Goal: Task Accomplishment & Management: Use online tool/utility

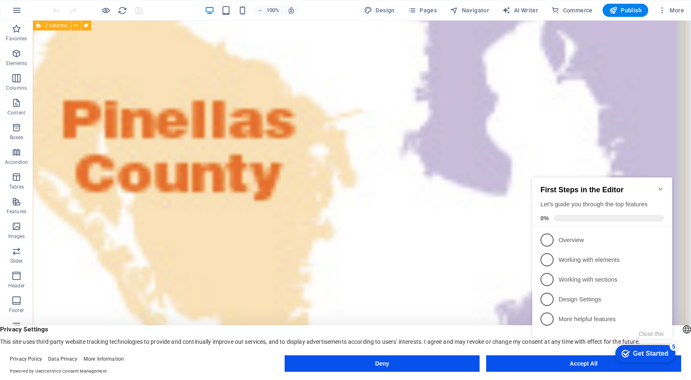
scroll to position [712, 0]
click at [660, 185] on icon "Minimize checklist" at bounding box center [660, 188] width 7 height 7
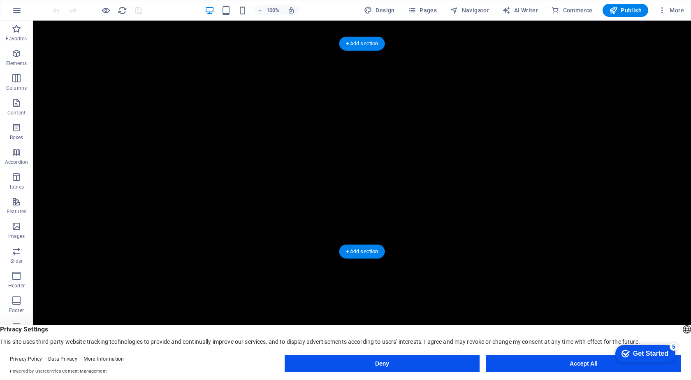
scroll to position [1905, 0]
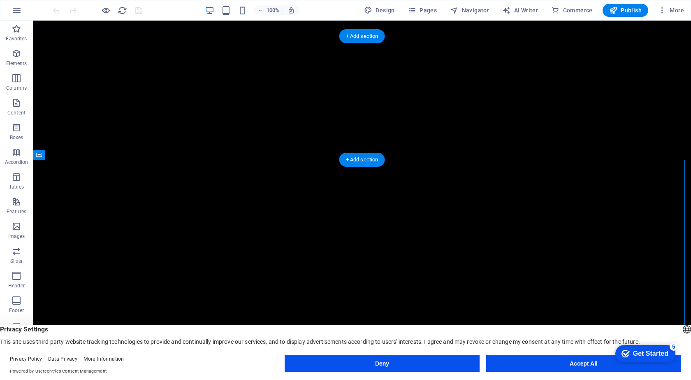
scroll to position [1740, 0]
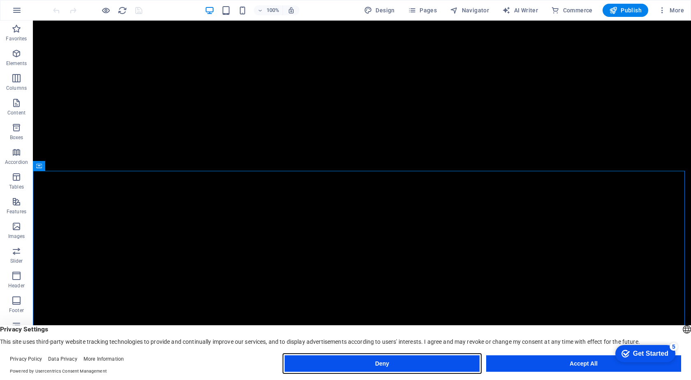
click at [414, 365] on button "Deny" at bounding box center [382, 363] width 195 height 16
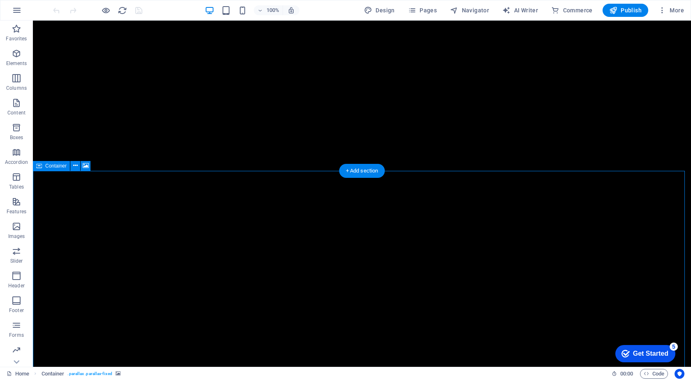
select select "vh"
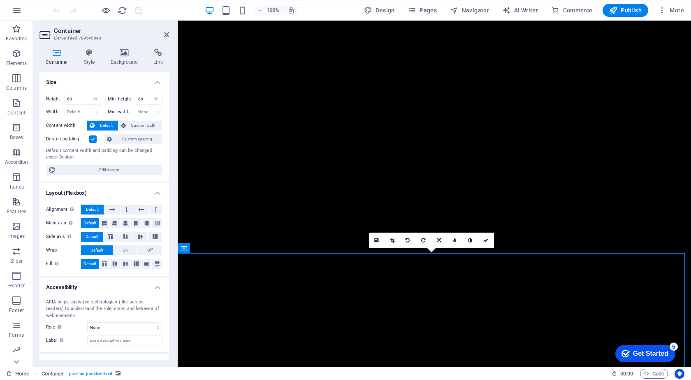
scroll to position [1658, 0]
click at [88, 56] on icon at bounding box center [89, 53] width 23 height 8
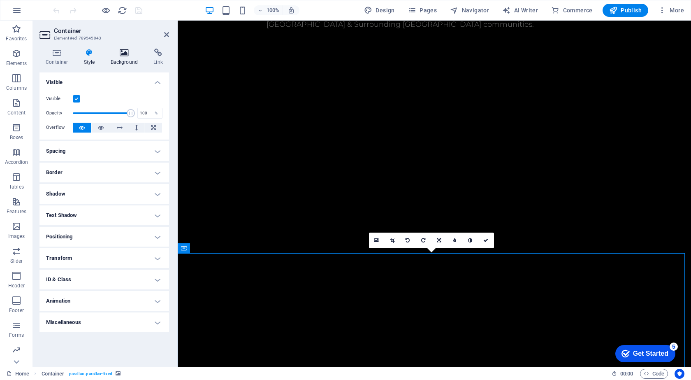
click at [121, 54] on icon at bounding box center [124, 53] width 40 height 8
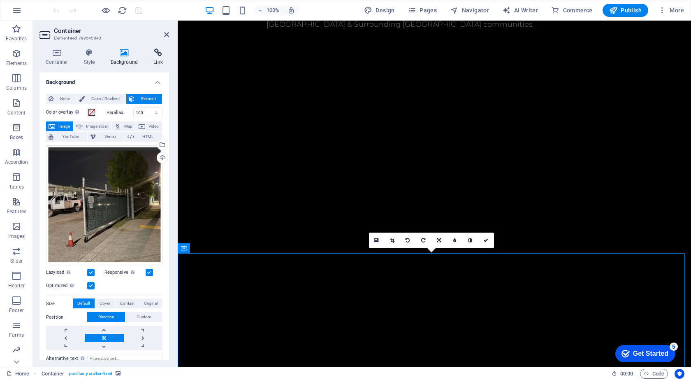
click at [158, 55] on icon at bounding box center [158, 53] width 22 height 8
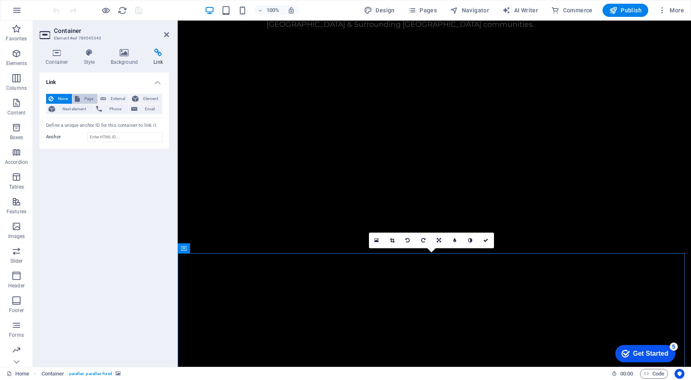
click at [84, 99] on span "Page" at bounding box center [88, 99] width 13 height 10
select select
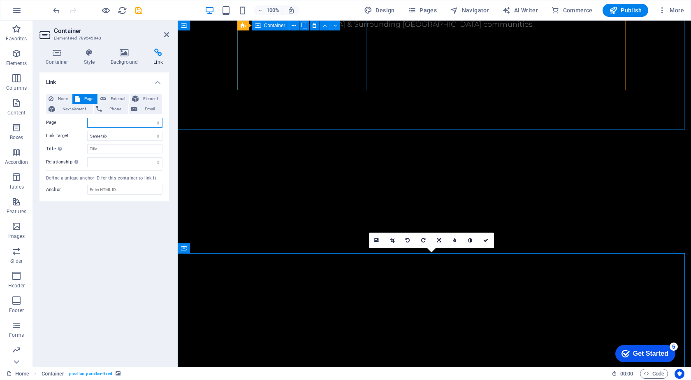
click at [101, 119] on select "Home Home (w/ contact form) Privacy Reviews" at bounding box center [124, 123] width 75 height 10
click at [101, 124] on select "Home Home (w/ contact form) Privacy Reviews" at bounding box center [124, 123] width 75 height 10
click at [102, 123] on select "Home Home (w/ contact form) Privacy Reviews" at bounding box center [124, 123] width 75 height 10
drag, startPoint x: 102, startPoint y: 122, endPoint x: 94, endPoint y: 121, distance: 7.4
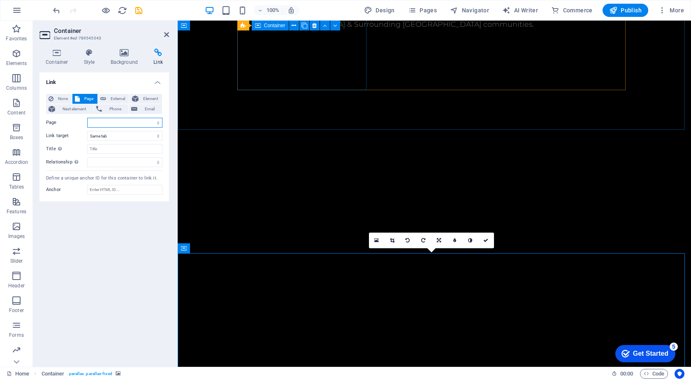
click at [94, 121] on select "Home Home (w/ contact form) Privacy Reviews" at bounding box center [124, 123] width 75 height 10
click at [77, 131] on label "Link target" at bounding box center [66, 136] width 41 height 10
click at [87, 131] on select "New tab Same tab Overlay" at bounding box center [124, 136] width 75 height 10
click at [147, 98] on span "Element" at bounding box center [150, 99] width 19 height 10
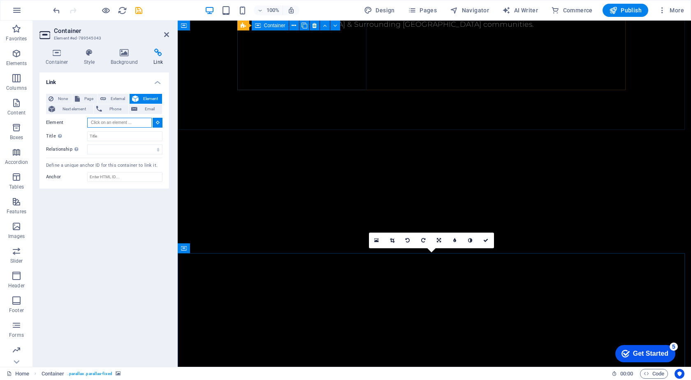
click at [124, 124] on input "Element" at bounding box center [119, 123] width 65 height 10
paste input "https://g.page/r/CcLSkp-VIxAoEBM/review"
type input "https://g.page/r/CcLSkp-VIxAoEBM/review"
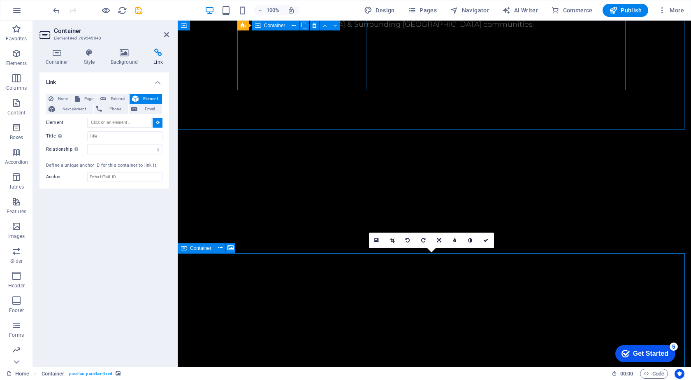
type input "#ed-789545043"
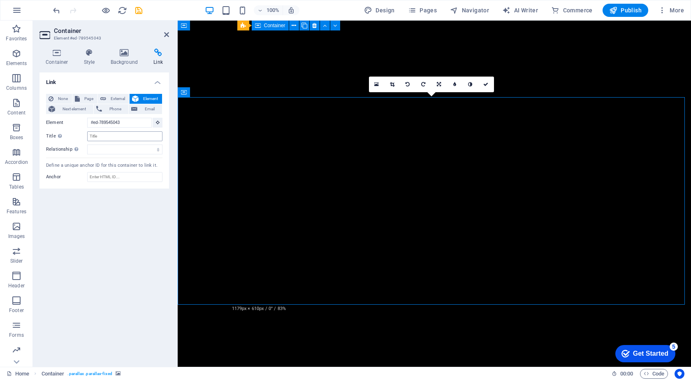
scroll to position [1658, 0]
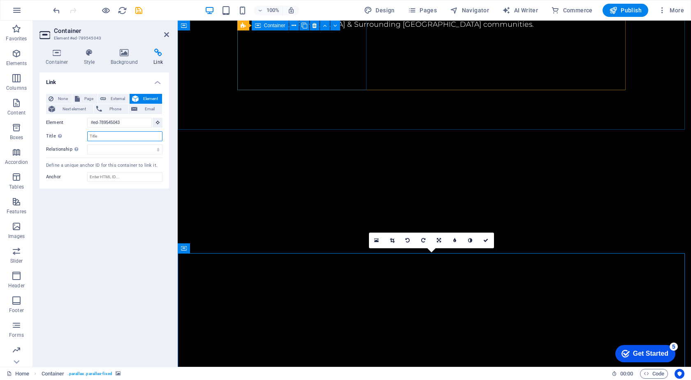
click at [145, 138] on input "Title Additional link description, should not be the same as the link text. The…" at bounding box center [124, 136] width 75 height 10
type input "review"
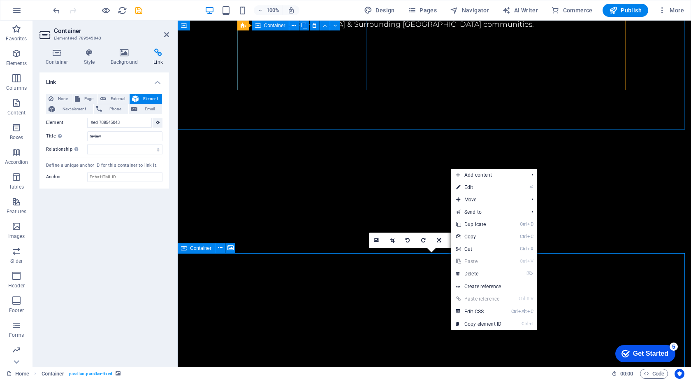
drag, startPoint x: 401, startPoint y: 334, endPoint x: 406, endPoint y: 317, distance: 18.3
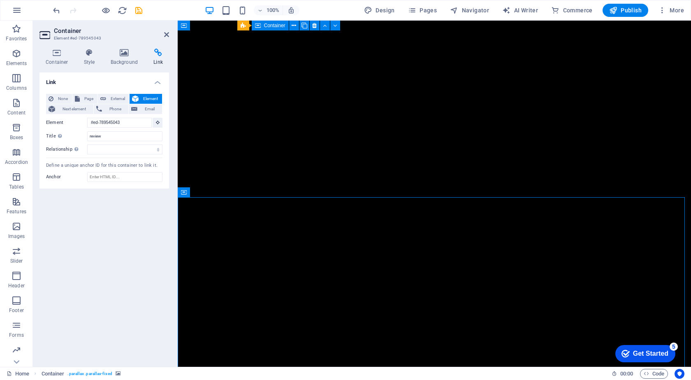
scroll to position [1669, 0]
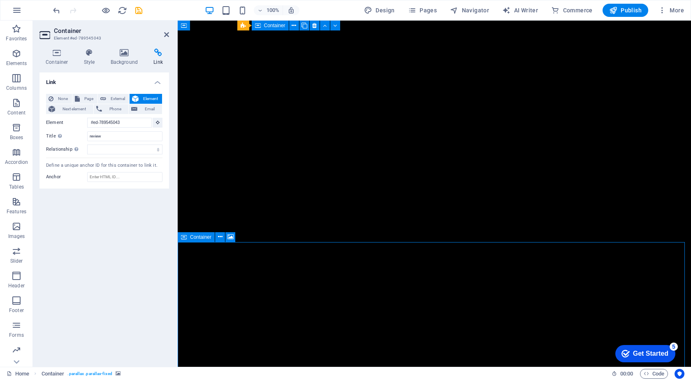
click at [60, 56] on icon at bounding box center [56, 53] width 35 height 8
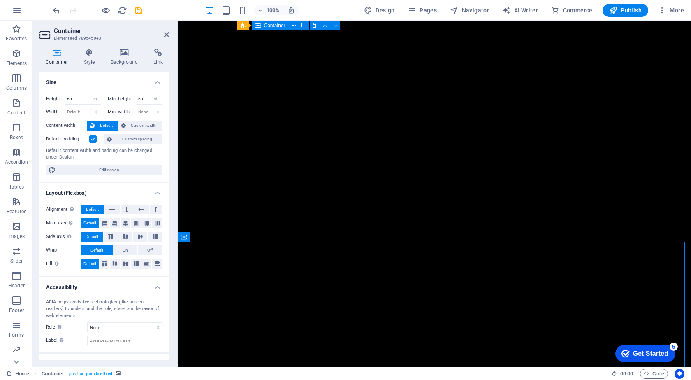
scroll to position [31, 0]
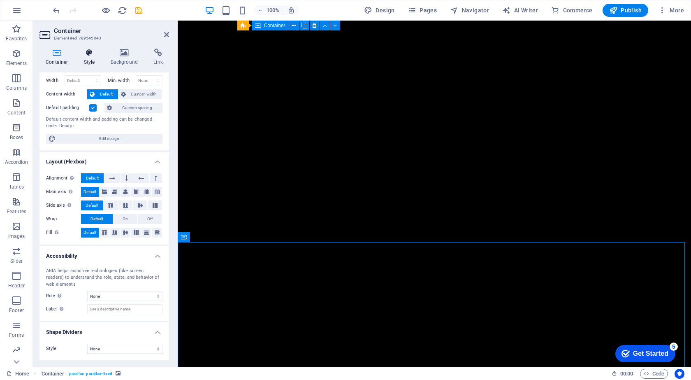
click at [88, 56] on icon at bounding box center [89, 53] width 23 height 8
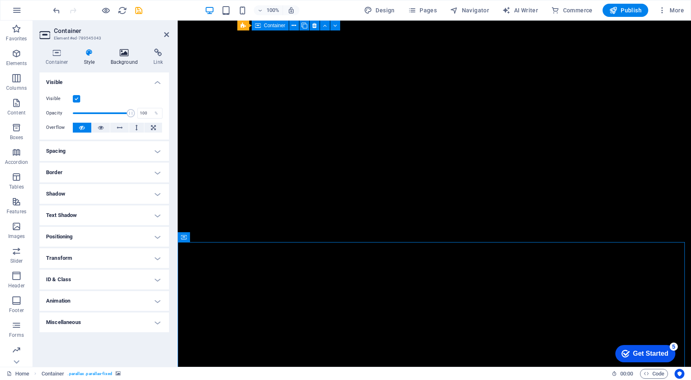
click at [124, 58] on h4 "Background" at bounding box center [125, 57] width 43 height 17
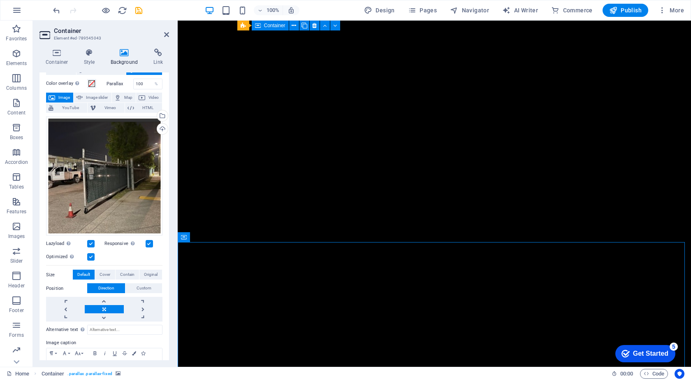
scroll to position [67, 0]
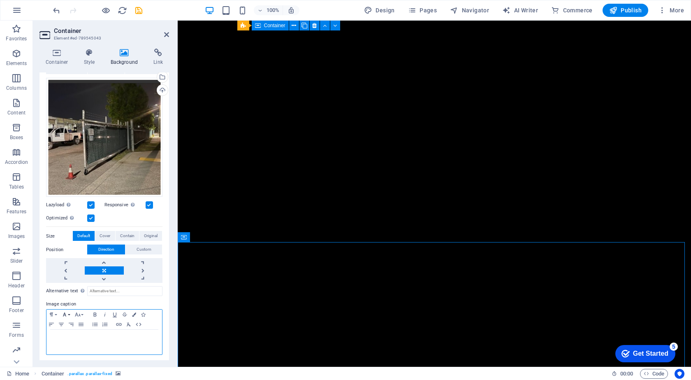
click at [66, 311] on icon "button" at bounding box center [65, 314] width 10 height 7
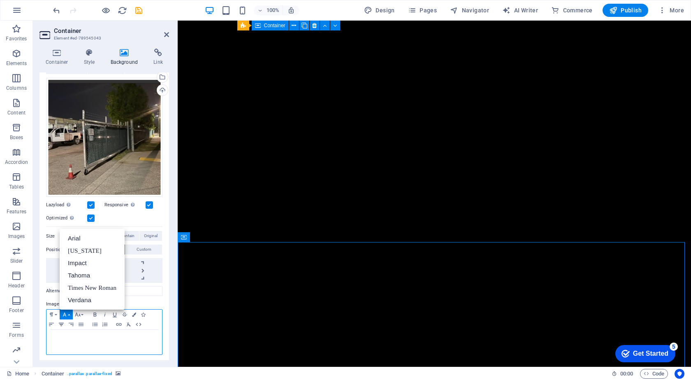
click at [61, 323] on icon "button" at bounding box center [61, 324] width 10 height 7
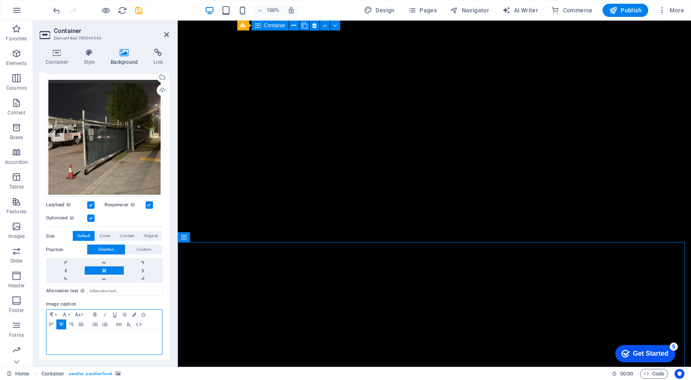
scroll to position [0, 0]
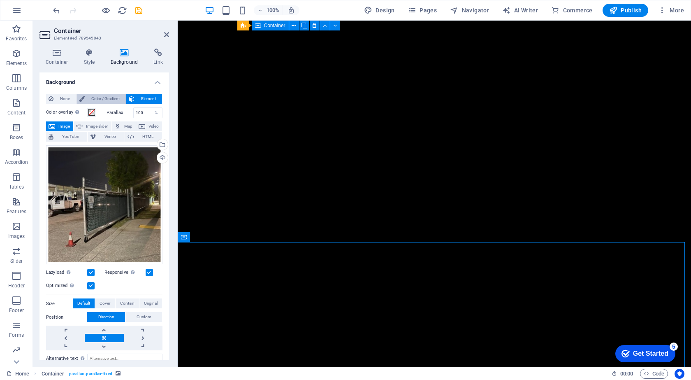
click at [104, 96] on span "Color / Gradient" at bounding box center [105, 99] width 36 height 10
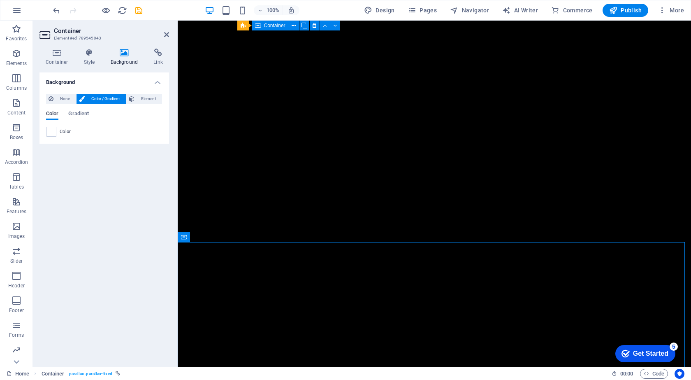
click at [104, 96] on span "Color / Gradient" at bounding box center [105, 99] width 36 height 10
click at [69, 96] on span "None" at bounding box center [65, 99] width 18 height 10
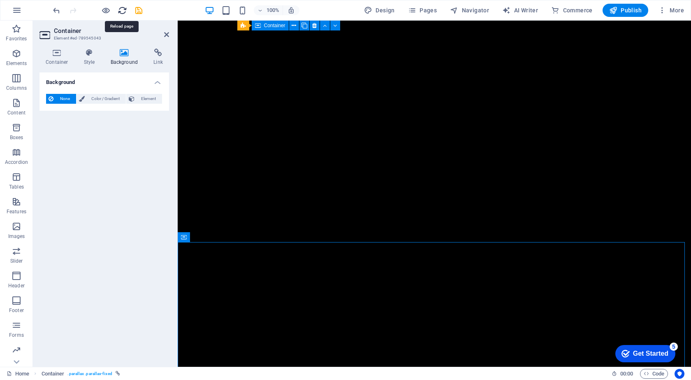
drag, startPoint x: 123, startPoint y: 8, endPoint x: 380, endPoint y: 23, distance: 257.4
click at [123, 8] on icon "reload" at bounding box center [122, 10] width 9 height 9
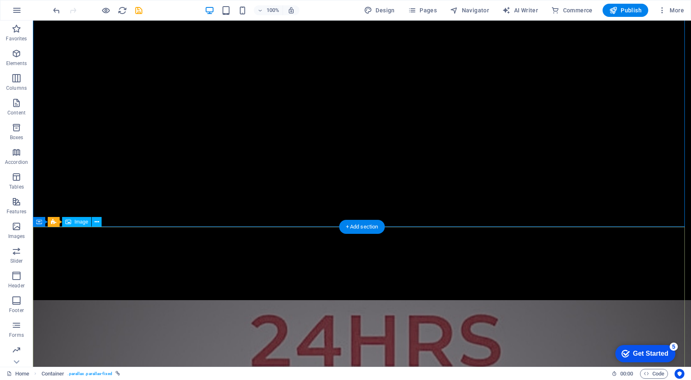
scroll to position [1792, 0]
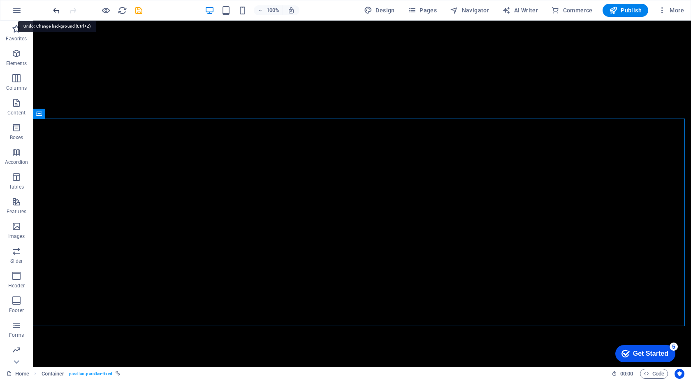
click at [57, 10] on icon "undo" at bounding box center [56, 10] width 9 height 9
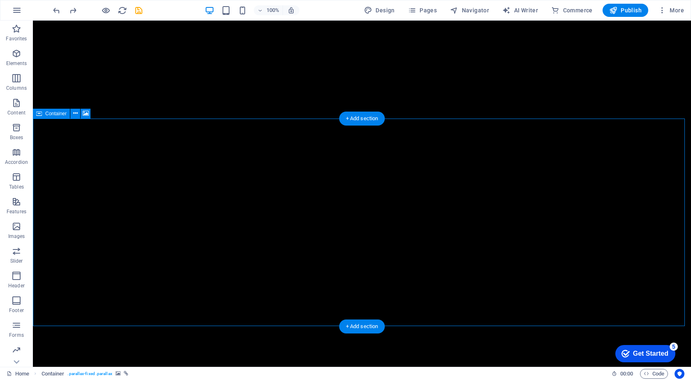
click at [627, 13] on span "Publish" at bounding box center [625, 10] width 32 height 8
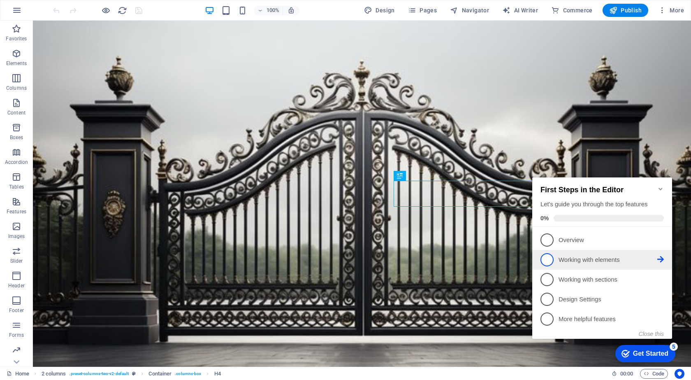
scroll to position [219, 0]
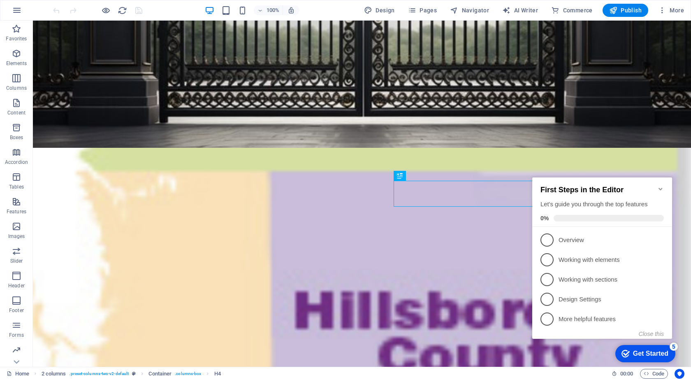
click at [661, 188] on icon "Minimize checklist" at bounding box center [660, 189] width 4 height 2
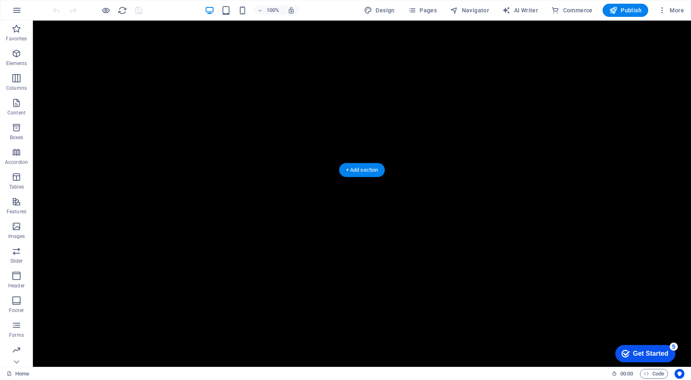
scroll to position [1781, 0]
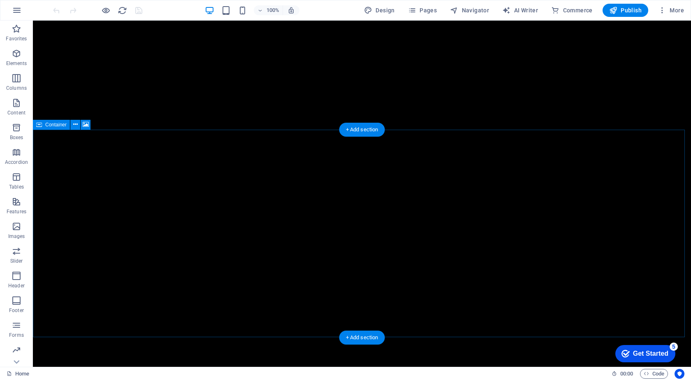
drag, startPoint x: 196, startPoint y: 197, endPoint x: 218, endPoint y: 193, distance: 22.2
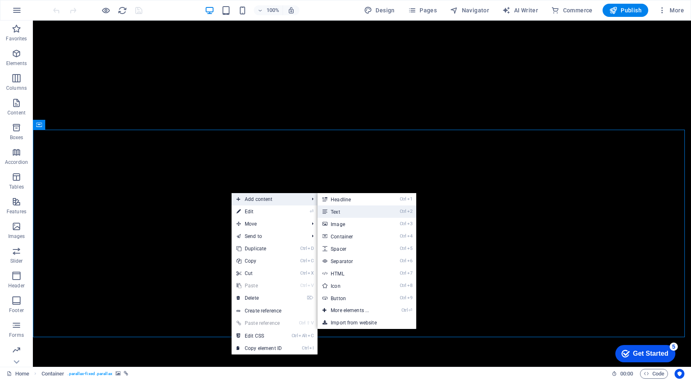
click at [347, 212] on link "Ctrl 2 Text" at bounding box center [351, 211] width 68 height 12
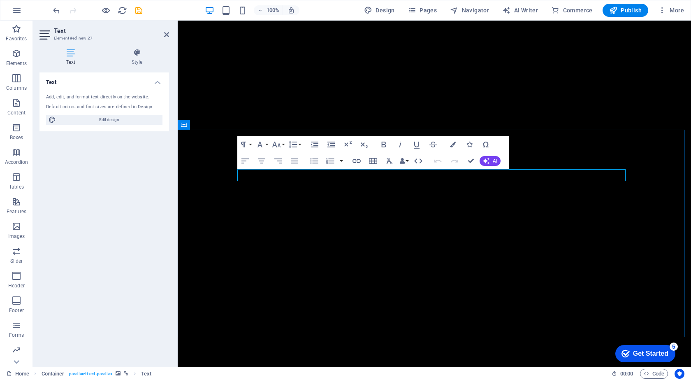
click at [264, 162] on icon "button" at bounding box center [262, 161] width 10 height 10
drag, startPoint x: 447, startPoint y: 174, endPoint x: 441, endPoint y: 185, distance: 11.6
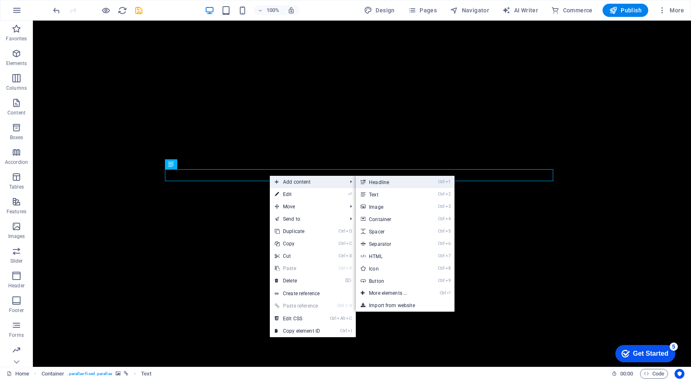
click at [394, 181] on link "Ctrl 1 Headline" at bounding box center [390, 182] width 68 height 12
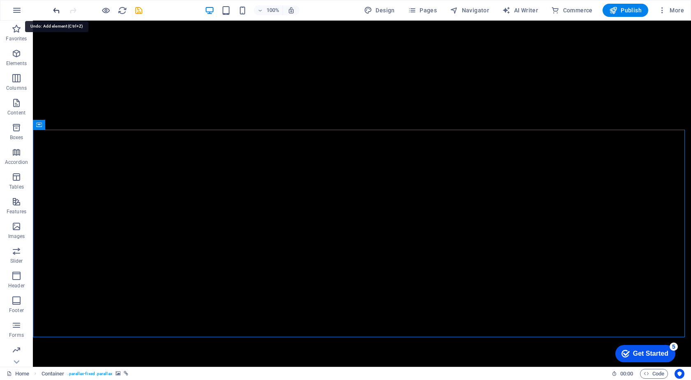
click at [57, 12] on icon "undo" at bounding box center [56, 10] width 9 height 9
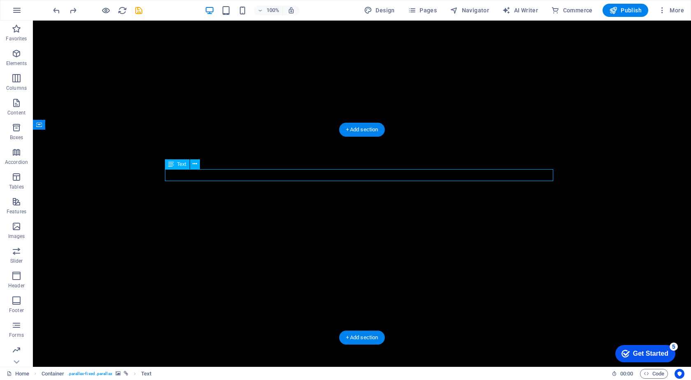
click at [185, 165] on span "Text" at bounding box center [181, 164] width 9 height 5
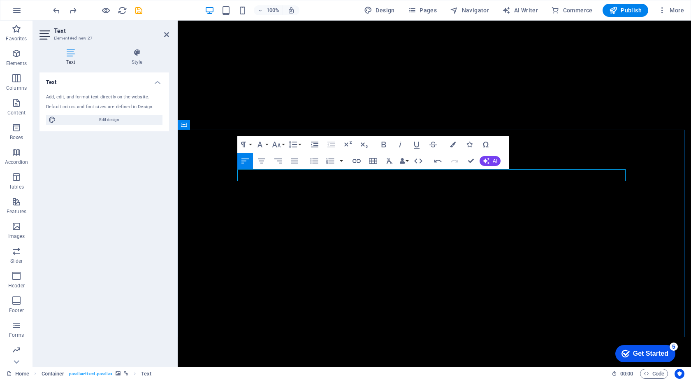
click at [260, 162] on icon "button" at bounding box center [262, 161] width 10 height 10
click at [384, 144] on icon "button" at bounding box center [383, 144] width 5 height 6
click at [123, 119] on span "Edit design" at bounding box center [109, 120] width 102 height 10
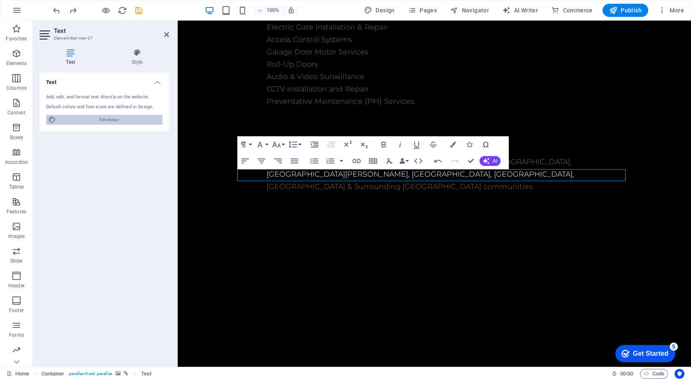
select select "rem"
select select "300"
select select "px"
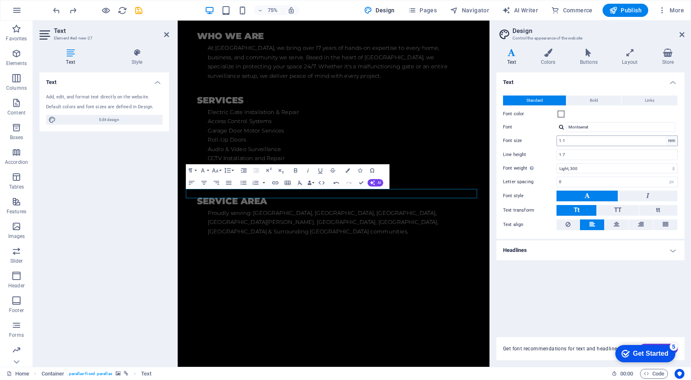
scroll to position [2175, 0]
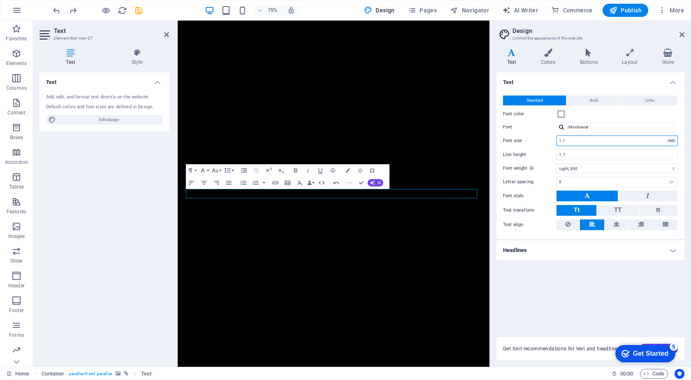
click at [671, 141] on select "rem px" at bounding box center [672, 141] width 12 height 10
click at [602, 143] on input "1.1" at bounding box center [617, 141] width 120 height 10
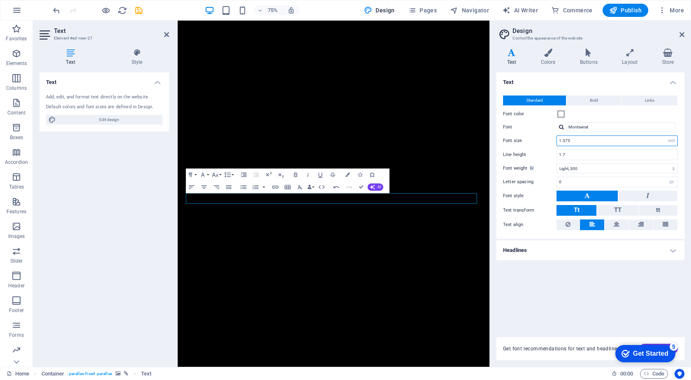
scroll to position [2227, 0]
type input "2.5625"
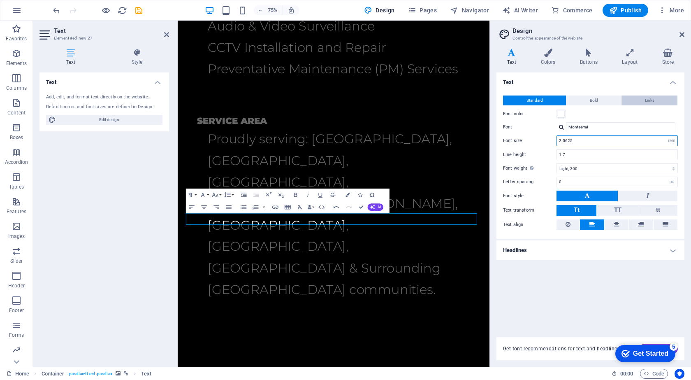
scroll to position [2589, 0]
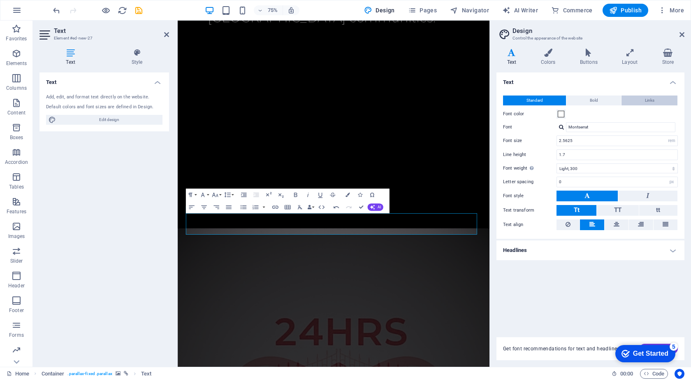
click at [647, 100] on span "Links" at bounding box center [649, 100] width 9 height 10
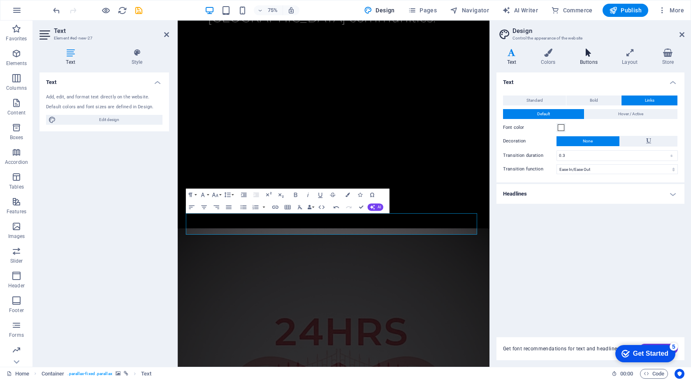
click at [583, 58] on h4 "Buttons" at bounding box center [590, 57] width 42 height 17
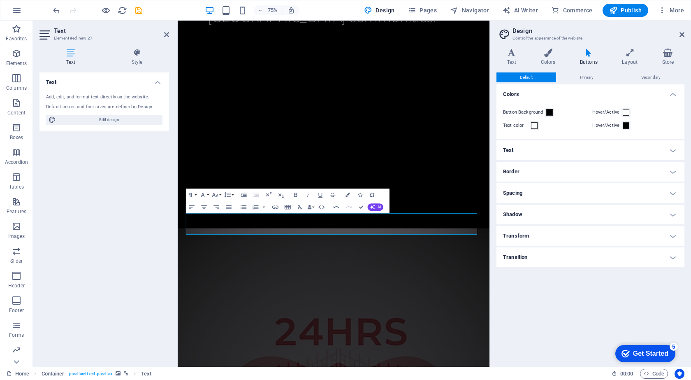
click at [583, 58] on h4 "Buttons" at bounding box center [590, 57] width 42 height 17
click at [549, 113] on span at bounding box center [549, 112] width 7 height 7
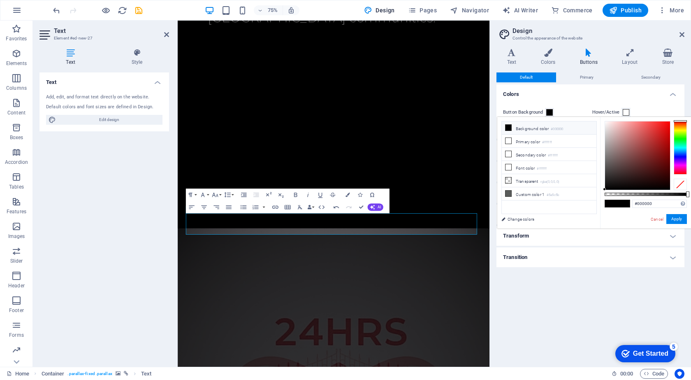
click at [681, 155] on div at bounding box center [680, 147] width 13 height 53
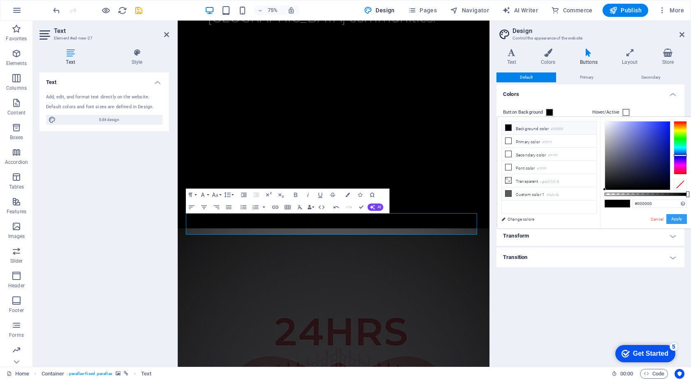
click at [676, 219] on button "Apply" at bounding box center [676, 219] width 21 height 10
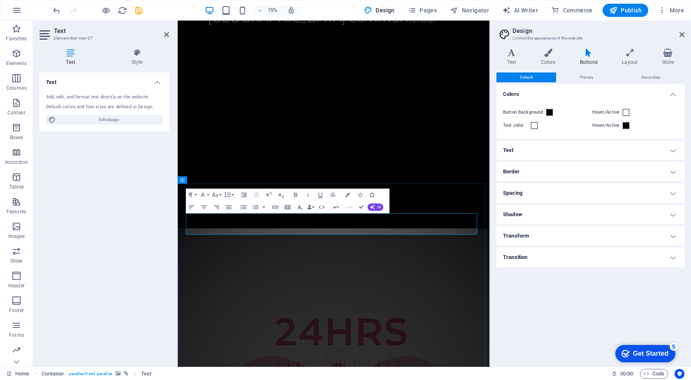
click at [294, 194] on icon "button" at bounding box center [295, 194] width 7 height 7
click at [292, 194] on icon "button" at bounding box center [295, 194] width 7 height 7
click at [168, 35] on icon at bounding box center [166, 34] width 5 height 7
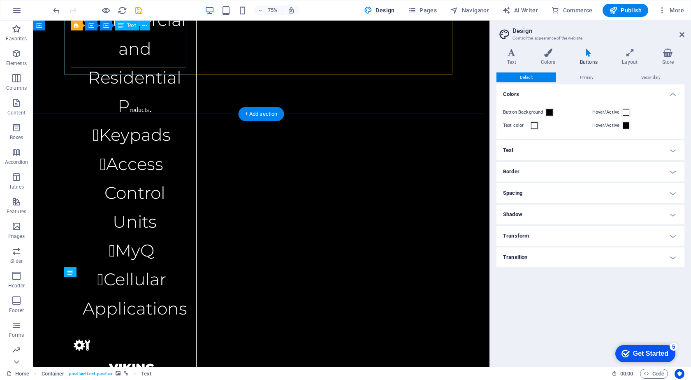
scroll to position [2120, 0]
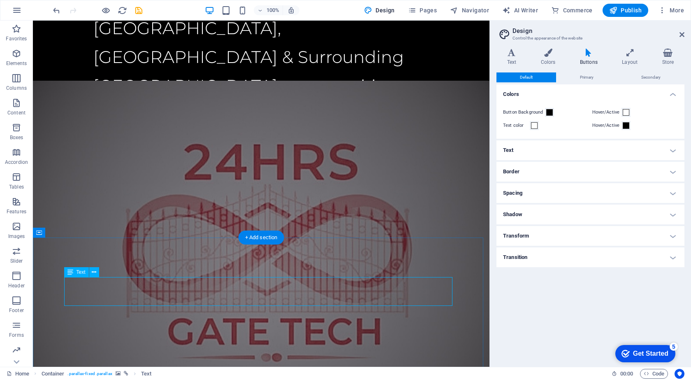
click at [549, 56] on icon at bounding box center [548, 53] width 36 height 8
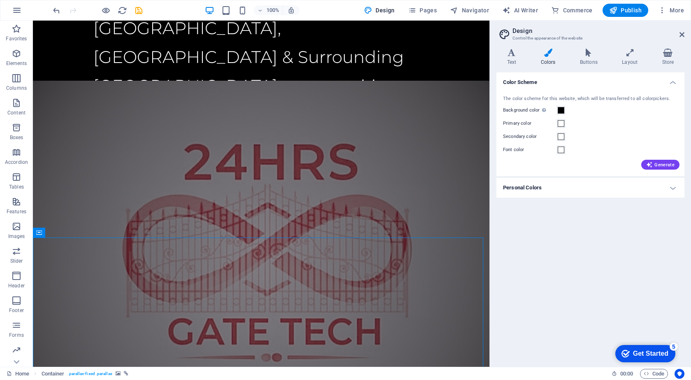
click at [494, 73] on div "Variants Text Colors Buttons Layout Store Text Standard Bold Links Font color F…" at bounding box center [590, 204] width 201 height 324
click at [514, 55] on icon at bounding box center [511, 53] width 30 height 8
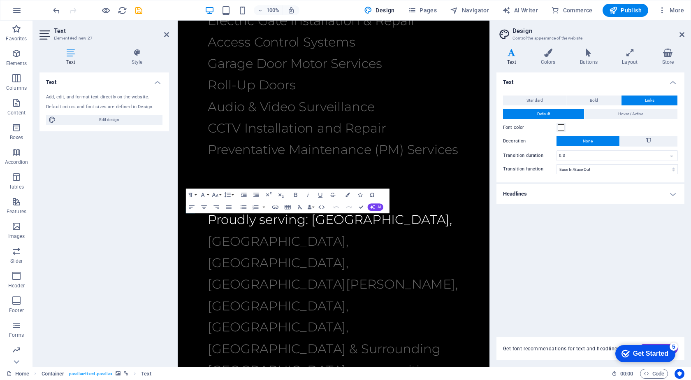
scroll to position [2589, 0]
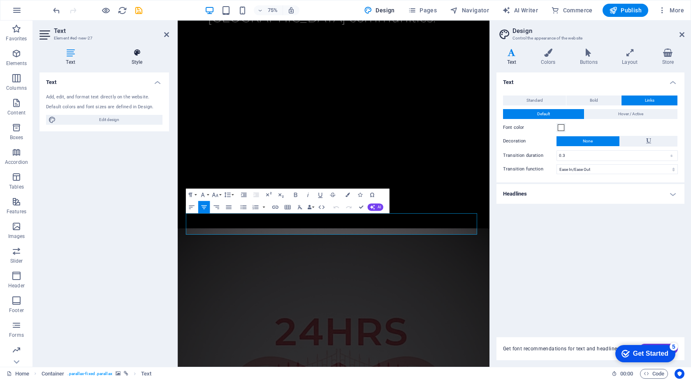
click at [137, 52] on icon at bounding box center [137, 53] width 64 height 8
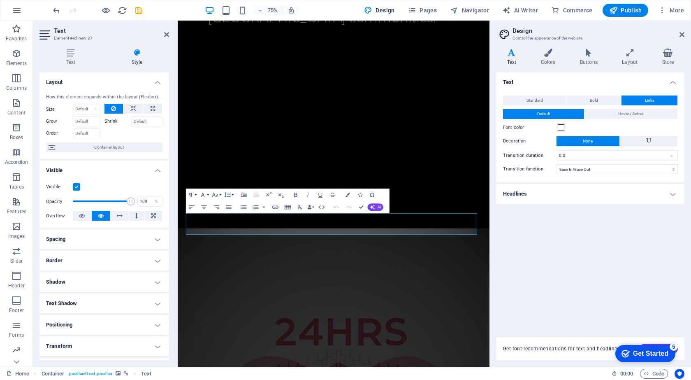
click at [46, 31] on icon at bounding box center [45, 34] width 12 height 13
drag, startPoint x: 168, startPoint y: 33, endPoint x: 135, endPoint y: 13, distance: 38.2
click at [168, 33] on icon at bounding box center [166, 34] width 5 height 7
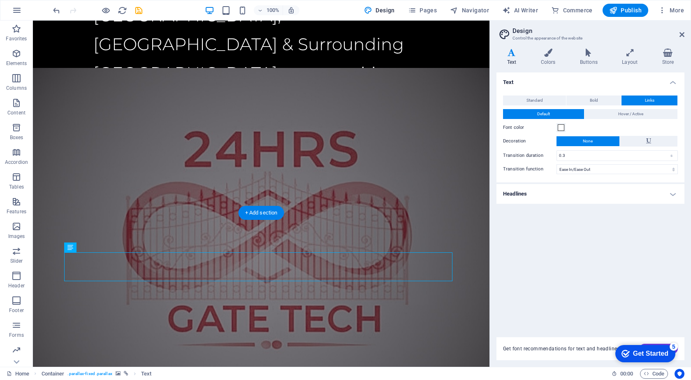
scroll to position [2120, 0]
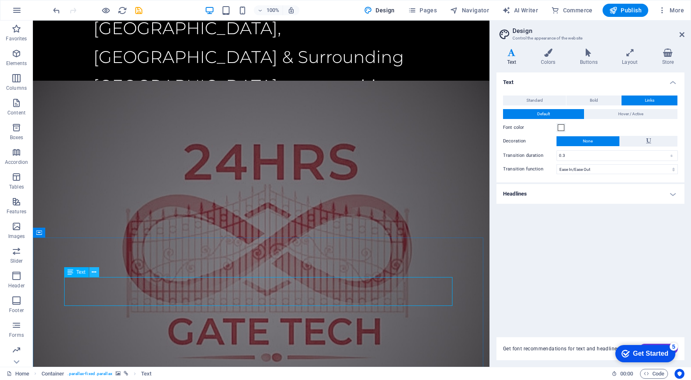
click at [94, 271] on icon at bounding box center [94, 272] width 5 height 9
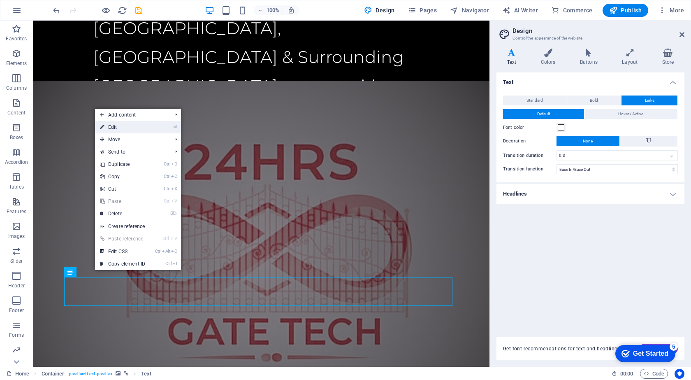
click at [122, 124] on link "⏎ Edit" at bounding box center [122, 127] width 55 height 12
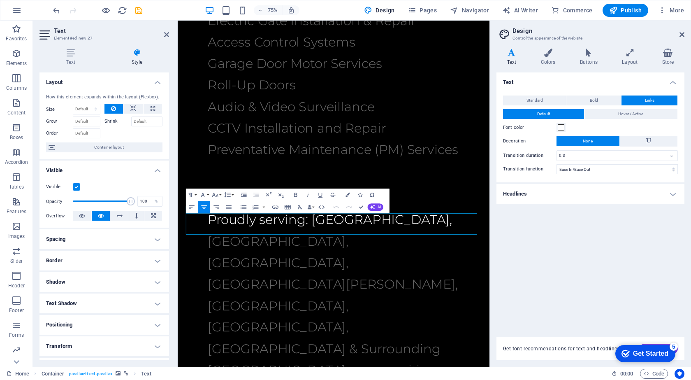
scroll to position [2589, 0]
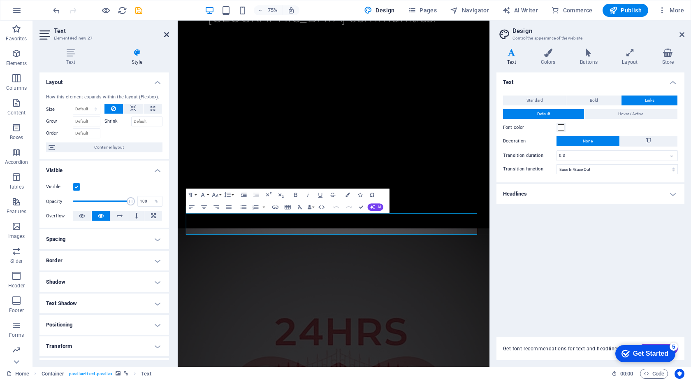
click at [168, 34] on icon at bounding box center [166, 34] width 5 height 7
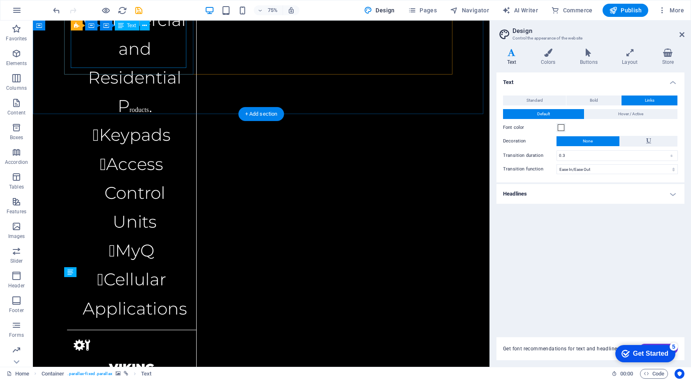
scroll to position [2120, 0]
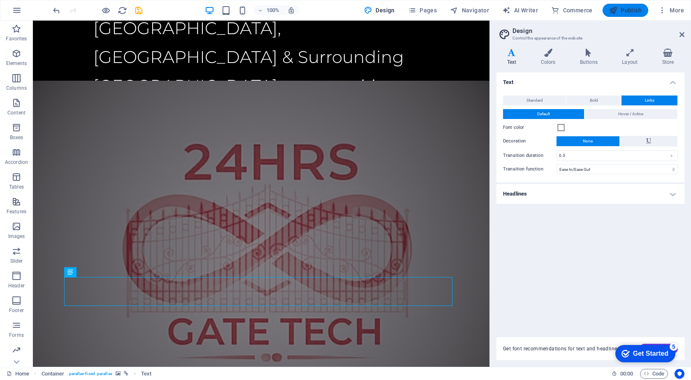
click at [629, 12] on span "Publish" at bounding box center [625, 10] width 32 height 8
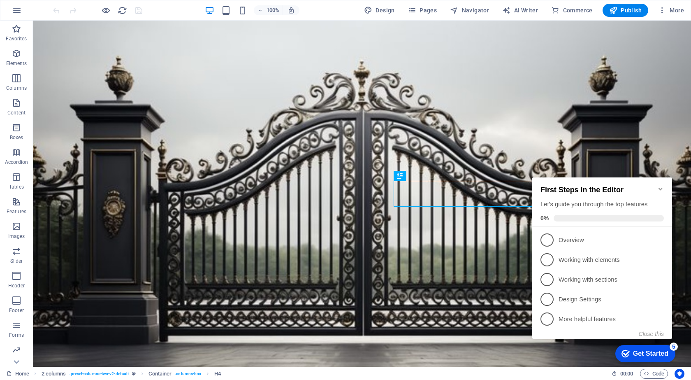
scroll to position [219, 0]
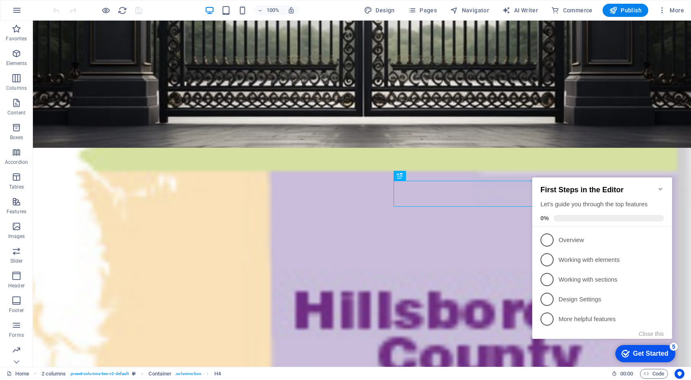
click at [660, 185] on icon "Minimize checklist" at bounding box center [660, 188] width 7 height 7
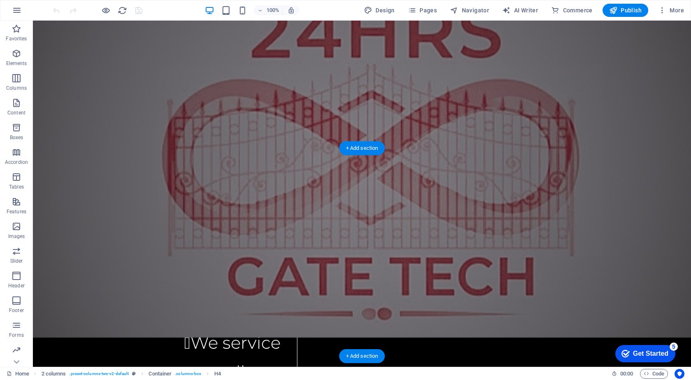
scroll to position [2110, 0]
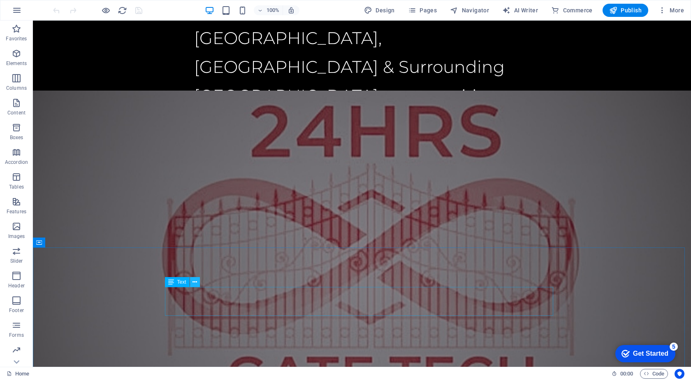
click at [196, 281] on icon at bounding box center [194, 282] width 5 height 9
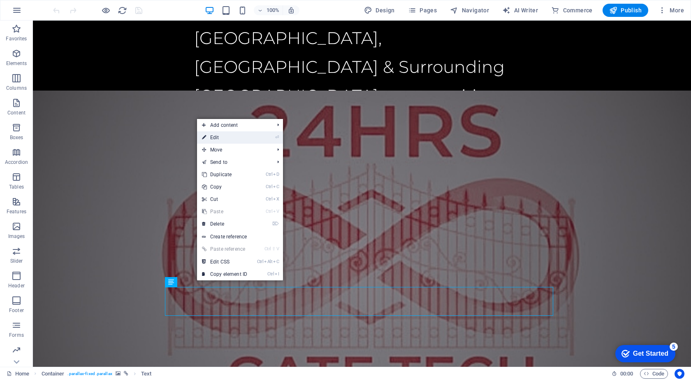
click at [225, 135] on link "⏎ Edit" at bounding box center [224, 137] width 55 height 12
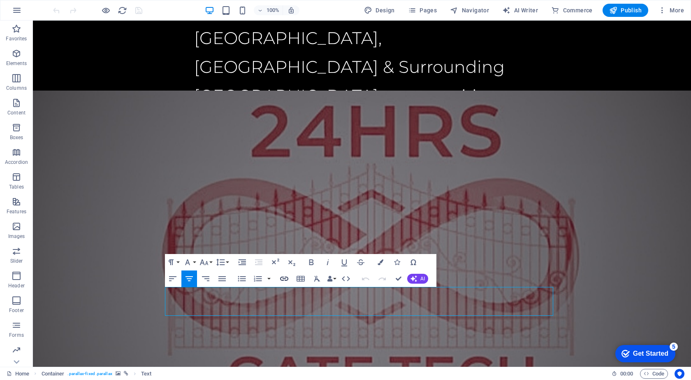
click at [285, 280] on icon "button" at bounding box center [284, 278] width 10 height 10
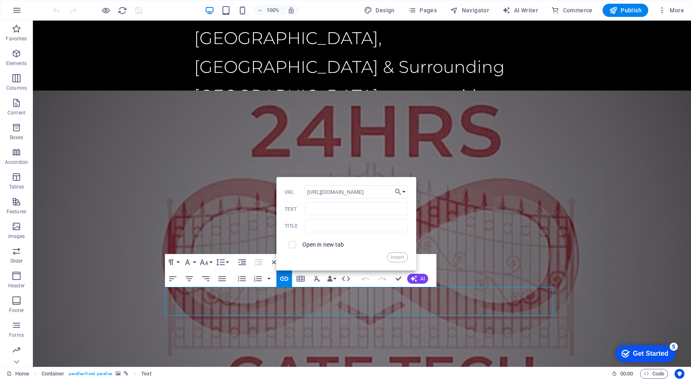
scroll to position [0, 38]
type input "https://preview.sitehub.io/15287649#ed-789545043"
click at [290, 245] on input "checkbox" at bounding box center [290, 242] width 7 height 7
checkbox input "true"
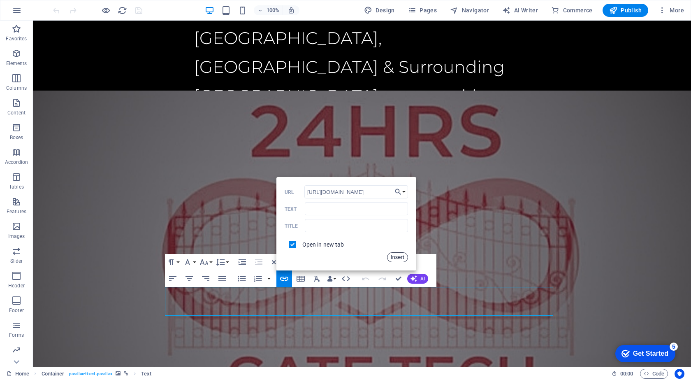
click at [403, 255] on button "Insert" at bounding box center [397, 257] width 21 height 10
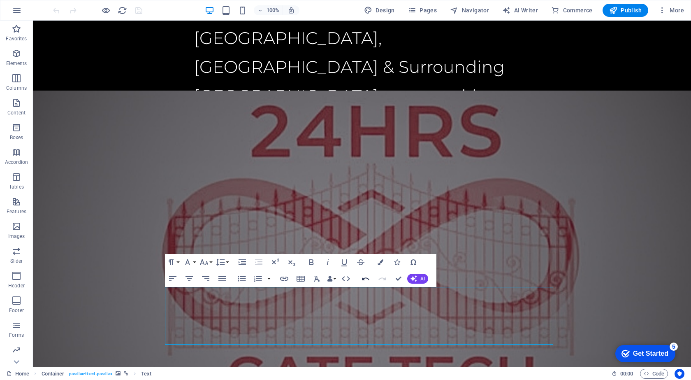
click at [366, 277] on icon "button" at bounding box center [366, 278] width 10 height 10
checkbox input "false"
click at [283, 279] on icon "button" at bounding box center [284, 278] width 8 height 4
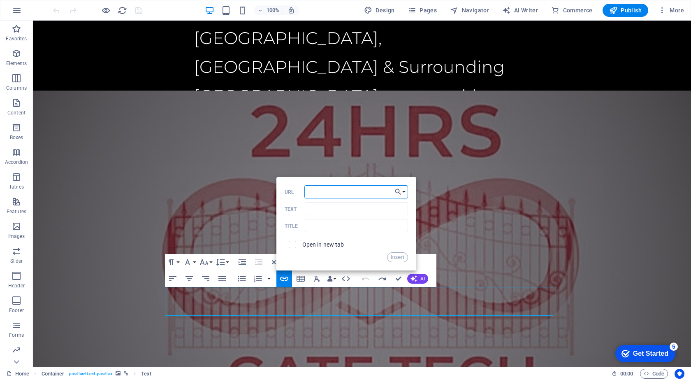
paste input "https://preview.sitehub.io/15287649#ed-789545043"
type input "https://preview.sitehub.io/15287649#ed-789545043"
click at [291, 244] on input "checkbox" at bounding box center [290, 242] width 7 height 7
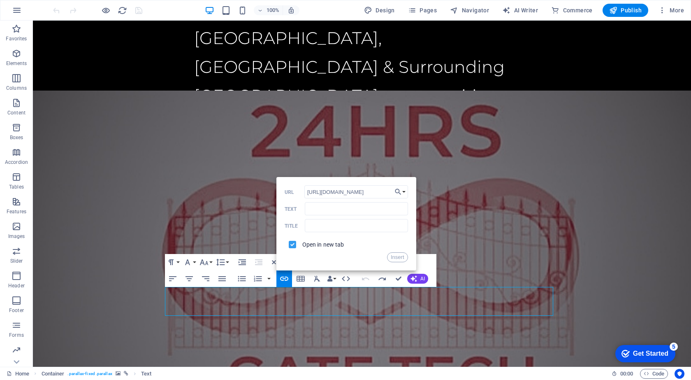
click at [291, 244] on input "checkbox" at bounding box center [290, 242] width 7 height 7
checkbox input "false"
click at [401, 257] on button "Insert" at bounding box center [397, 257] width 21 height 10
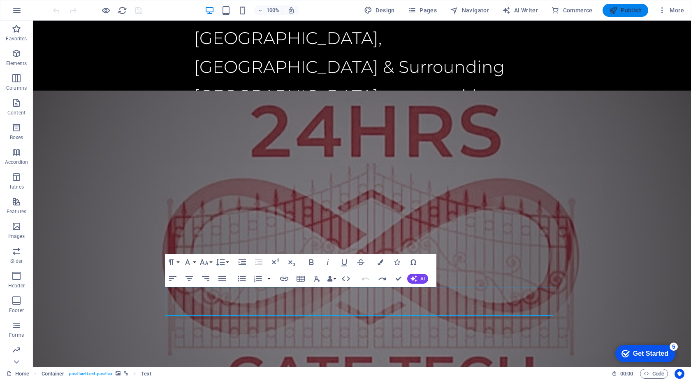
click at [626, 12] on span "Publish" at bounding box center [625, 10] width 32 height 8
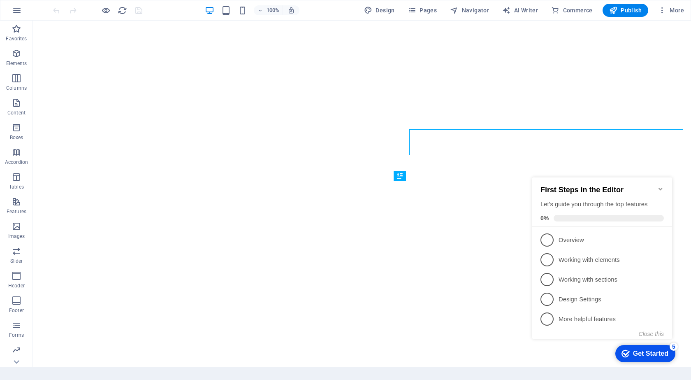
click at [658, 185] on icon "Minimize checklist" at bounding box center [660, 188] width 7 height 7
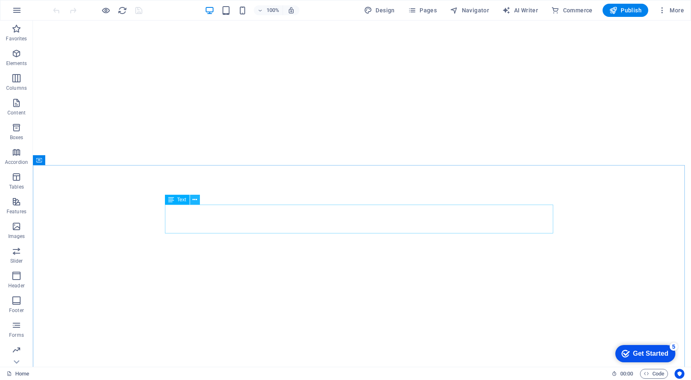
click at [196, 200] on icon at bounding box center [194, 199] width 5 height 9
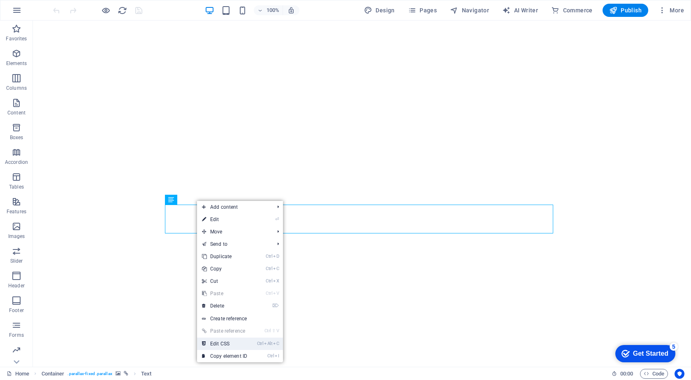
click at [239, 343] on link "Ctrl Alt C Edit CSS" at bounding box center [224, 343] width 55 height 12
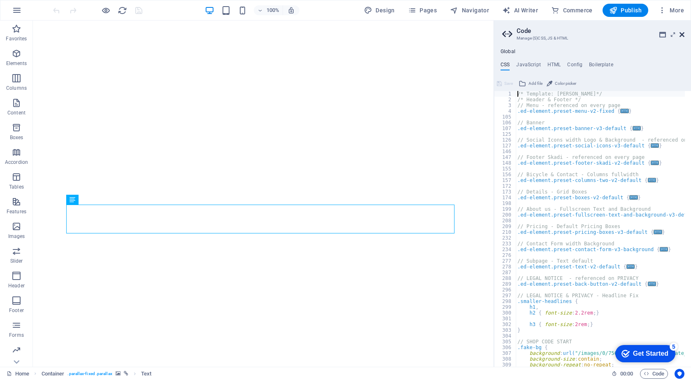
click at [682, 35] on icon at bounding box center [681, 34] width 5 height 7
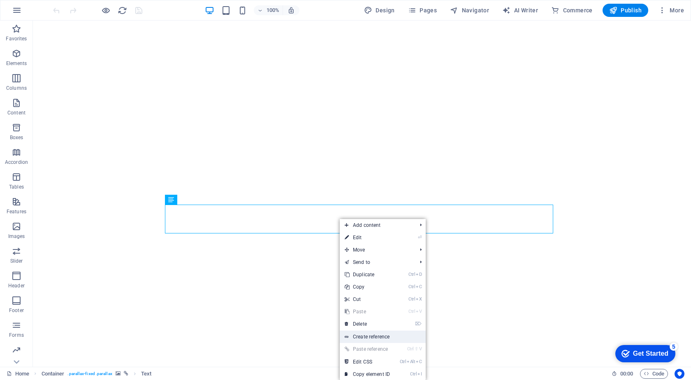
click at [369, 333] on link "Create reference" at bounding box center [383, 336] width 86 height 12
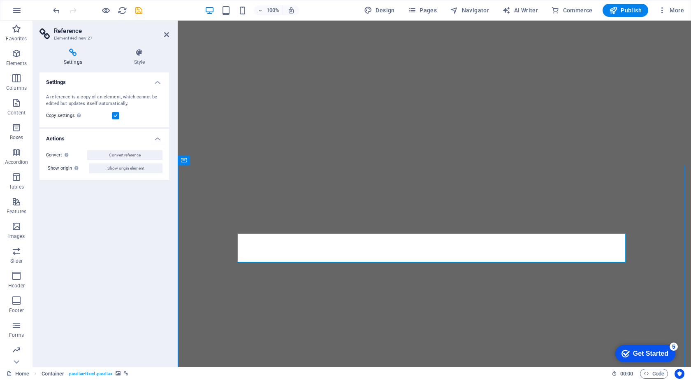
select select "vh"
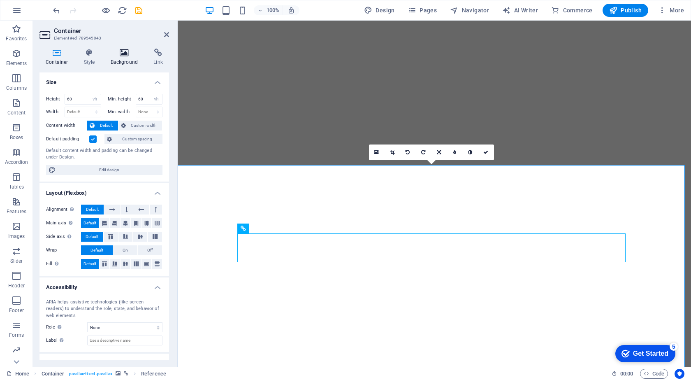
click at [126, 56] on icon at bounding box center [124, 53] width 40 height 8
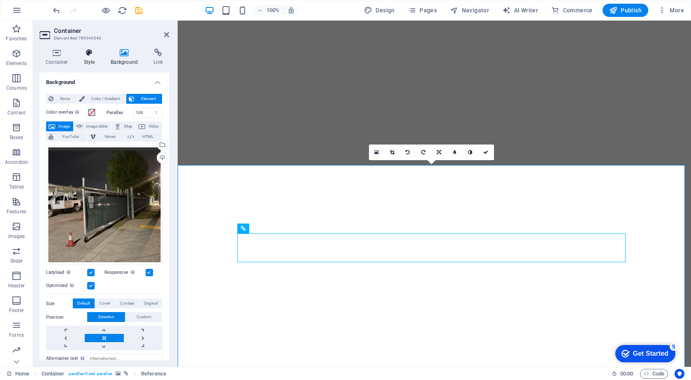
click at [87, 61] on h4 "Style" at bounding box center [91, 57] width 27 height 17
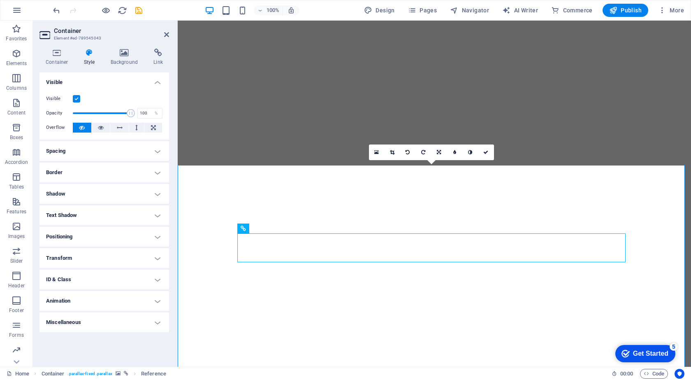
click at [156, 171] on h4 "Border" at bounding box center [104, 172] width 130 height 20
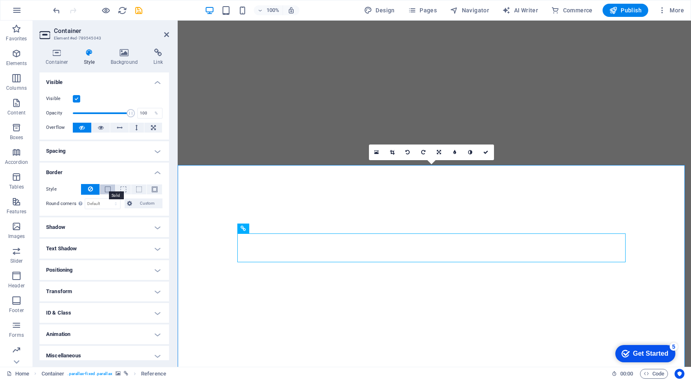
click at [107, 191] on span at bounding box center [108, 189] width 6 height 6
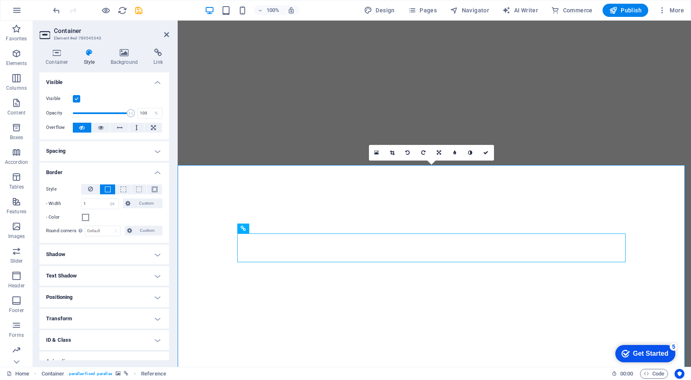
click at [107, 191] on span at bounding box center [108, 189] width 6 height 6
click at [85, 218] on span at bounding box center [85, 217] width 7 height 7
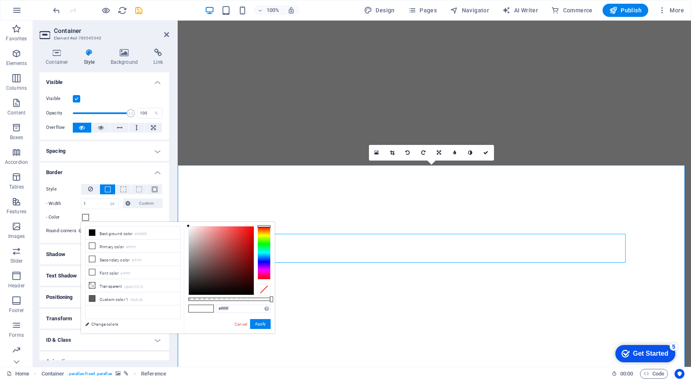
click at [264, 261] on div at bounding box center [263, 252] width 13 height 53
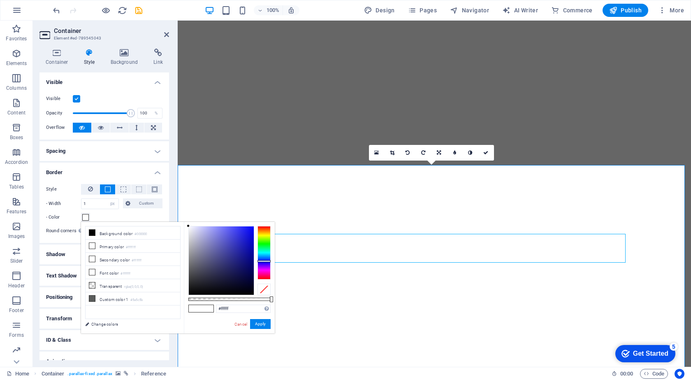
click at [264, 261] on div at bounding box center [263, 261] width 13 height 2
click at [262, 324] on button "Apply" at bounding box center [260, 324] width 21 height 10
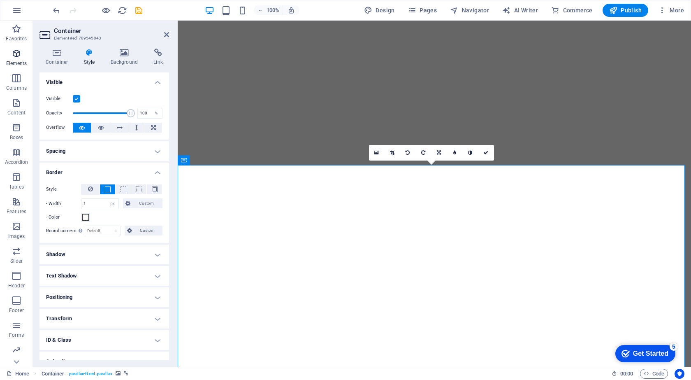
click at [19, 59] on span "Elements" at bounding box center [16, 59] width 33 height 20
click at [21, 55] on icon "button" at bounding box center [17, 54] width 10 height 10
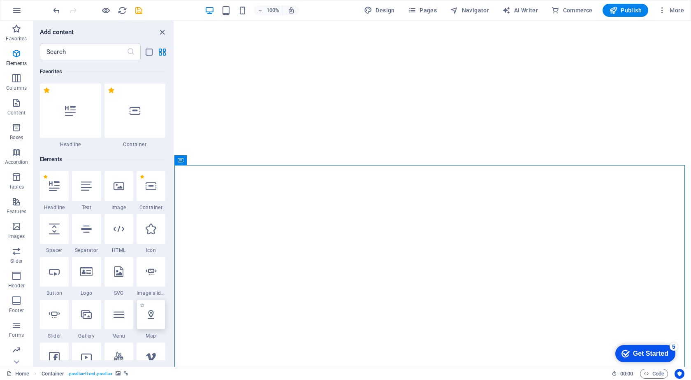
scroll to position [88, 0]
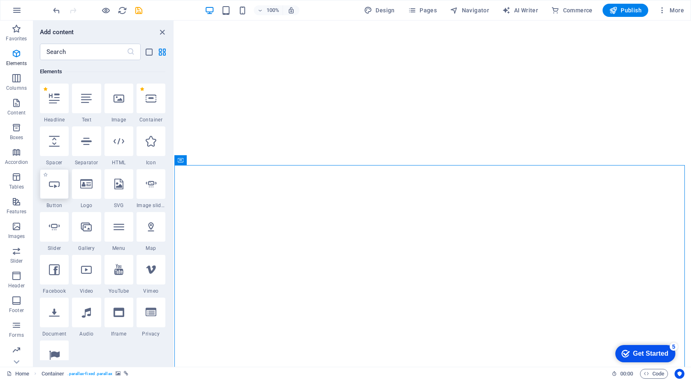
click at [56, 186] on icon at bounding box center [54, 183] width 11 height 11
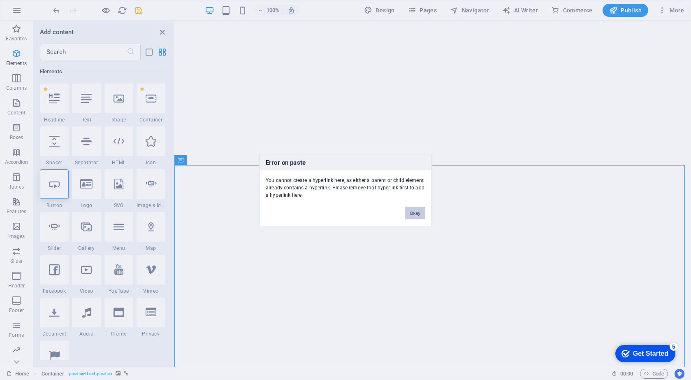
click at [410, 212] on button "Okay" at bounding box center [415, 212] width 21 height 12
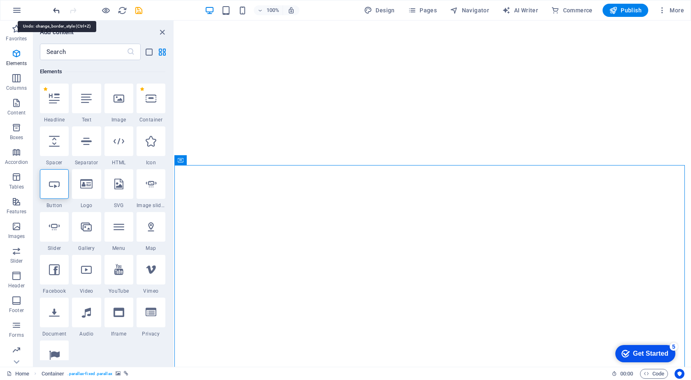
click at [55, 11] on icon "undo" at bounding box center [56, 10] width 9 height 9
click at [55, 11] on div at bounding box center [97, 10] width 92 height 13
click at [264, 197] on icon at bounding box center [265, 199] width 5 height 9
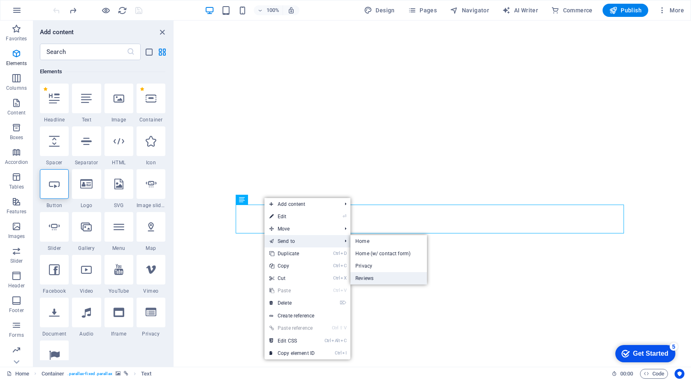
click at [367, 276] on link "Reviews" at bounding box center [388, 278] width 76 height 12
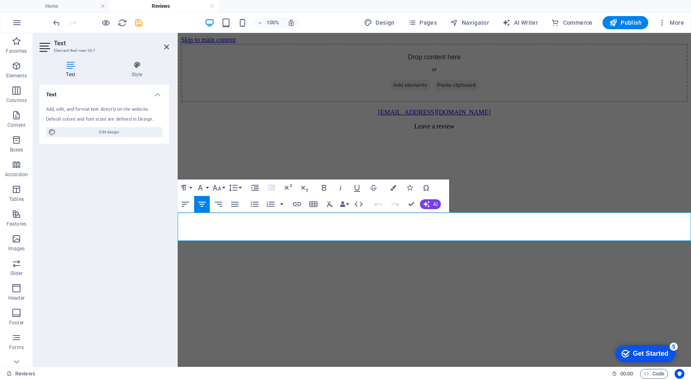
scroll to position [0, 0]
click at [135, 65] on icon at bounding box center [137, 65] width 64 height 8
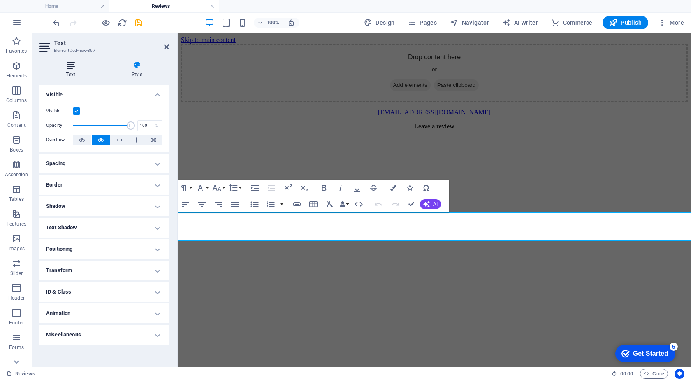
click at [74, 67] on icon at bounding box center [70, 65] width 62 height 8
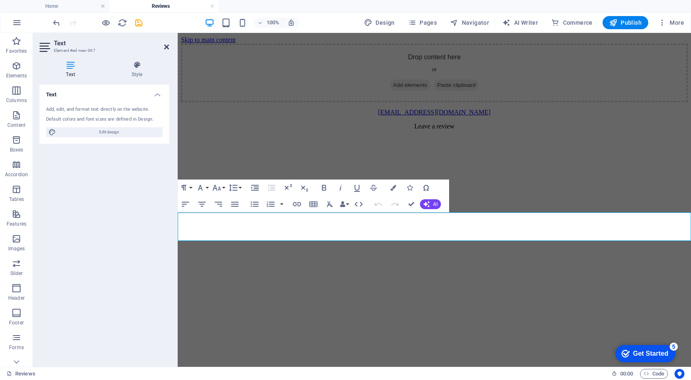
click at [167, 45] on icon at bounding box center [166, 47] width 5 height 7
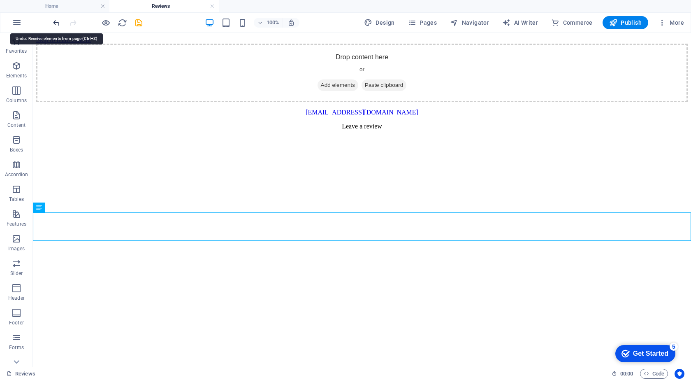
click at [56, 25] on icon "undo" at bounding box center [56, 22] width 9 height 9
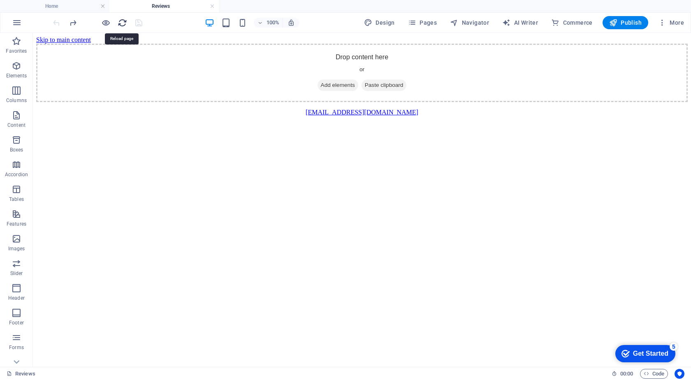
click at [123, 23] on icon "reload" at bounding box center [122, 22] width 9 height 9
click at [434, 123] on html "Skip to main content Drop content here or Add elements Paste clipboard info@24h…" at bounding box center [362, 78] width 658 height 90
click at [102, 45] on h6 "Preview Ctrl+P" at bounding box center [112, 44] width 55 height 10
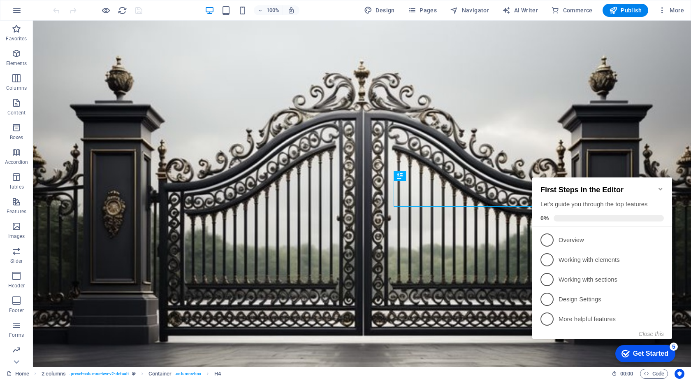
scroll to position [219, 0]
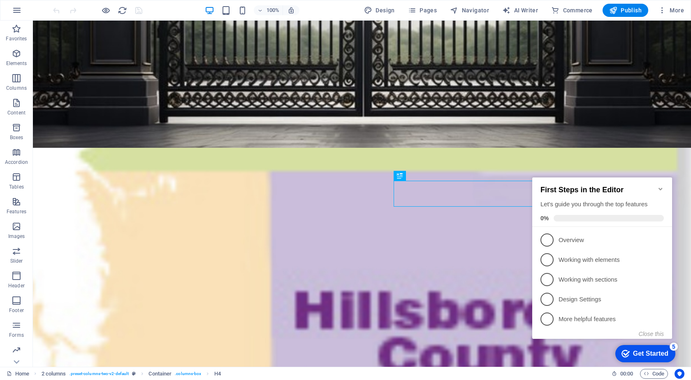
click at [661, 188] on icon "Minimize checklist" at bounding box center [660, 189] width 4 height 2
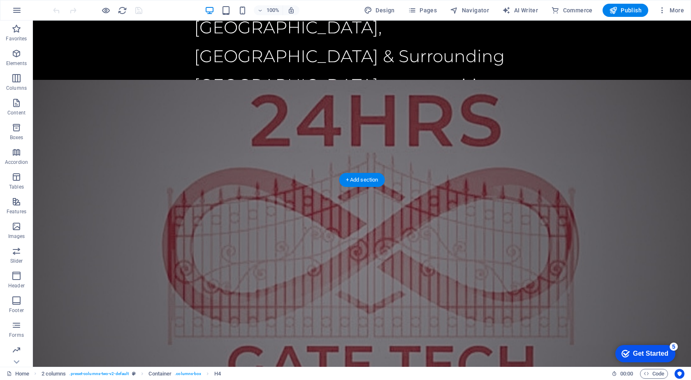
scroll to position [2110, 0]
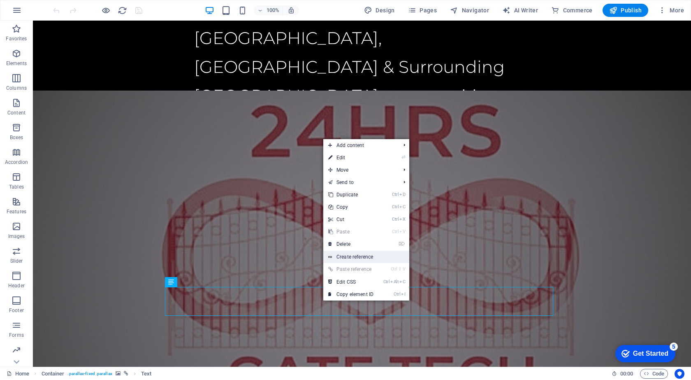
click at [365, 256] on link "Create reference" at bounding box center [366, 256] width 86 height 12
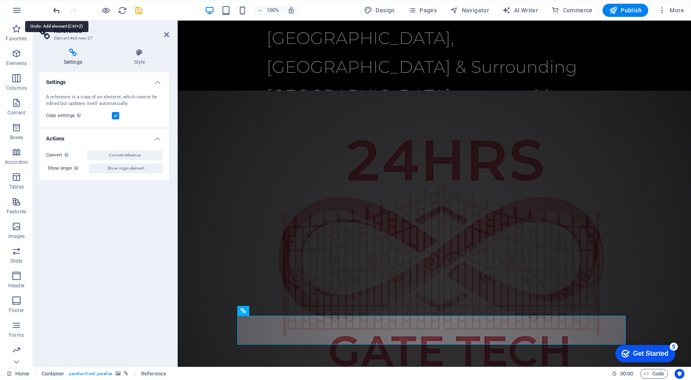
click at [55, 9] on icon "undo" at bounding box center [56, 10] width 9 height 9
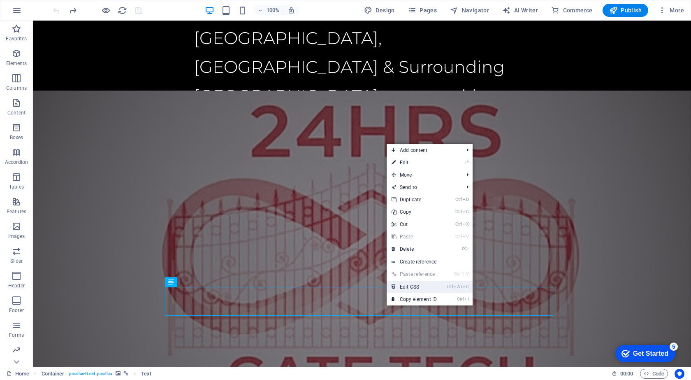
click at [426, 285] on link "Ctrl Alt C Edit CSS" at bounding box center [414, 286] width 55 height 12
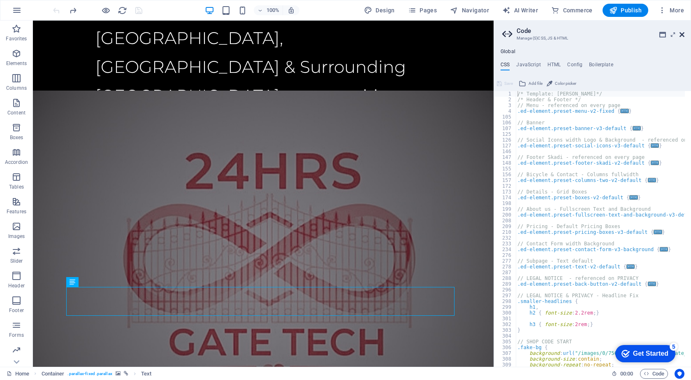
click at [681, 33] on icon at bounding box center [681, 34] width 5 height 7
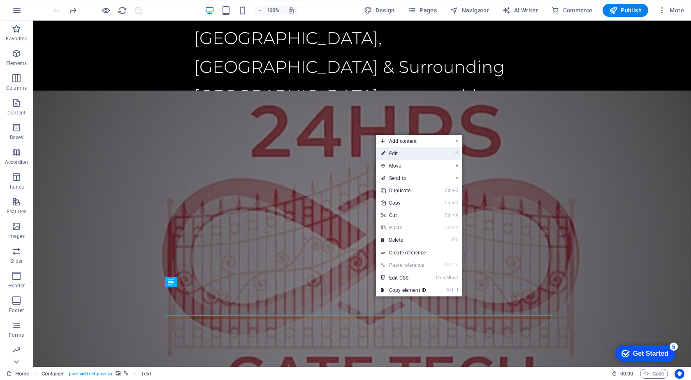
click at [409, 151] on link "⏎ Edit" at bounding box center [403, 153] width 55 height 12
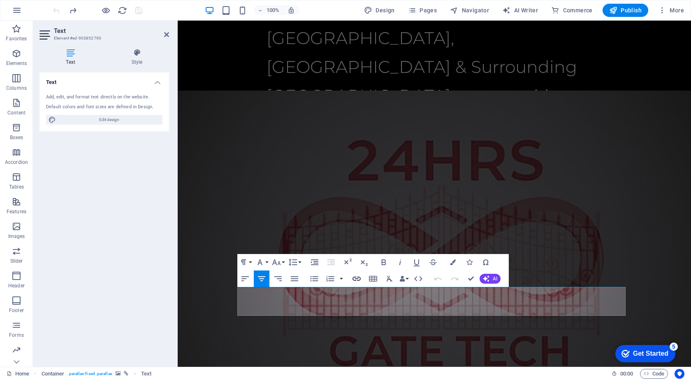
click at [356, 277] on icon "button" at bounding box center [356, 278] width 8 height 4
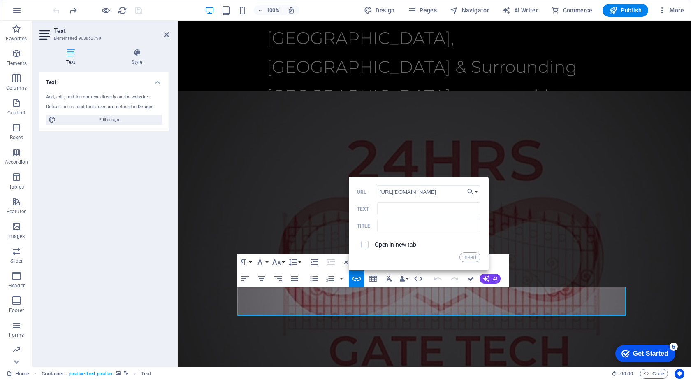
scroll to position [0, 38]
type input "[URL][DOMAIN_NAME]"
click at [413, 211] on input "Text" at bounding box center [428, 208] width 103 height 13
type input "l"
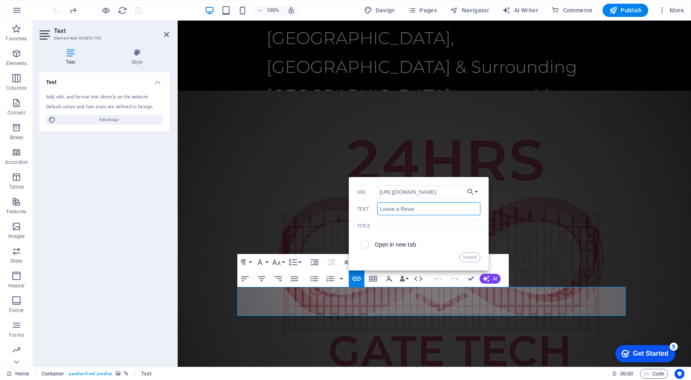
type input "Leave a Review"
click at [465, 256] on button "Insert" at bounding box center [469, 257] width 21 height 10
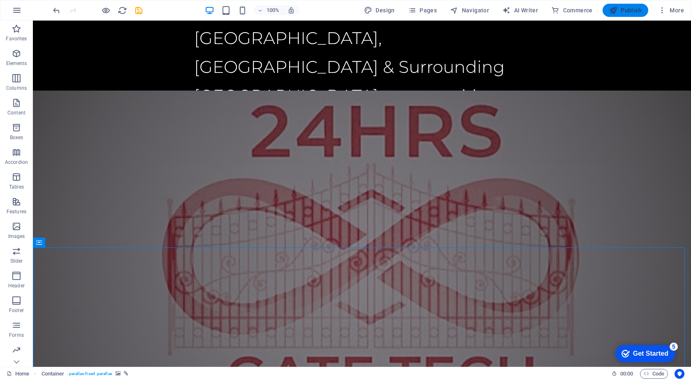
click at [627, 7] on span "Publish" at bounding box center [625, 10] width 32 height 8
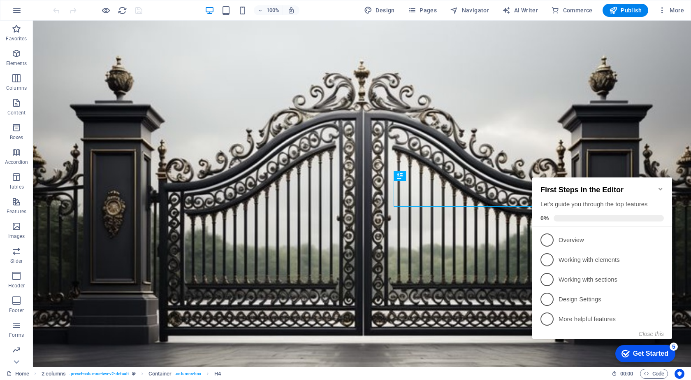
scroll to position [219, 0]
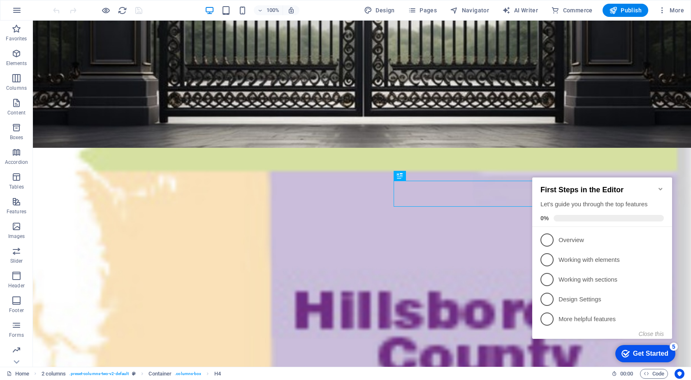
click at [660, 188] on icon "Minimize checklist" at bounding box center [660, 189] width 4 height 2
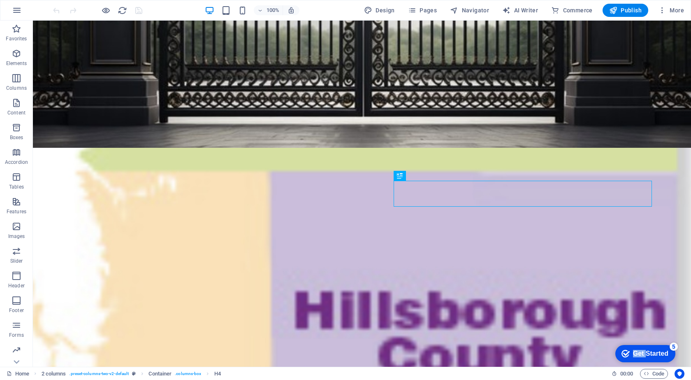
click div "checkmark Get Started 5 First Steps in the Editor Let's guide you through the t…"
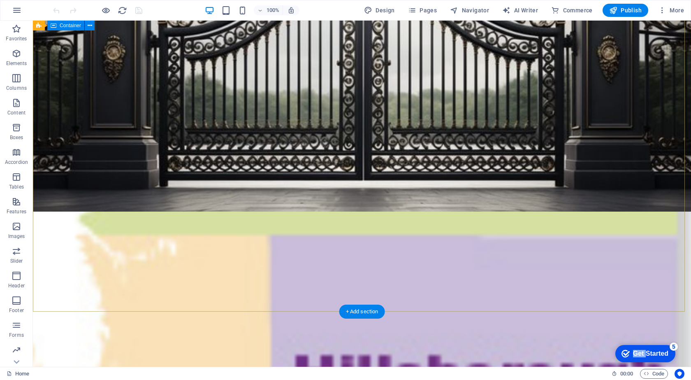
scroll to position [13, 0]
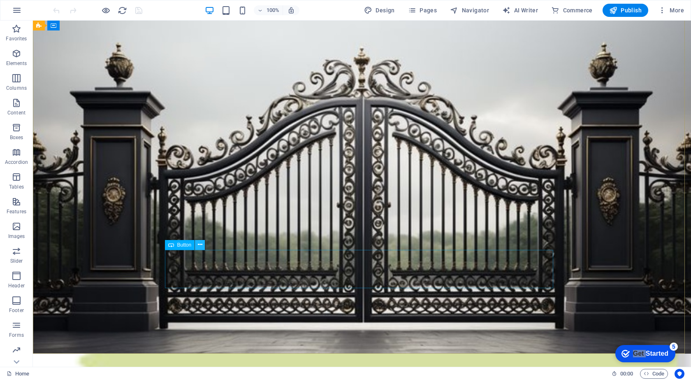
click at [199, 245] on icon at bounding box center [200, 244] width 5 height 9
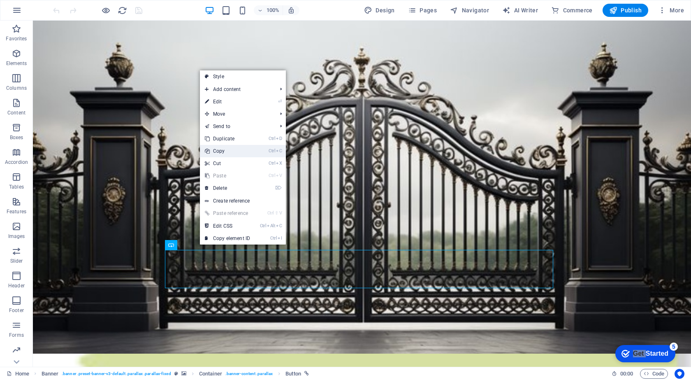
click at [227, 148] on link "Ctrl C Copy" at bounding box center [227, 151] width 55 height 12
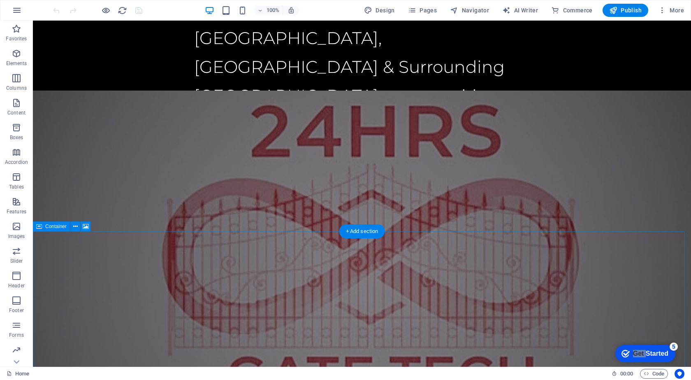
scroll to position [2151, 0]
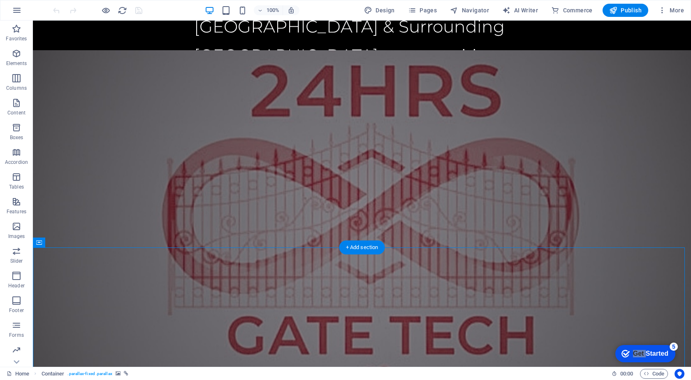
scroll to position [2110, 0]
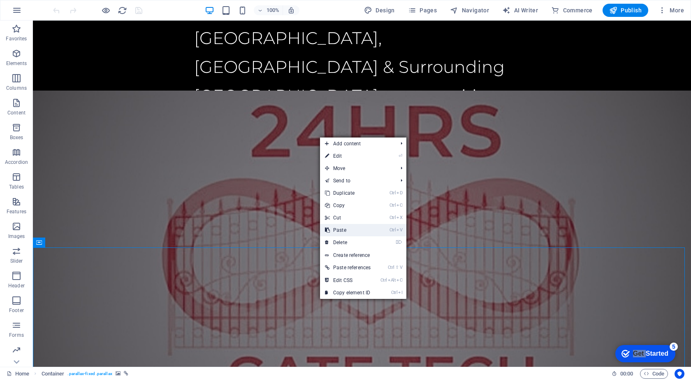
click at [347, 227] on link "Ctrl V Paste" at bounding box center [348, 230] width 56 height 12
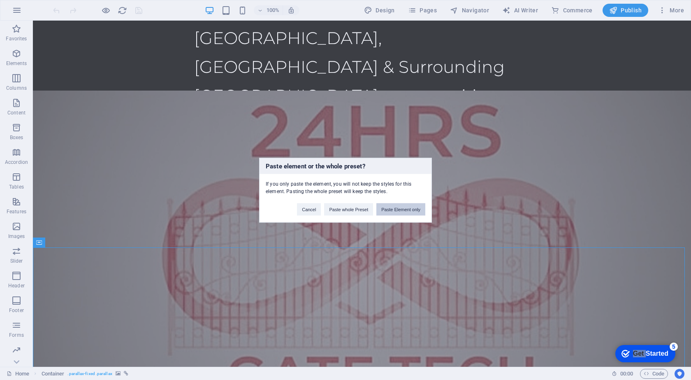
click at [401, 208] on button "Paste Element only" at bounding box center [400, 209] width 49 height 12
select select "px"
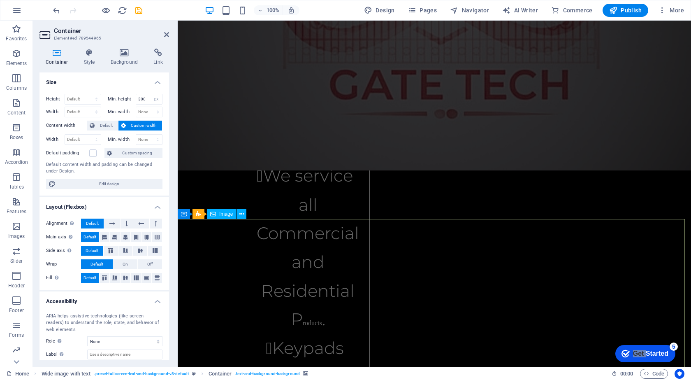
scroll to position [2351, 0]
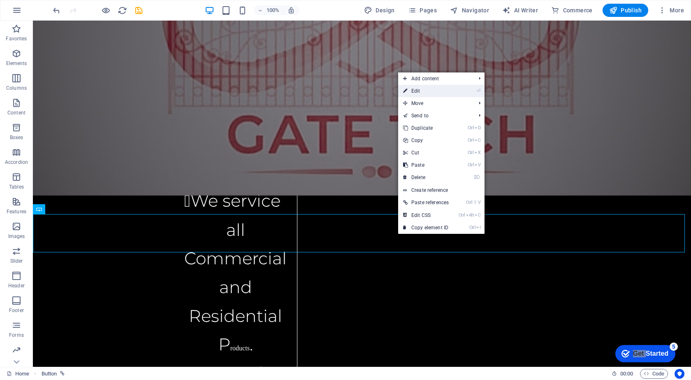
click at [417, 93] on link "⏎ Edit" at bounding box center [426, 91] width 56 height 12
drag, startPoint x: 450, startPoint y: 113, endPoint x: 272, endPoint y: 93, distance: 179.2
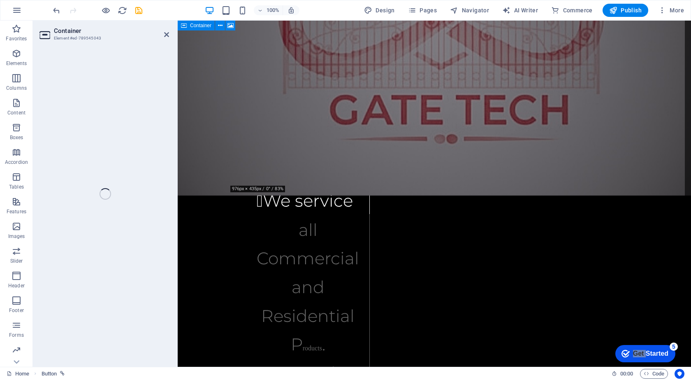
select select "vh"
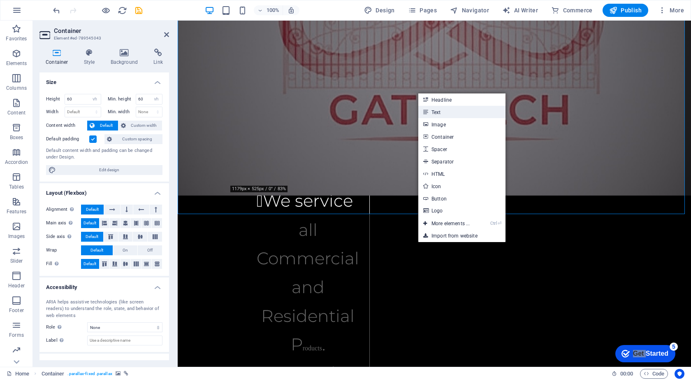
click at [438, 112] on link "Text" at bounding box center [461, 112] width 87 height 12
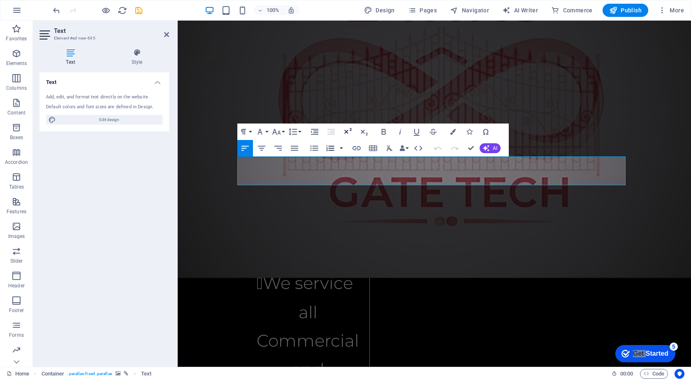
scroll to position [2228, 0]
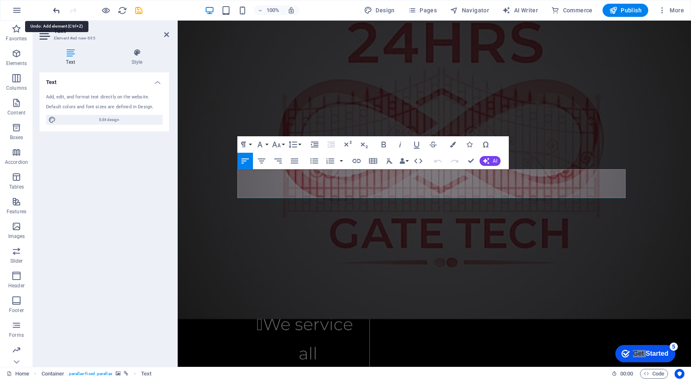
click at [58, 11] on icon "undo" at bounding box center [56, 10] width 9 height 9
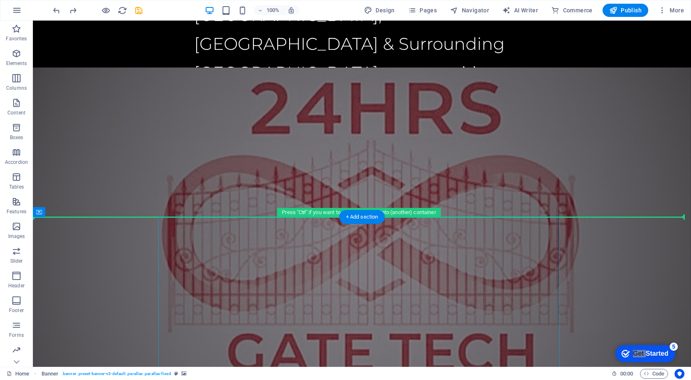
scroll to position [2151, 0]
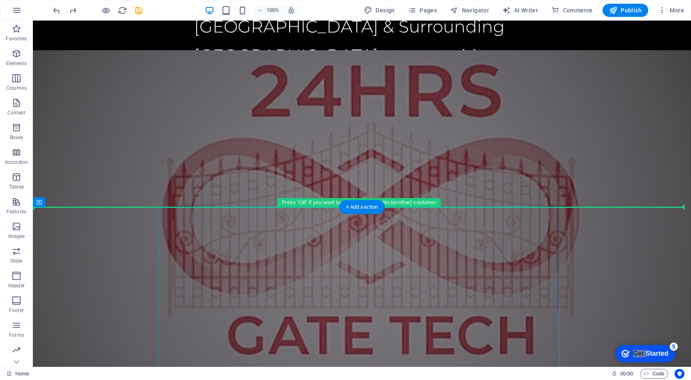
drag, startPoint x: 358, startPoint y: 276, endPoint x: 369, endPoint y: 280, distance: 12.4
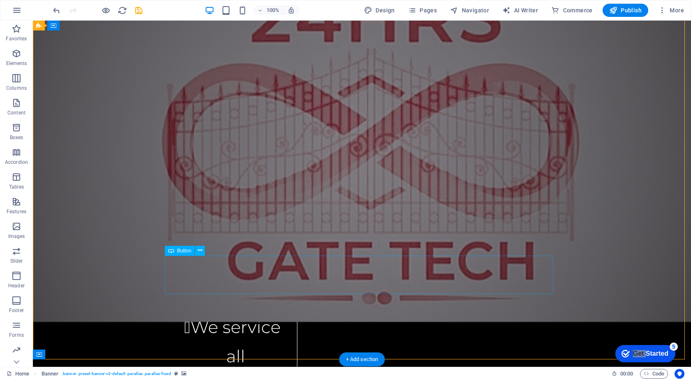
scroll to position [2010, 0]
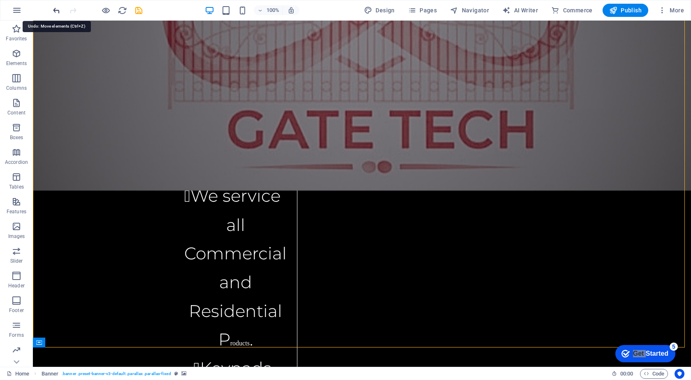
click at [56, 8] on icon "undo" at bounding box center [56, 10] width 9 height 9
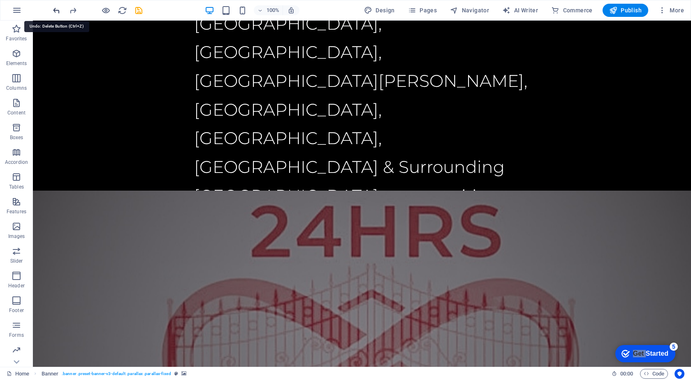
scroll to position [0, 0]
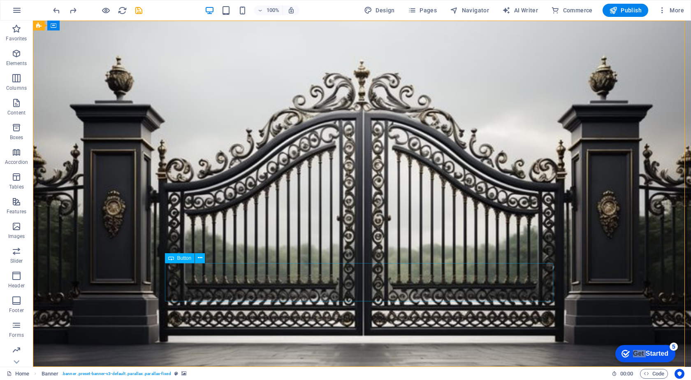
click at [186, 259] on span "Button" at bounding box center [184, 257] width 14 height 5
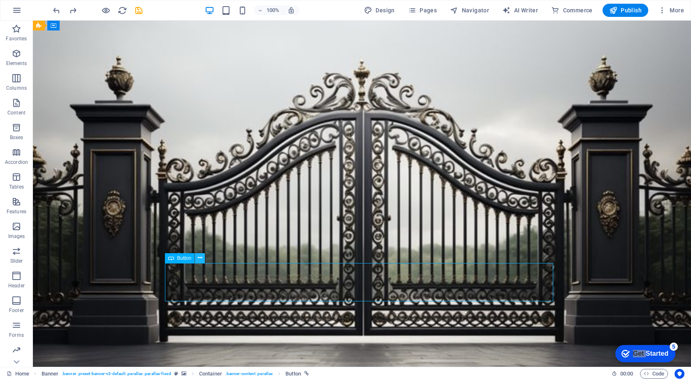
click at [202, 257] on icon at bounding box center [200, 257] width 5 height 9
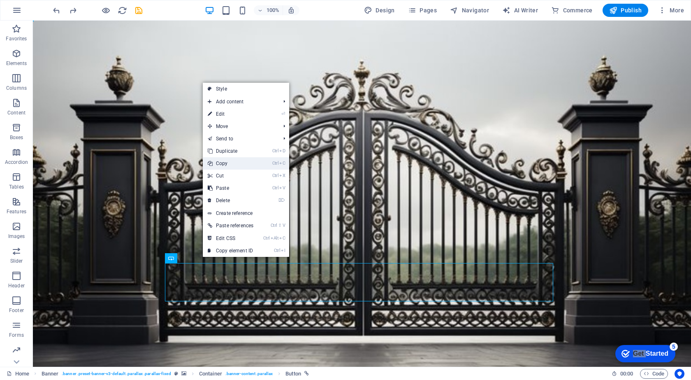
click at [246, 162] on link "Ctrl C Copy" at bounding box center [231, 163] width 56 height 12
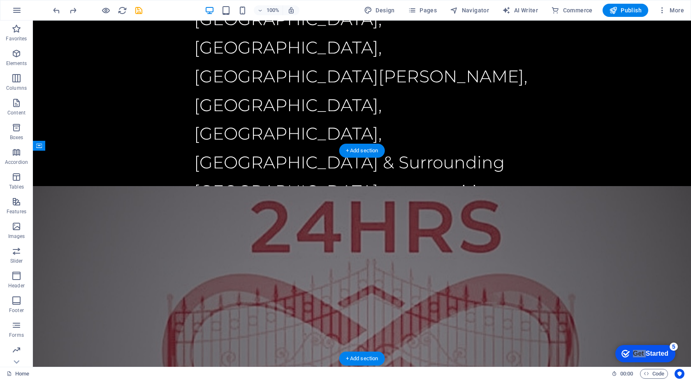
scroll to position [2220, 0]
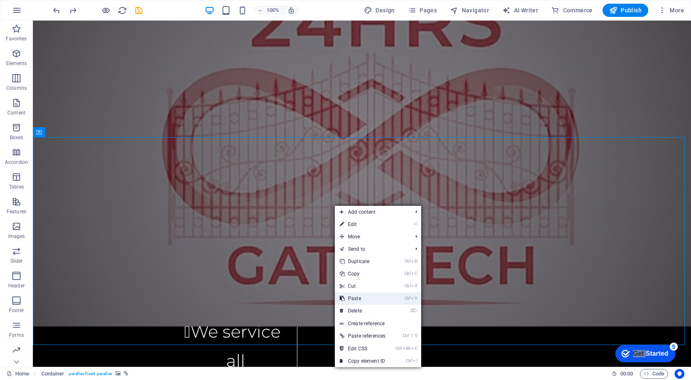
click at [364, 297] on link "Ctrl V Paste" at bounding box center [363, 298] width 56 height 12
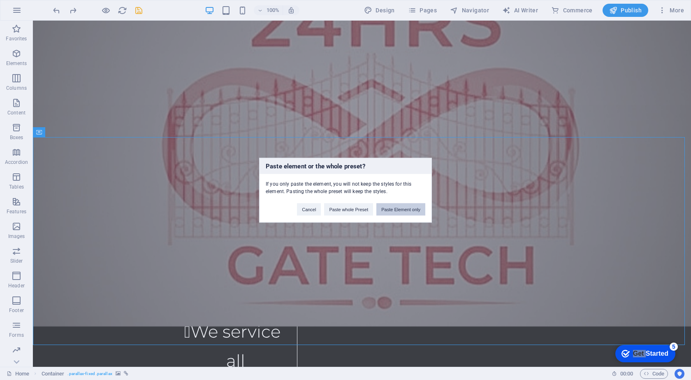
click at [398, 208] on button "Paste Element only" at bounding box center [400, 209] width 49 height 12
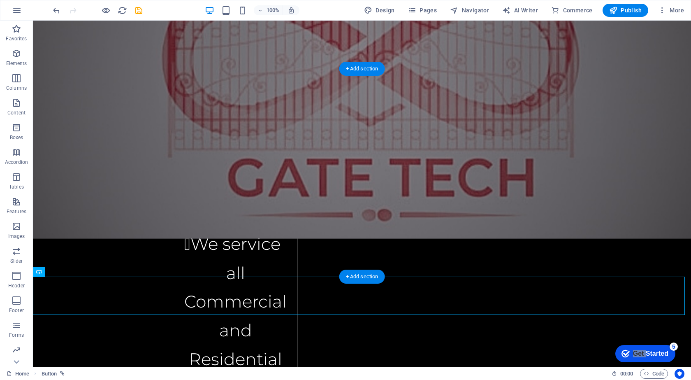
scroll to position [2344, 0]
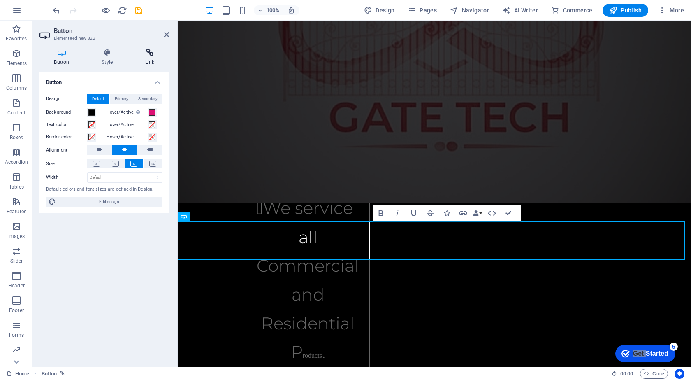
click at [148, 55] on icon at bounding box center [149, 53] width 39 height 8
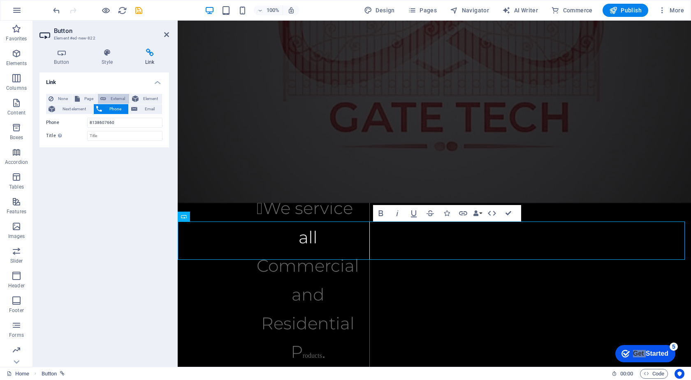
click at [113, 98] on span "External" at bounding box center [118, 99] width 18 height 10
select select "blank"
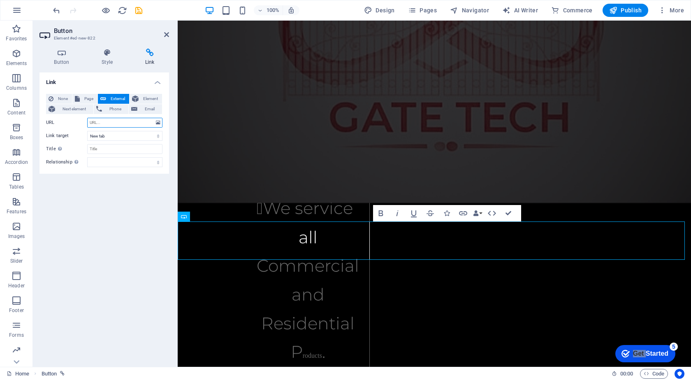
paste input "[URL][DOMAIN_NAME]"
type input "[URL][DOMAIN_NAME]"
click at [106, 51] on icon at bounding box center [107, 53] width 40 height 8
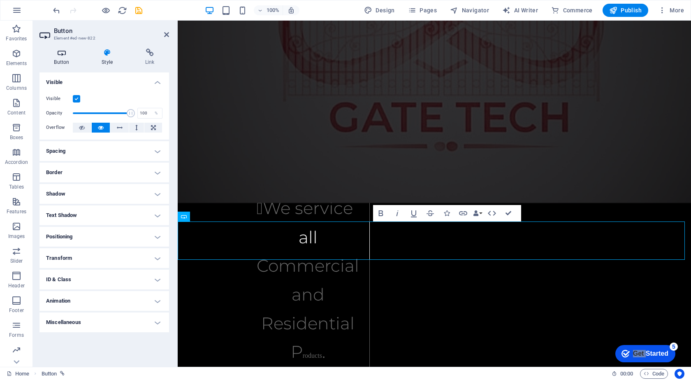
click at [64, 55] on icon at bounding box center [61, 53] width 44 height 8
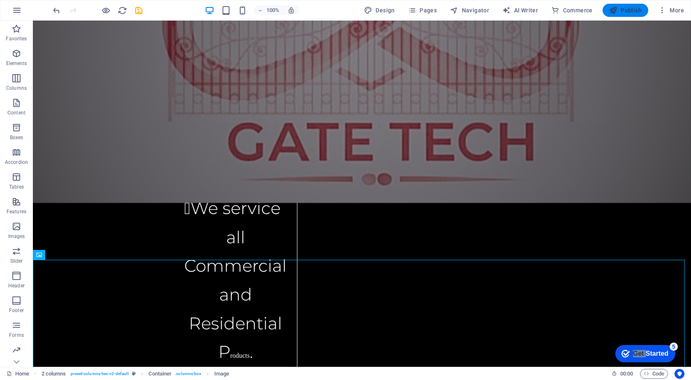
click at [626, 12] on span "Publish" at bounding box center [625, 10] width 32 height 8
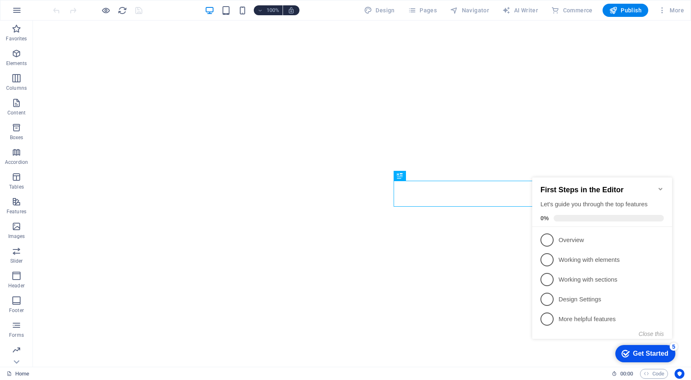
click at [657, 185] on icon "Minimize checklist" at bounding box center [660, 188] width 7 height 7
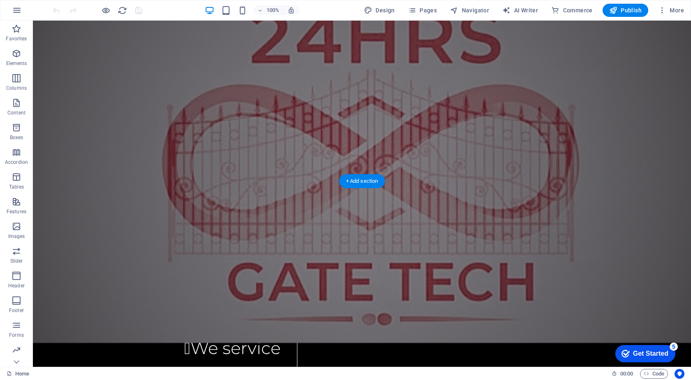
scroll to position [2212, 0]
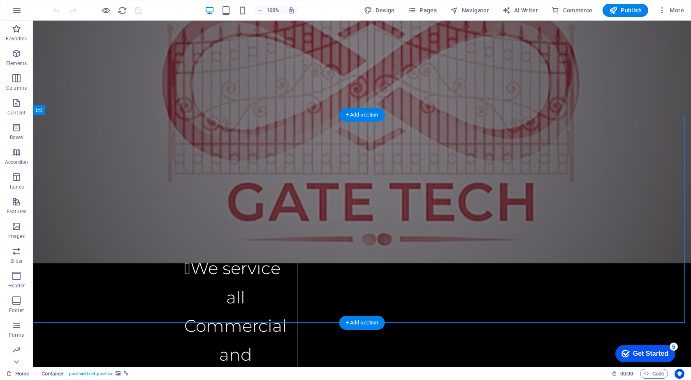
scroll to position [2294, 0]
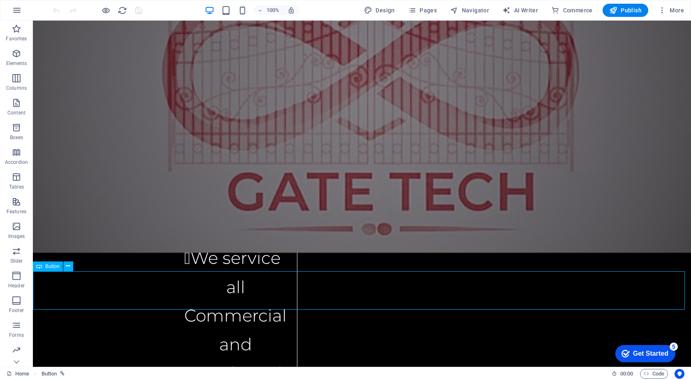
click at [56, 267] on span "Button" at bounding box center [52, 266] width 14 height 5
click at [66, 263] on icon at bounding box center [68, 266] width 5 height 9
click at [71, 266] on button at bounding box center [68, 266] width 10 height 10
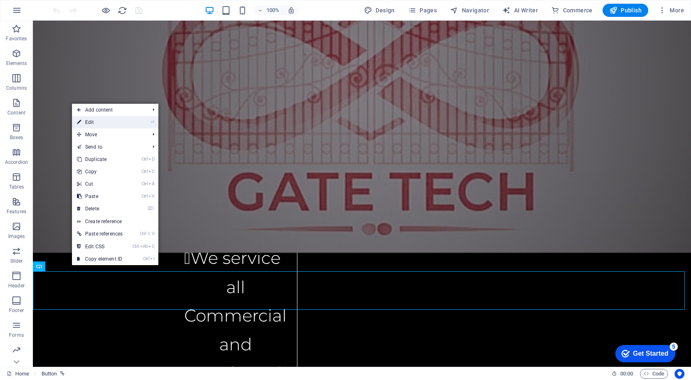
click at [123, 119] on link "⏎ Edit" at bounding box center [100, 122] width 56 height 12
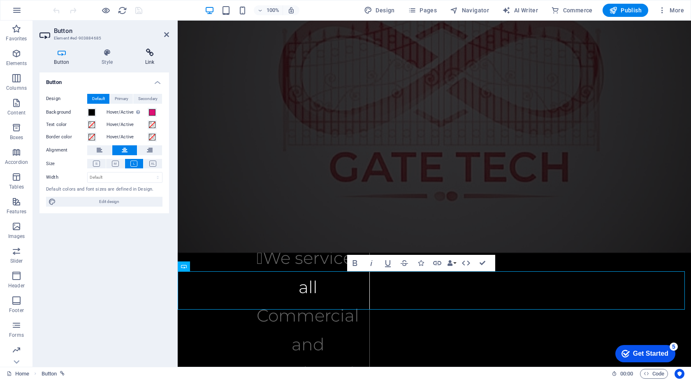
click at [148, 54] on icon at bounding box center [149, 53] width 39 height 8
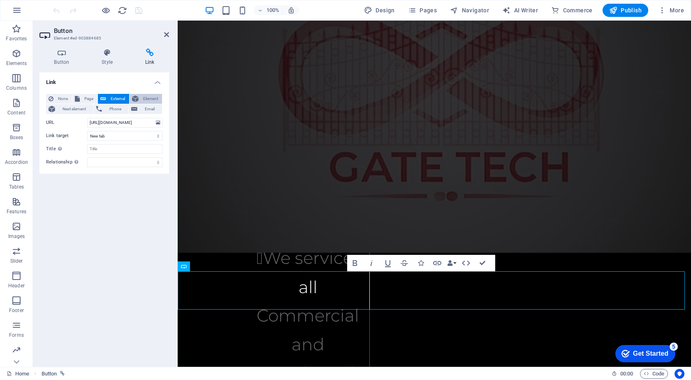
click at [149, 95] on span "Element" at bounding box center [150, 99] width 19 height 10
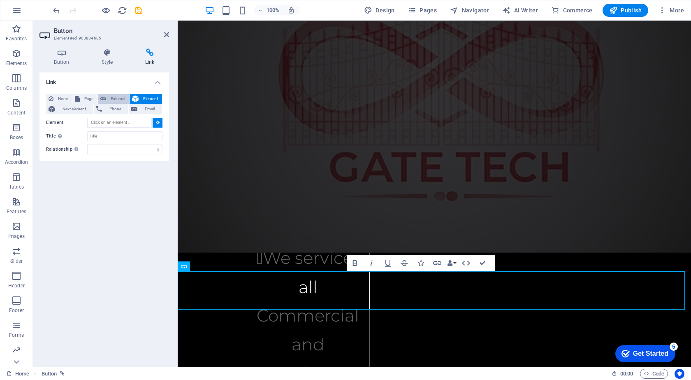
click at [106, 97] on button "External" at bounding box center [113, 99] width 31 height 10
select select "blank"
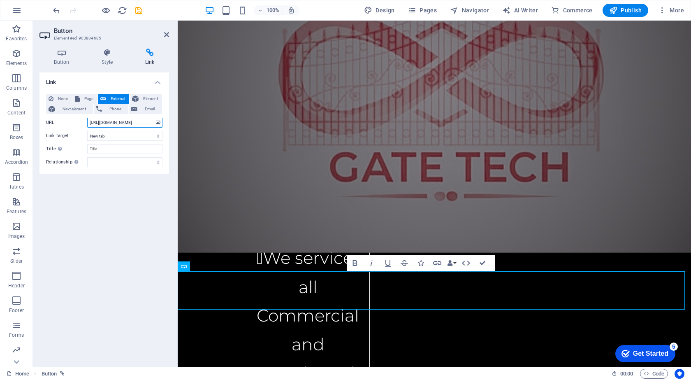
scroll to position [0, 33]
click at [153, 120] on input "https://preview.sitehub.io/15287649#ed-789545043" at bounding box center [124, 123] width 75 height 10
type input "h"
paste input "https://g.page/r/CcLSkp-VIxAoEBM/review"
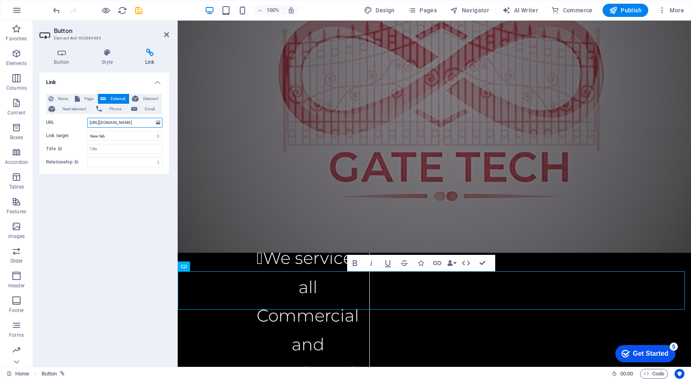
scroll to position [0, 16]
type input "https://g.page/r/CcLSkp-VIxAoEBM/review"
click at [168, 34] on icon at bounding box center [166, 34] width 5 height 7
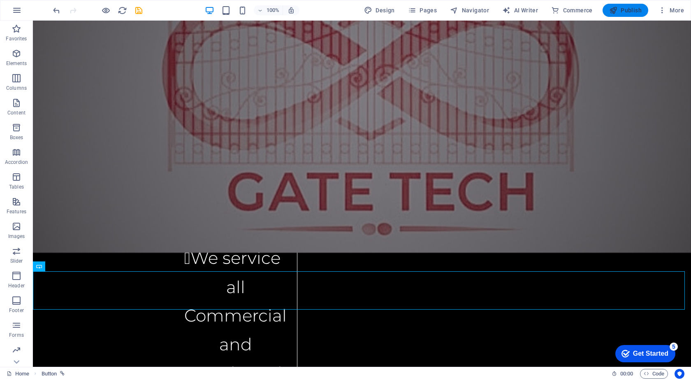
click at [621, 10] on span "Publish" at bounding box center [625, 10] width 32 height 8
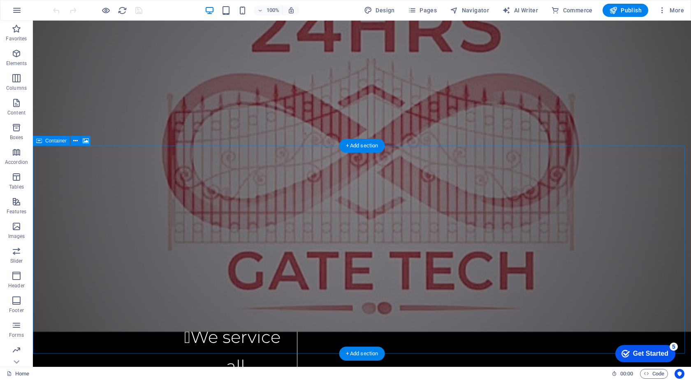
scroll to position [2212, 0]
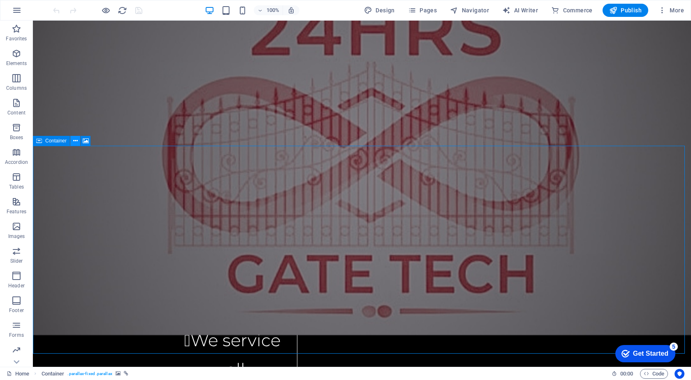
click at [74, 140] on icon at bounding box center [75, 141] width 5 height 9
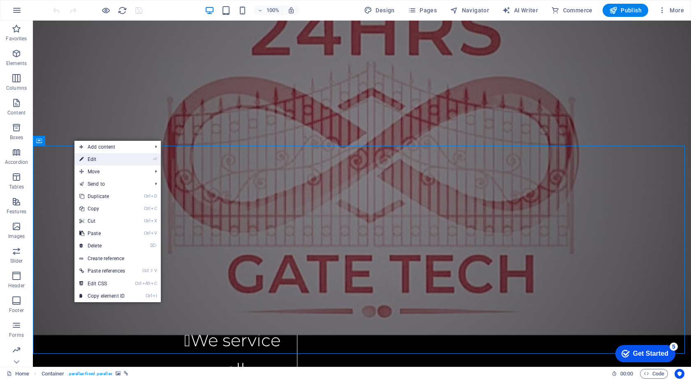
click at [91, 156] on link "⏎ Edit" at bounding box center [102, 159] width 56 height 12
select select "vh"
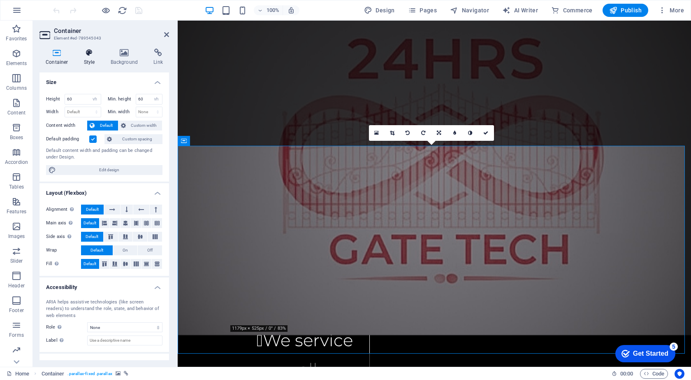
click at [89, 54] on icon at bounding box center [89, 53] width 23 height 8
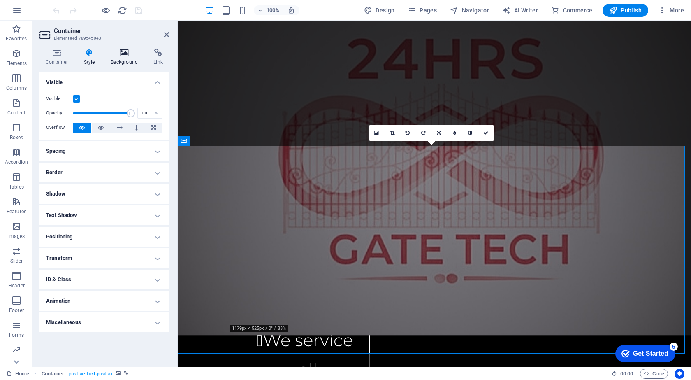
click at [124, 54] on icon at bounding box center [124, 53] width 40 height 8
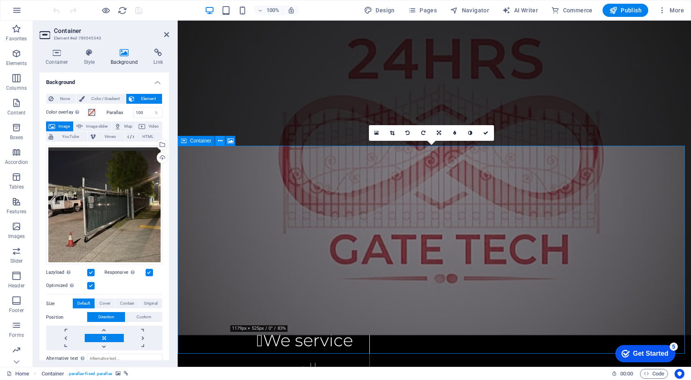
click at [218, 140] on icon at bounding box center [220, 141] width 5 height 9
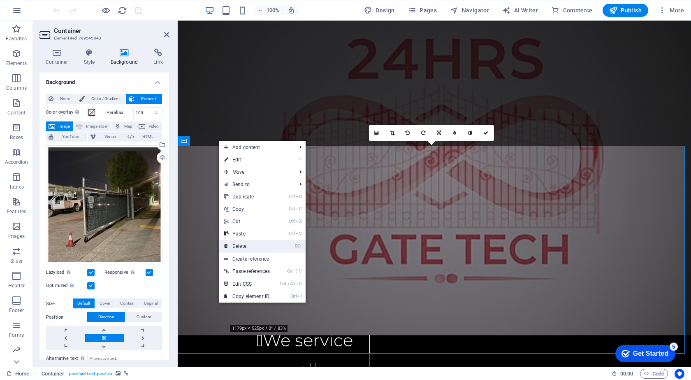
drag, startPoint x: 70, startPoint y: 225, endPoint x: 248, endPoint y: 245, distance: 178.8
click at [248, 245] on link "⌦ Delete" at bounding box center [247, 246] width 56 height 12
drag, startPoint x: 425, startPoint y: 266, endPoint x: 248, endPoint y: 245, distance: 178.4
select select "px"
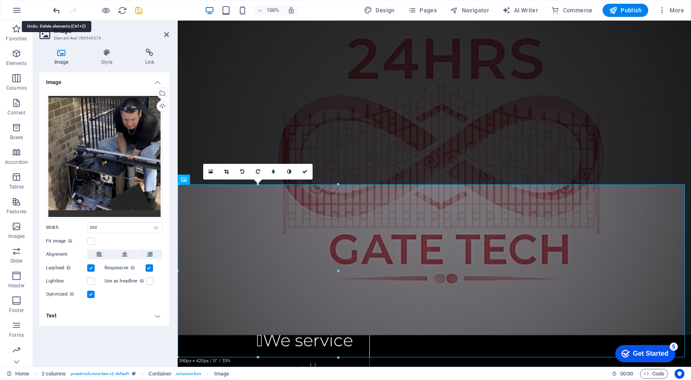
click at [53, 9] on icon "undo" at bounding box center [56, 10] width 9 height 9
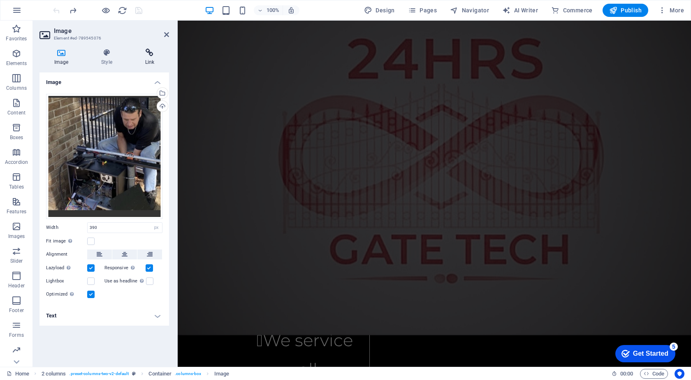
click at [153, 52] on icon at bounding box center [149, 53] width 39 height 8
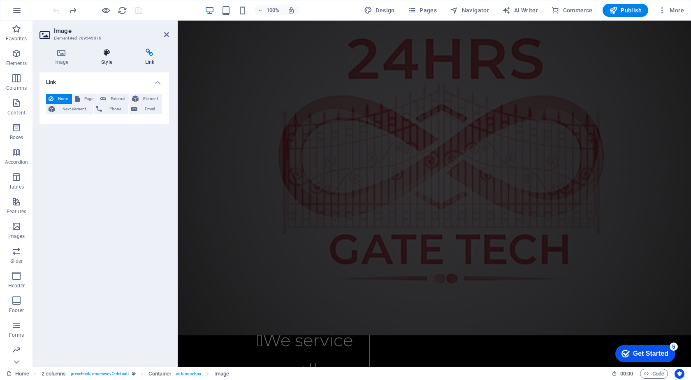
click at [107, 57] on h4 "Style" at bounding box center [108, 57] width 44 height 17
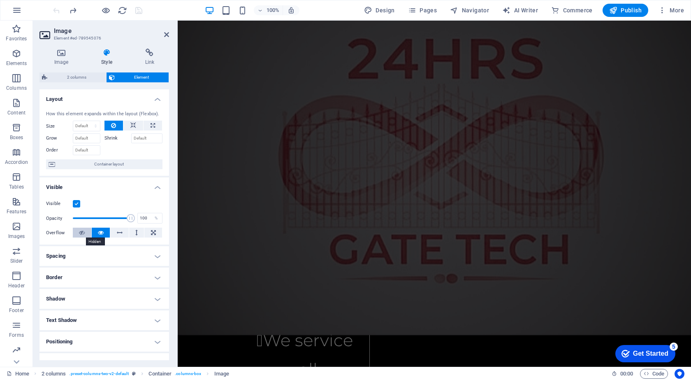
click at [83, 232] on icon at bounding box center [82, 232] width 6 height 10
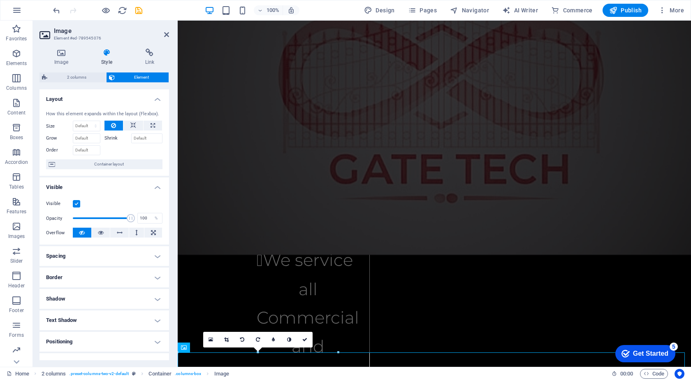
scroll to position [2496, 0]
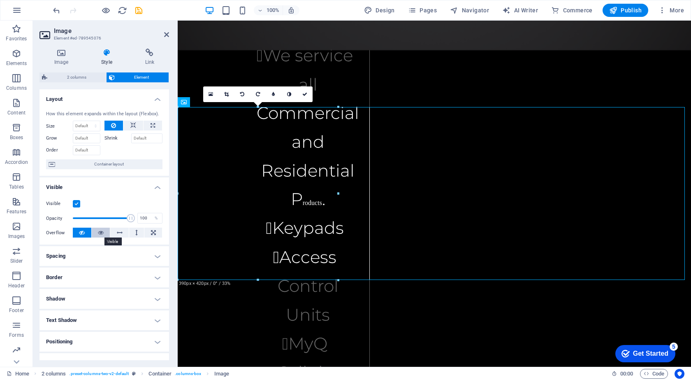
click at [103, 233] on icon at bounding box center [101, 232] width 6 height 10
click at [55, 10] on icon "undo" at bounding box center [56, 10] width 9 height 9
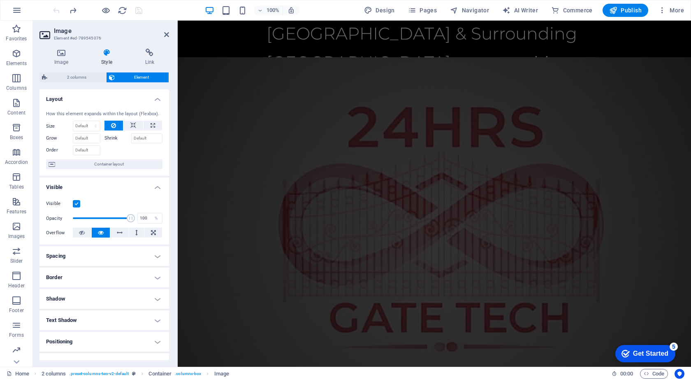
scroll to position [2250, 0]
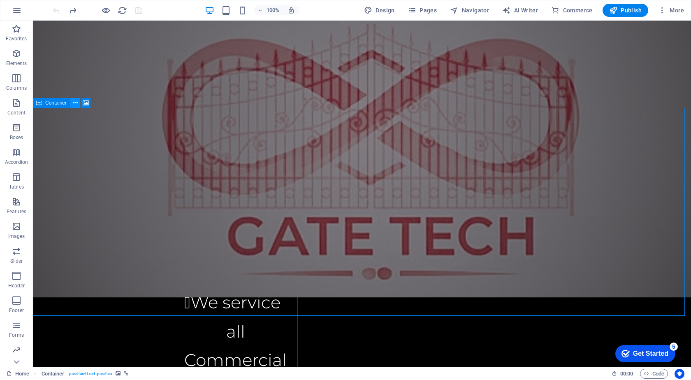
click at [75, 102] on icon at bounding box center [75, 103] width 5 height 9
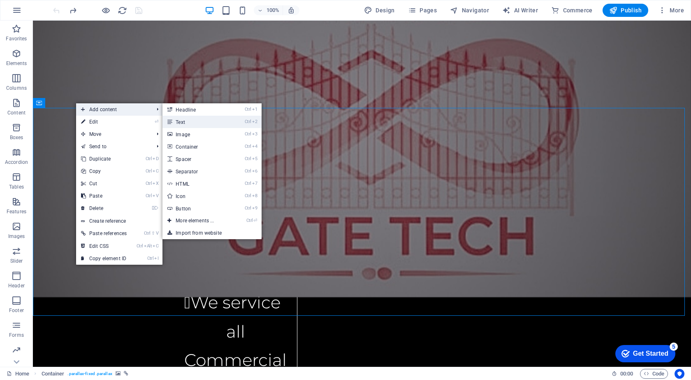
click at [192, 121] on link "Ctrl 2 Text" at bounding box center [196, 122] width 68 height 12
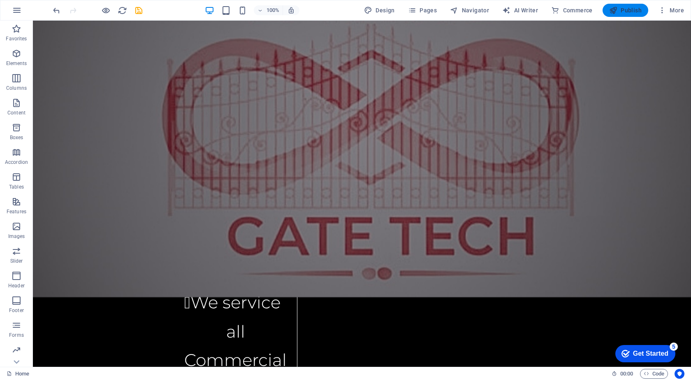
click at [630, 9] on span "Publish" at bounding box center [625, 10] width 32 height 8
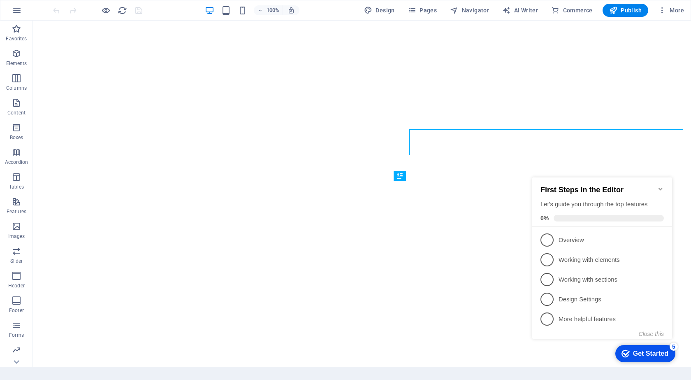
click at [661, 185] on icon "Minimize checklist" at bounding box center [660, 188] width 7 height 7
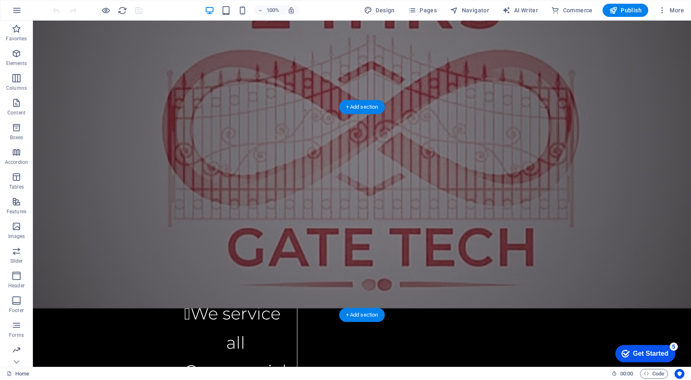
scroll to position [2234, 0]
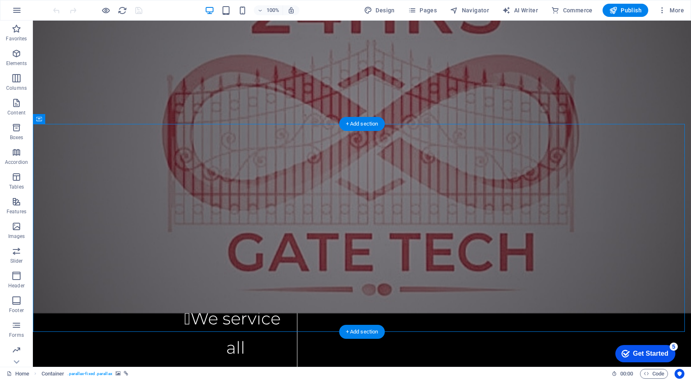
select select "vh"
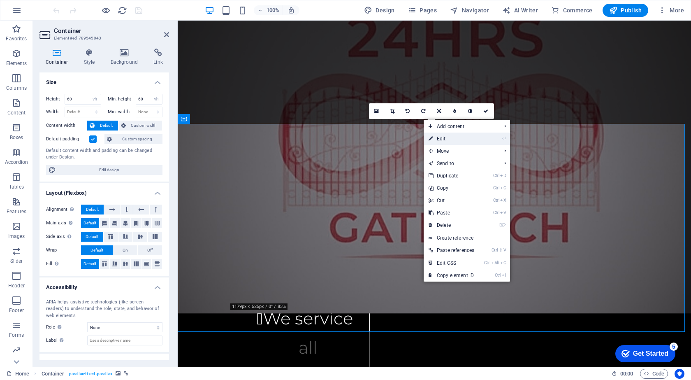
click at [440, 140] on link "⏎ Edit" at bounding box center [452, 138] width 56 height 12
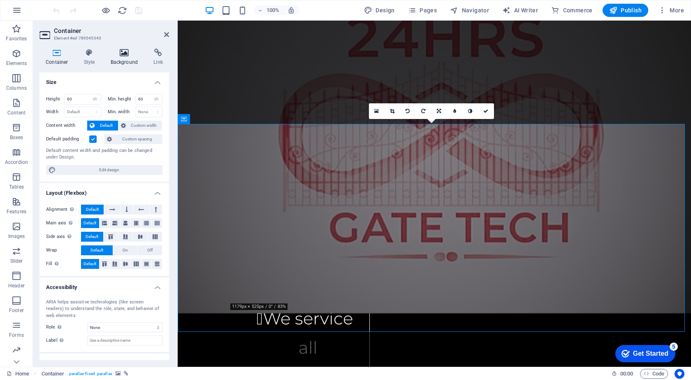
click at [125, 59] on h4 "Background" at bounding box center [125, 57] width 43 height 17
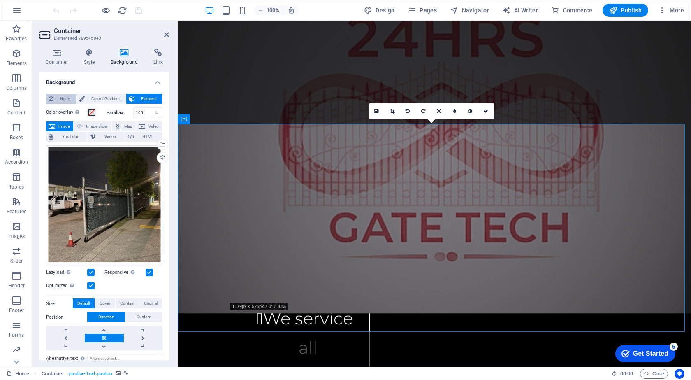
click at [65, 100] on span "None" at bounding box center [65, 99] width 18 height 10
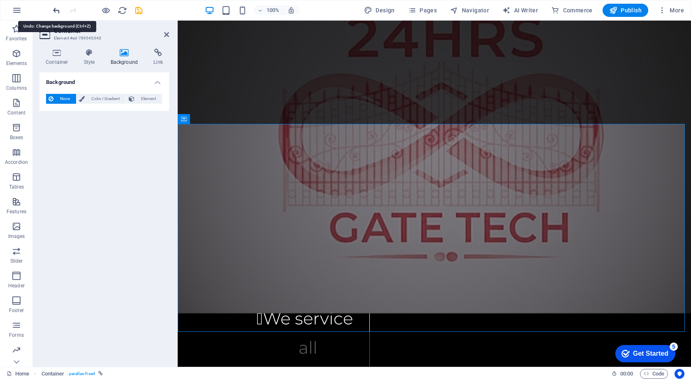
click at [55, 10] on icon "undo" at bounding box center [56, 10] width 9 height 9
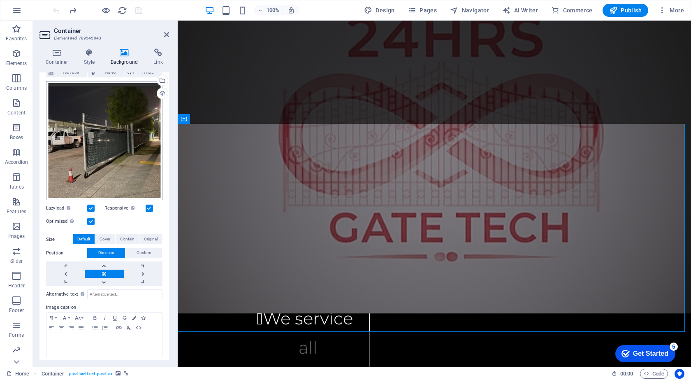
scroll to position [67, 0]
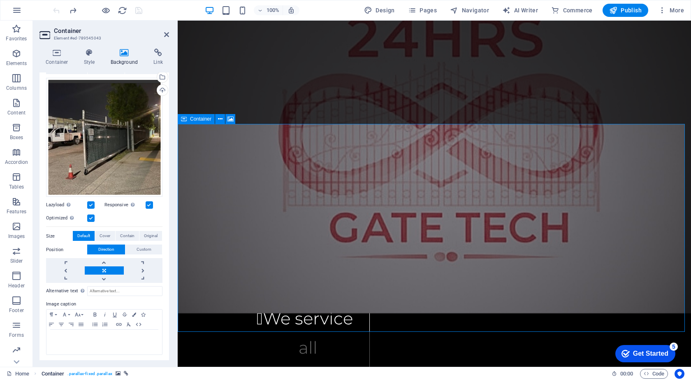
click at [102, 372] on span ". parallax-fixed .parallax" at bounding box center [89, 373] width 44 height 10
click at [97, 373] on span ". parallax-fixed .parallax" at bounding box center [89, 373] width 44 height 10
click at [119, 372] on icon "breadcrumb" at bounding box center [118, 373] width 5 height 5
click at [125, 374] on icon "breadcrumb" at bounding box center [126, 373] width 5 height 5
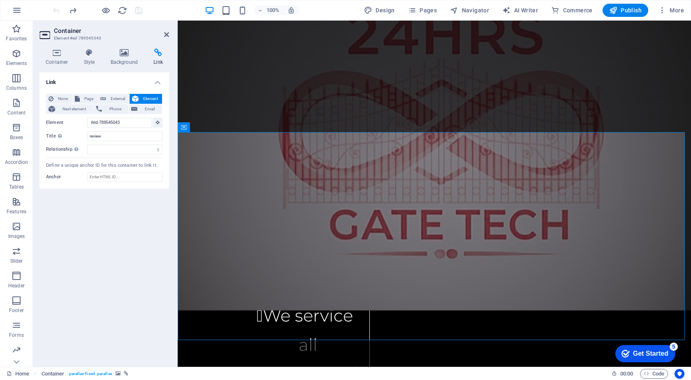
scroll to position [2195, 0]
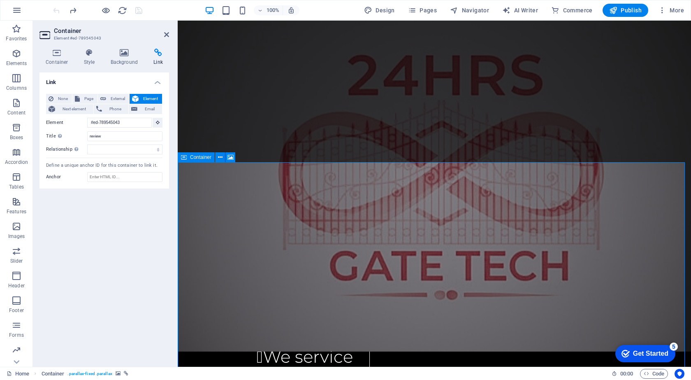
click at [229, 156] on icon at bounding box center [230, 157] width 6 height 9
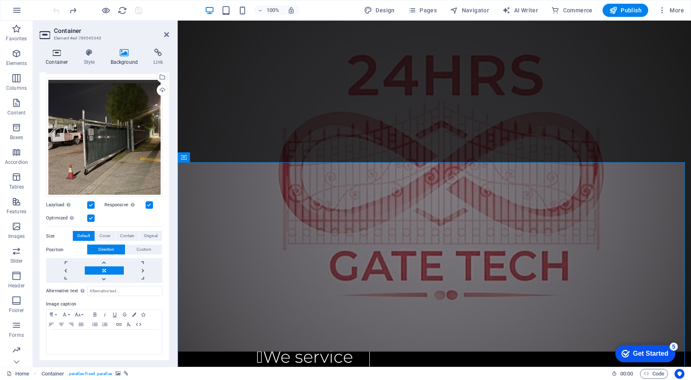
click at [58, 50] on icon at bounding box center [56, 53] width 35 height 8
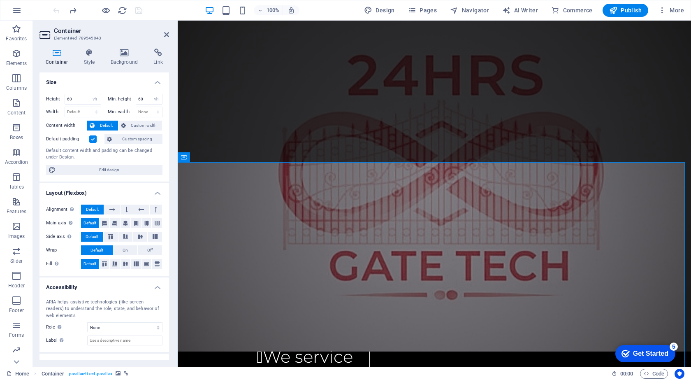
click at [92, 136] on label at bounding box center [92, 138] width 7 height 7
click at [0, 0] on input "Default padding" at bounding box center [0, 0] width 0 height 0
click at [92, 136] on label at bounding box center [92, 138] width 7 height 7
click at [0, 0] on input "Default padding" at bounding box center [0, 0] width 0 height 0
click at [91, 137] on label at bounding box center [92, 138] width 7 height 7
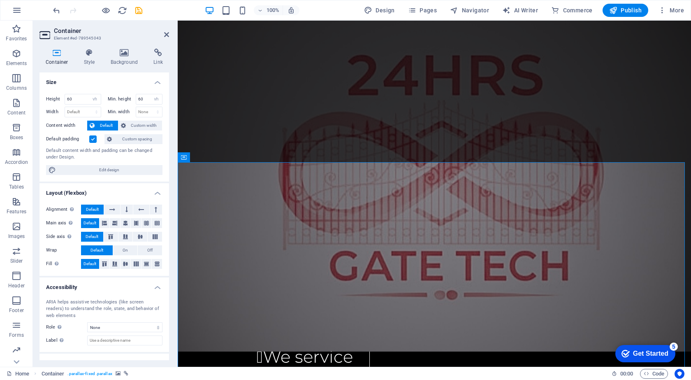
click at [0, 0] on input "Default padding" at bounding box center [0, 0] width 0 height 0
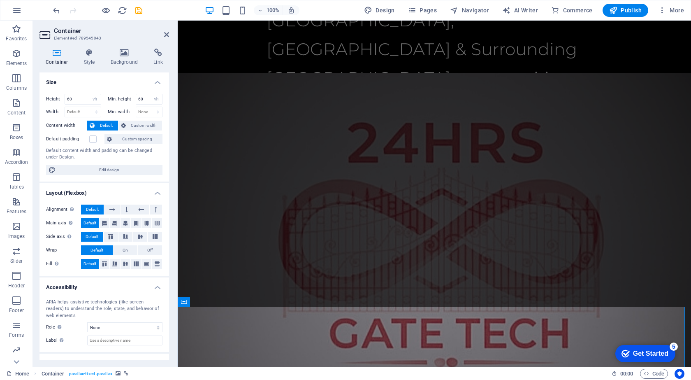
scroll to position [2154, 0]
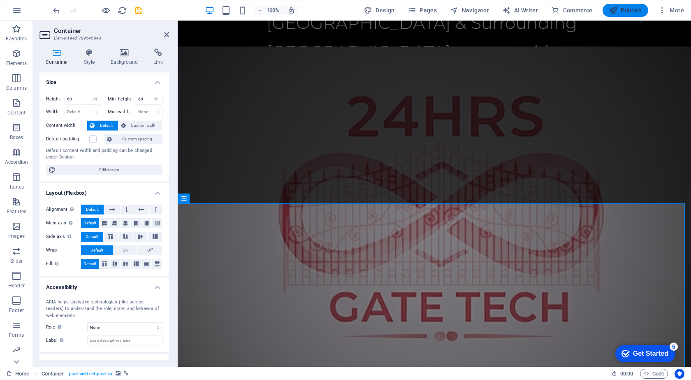
click at [638, 11] on span "Publish" at bounding box center [625, 10] width 32 height 8
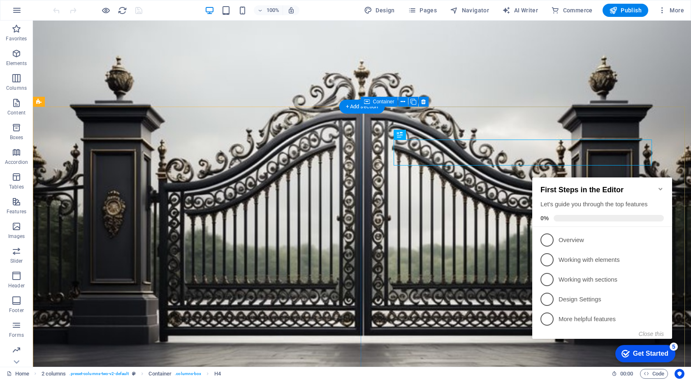
scroll to position [260, 0]
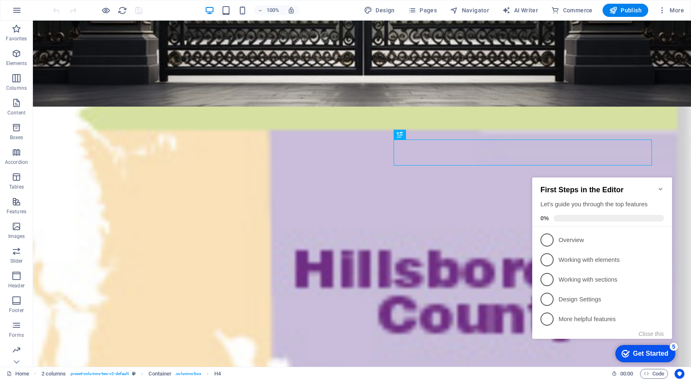
click at [660, 185] on icon "Minimize checklist" at bounding box center [660, 188] width 7 height 7
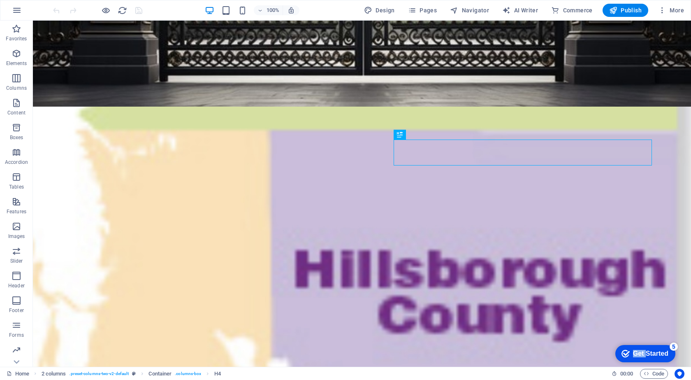
click div "checkmark Get Started 5 First Steps in the Editor Let's guide you through the t…"
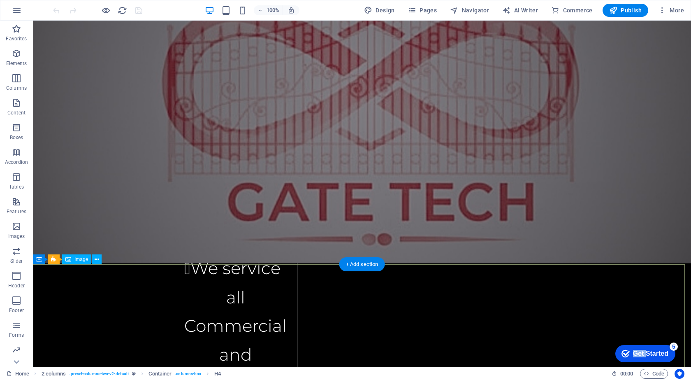
scroll to position [2357, 0]
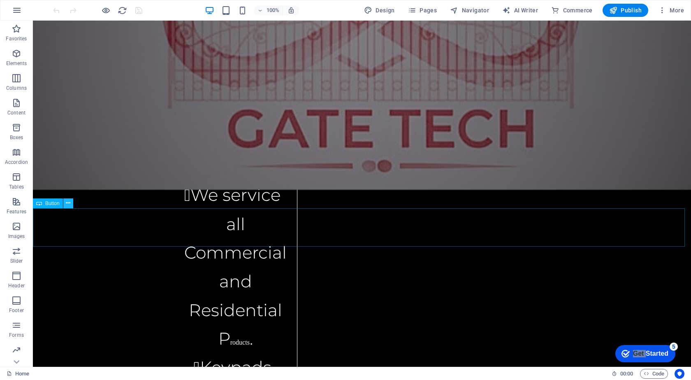
click at [68, 203] on icon at bounding box center [68, 203] width 5 height 9
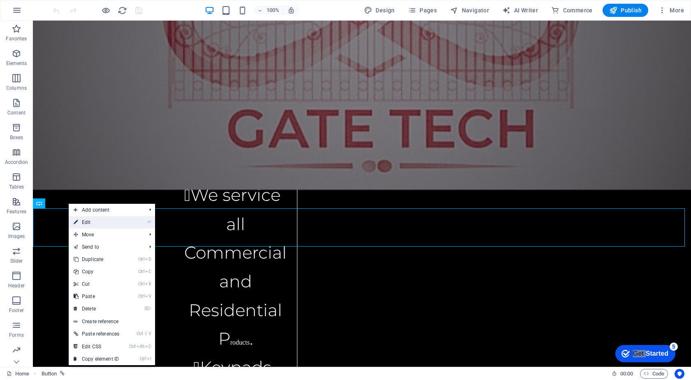
click at [83, 222] on link "⏎ Edit" at bounding box center [97, 222] width 56 height 12
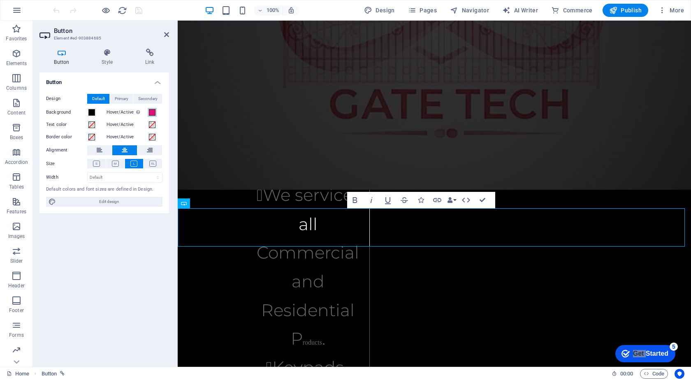
click at [153, 112] on span at bounding box center [152, 112] width 7 height 7
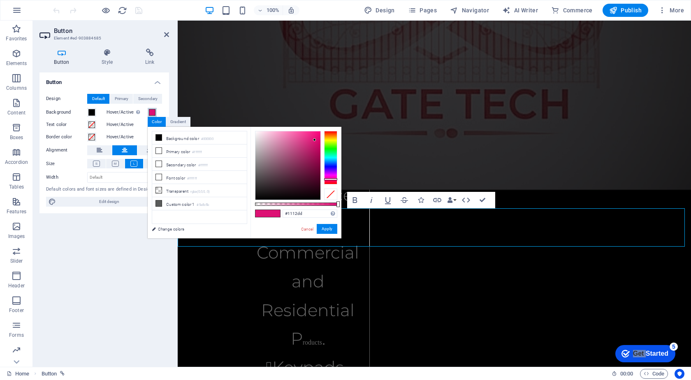
click at [330, 165] on div at bounding box center [330, 157] width 13 height 53
type input "#111bdd"
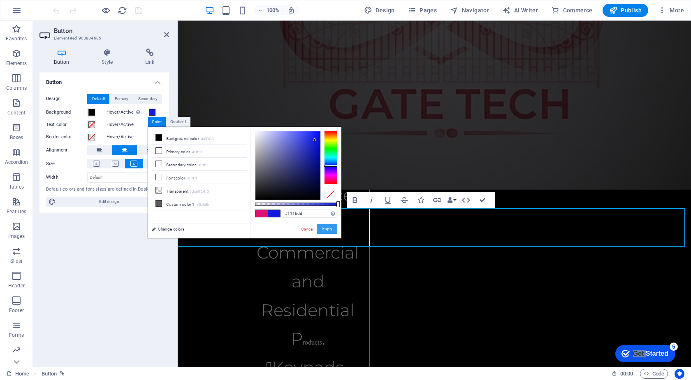
click at [330, 227] on button "Apply" at bounding box center [327, 229] width 21 height 10
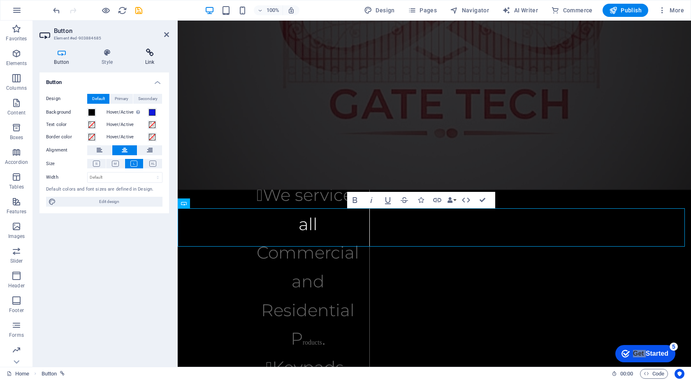
click at [146, 52] on icon at bounding box center [149, 53] width 39 height 8
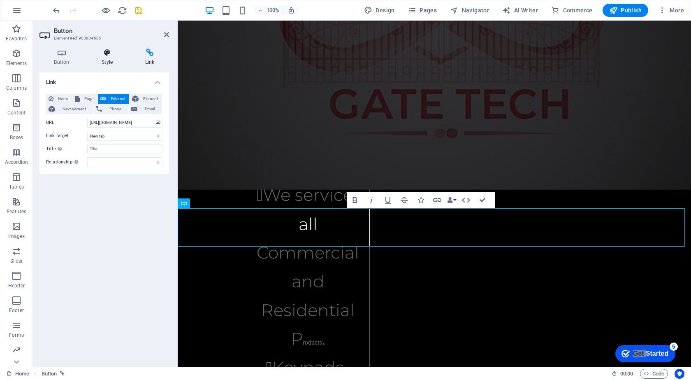
click at [106, 54] on icon at bounding box center [107, 53] width 40 height 8
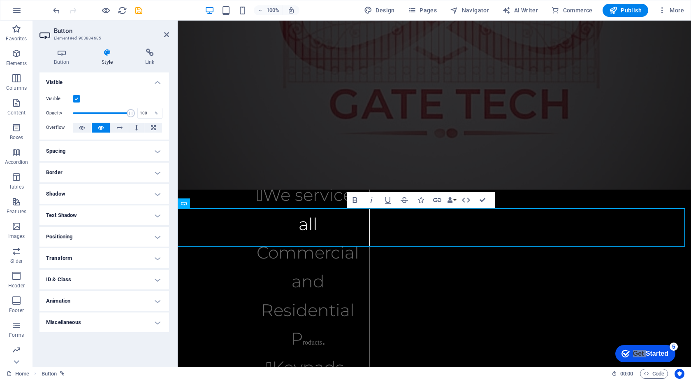
click at [106, 54] on icon at bounding box center [107, 53] width 40 height 8
click at [164, 34] on icon at bounding box center [166, 34] width 5 height 7
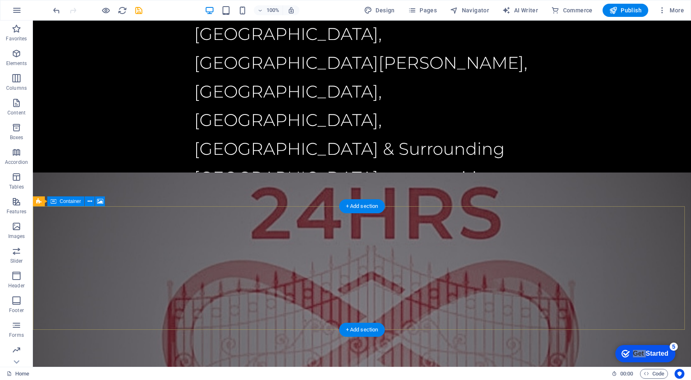
scroll to position [2028, 0]
click at [91, 200] on icon at bounding box center [90, 201] width 5 height 9
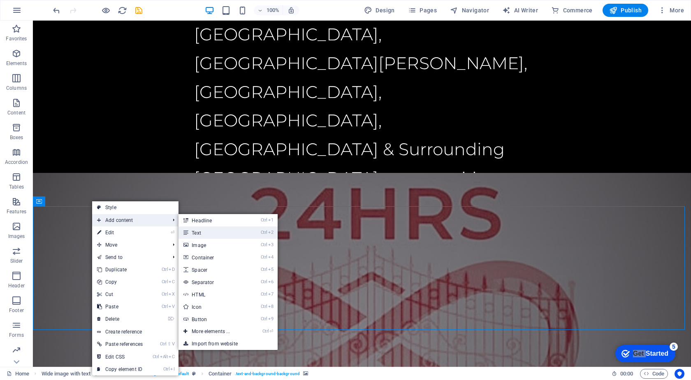
click at [226, 233] on link "Ctrl 2 Text" at bounding box center [212, 232] width 68 height 12
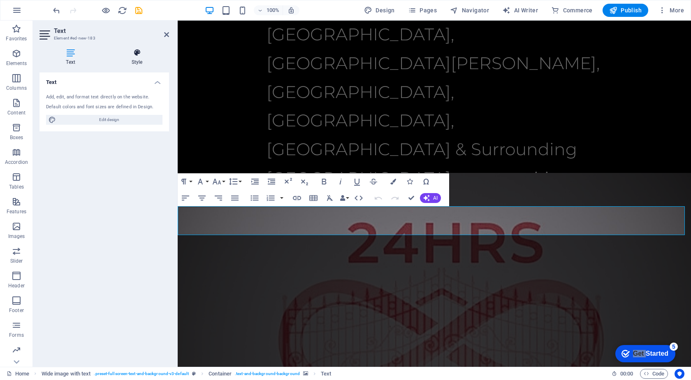
click at [136, 58] on h4 "Style" at bounding box center [137, 57] width 64 height 17
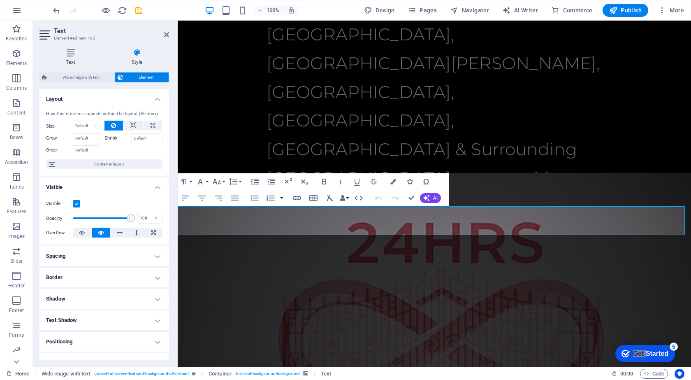
click at [72, 58] on h4 "Text" at bounding box center [71, 57] width 65 height 17
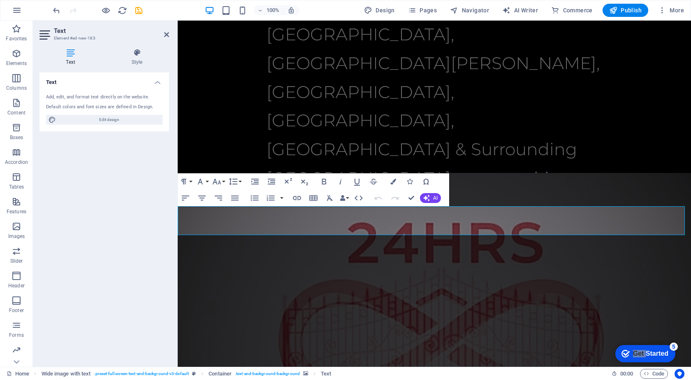
click at [72, 58] on h4 "Text" at bounding box center [71, 57] width 65 height 17
click at [58, 11] on icon "undo" at bounding box center [56, 10] width 9 height 9
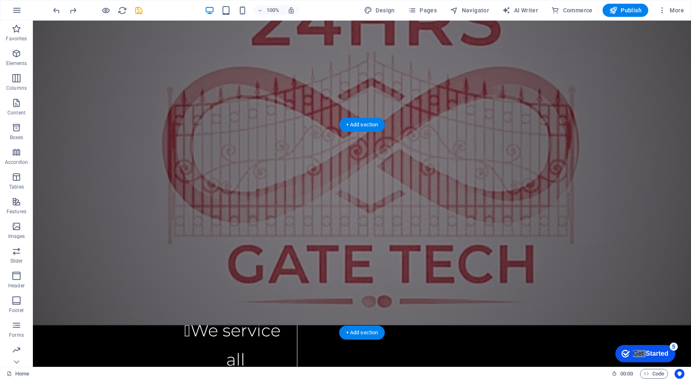
scroll to position [2234, 0]
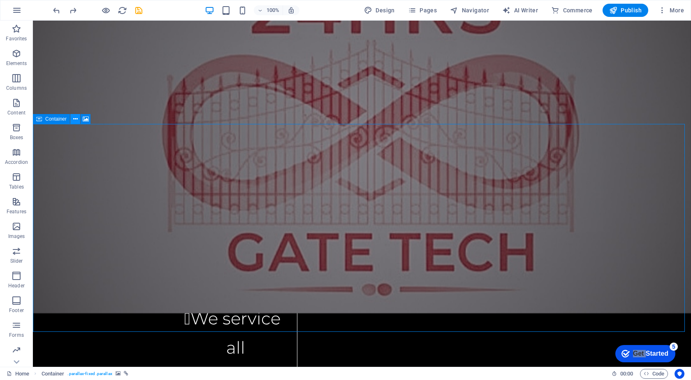
click at [76, 117] on icon at bounding box center [75, 119] width 5 height 9
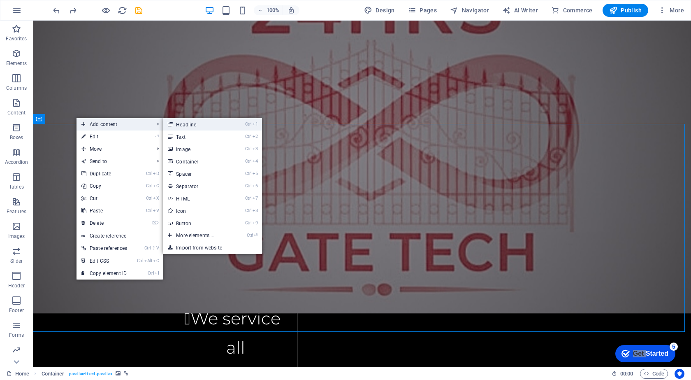
click at [196, 125] on link "Ctrl 1 Headline" at bounding box center [197, 124] width 68 height 12
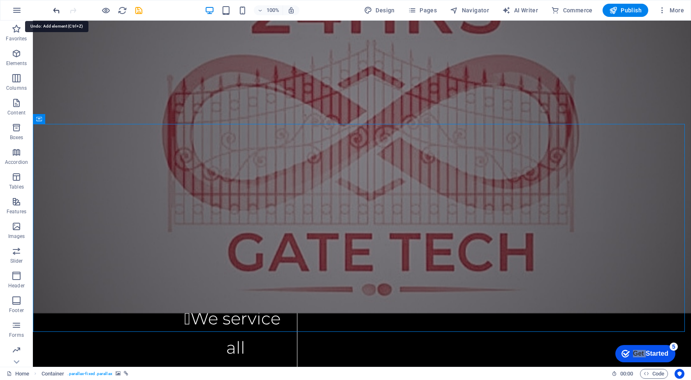
click at [56, 10] on icon "undo" at bounding box center [56, 10] width 9 height 9
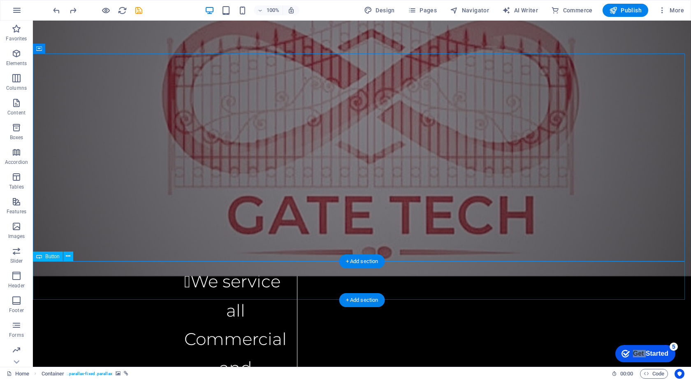
scroll to position [2316, 0]
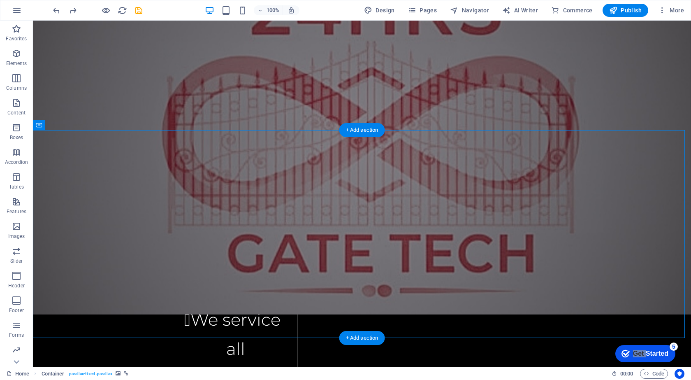
scroll to position [2234, 0]
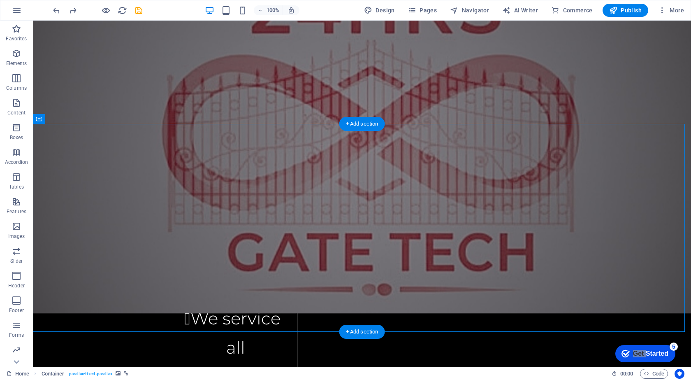
select select "vh"
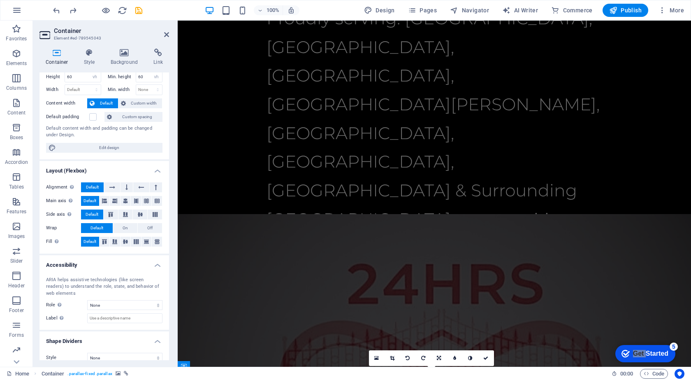
scroll to position [31, 0]
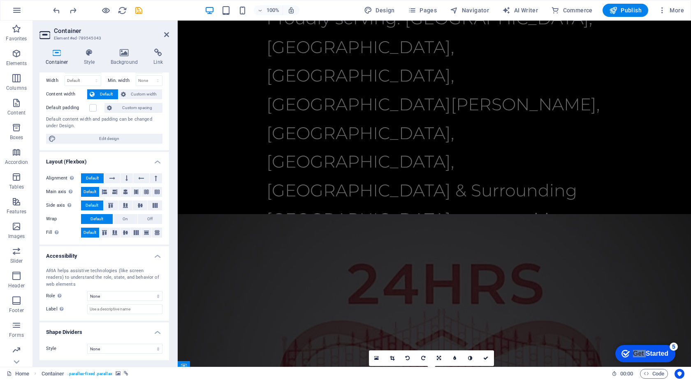
click at [55, 56] on icon at bounding box center [56, 53] width 35 height 8
click at [88, 53] on icon at bounding box center [89, 53] width 23 height 8
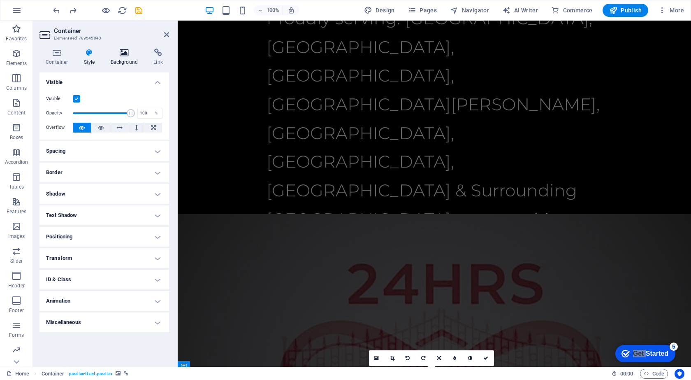
click at [127, 53] on icon at bounding box center [124, 53] width 40 height 8
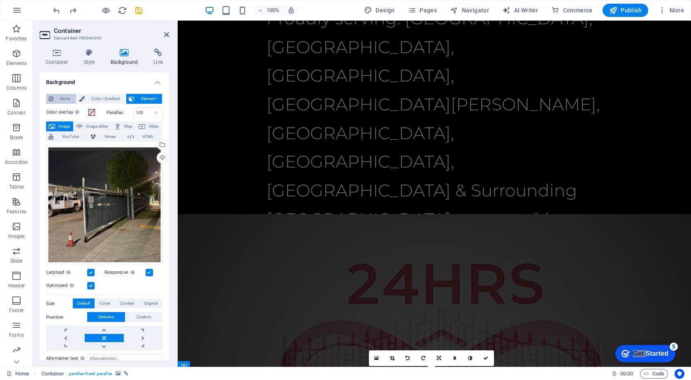
click at [61, 100] on span "None" at bounding box center [65, 99] width 18 height 10
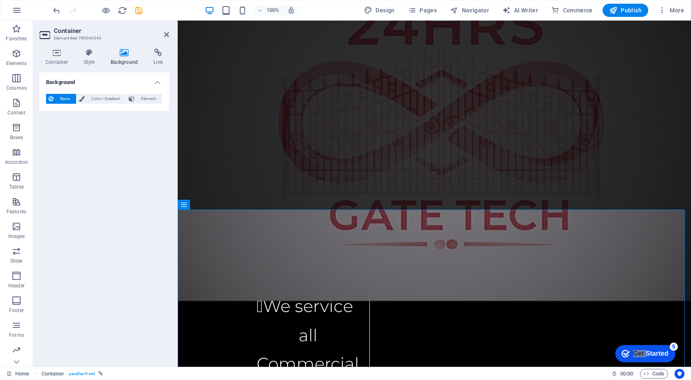
scroll to position [2268, 0]
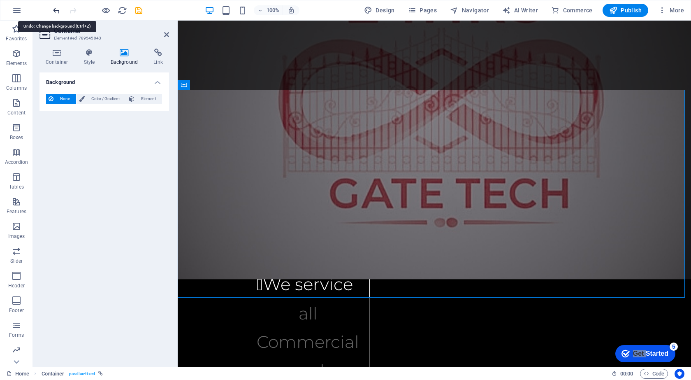
click at [60, 9] on icon "undo" at bounding box center [56, 10] width 9 height 9
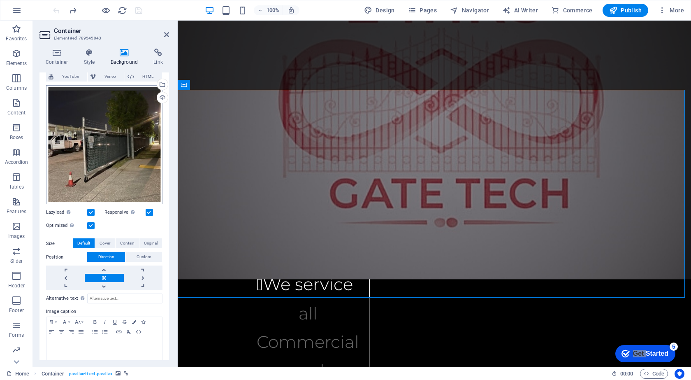
scroll to position [67, 0]
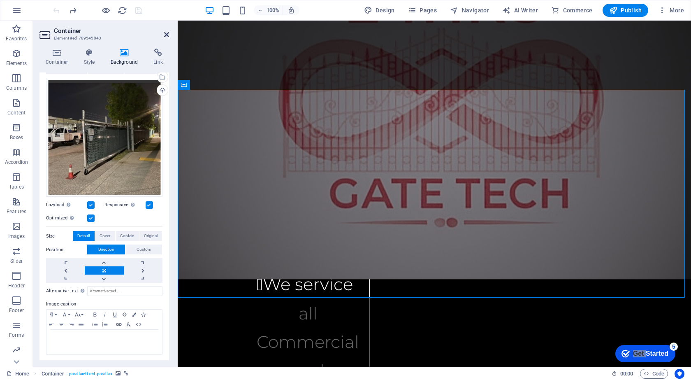
click at [167, 35] on icon at bounding box center [166, 34] width 5 height 7
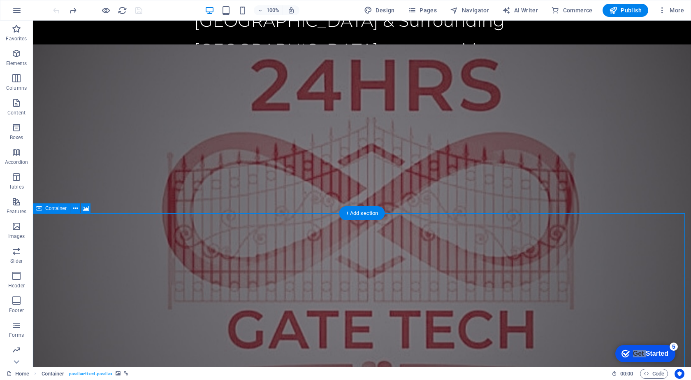
scroll to position [2144, 0]
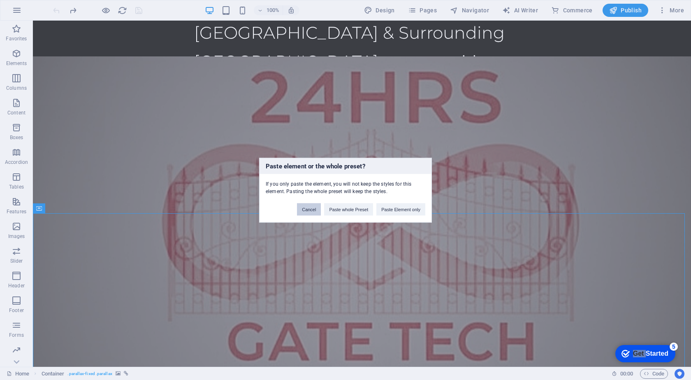
click at [306, 210] on button "Cancel" at bounding box center [309, 209] width 24 height 12
select select "px"
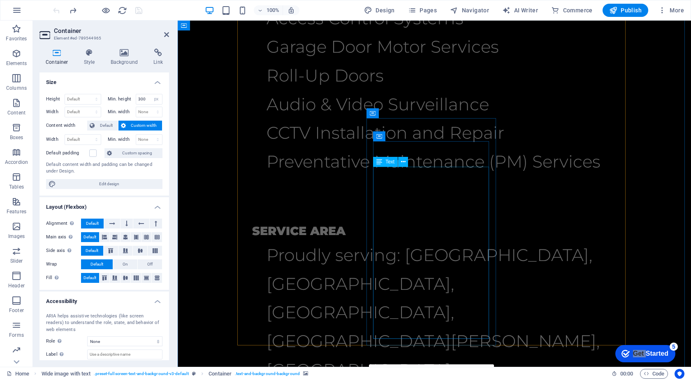
scroll to position [1733, 0]
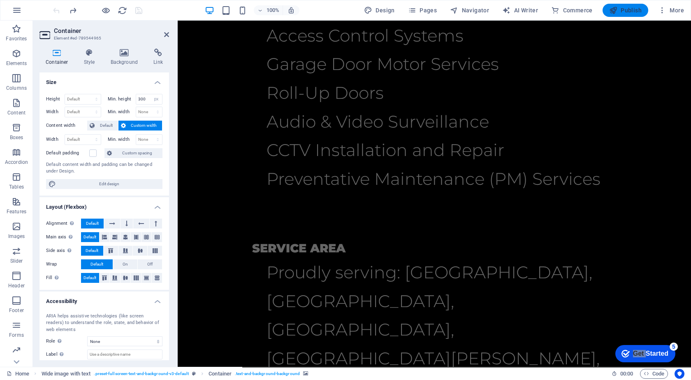
click at [634, 12] on span "Publish" at bounding box center [625, 10] width 32 height 8
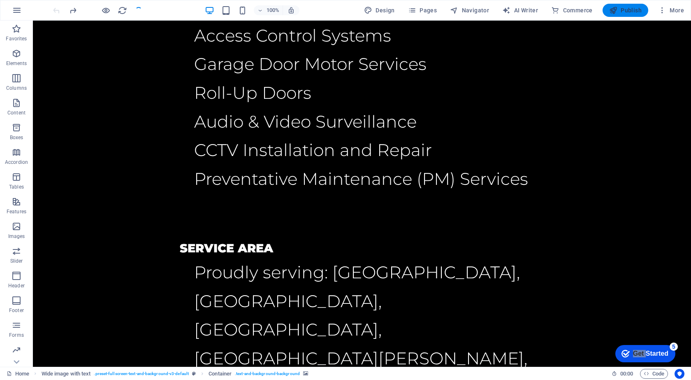
scroll to position [2102, 0]
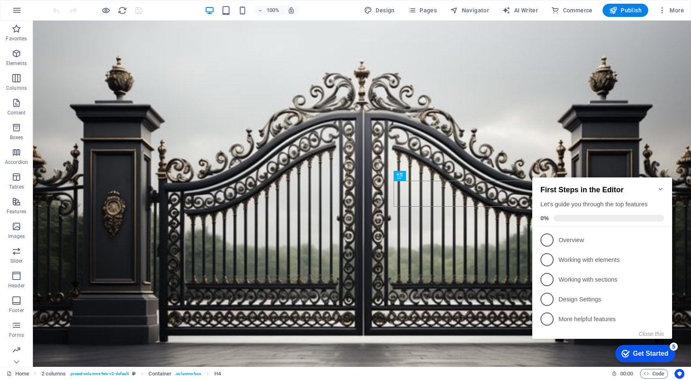
scroll to position [219, 0]
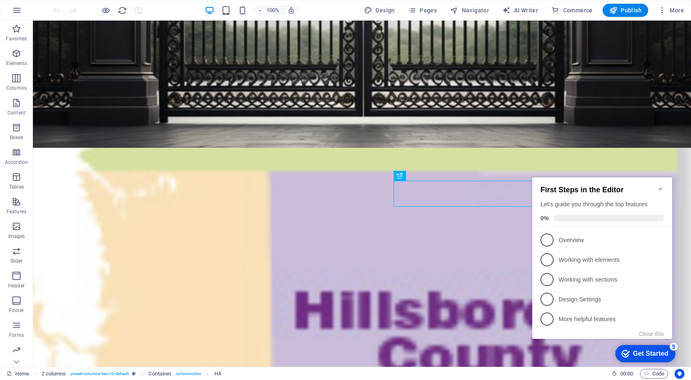
click at [660, 188] on icon "Minimize checklist" at bounding box center [660, 189] width 4 height 2
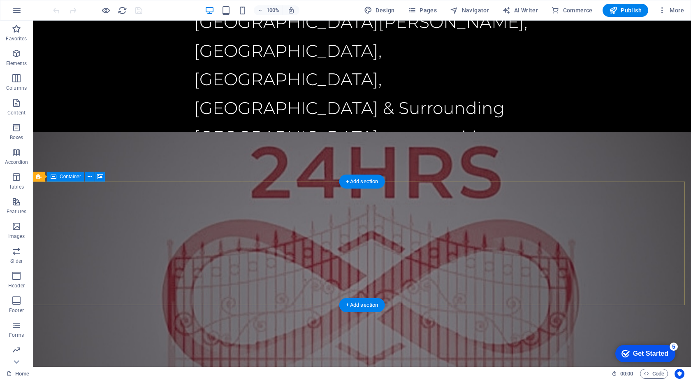
scroll to position [2028, 0]
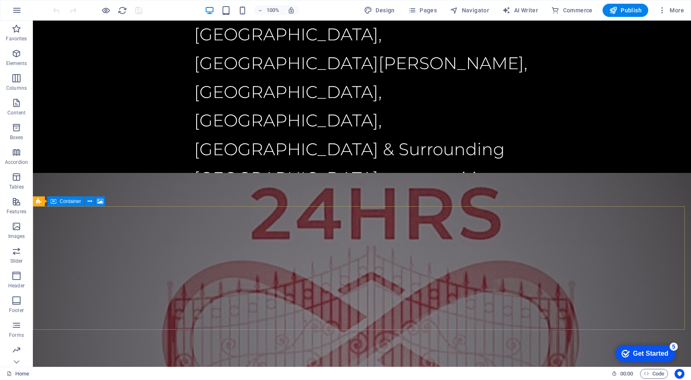
click at [79, 202] on span "Container" at bounding box center [70, 201] width 21 height 5
click at [75, 201] on span "Container" at bounding box center [70, 201] width 21 height 5
click at [88, 200] on icon at bounding box center [90, 201] width 5 height 9
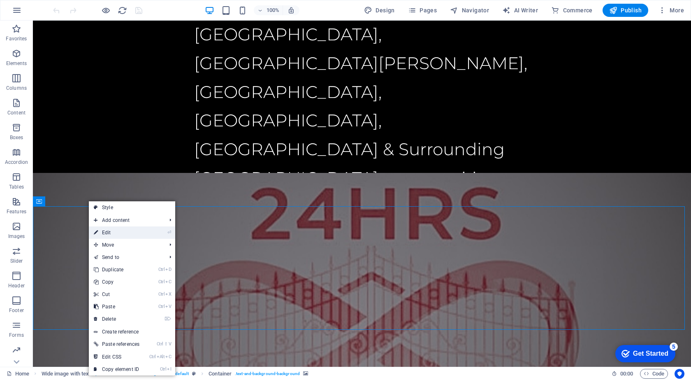
click at [112, 234] on link "⏎ Edit" at bounding box center [117, 232] width 56 height 12
select select "px"
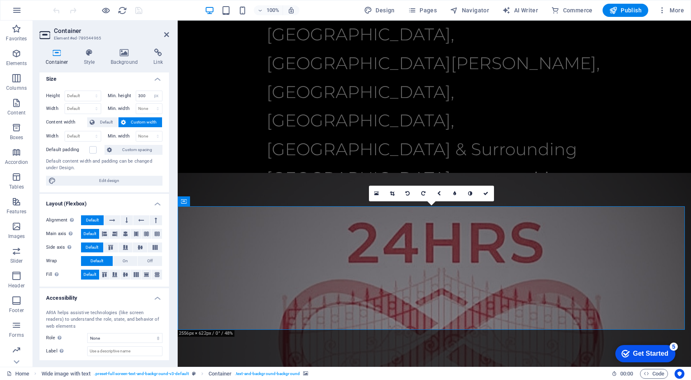
scroll to position [0, 0]
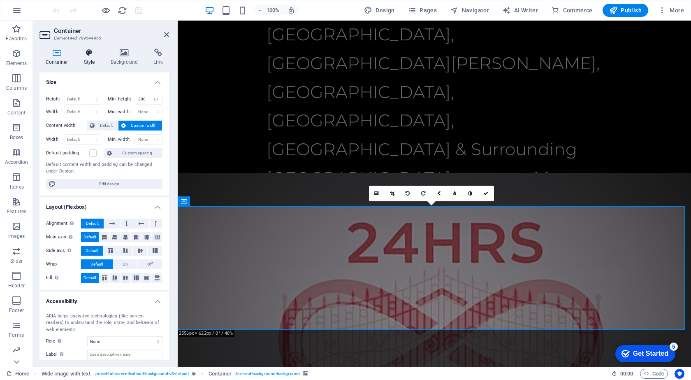
click at [87, 54] on icon at bounding box center [89, 53] width 23 height 8
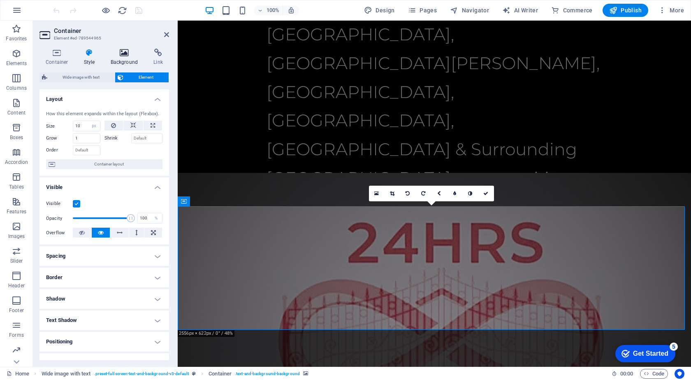
click at [122, 57] on h4 "Background" at bounding box center [125, 57] width 43 height 17
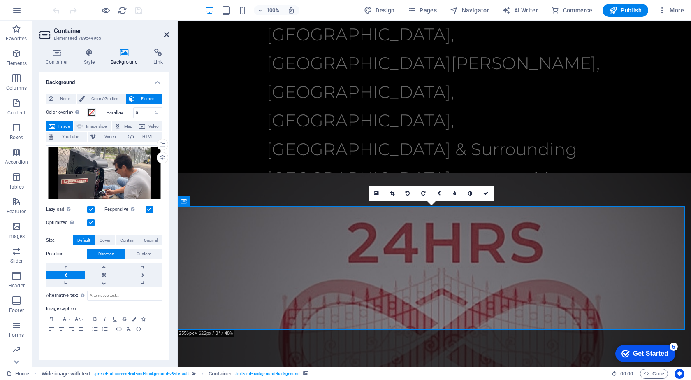
click at [166, 35] on icon at bounding box center [166, 34] width 5 height 7
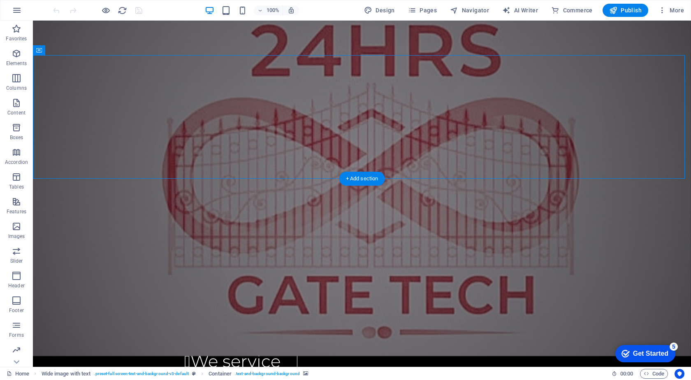
scroll to position [2192, 0]
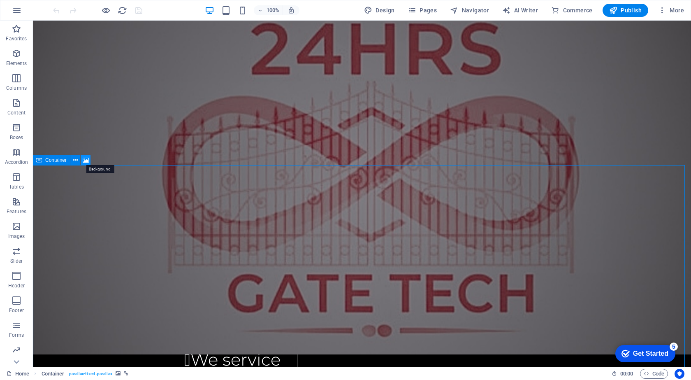
click at [85, 159] on icon at bounding box center [86, 160] width 6 height 9
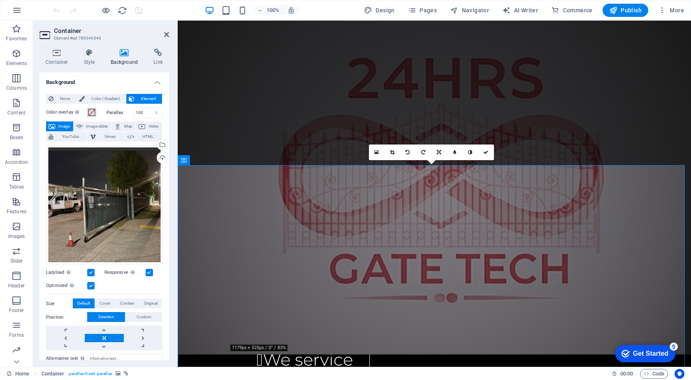
click at [93, 113] on span at bounding box center [91, 112] width 7 height 7
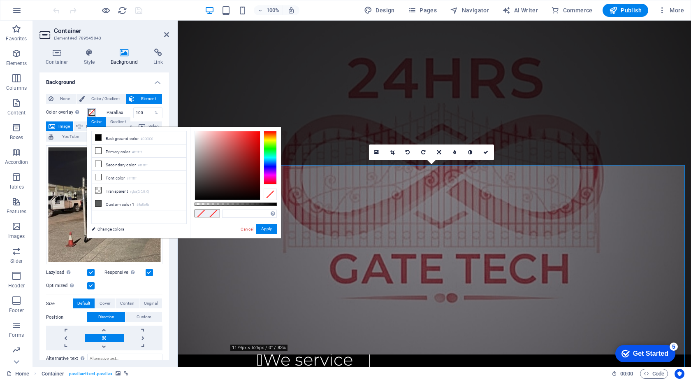
click at [93, 114] on span at bounding box center [91, 112] width 7 height 7
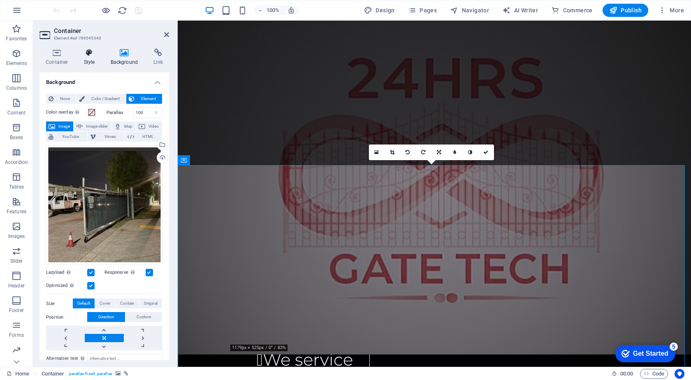
click at [86, 58] on h4 "Style" at bounding box center [91, 57] width 27 height 17
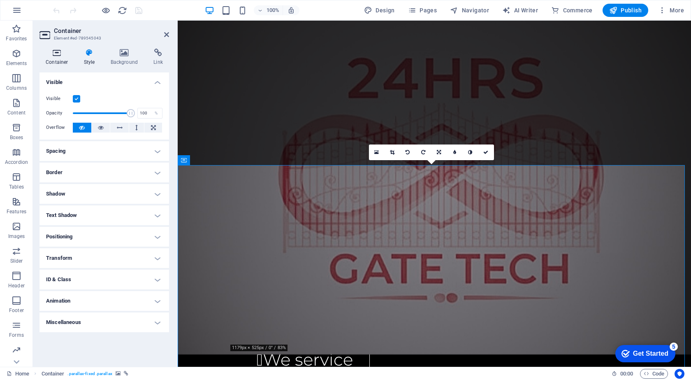
click at [60, 58] on h4 "Container" at bounding box center [58, 57] width 38 height 17
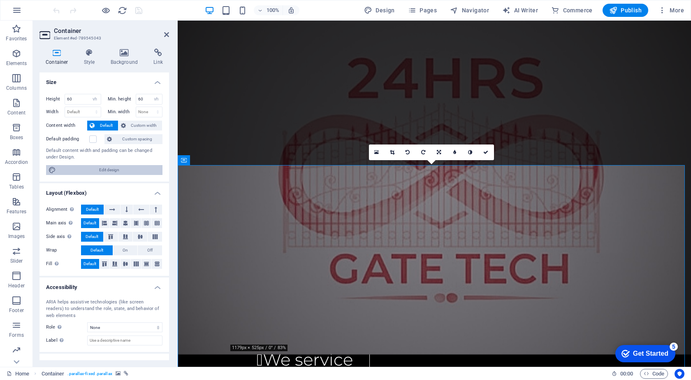
click at [109, 168] on span "Edit design" at bounding box center [109, 170] width 102 height 10
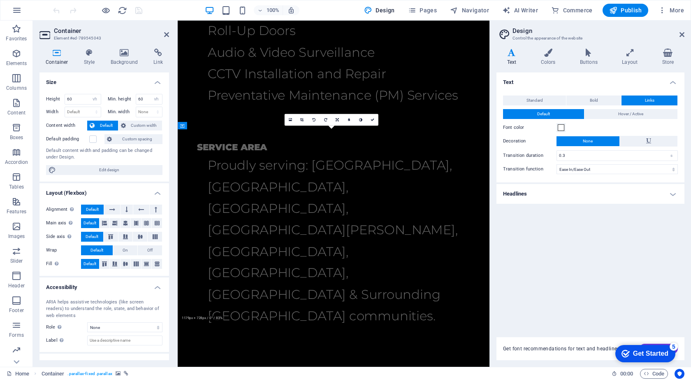
select select "rem"
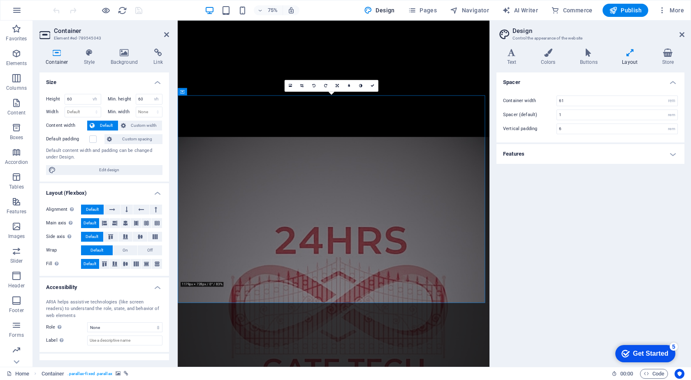
scroll to position [2703, 0]
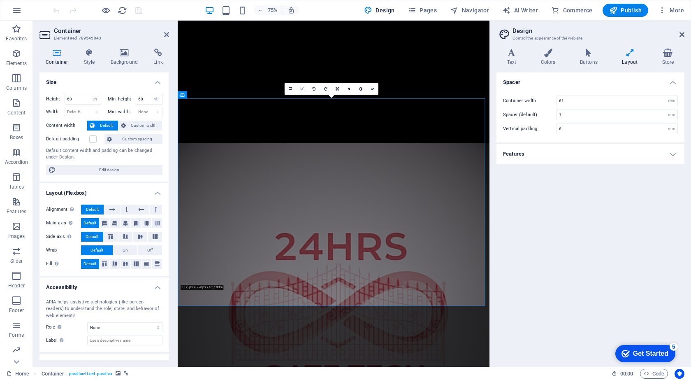
click at [630, 56] on icon at bounding box center [629, 53] width 37 height 8
click at [586, 55] on icon at bounding box center [588, 53] width 39 height 8
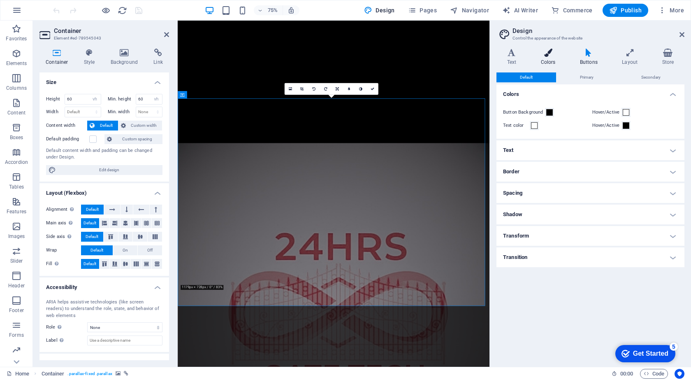
click at [547, 58] on h4 "Colors" at bounding box center [549, 57] width 39 height 17
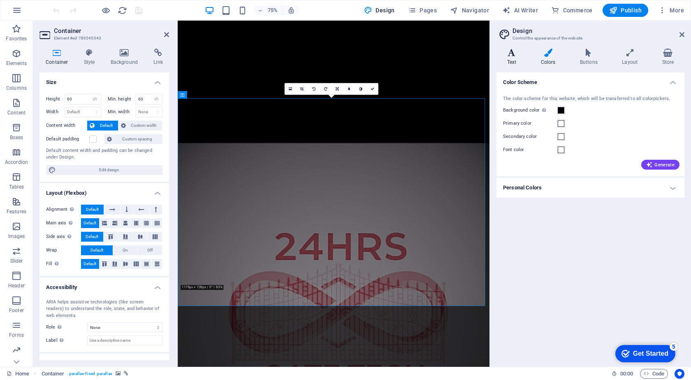
click at [513, 58] on h4 "Text" at bounding box center [513, 57] width 34 height 17
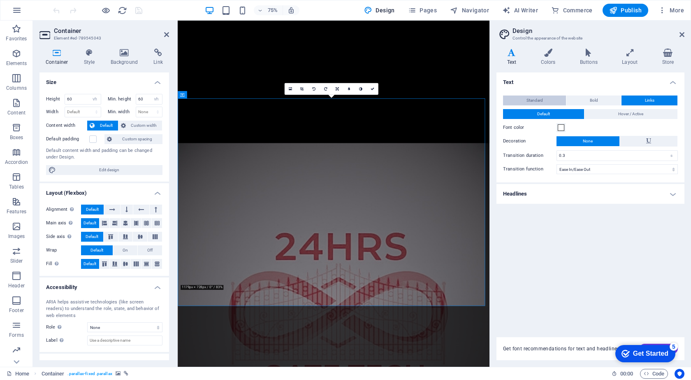
click at [540, 99] on span "Standard" at bounding box center [534, 100] width 16 height 10
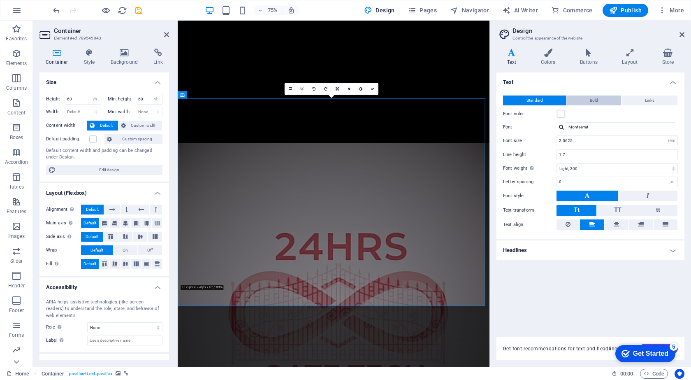
click at [593, 101] on span "Bold" at bounding box center [594, 100] width 8 height 10
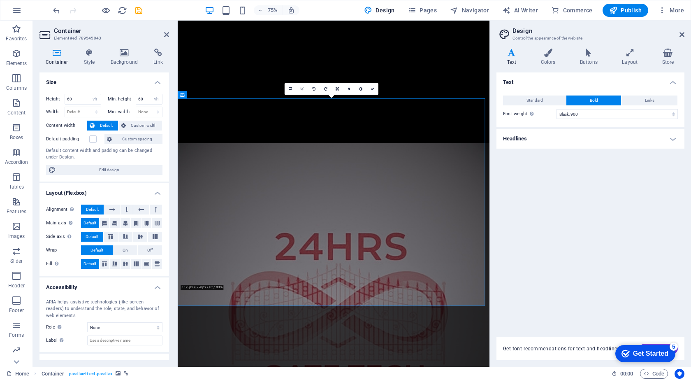
click at [593, 101] on span "Bold" at bounding box center [594, 100] width 8 height 10
drag, startPoint x: 590, startPoint y: 104, endPoint x: 576, endPoint y: 104, distance: 14.0
click at [590, 104] on span "Bold" at bounding box center [594, 100] width 8 height 10
click at [546, 101] on button "Standard" at bounding box center [534, 100] width 63 height 10
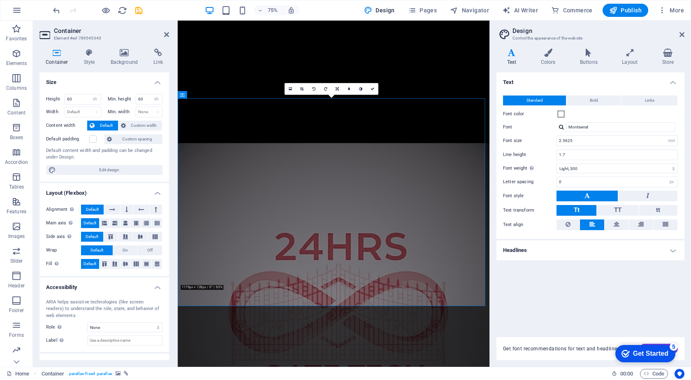
click at [546, 101] on button "Standard" at bounding box center [534, 100] width 63 height 10
click at [620, 145] on input "2.5625" at bounding box center [617, 141] width 120 height 10
type input "0"
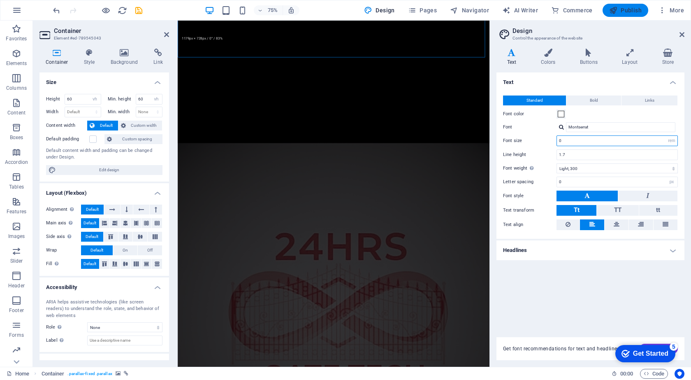
scroll to position [2472, 0]
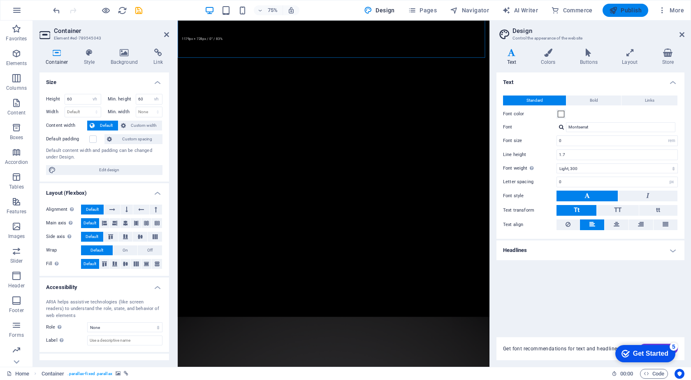
click at [629, 10] on span "Publish" at bounding box center [625, 10] width 32 height 8
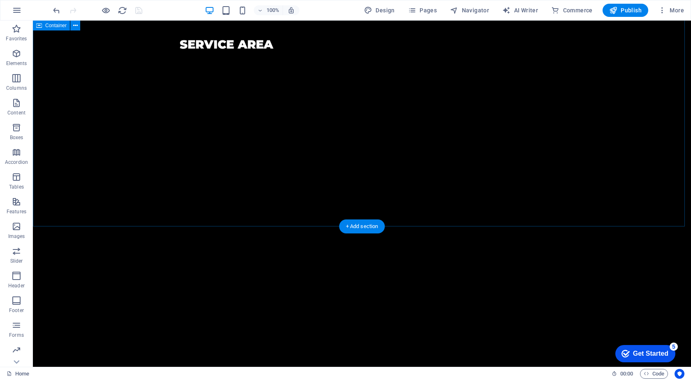
scroll to position [1540, 0]
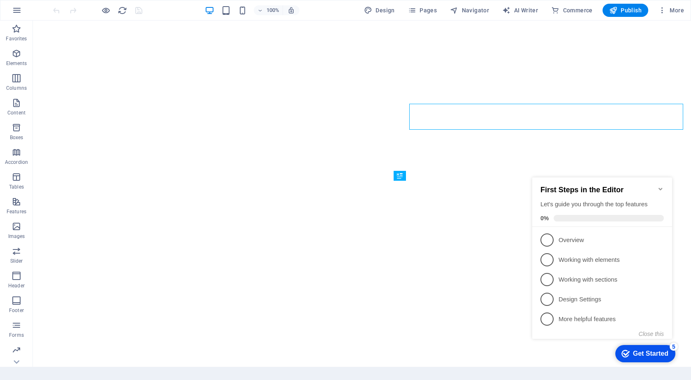
click at [662, 188] on icon "Minimize checklist" at bounding box center [660, 189] width 4 height 2
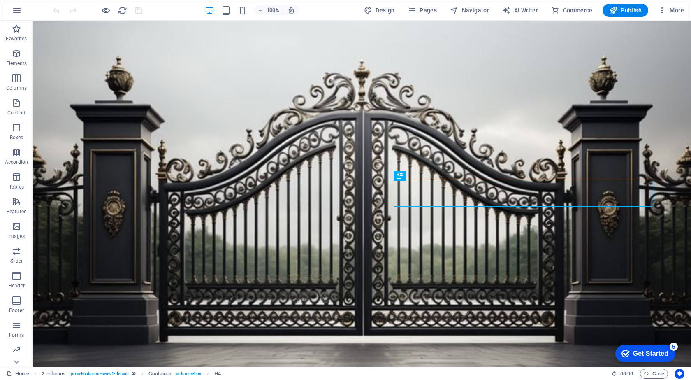
scroll to position [219, 0]
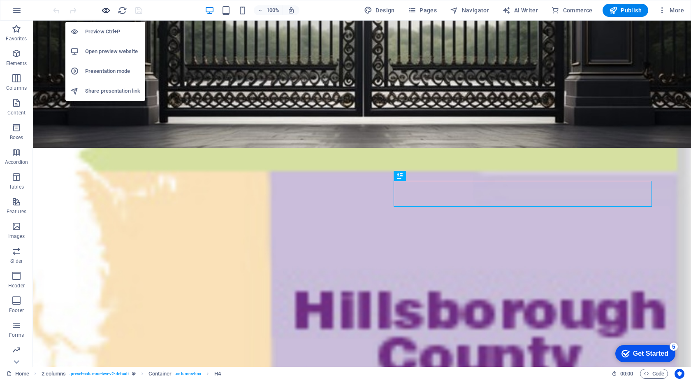
click at [105, 10] on icon "button" at bounding box center [105, 10] width 9 height 9
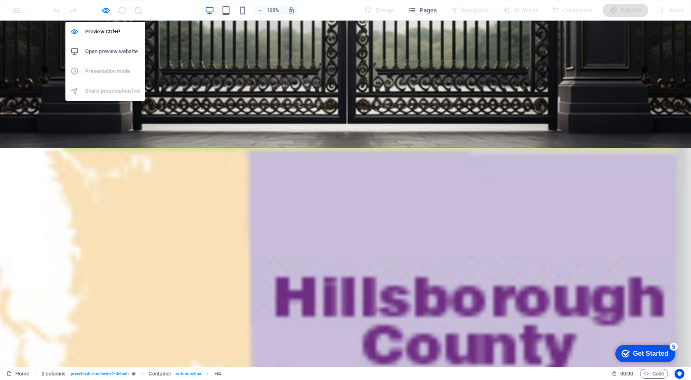
click at [110, 51] on h6 "Open preview website" at bounding box center [112, 51] width 55 height 10
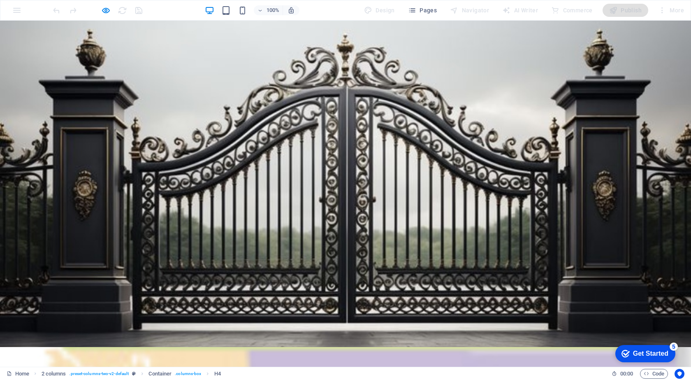
scroll to position [13, 0]
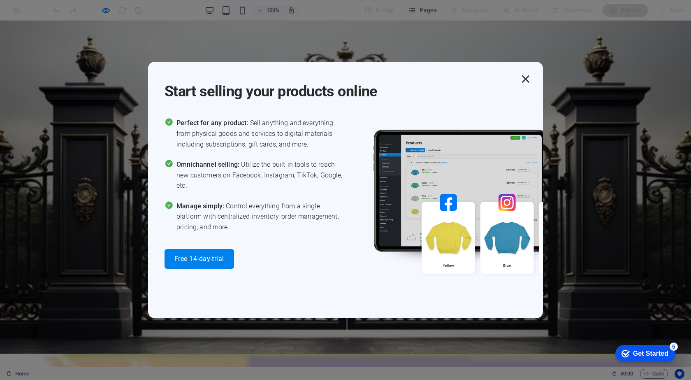
click at [526, 78] on icon "button" at bounding box center [525, 79] width 15 height 15
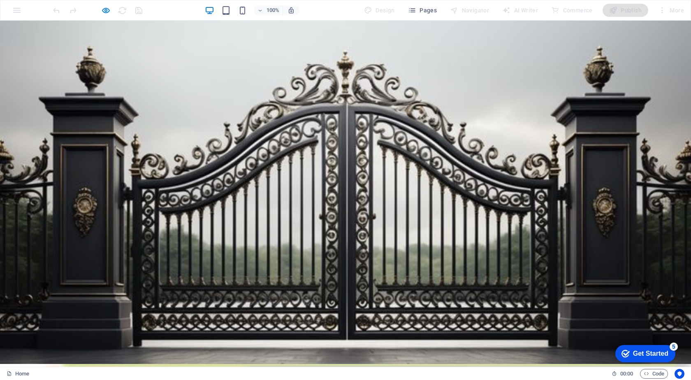
scroll to position [0, 0]
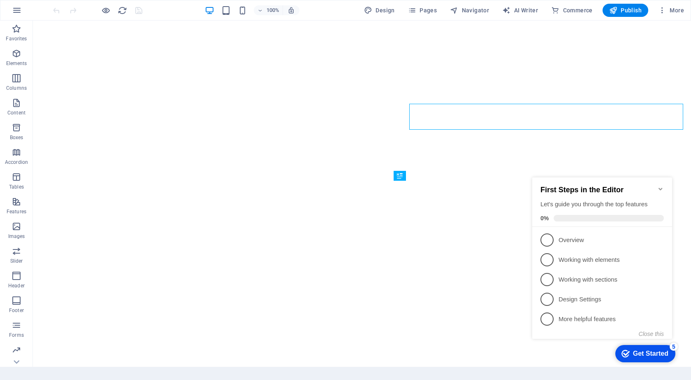
click at [658, 186] on icon "Minimize checklist" at bounding box center [660, 188] width 7 height 7
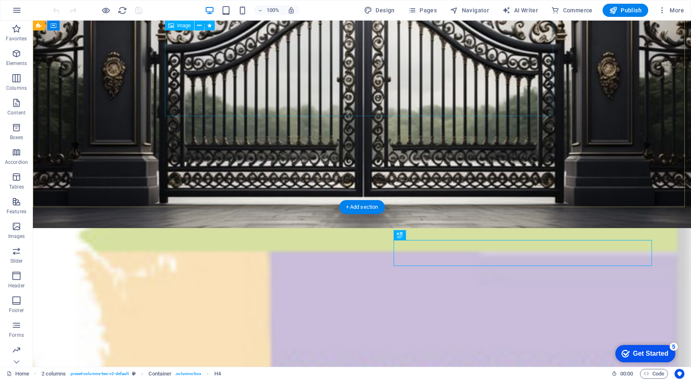
scroll to position [137, 0]
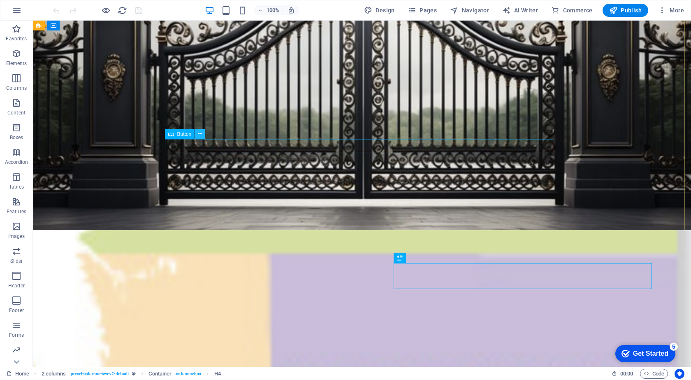
click at [202, 133] on button at bounding box center [200, 134] width 10 height 10
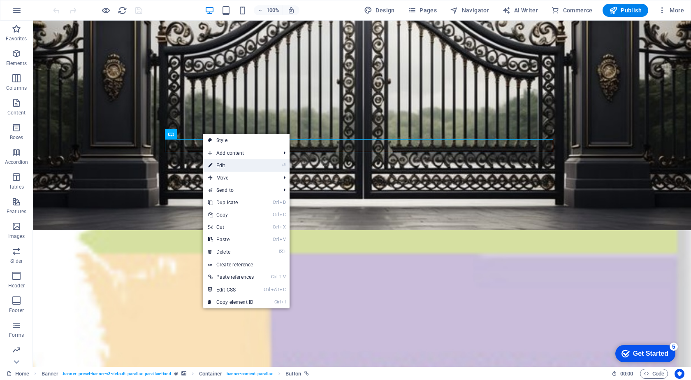
click at [236, 162] on link "⏎ Edit" at bounding box center [231, 165] width 56 height 12
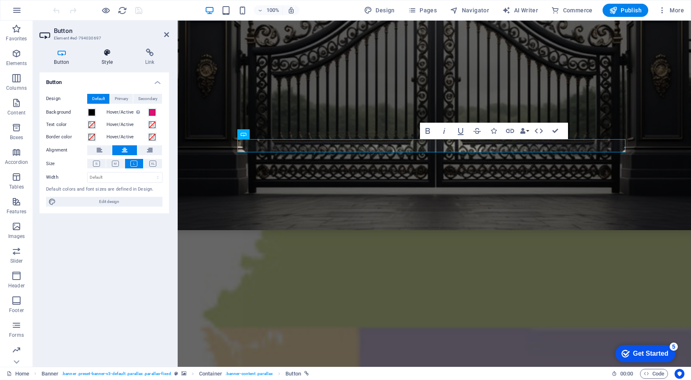
click at [107, 54] on icon at bounding box center [107, 53] width 40 height 8
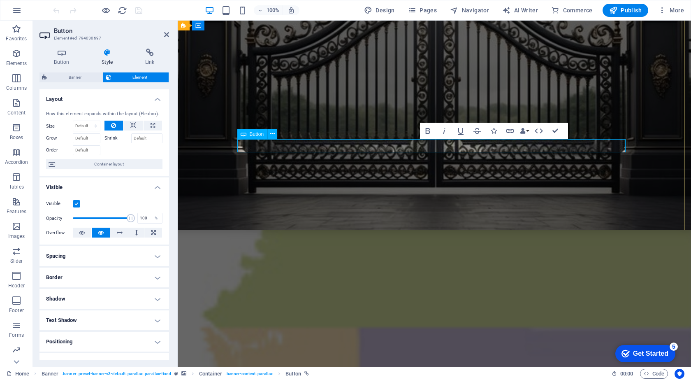
click at [438, 113] on link "call now" at bounding box center [434, 106] width 23 height 13
click at [63, 54] on icon at bounding box center [61, 53] width 44 height 8
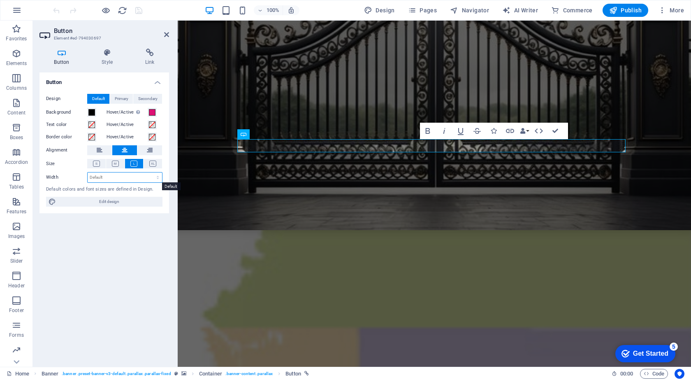
click at [123, 177] on select "Default px rem % em vh vw" at bounding box center [125, 177] width 74 height 10
click at [123, 178] on select "Default px rem % em vh vw" at bounding box center [125, 177] width 74 height 10
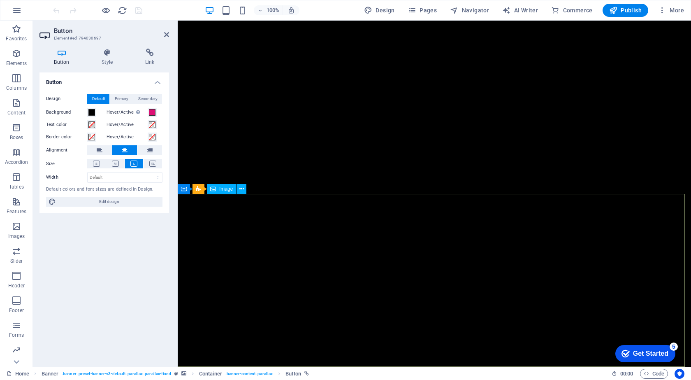
scroll to position [1822, 0]
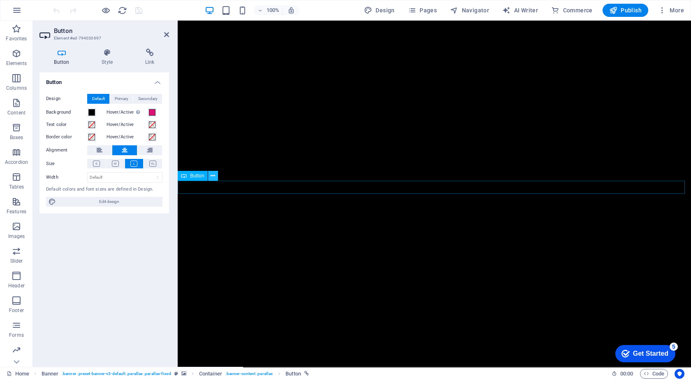
click at [212, 173] on icon at bounding box center [213, 175] width 5 height 9
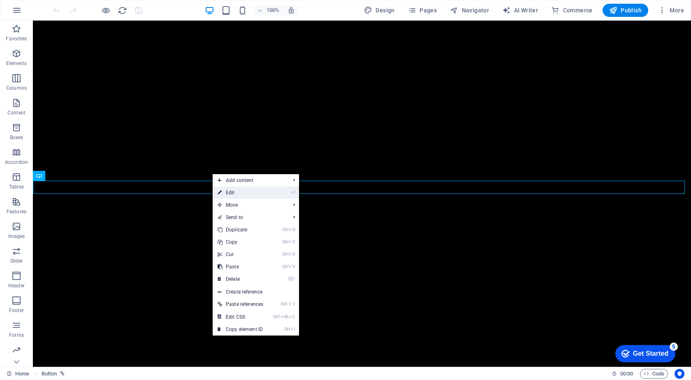
click at [237, 192] on link "⏎ Edit" at bounding box center [241, 192] width 56 height 12
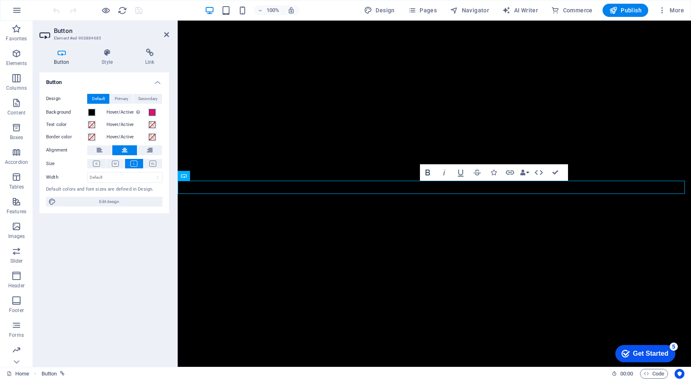
click at [426, 172] on icon "button" at bounding box center [427, 172] width 5 height 6
click at [426, 173] on icon "button" at bounding box center [427, 172] width 5 height 6
click at [425, 173] on icon "button" at bounding box center [428, 172] width 10 height 10
click at [424, 173] on icon "button" at bounding box center [428, 172] width 10 height 10
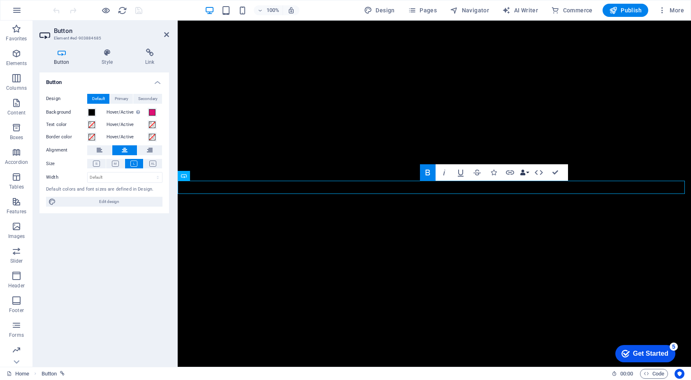
click at [522, 173] on icon "button" at bounding box center [523, 172] width 6 height 6
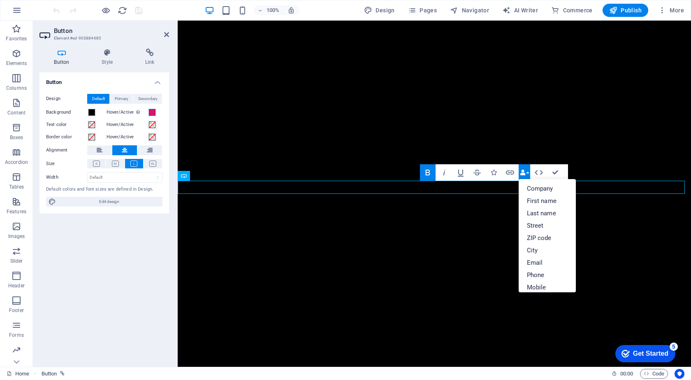
click at [522, 173] on icon "button" at bounding box center [523, 172] width 6 height 6
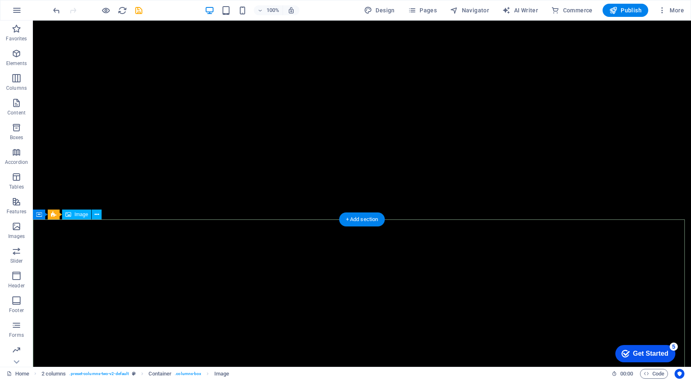
scroll to position [1740, 0]
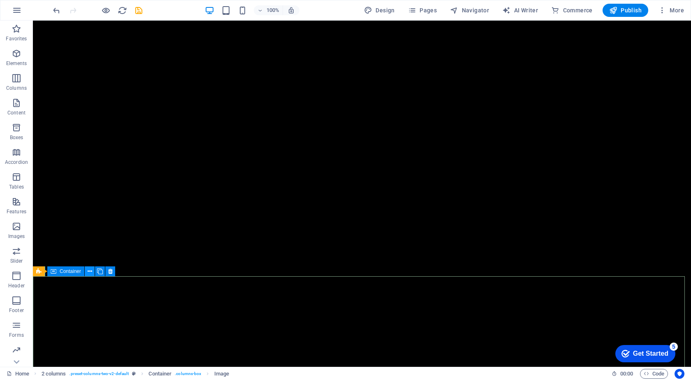
click at [90, 271] on icon at bounding box center [90, 271] width 5 height 9
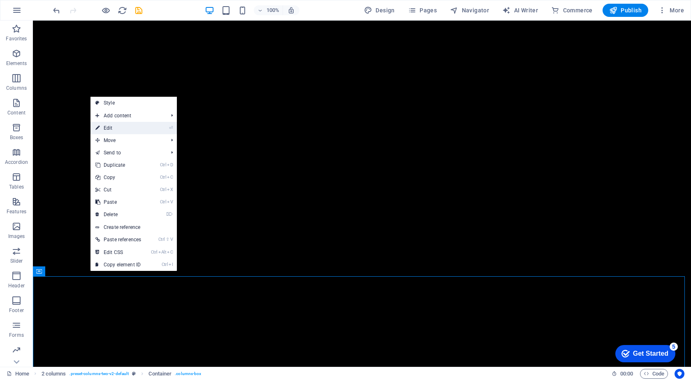
click at [134, 130] on link "⏎ Edit" at bounding box center [118, 128] width 56 height 12
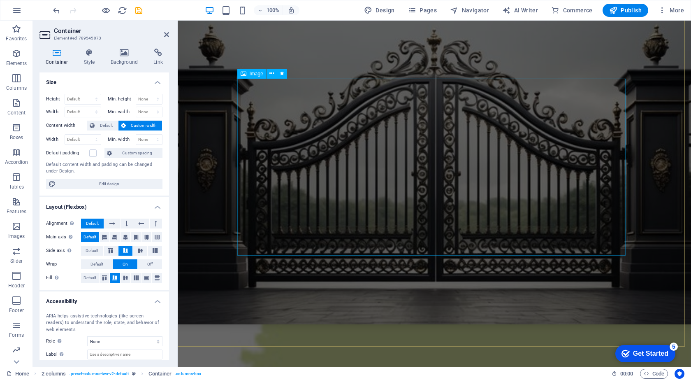
scroll to position [82, 0]
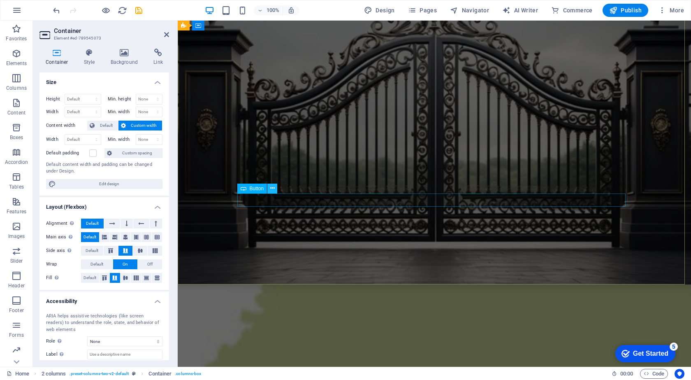
click at [270, 189] on icon at bounding box center [272, 188] width 5 height 9
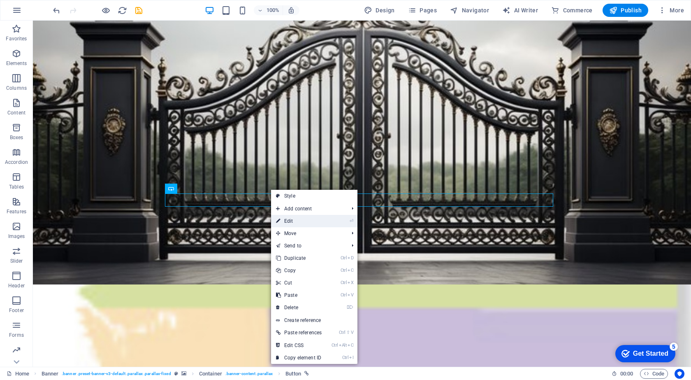
drag, startPoint x: 303, startPoint y: 223, endPoint x: 126, endPoint y: 202, distance: 178.4
click at [304, 223] on link "⏎ Edit" at bounding box center [299, 221] width 56 height 12
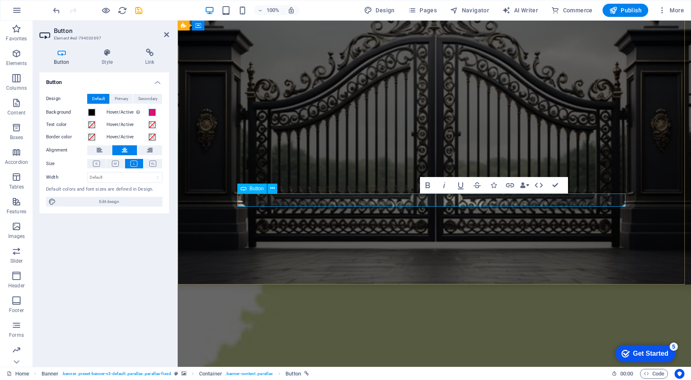
click at [431, 168] on link "call now" at bounding box center [434, 161] width 23 height 13
drag, startPoint x: 431, startPoint y: 203, endPoint x: 398, endPoint y: 222, distance: 37.8
click at [398, 207] on div "call now" at bounding box center [434, 72] width 513 height 269
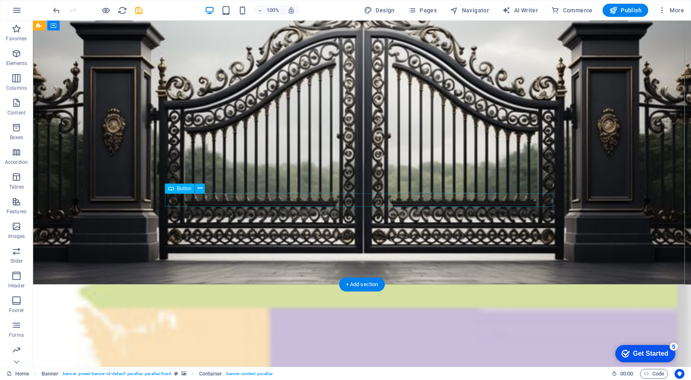
click at [439, 168] on div "call now" at bounding box center [362, 161] width 388 height 13
click at [365, 168] on div "call now" at bounding box center [362, 161] width 388 height 13
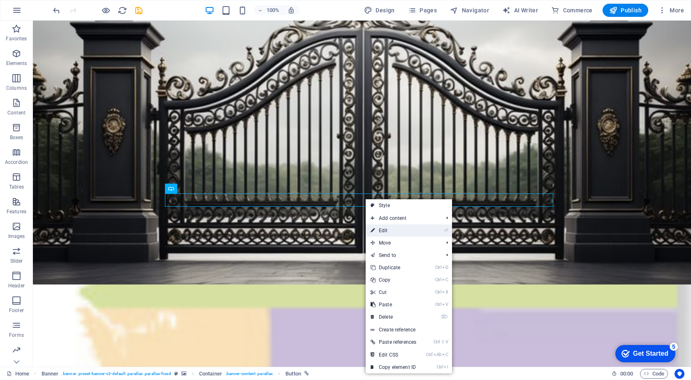
drag, startPoint x: 384, startPoint y: 229, endPoint x: 205, endPoint y: 208, distance: 179.6
click at [384, 229] on link "⏎ Edit" at bounding box center [394, 230] width 56 height 12
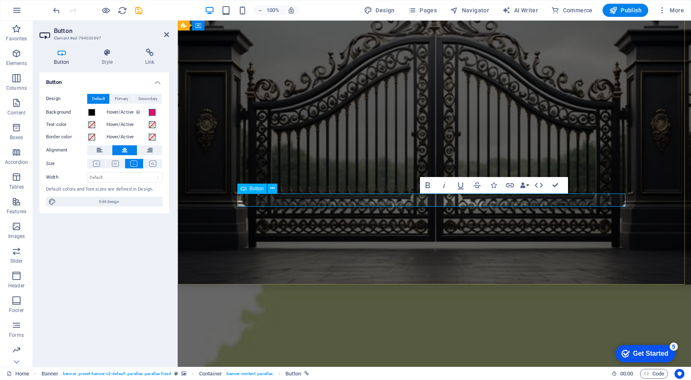
click at [431, 168] on link "call now" at bounding box center [434, 161] width 23 height 13
drag, startPoint x: 431, startPoint y: 201, endPoint x: 404, endPoint y: 230, distance: 39.6
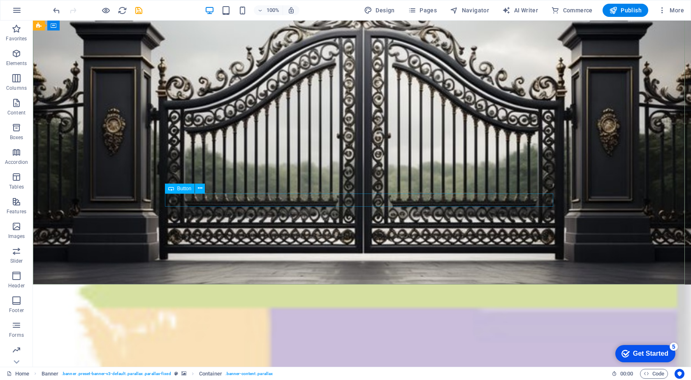
click at [185, 189] on span "Button" at bounding box center [184, 188] width 14 height 5
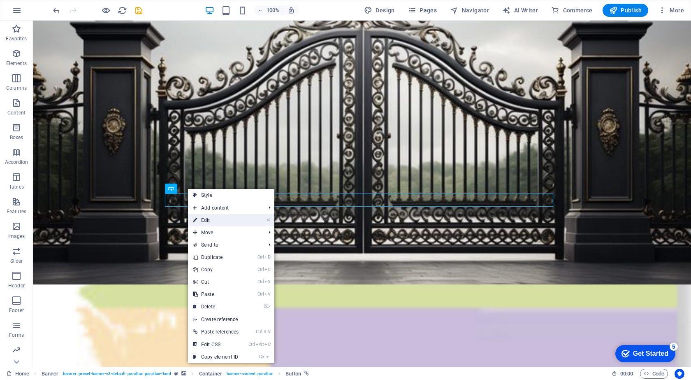
click at [215, 218] on link "⏎ Edit" at bounding box center [216, 220] width 56 height 12
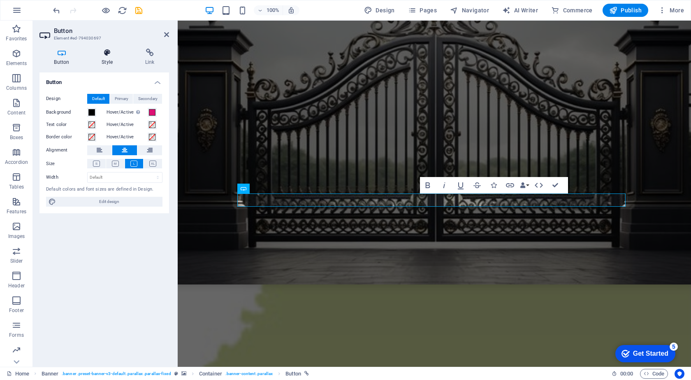
click at [106, 56] on icon at bounding box center [107, 53] width 40 height 8
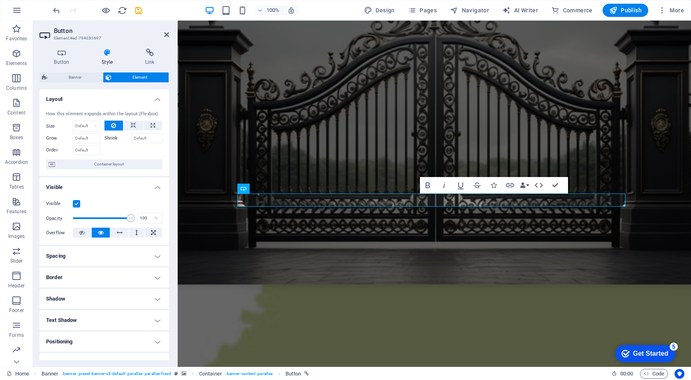
click at [153, 258] on h4 "Spacing" at bounding box center [104, 256] width 130 height 20
click at [153, 313] on h4 "Border" at bounding box center [104, 310] width 130 height 20
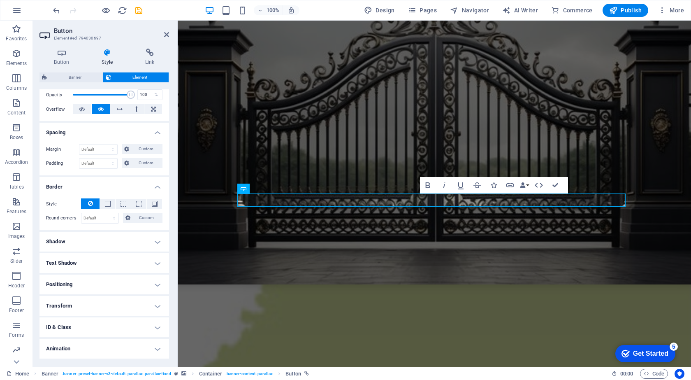
scroll to position [143, 0]
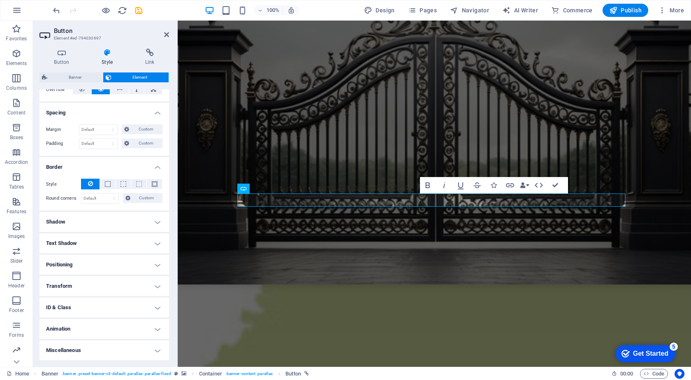
click at [122, 218] on h4 "Shadow" at bounding box center [104, 222] width 130 height 20
click at [113, 263] on h4 "Text Shadow" at bounding box center [104, 262] width 130 height 20
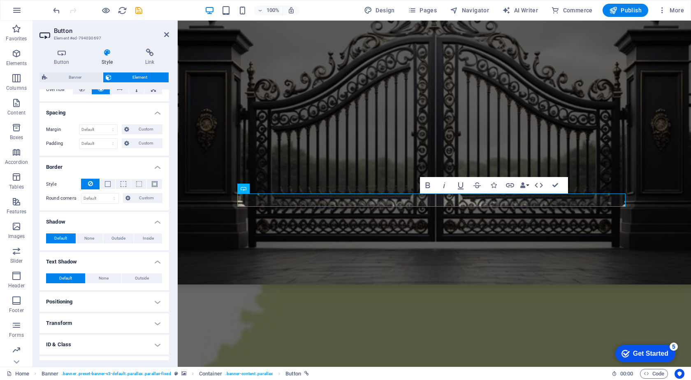
click at [126, 298] on h4 "Positioning" at bounding box center [104, 302] width 130 height 20
click at [139, 350] on h4 "Transform" at bounding box center [104, 352] width 130 height 20
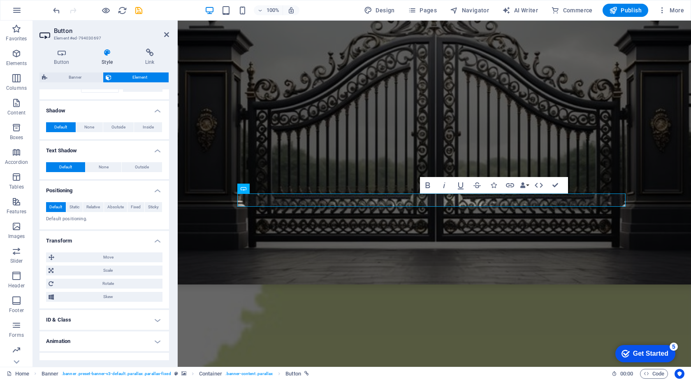
scroll to position [266, 0]
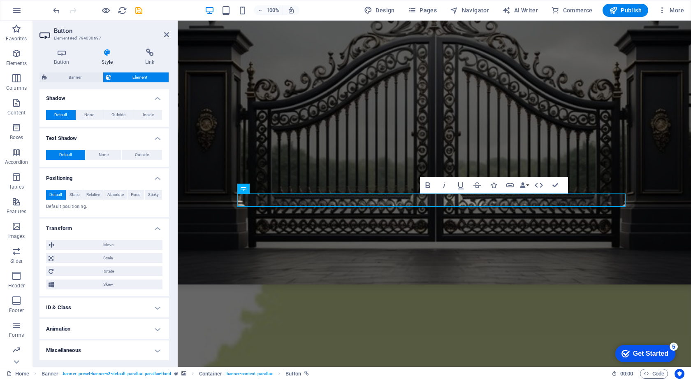
click at [153, 305] on h4 "ID & Class" at bounding box center [104, 307] width 130 height 20
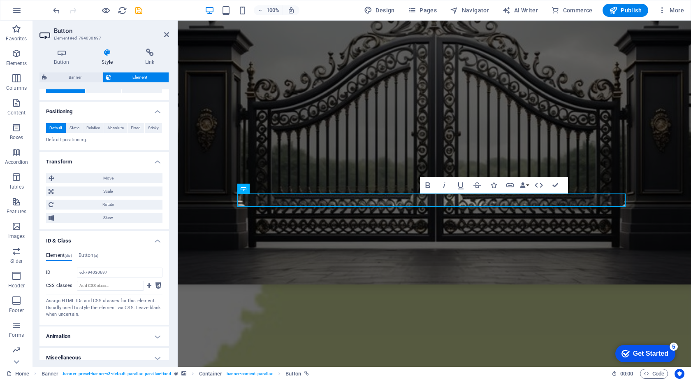
scroll to position [340, 0]
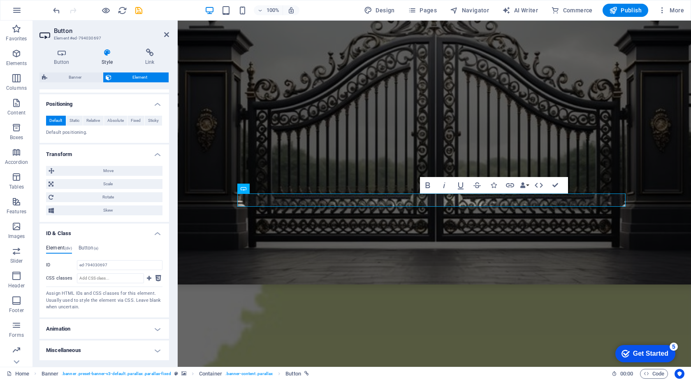
click at [151, 326] on h4 "Animation" at bounding box center [104, 329] width 130 height 20
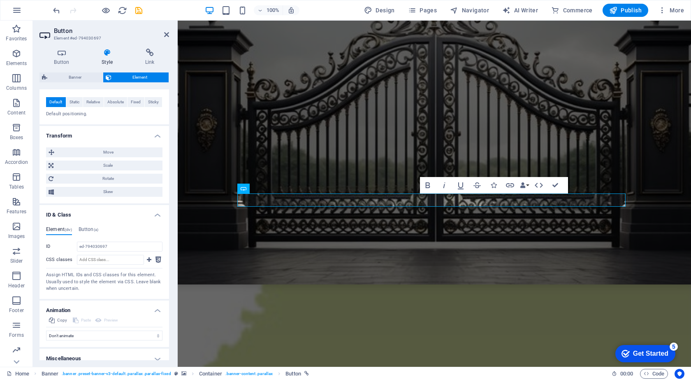
scroll to position [367, 0]
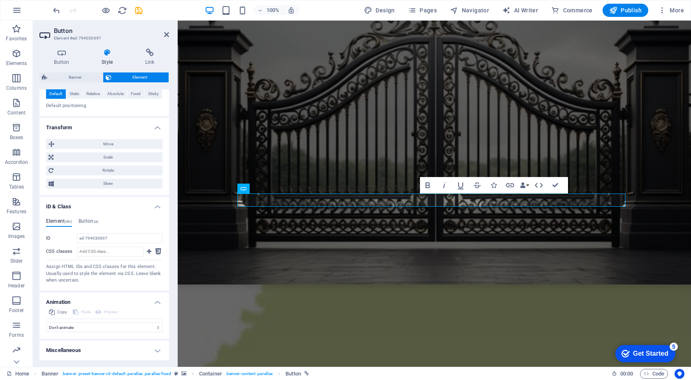
click at [153, 349] on h4 "Miscellaneous" at bounding box center [104, 350] width 130 height 20
click at [152, 349] on h4 "Miscellaneous" at bounding box center [104, 347] width 130 height 15
click at [154, 348] on h4 "Miscellaneous" at bounding box center [104, 350] width 130 height 20
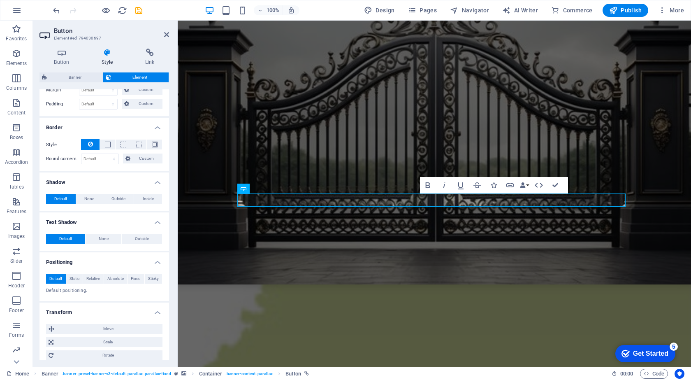
scroll to position [162, 0]
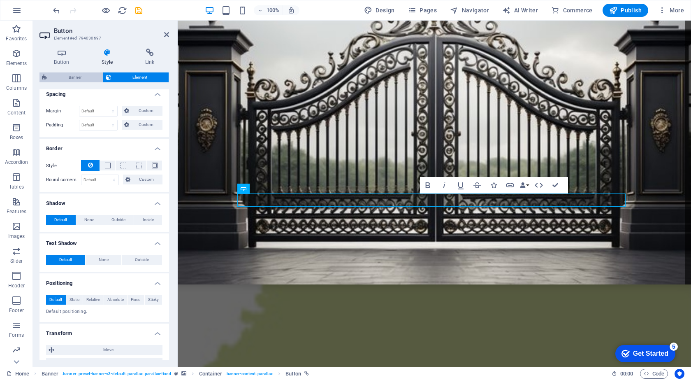
click at [76, 78] on span "Banner" at bounding box center [75, 77] width 51 height 10
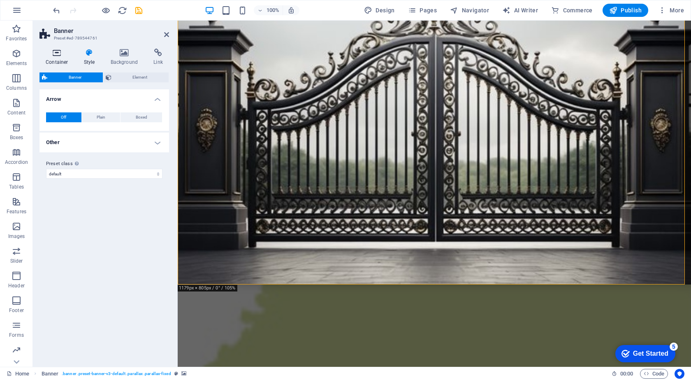
click at [53, 58] on h4 "Container" at bounding box center [58, 57] width 38 height 17
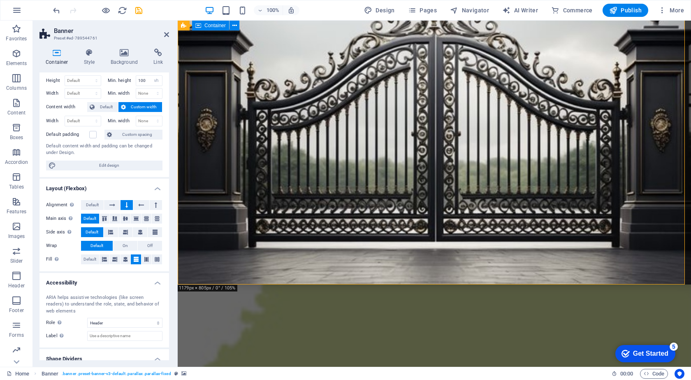
scroll to position [0, 0]
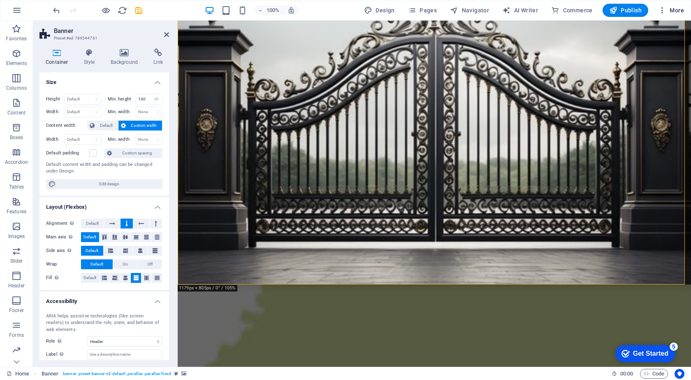
click at [679, 10] on span "More" at bounding box center [671, 10] width 26 height 8
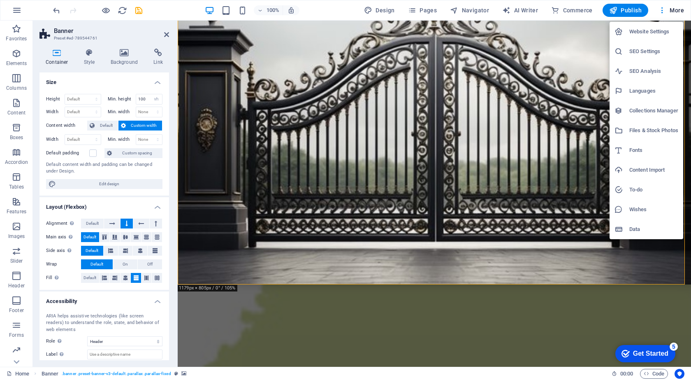
click at [593, 125] on div at bounding box center [345, 190] width 691 height 380
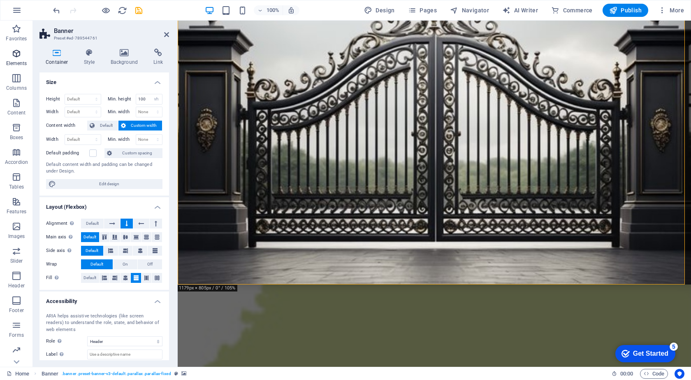
click at [17, 55] on icon "button" at bounding box center [17, 54] width 10 height 10
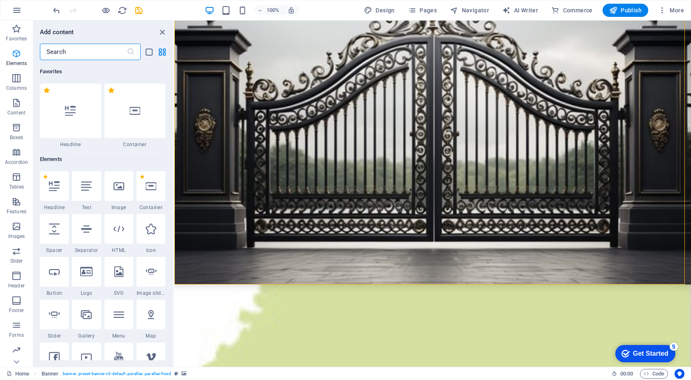
scroll to position [88, 0]
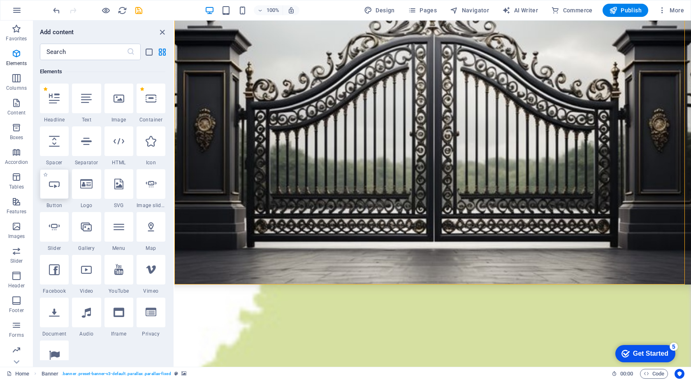
click at [64, 193] on div at bounding box center [54, 184] width 29 height 30
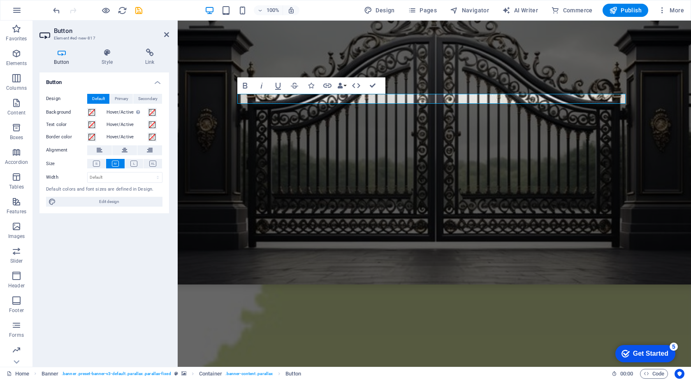
scroll to position [0, 0]
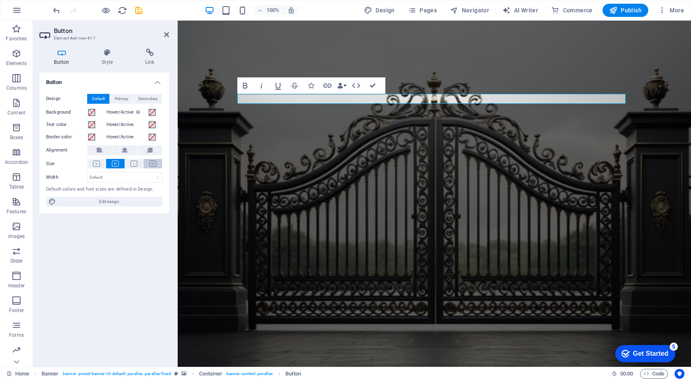
click at [150, 165] on icon at bounding box center [152, 163] width 7 height 6
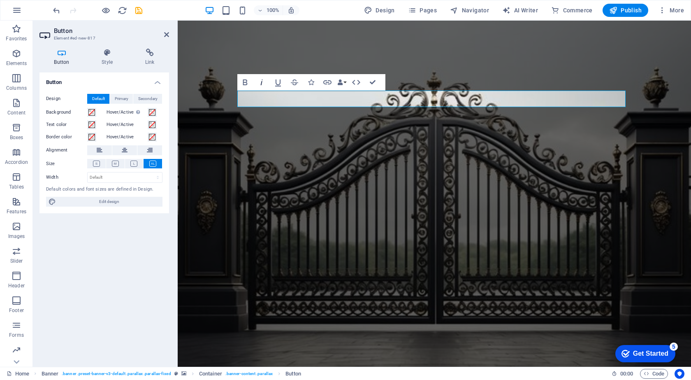
click at [262, 84] on icon "button" at bounding box center [262, 82] width 10 height 10
click at [294, 79] on icon "button" at bounding box center [294, 82] width 7 height 6
click at [343, 81] on icon "button" at bounding box center [340, 82] width 6 height 6
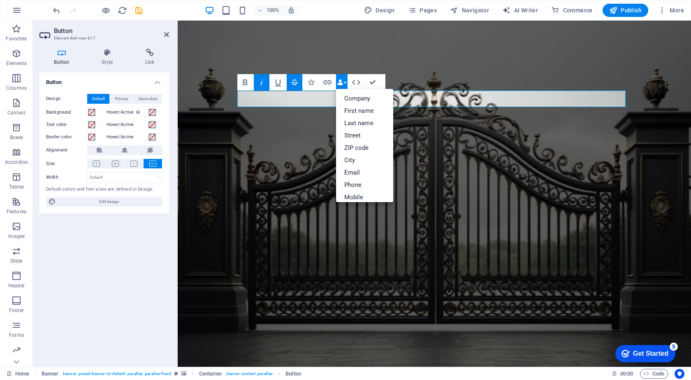
click at [343, 81] on icon "button" at bounding box center [340, 82] width 6 height 6
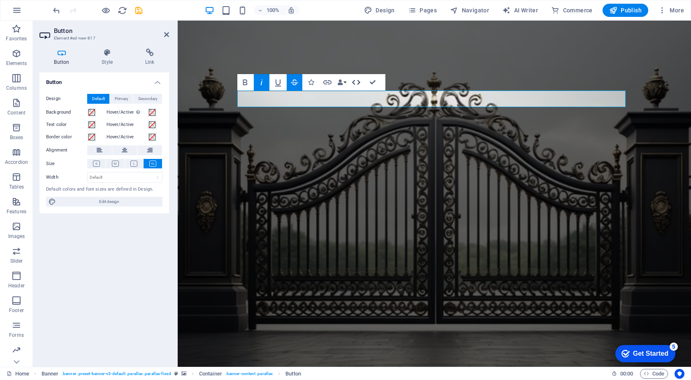
click at [356, 83] on icon "button" at bounding box center [356, 82] width 10 height 10
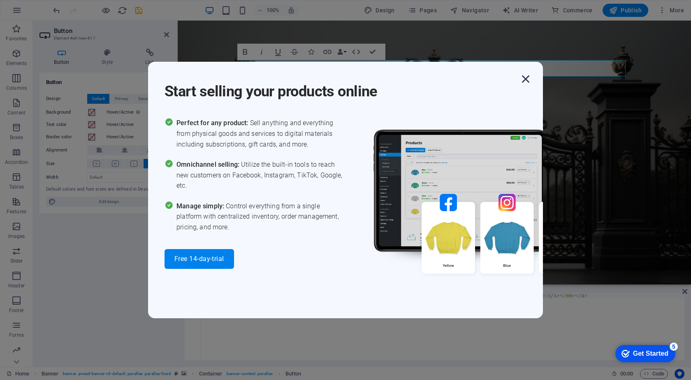
click at [523, 80] on icon "button" at bounding box center [525, 79] width 15 height 15
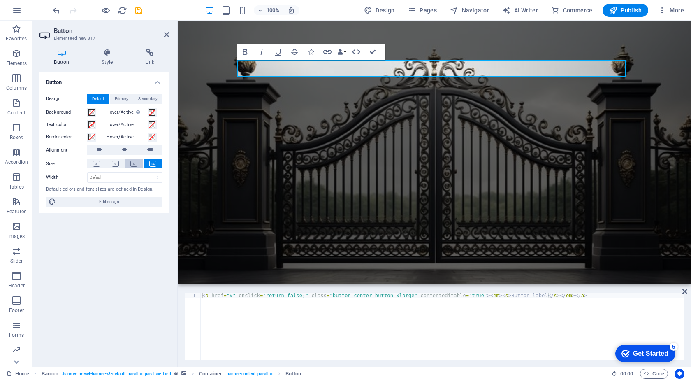
click at [133, 164] on icon at bounding box center [133, 163] width 7 height 6
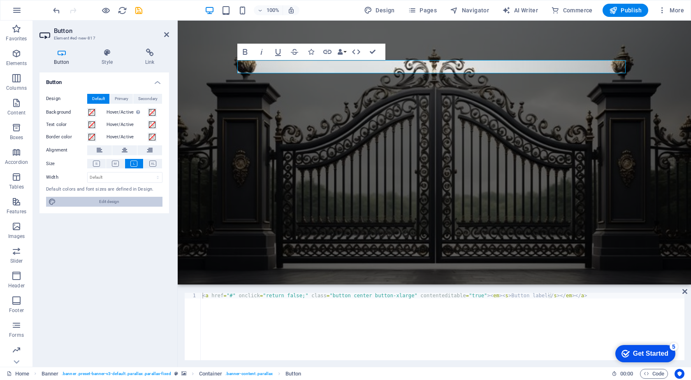
click at [120, 202] on span "Edit design" at bounding box center [109, 202] width 102 height 10
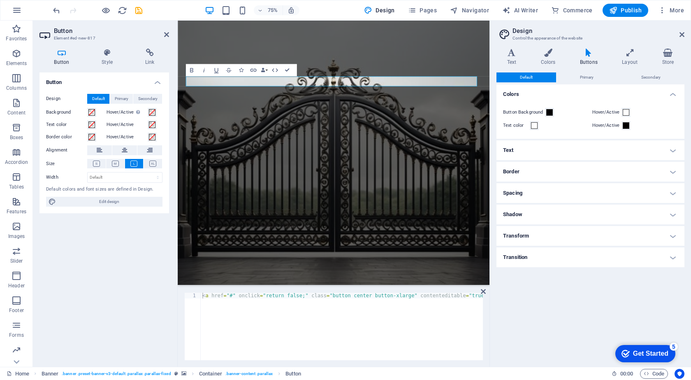
click at [591, 56] on icon at bounding box center [588, 53] width 39 height 8
click at [590, 74] on span "Primary" at bounding box center [587, 77] width 14 height 10
click at [510, 60] on h4 "Text" at bounding box center [513, 57] width 34 height 17
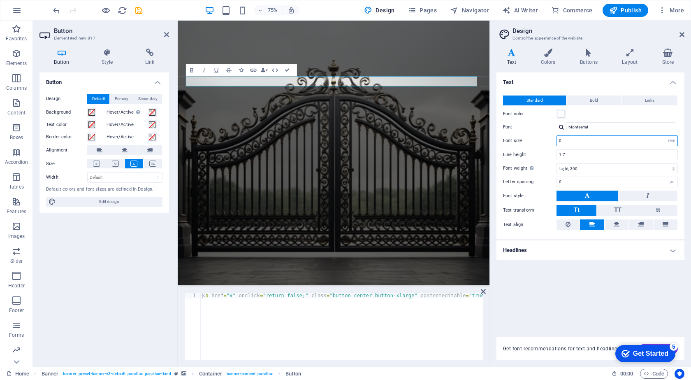
click at [587, 139] on input "0" at bounding box center [617, 141] width 120 height 10
type input "2.0625"
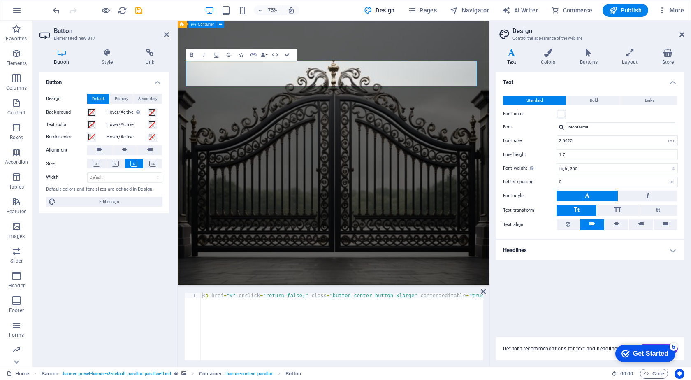
click at [420, 51] on div "Button label call now" at bounding box center [386, 194] width 416 height 346
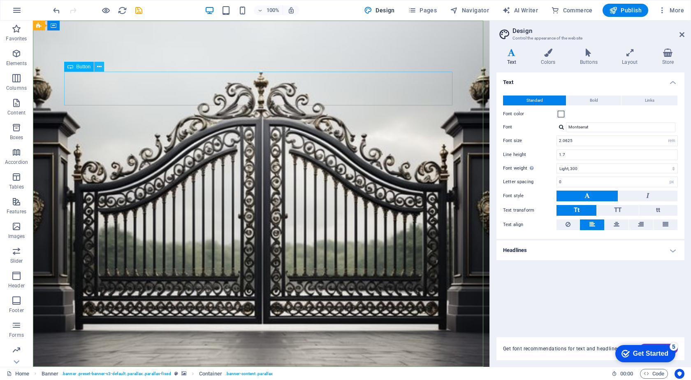
click at [97, 65] on icon at bounding box center [99, 67] width 5 height 9
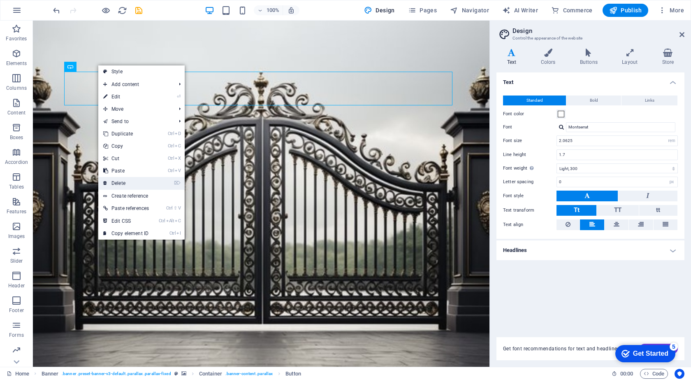
click at [137, 180] on link "⌦ Delete" at bounding box center [126, 183] width 56 height 12
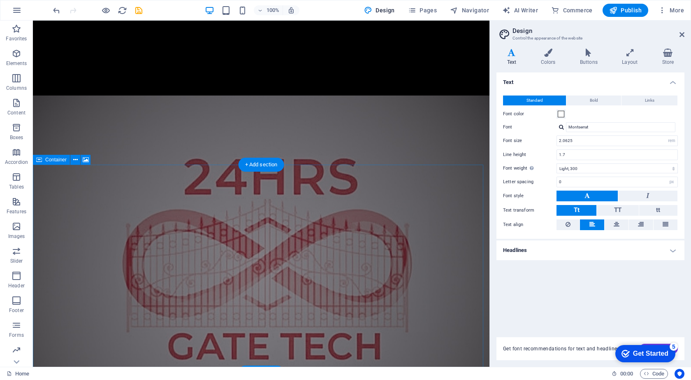
scroll to position [2015, 0]
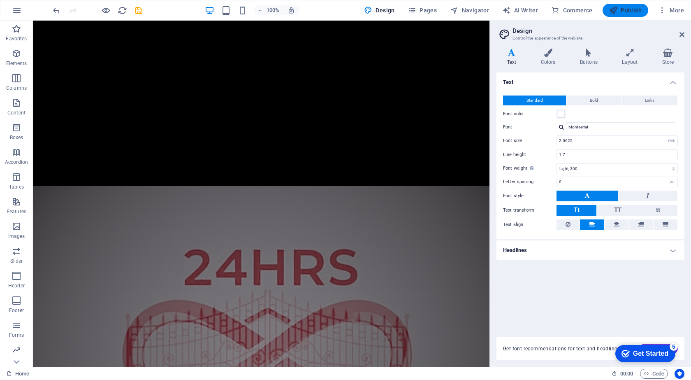
click at [621, 12] on span "Publish" at bounding box center [625, 10] width 32 height 8
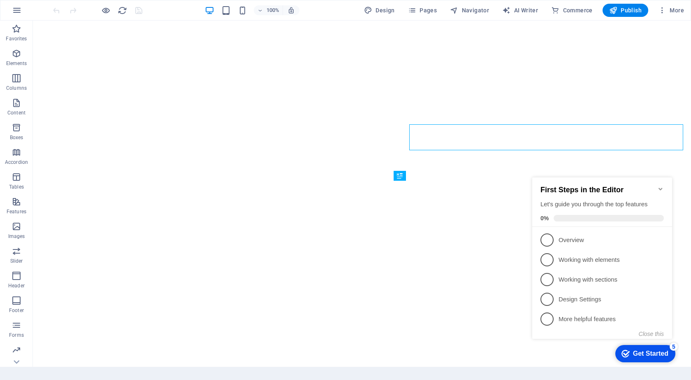
click at [660, 185] on icon "Minimize checklist" at bounding box center [660, 188] width 7 height 7
click div "checkmark Get Started 5 First Steps in the Editor Let's guide you through the t…"
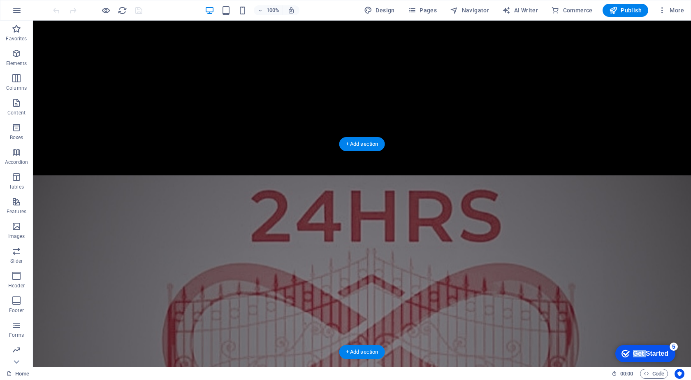
scroll to position [2110, 0]
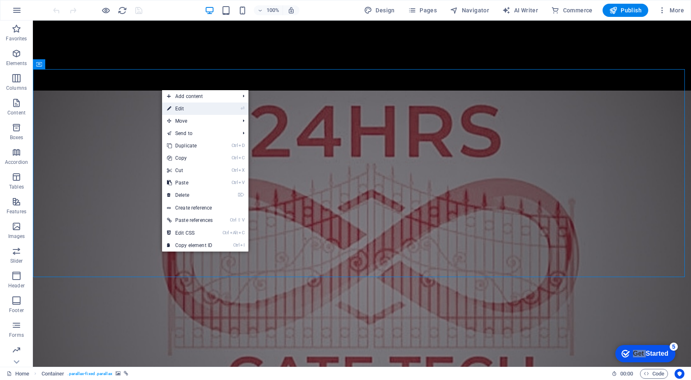
click at [207, 106] on link "⏎ Edit" at bounding box center [190, 108] width 56 height 12
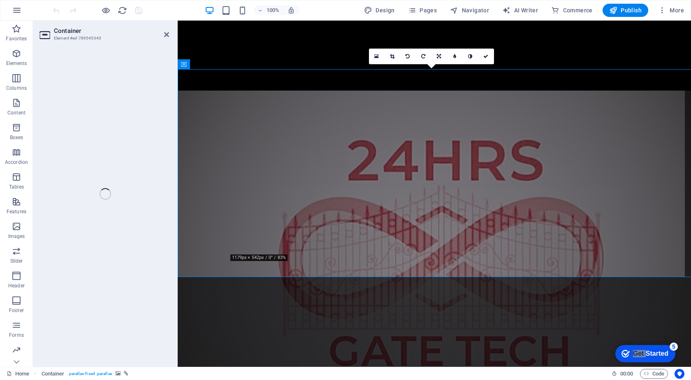
select select "vh"
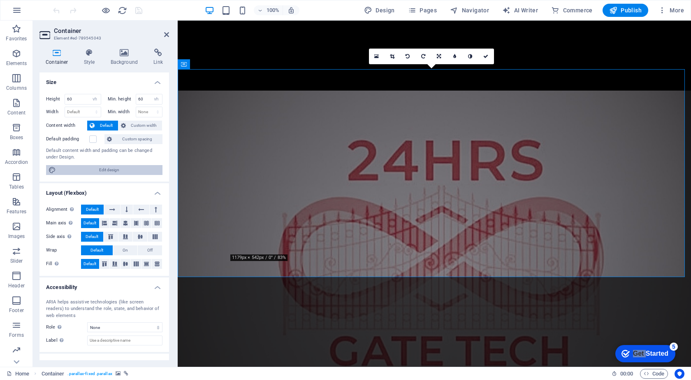
click at [129, 170] on span "Edit design" at bounding box center [109, 170] width 102 height 10
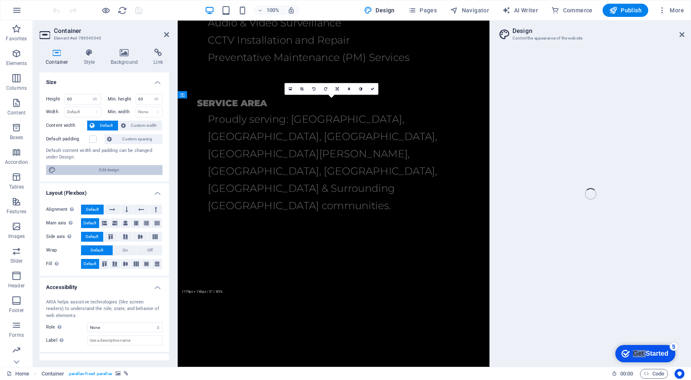
select select "rem"
select select "300"
select select "px"
select select "rem"
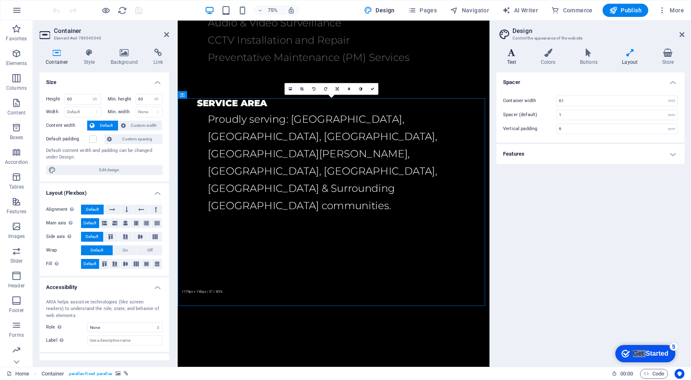
click at [509, 53] on icon at bounding box center [511, 53] width 30 height 8
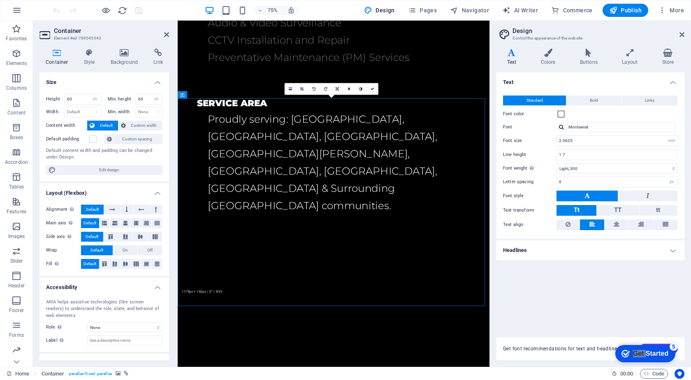
scroll to position [2525, 0]
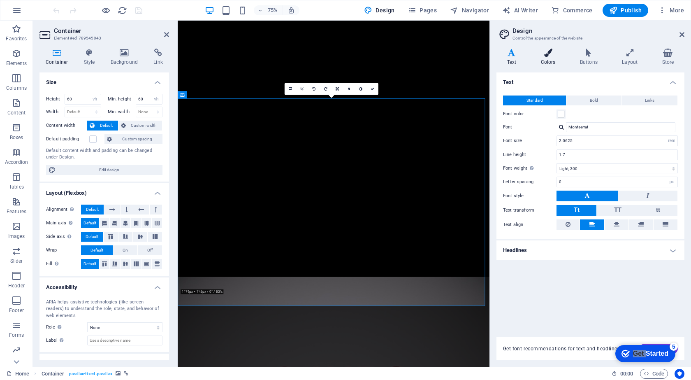
click at [550, 56] on icon at bounding box center [548, 53] width 36 height 8
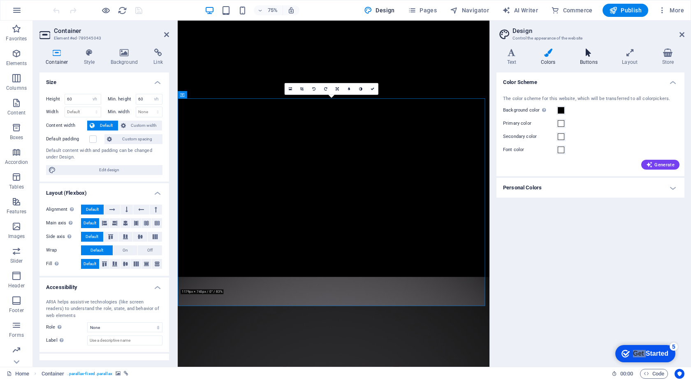
click at [587, 53] on icon at bounding box center [588, 53] width 39 height 8
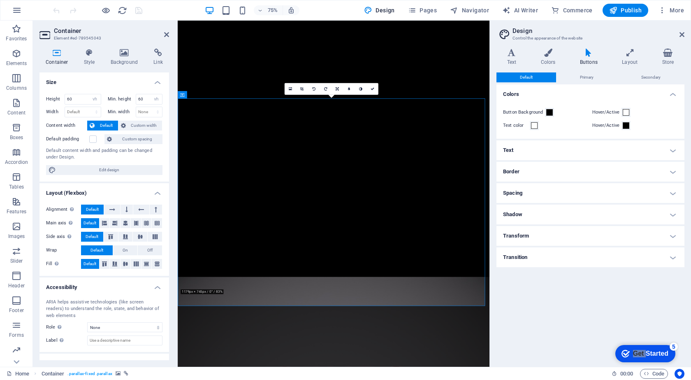
click at [669, 152] on h4 "Text" at bounding box center [590, 150] width 188 height 20
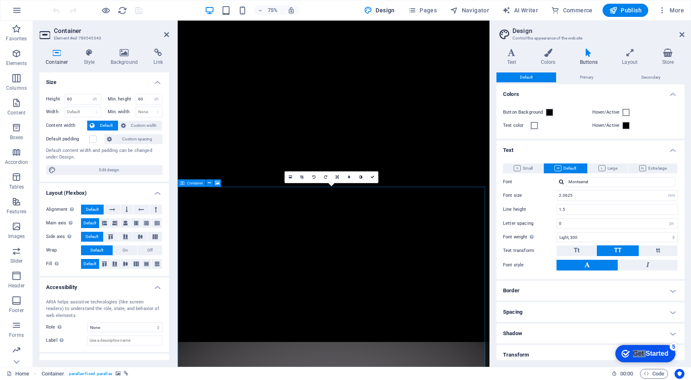
scroll to position [2442, 0]
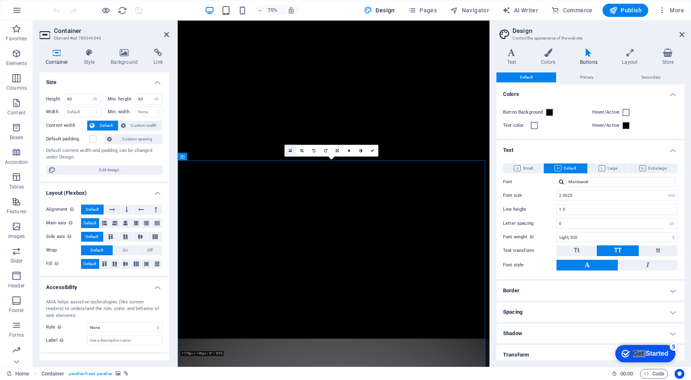
click at [289, 152] on icon at bounding box center [290, 150] width 3 height 5
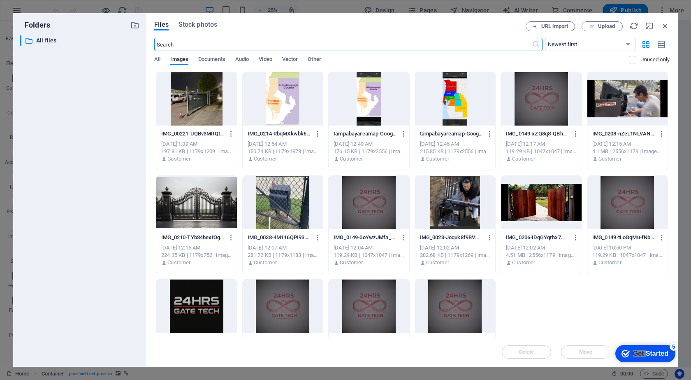
scroll to position [6202, 0]
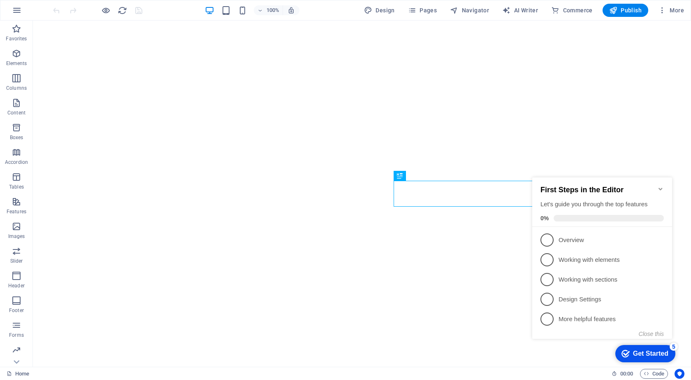
drag, startPoint x: 661, startPoint y: 183, endPoint x: 654, endPoint y: 185, distance: 7.3
click at [661, 185] on icon "Minimize checklist" at bounding box center [660, 188] width 7 height 7
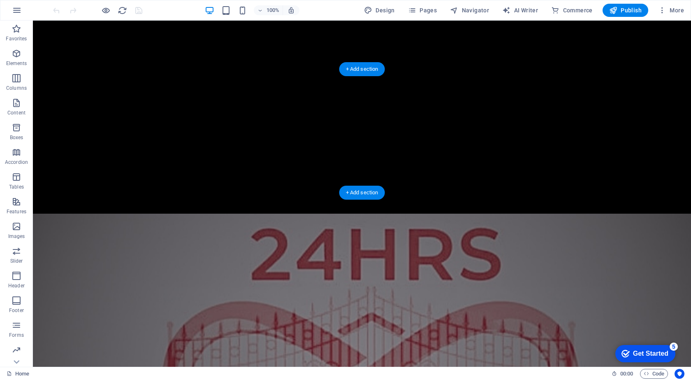
scroll to position [1987, 0]
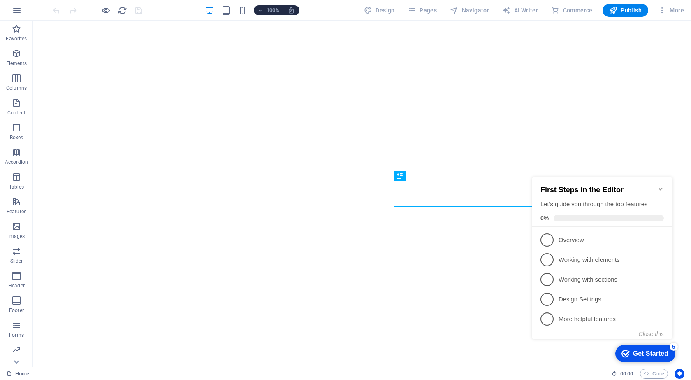
click at [662, 188] on icon "Minimize checklist" at bounding box center [660, 189] width 4 height 2
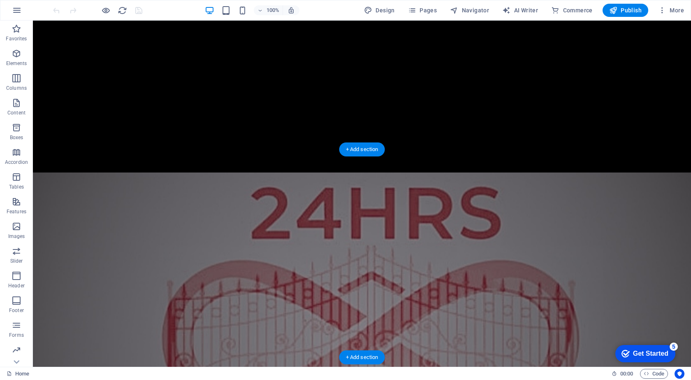
scroll to position [2028, 0]
click at [362, 149] on div "+ Add section" at bounding box center [362, 151] width 46 height 14
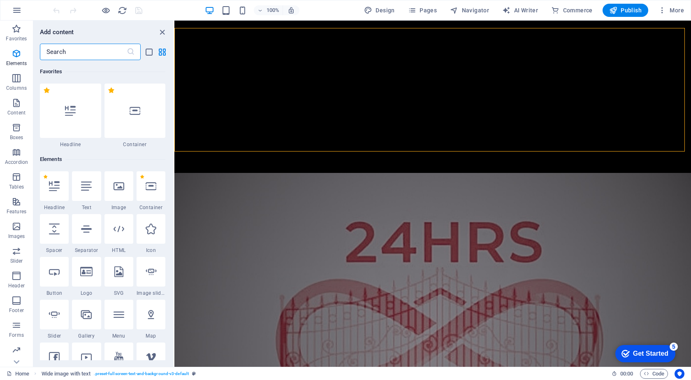
scroll to position [1439, 0]
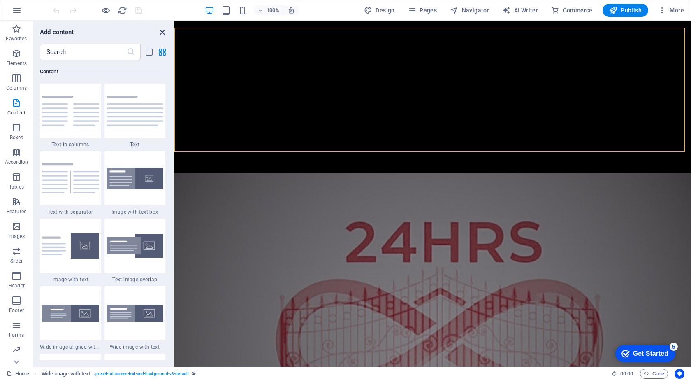
drag, startPoint x: 161, startPoint y: 32, endPoint x: 128, endPoint y: 12, distance: 38.6
click at [161, 32] on icon "close panel" at bounding box center [161, 32] width 9 height 9
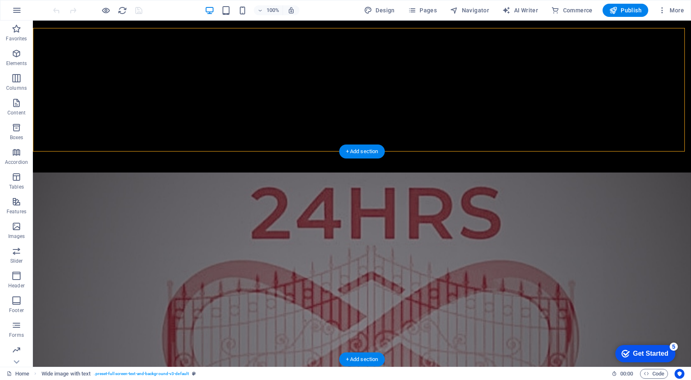
scroll to position [2069, 0]
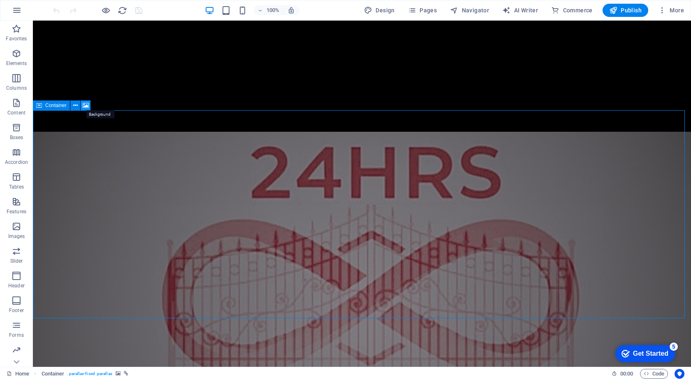
click at [86, 104] on icon at bounding box center [86, 105] width 6 height 9
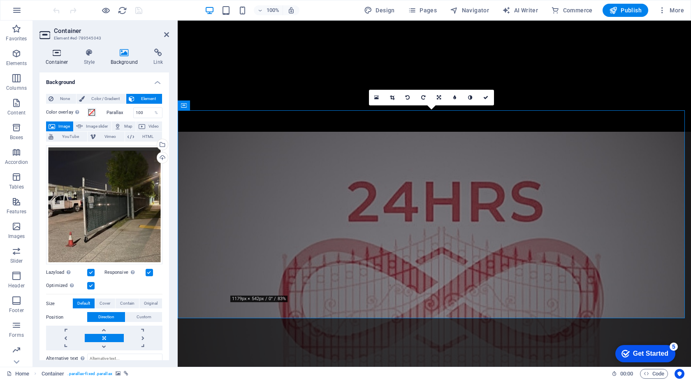
click at [58, 61] on h4 "Container" at bounding box center [58, 57] width 38 height 17
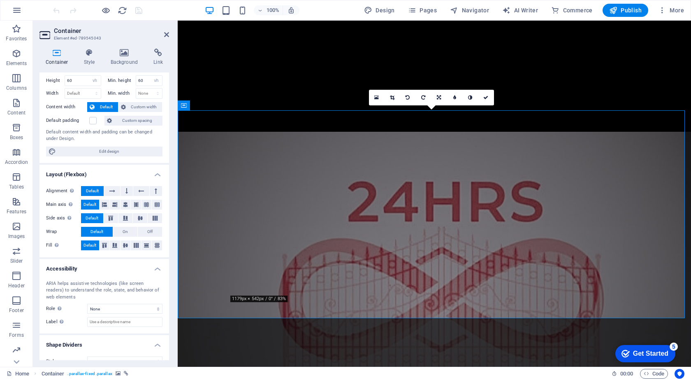
scroll to position [31, 0]
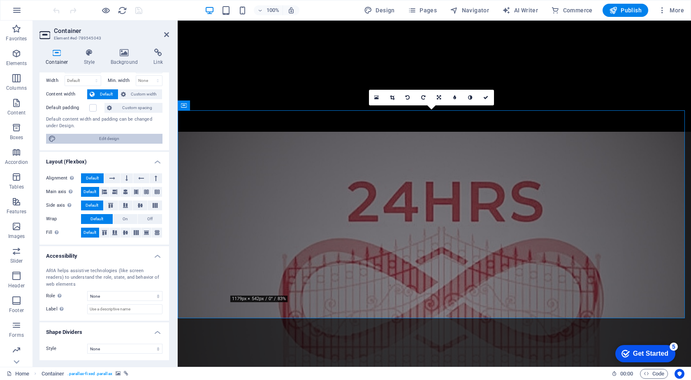
click at [118, 137] on span "Edit design" at bounding box center [109, 139] width 102 height 10
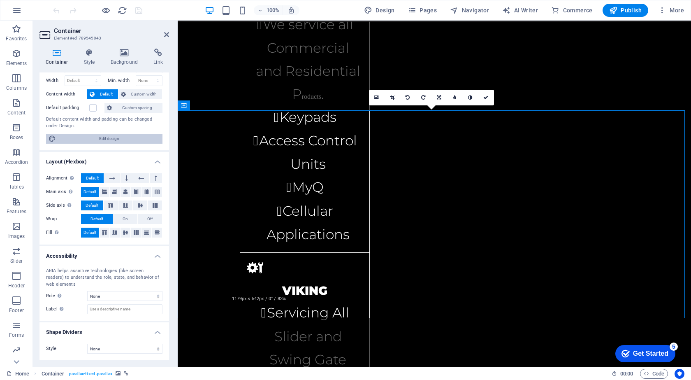
select select "rem"
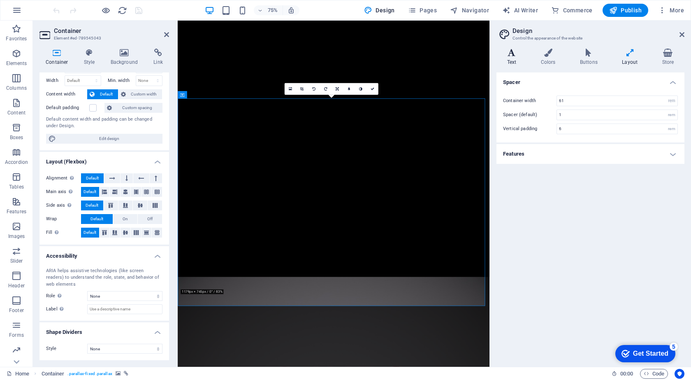
click at [511, 60] on h4 "Text" at bounding box center [513, 57] width 34 height 17
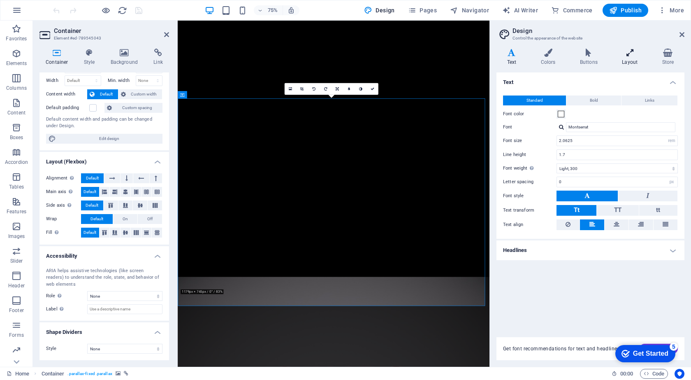
click at [628, 61] on h4 "Layout" at bounding box center [631, 57] width 40 height 17
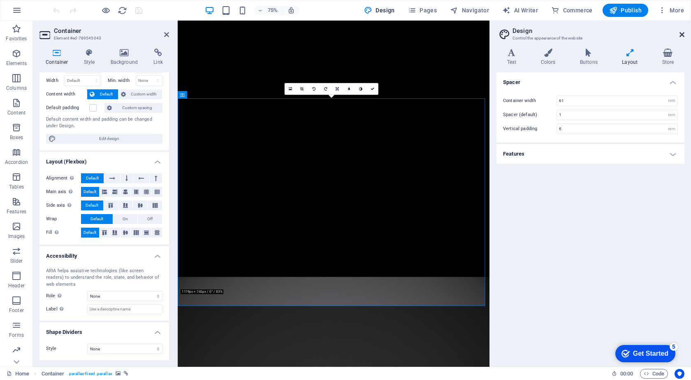
drag, startPoint x: 680, startPoint y: 33, endPoint x: 503, endPoint y: 12, distance: 178.4
click at [680, 33] on icon at bounding box center [681, 34] width 5 height 7
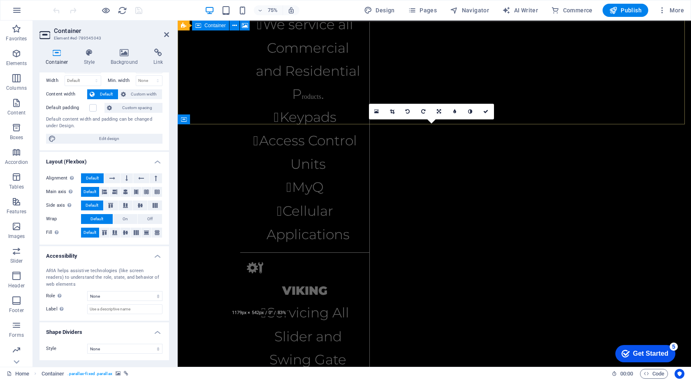
scroll to position [2055, 0]
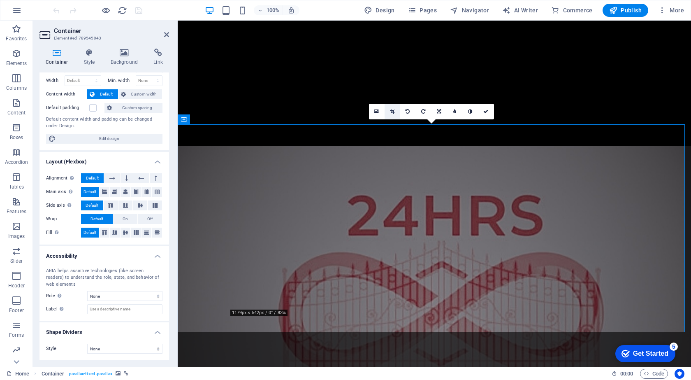
click at [394, 111] on icon at bounding box center [392, 111] width 5 height 5
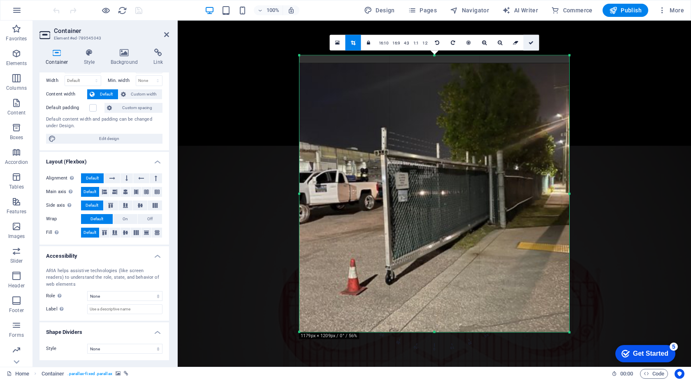
click at [533, 42] on link at bounding box center [531, 43] width 16 height 16
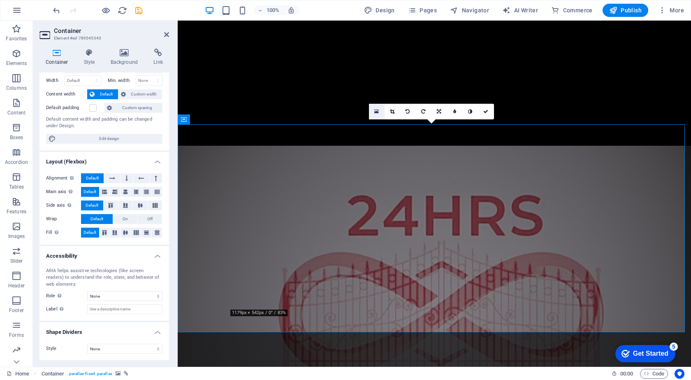
click at [374, 113] on link at bounding box center [377, 112] width 16 height 16
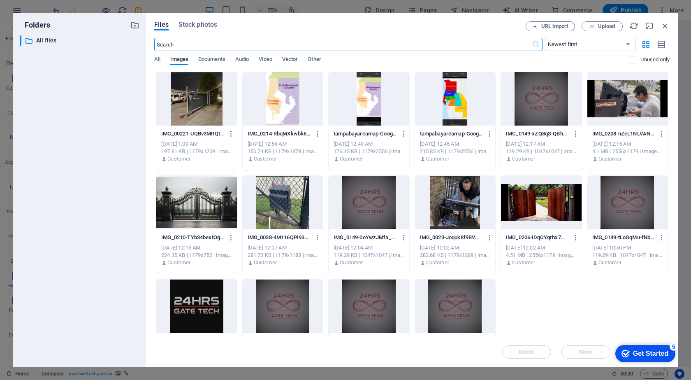
scroll to position [2525, 0]
click at [189, 110] on div at bounding box center [196, 98] width 80 height 53
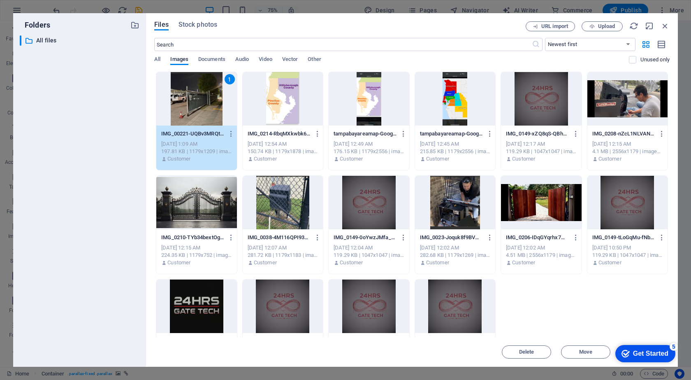
drag, startPoint x: 639, startPoint y: 354, endPoint x: 719, endPoint y: 529, distance: 191.9
click at [639, 354] on div "Get Started" at bounding box center [650, 353] width 35 height 7
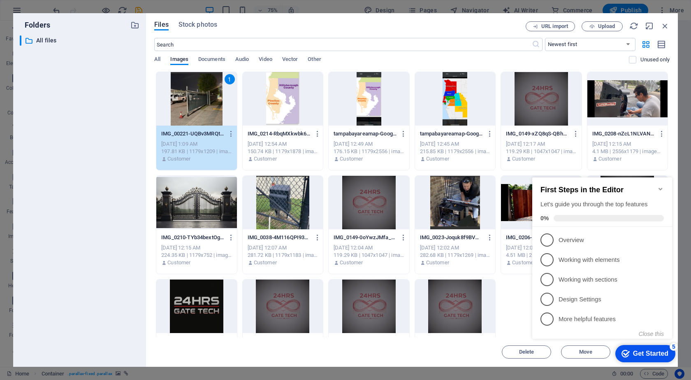
click at [660, 185] on icon "Minimize checklist" at bounding box center [660, 188] width 7 height 7
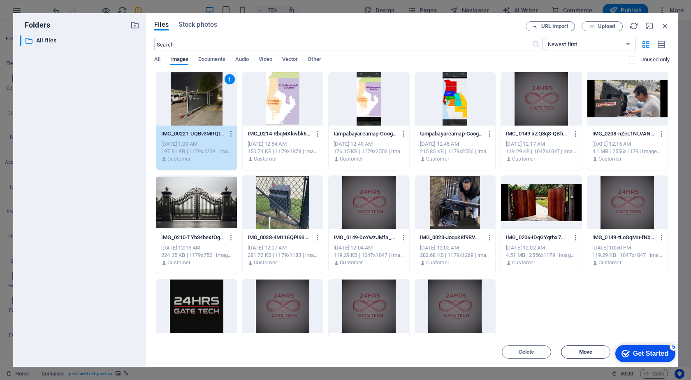
click at [588, 352] on span "Move" at bounding box center [585, 351] width 13 height 5
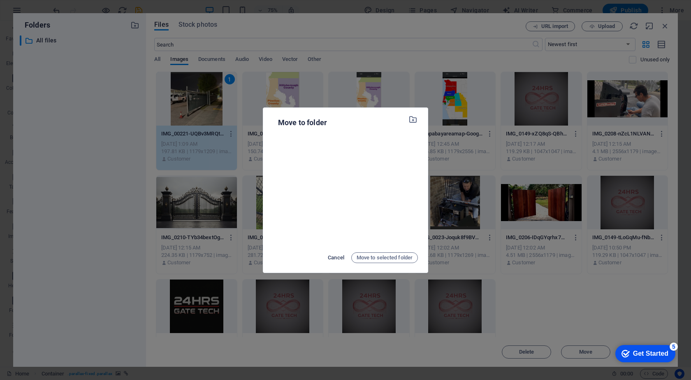
click at [340, 259] on span "Cancel" at bounding box center [336, 257] width 16 height 10
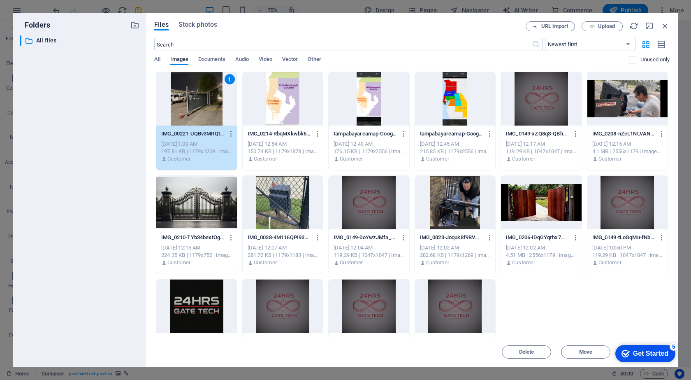
click at [207, 104] on div "1" at bounding box center [196, 98] width 80 height 53
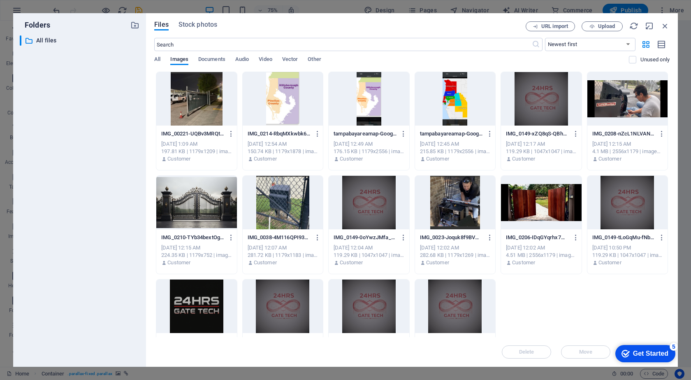
click at [207, 104] on div at bounding box center [196, 98] width 80 height 53
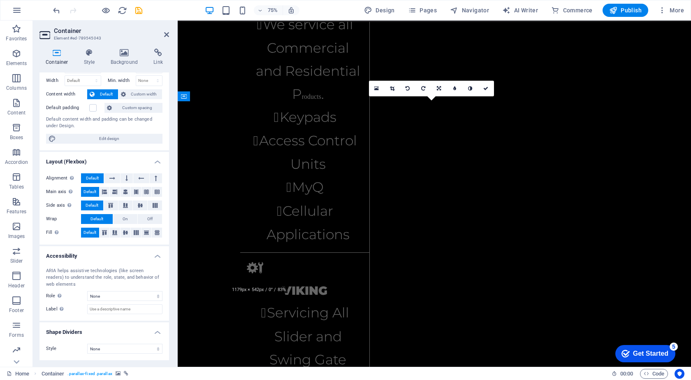
drag, startPoint x: 385, startPoint y: 125, endPoint x: 207, endPoint y: 104, distance: 178.8
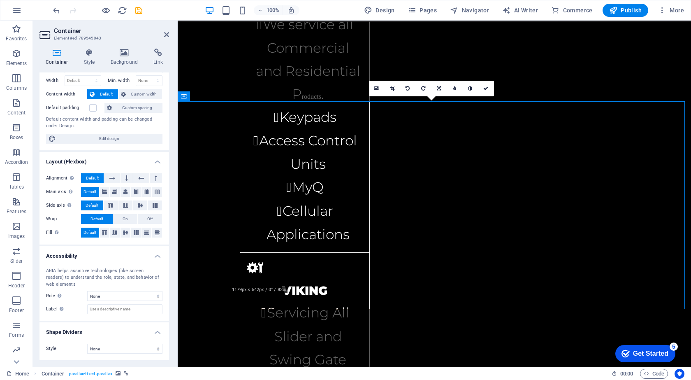
scroll to position [2078, 0]
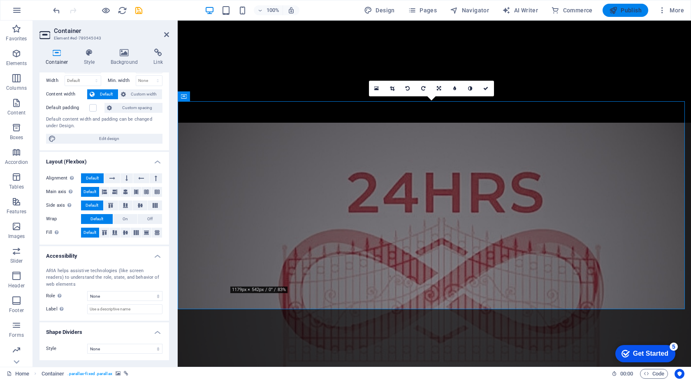
click at [616, 10] on icon "button" at bounding box center [613, 10] width 8 height 8
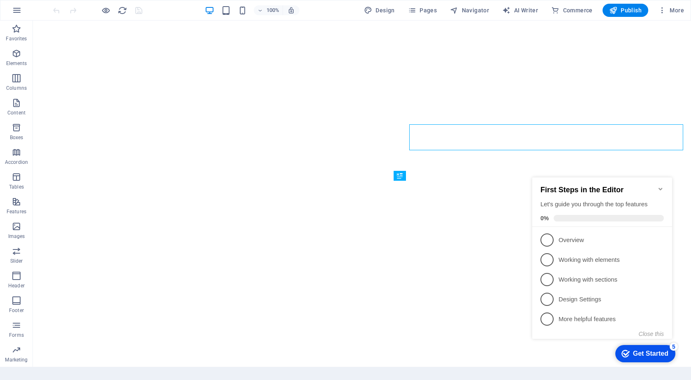
click at [660, 185] on icon "Minimize checklist" at bounding box center [660, 188] width 7 height 7
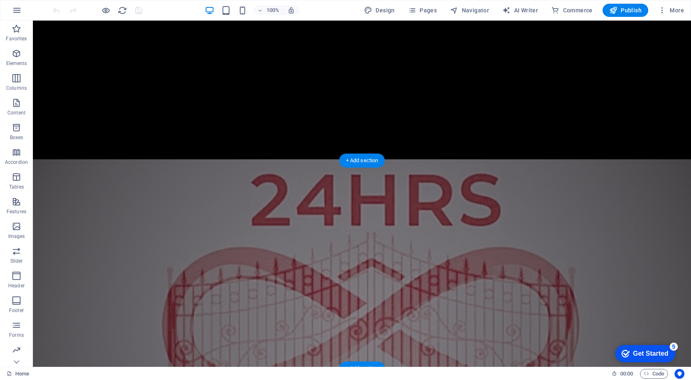
scroll to position [2019, 0]
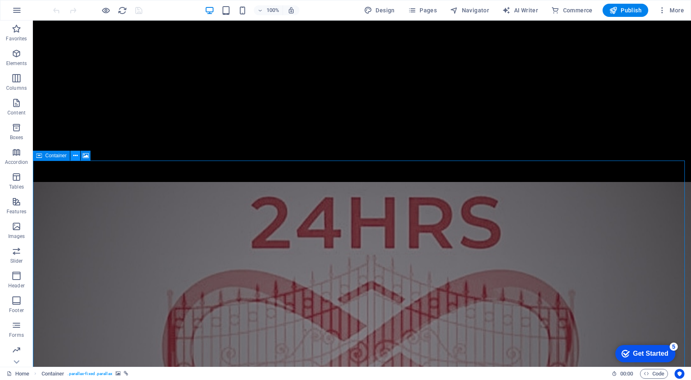
click at [74, 157] on icon at bounding box center [75, 155] width 5 height 9
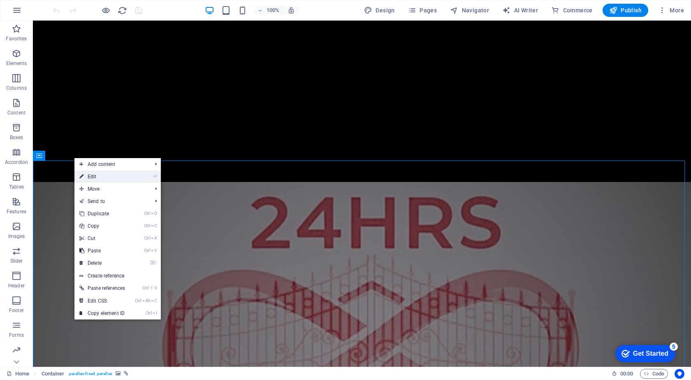
click at [96, 176] on link "⏎ Edit" at bounding box center [102, 176] width 56 height 12
select select "vh"
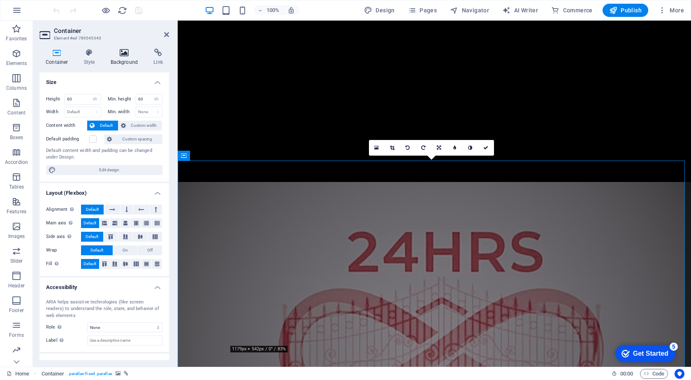
click at [124, 55] on icon at bounding box center [124, 53] width 40 height 8
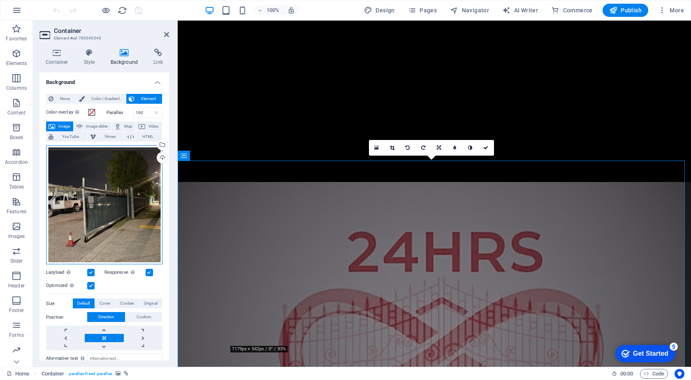
click at [113, 224] on div "Drag files here, click to choose files or select files from Files or our free s…" at bounding box center [104, 204] width 116 height 119
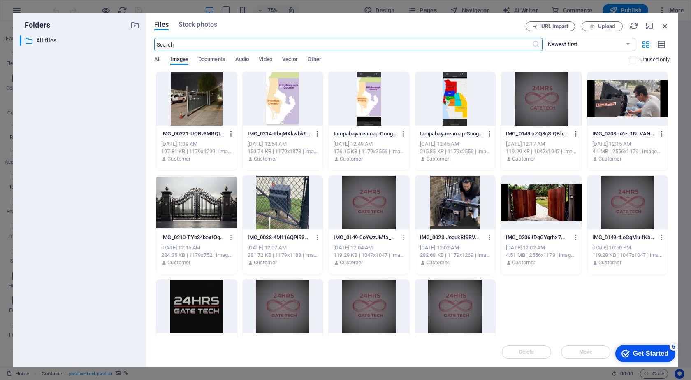
scroll to position [2488, 0]
click at [211, 110] on div at bounding box center [196, 98] width 80 height 53
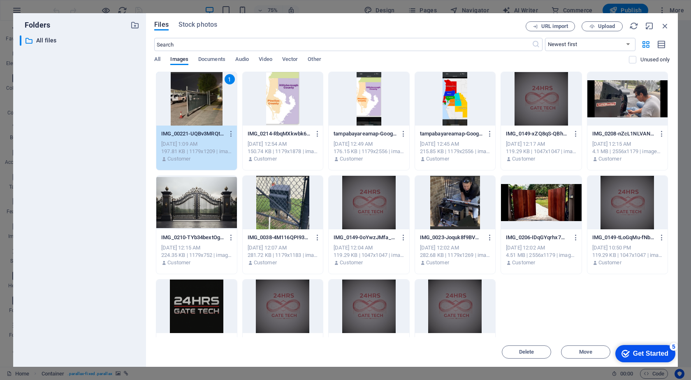
click at [208, 122] on div "1" at bounding box center [196, 98] width 80 height 53
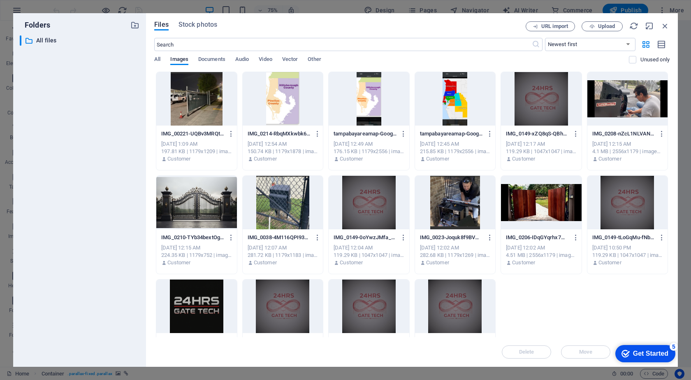
click at [208, 122] on div at bounding box center [196, 98] width 80 height 53
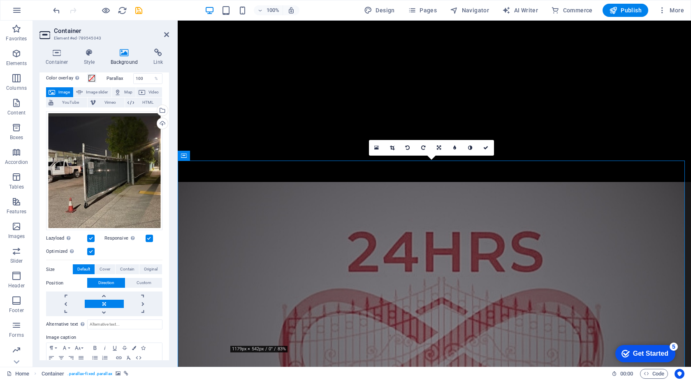
scroll to position [67, 0]
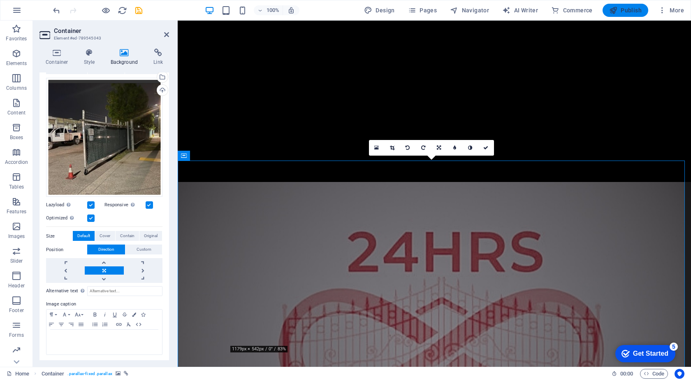
click at [629, 10] on span "Publish" at bounding box center [625, 10] width 32 height 8
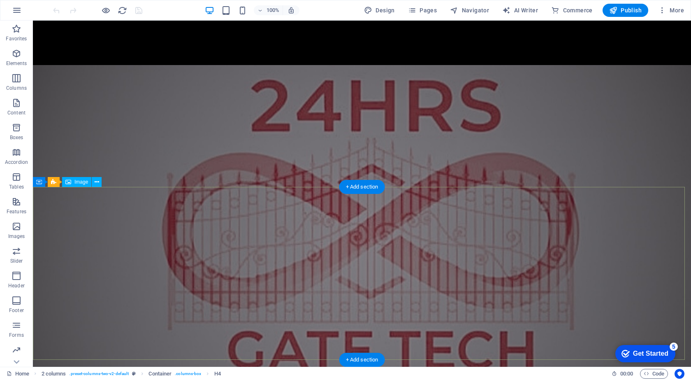
scroll to position [2234, 0]
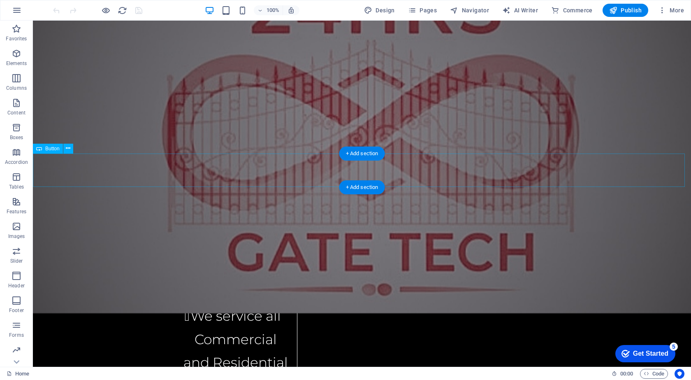
click at [68, 149] on icon at bounding box center [68, 148] width 5 height 9
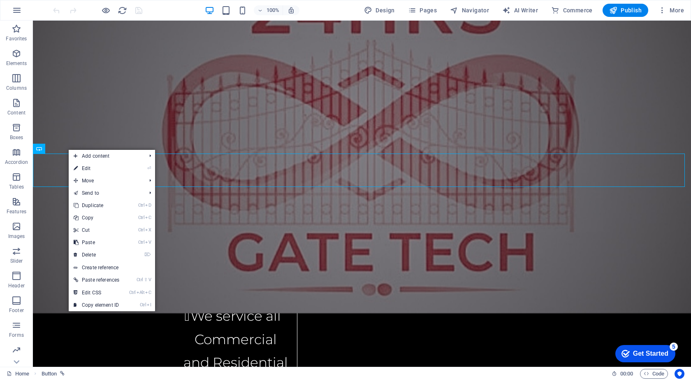
click at [100, 168] on link "⏎ Edit" at bounding box center [97, 168] width 56 height 12
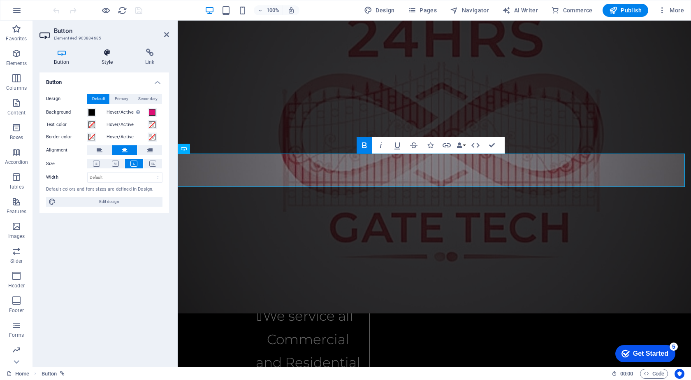
click at [107, 58] on h4 "Style" at bounding box center [109, 57] width 44 height 17
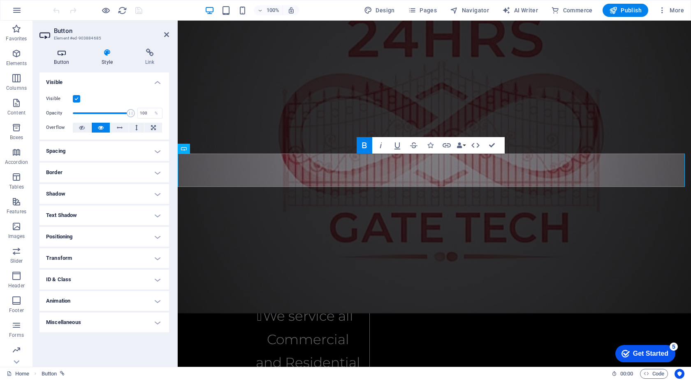
click at [58, 56] on icon at bounding box center [61, 53] width 44 height 8
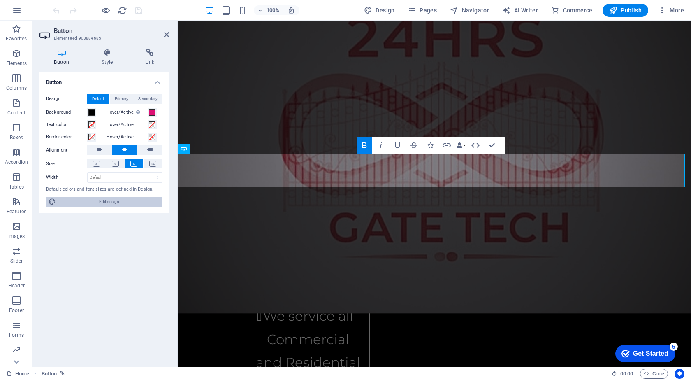
click at [116, 200] on span "Edit design" at bounding box center [109, 202] width 102 height 10
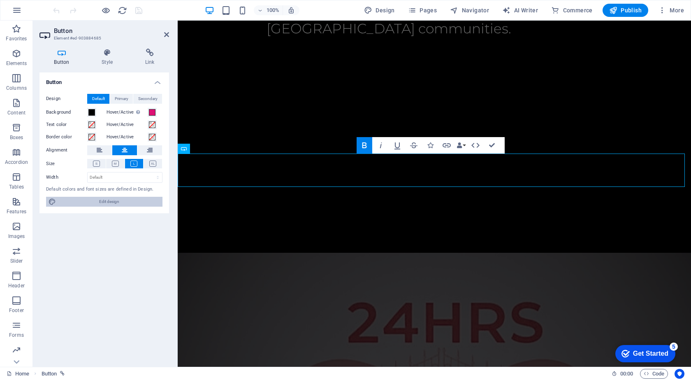
select select "rem"
select select "300"
select select "px"
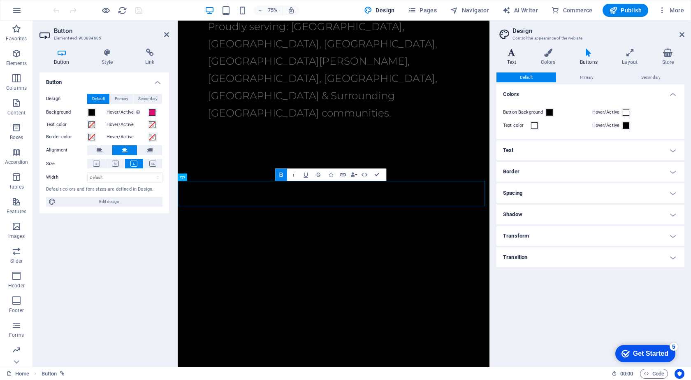
scroll to position [2691, 0]
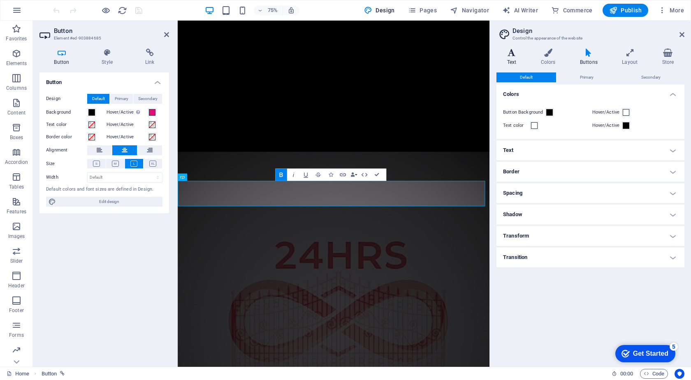
click at [511, 58] on h4 "Text" at bounding box center [513, 57] width 34 height 17
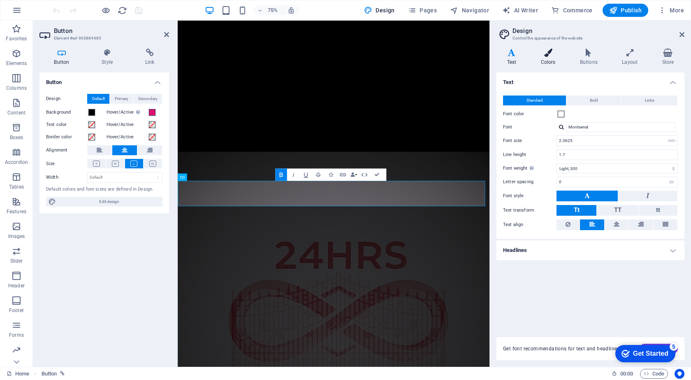
click at [544, 59] on h4 "Colors" at bounding box center [549, 57] width 39 height 17
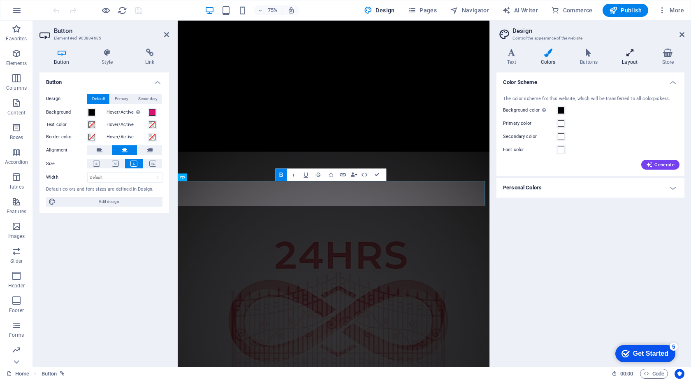
click at [633, 53] on icon at bounding box center [629, 53] width 37 height 8
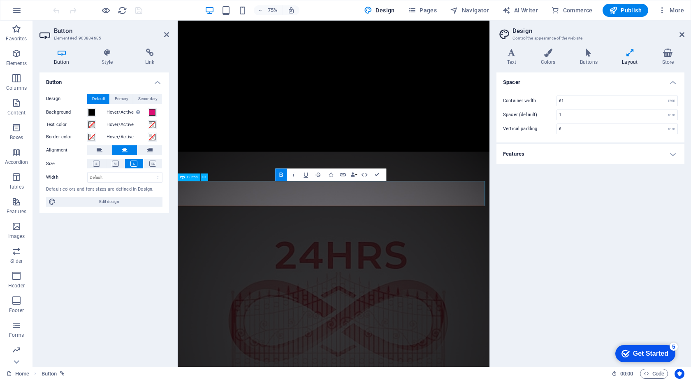
click at [191, 178] on span "Button" at bounding box center [192, 177] width 11 height 4
click at [205, 178] on icon at bounding box center [203, 177] width 3 height 7
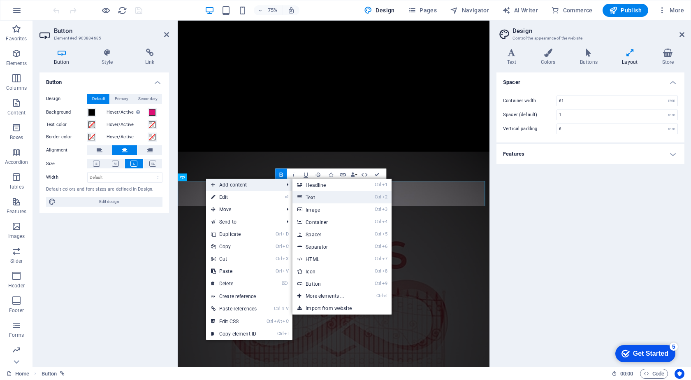
click at [326, 196] on link "Ctrl 2 Text" at bounding box center [326, 197] width 68 height 12
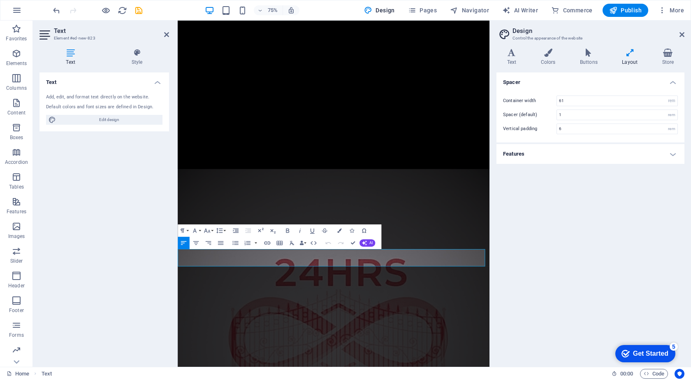
scroll to position [2634, 0]
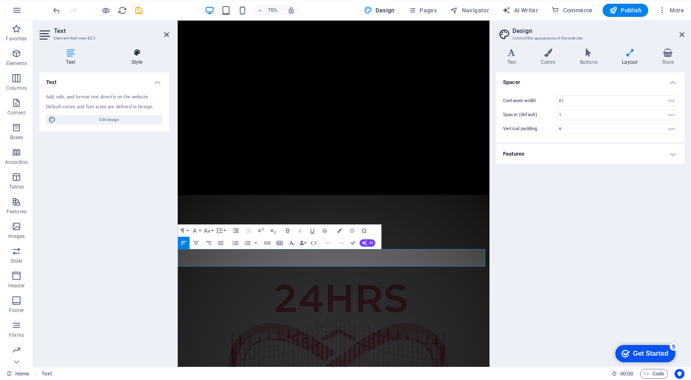
click at [137, 53] on icon at bounding box center [137, 53] width 64 height 8
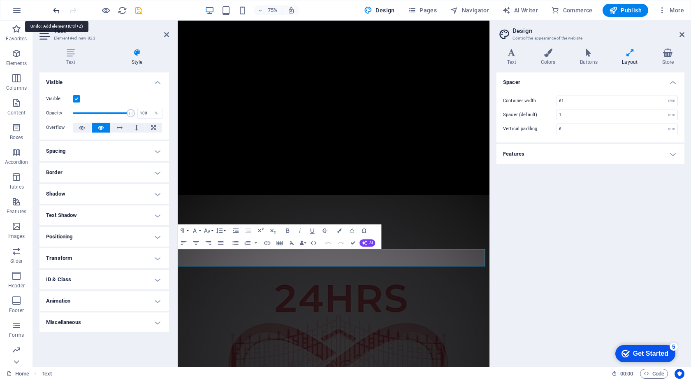
click at [58, 9] on icon "undo" at bounding box center [56, 10] width 9 height 9
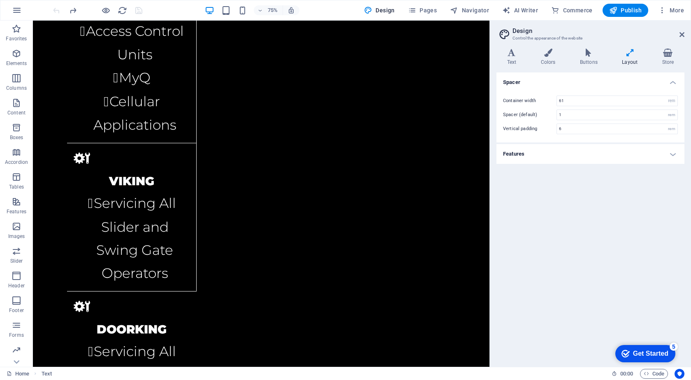
scroll to position [2239, 0]
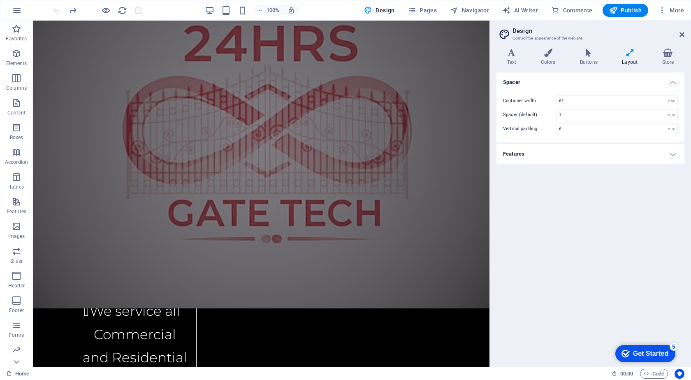
click at [56, 10] on div at bounding box center [97, 10] width 92 height 13
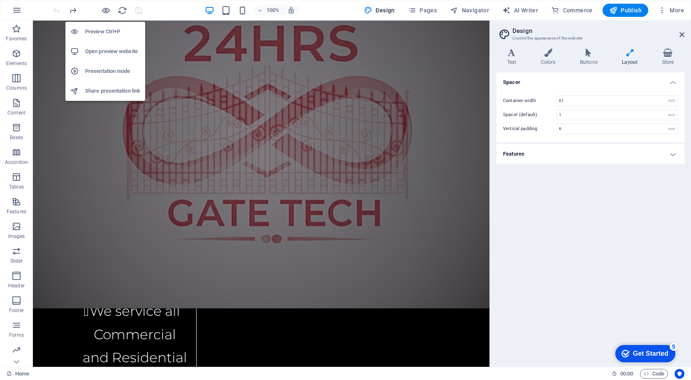
click at [118, 51] on h6 "Open preview website" at bounding box center [112, 51] width 55 height 10
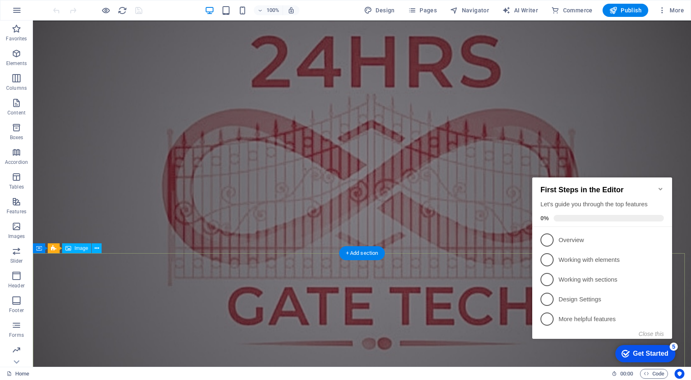
scroll to position [2192, 0]
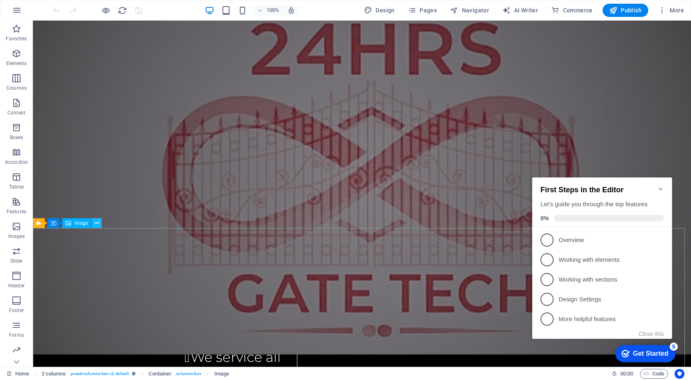
click at [97, 222] on icon at bounding box center [97, 223] width 5 height 9
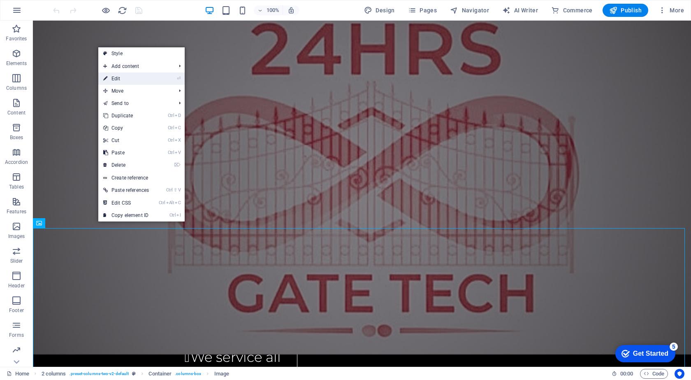
click at [145, 79] on link "⏎ Edit" at bounding box center [126, 78] width 56 height 12
select select "px"
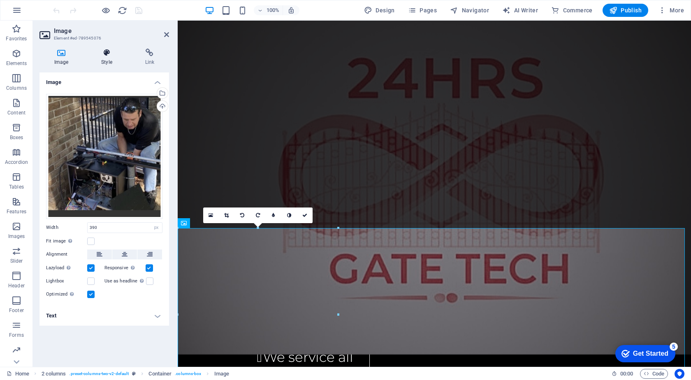
click at [107, 57] on h4 "Style" at bounding box center [108, 57] width 44 height 17
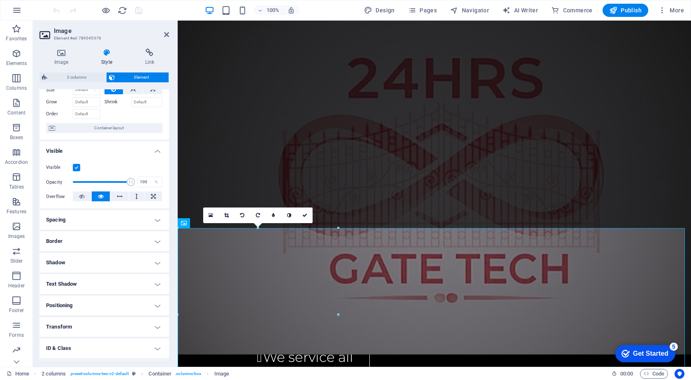
scroll to position [0, 0]
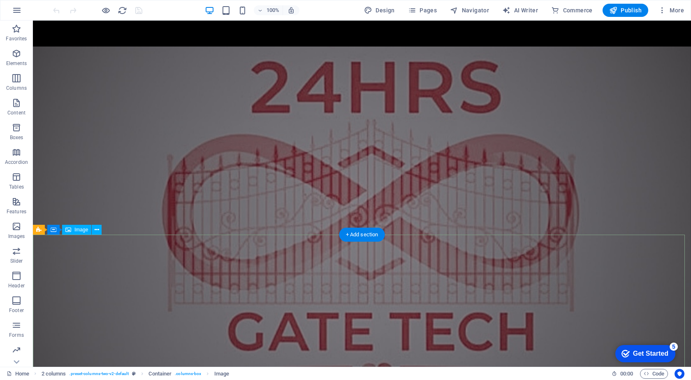
scroll to position [2151, 0]
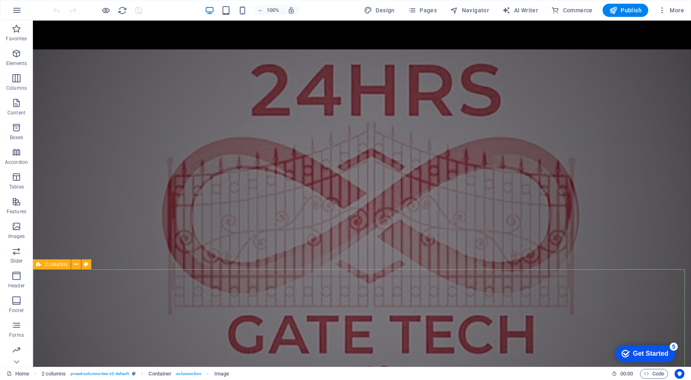
click at [52, 266] on span "2 columns" at bounding box center [56, 264] width 23 height 5
click at [79, 265] on button at bounding box center [76, 264] width 10 height 10
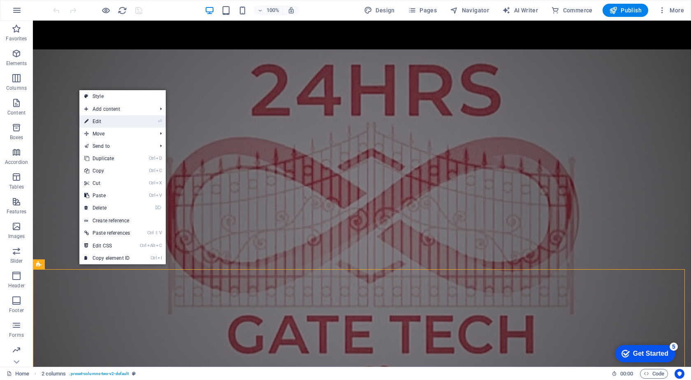
click at [113, 120] on link "⏎ Edit" at bounding box center [107, 121] width 56 height 12
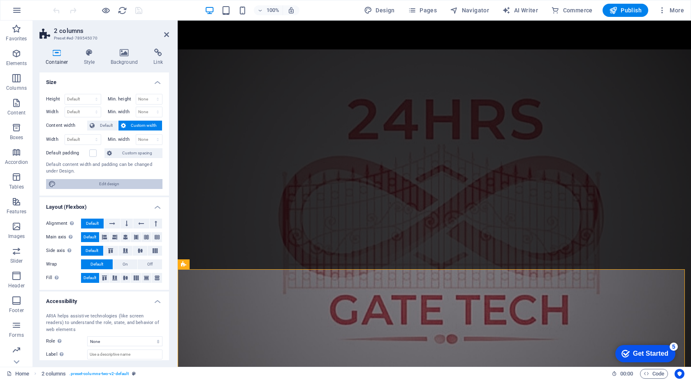
click at [122, 181] on span "Edit design" at bounding box center [109, 184] width 102 height 10
select select "rem"
select select "300"
select select "px"
select select "rem"
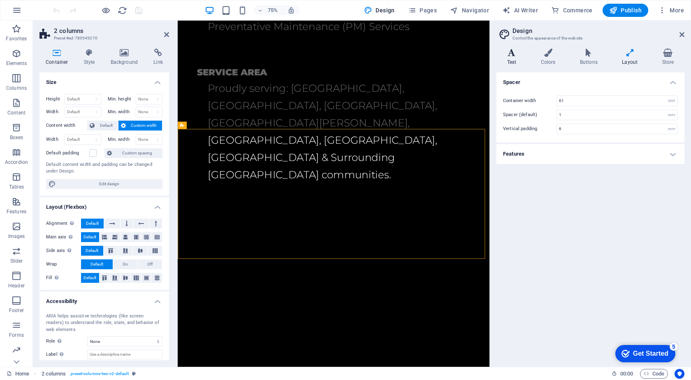
click at [507, 56] on icon at bounding box center [511, 53] width 30 height 8
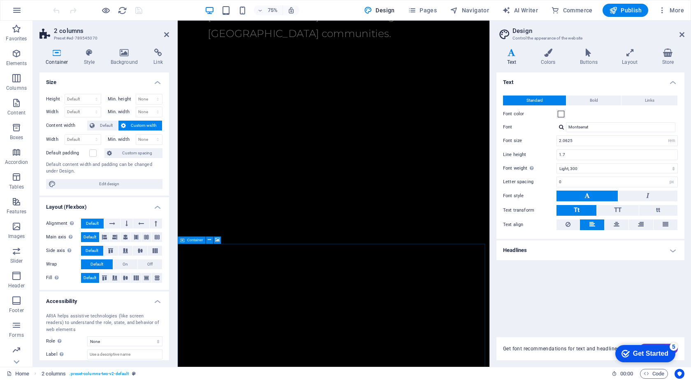
scroll to position [2342, 0]
click at [210, 231] on icon at bounding box center [209, 232] width 3 height 7
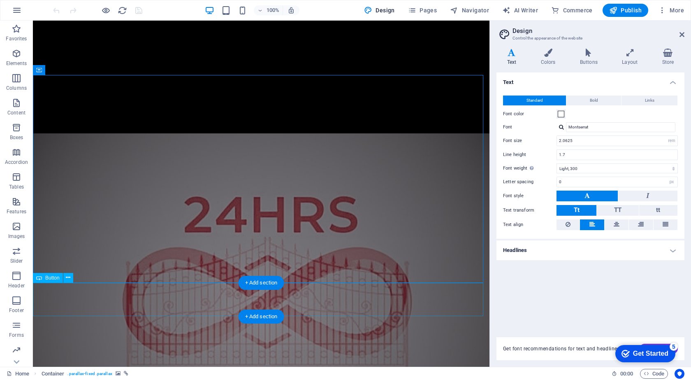
scroll to position [2119, 0]
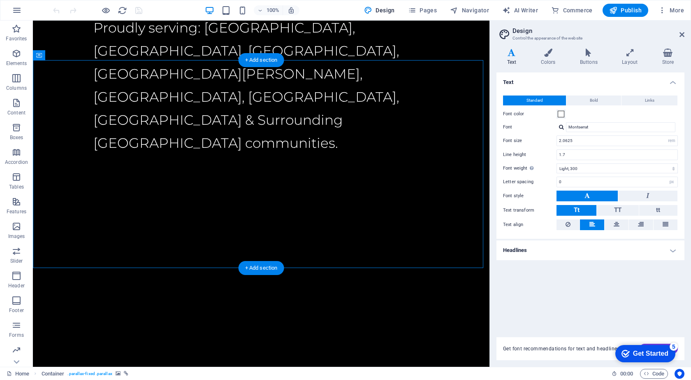
select select "vh"
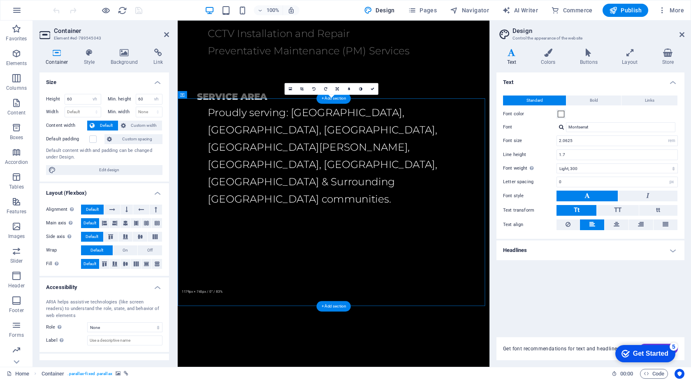
scroll to position [2525, 0]
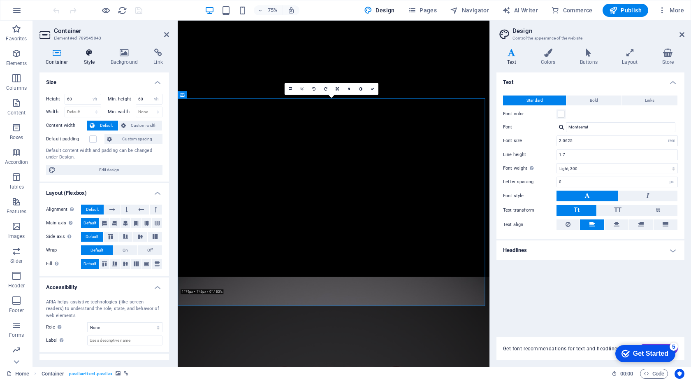
click at [91, 55] on icon at bounding box center [89, 53] width 23 height 8
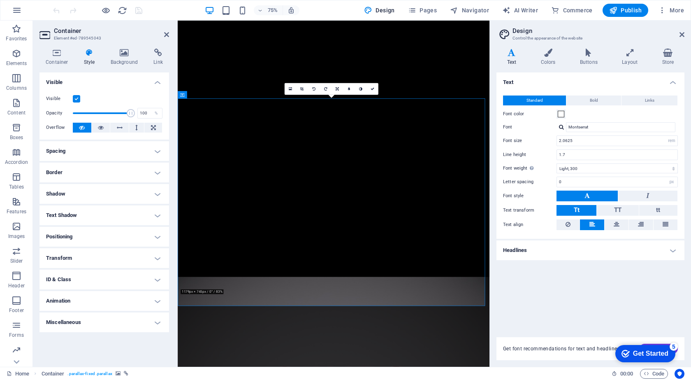
click at [78, 97] on label at bounding box center [76, 98] width 7 height 7
click at [0, 0] on input "Visible" at bounding box center [0, 0] width 0 height 0
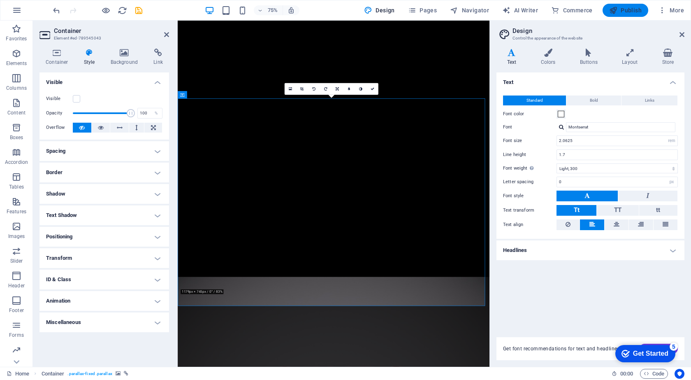
click at [637, 6] on span "Publish" at bounding box center [625, 10] width 32 height 8
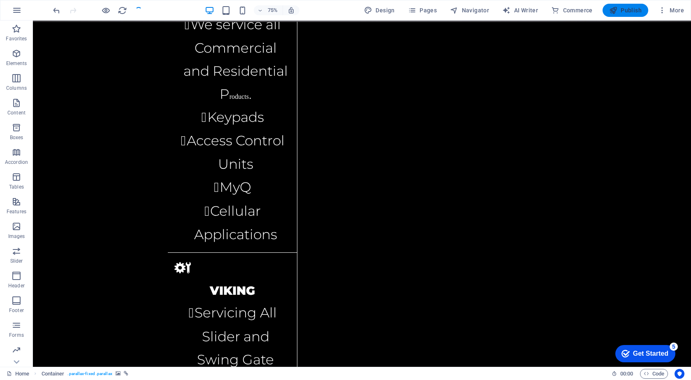
scroll to position [2078, 0]
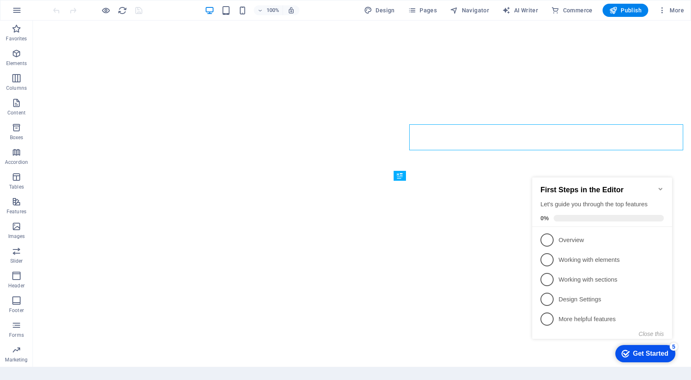
click at [662, 185] on icon "Minimize checklist" at bounding box center [660, 188] width 7 height 7
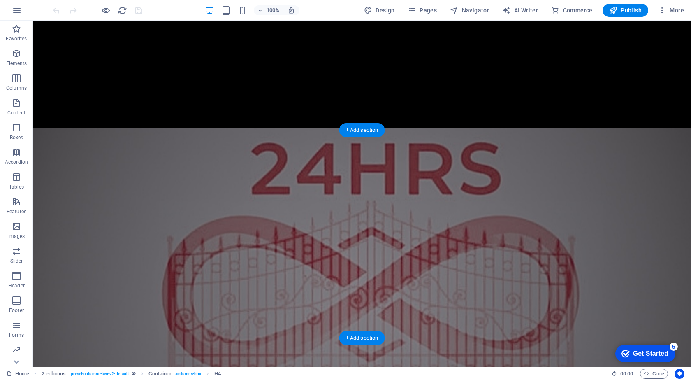
scroll to position [2110, 0]
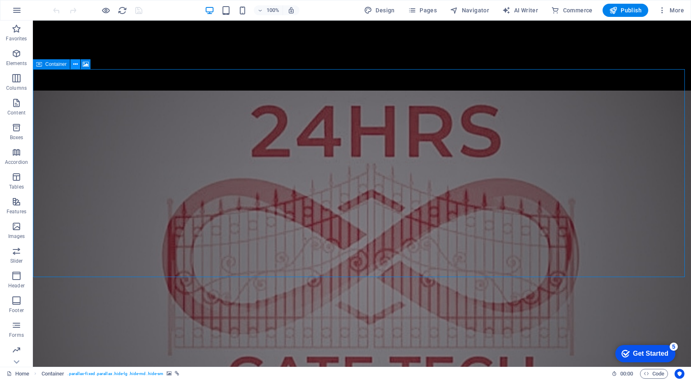
click at [74, 66] on icon at bounding box center [75, 64] width 5 height 9
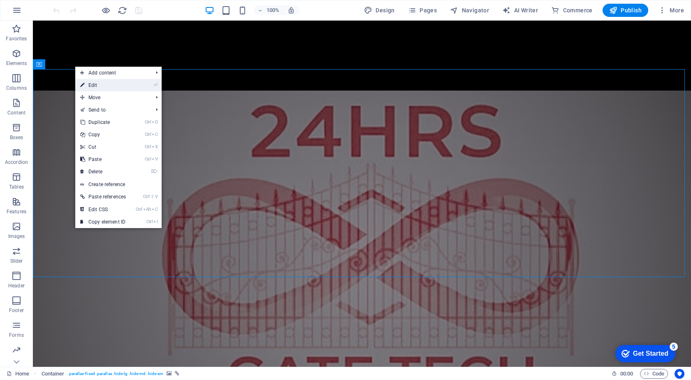
click at [95, 84] on link "⏎ Edit" at bounding box center [103, 85] width 56 height 12
select select "vh"
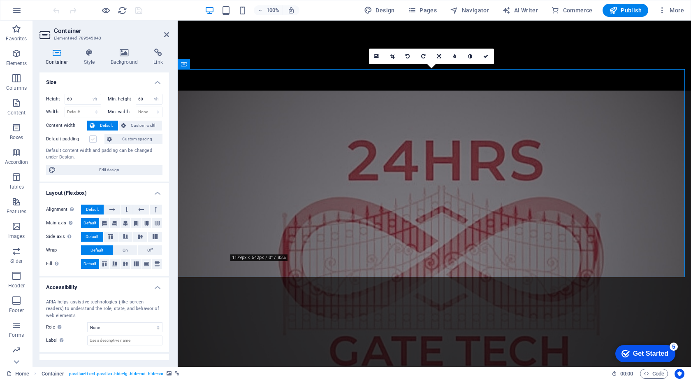
click at [93, 138] on label at bounding box center [92, 138] width 7 height 7
click at [0, 0] on input "Default padding" at bounding box center [0, 0] width 0 height 0
click at [94, 138] on label at bounding box center [92, 138] width 7 height 7
click at [0, 0] on input "Default padding" at bounding box center [0, 0] width 0 height 0
click at [94, 138] on label at bounding box center [92, 138] width 7 height 7
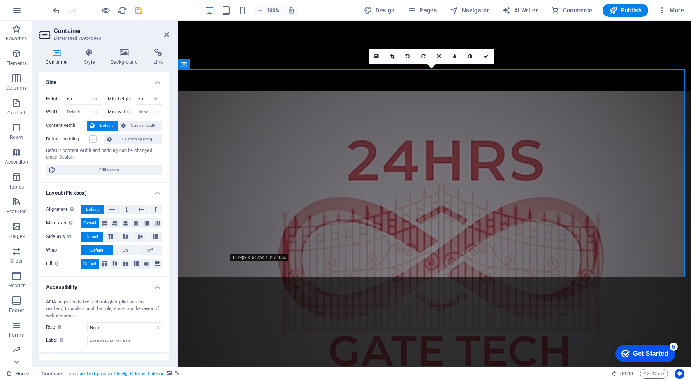
click at [0, 0] on input "Default padding" at bounding box center [0, 0] width 0 height 0
click at [106, 168] on span "Edit design" at bounding box center [109, 170] width 102 height 10
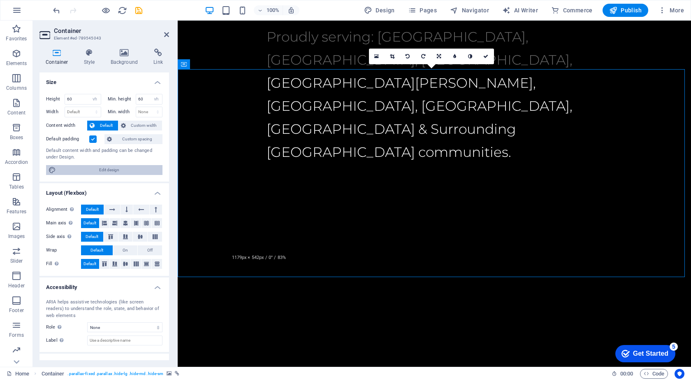
select select "rem"
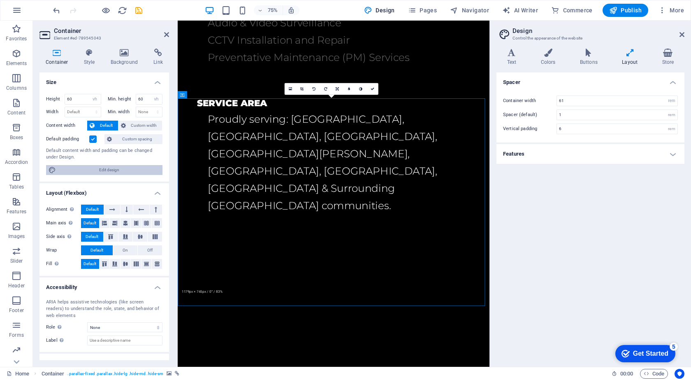
scroll to position [2525, 0]
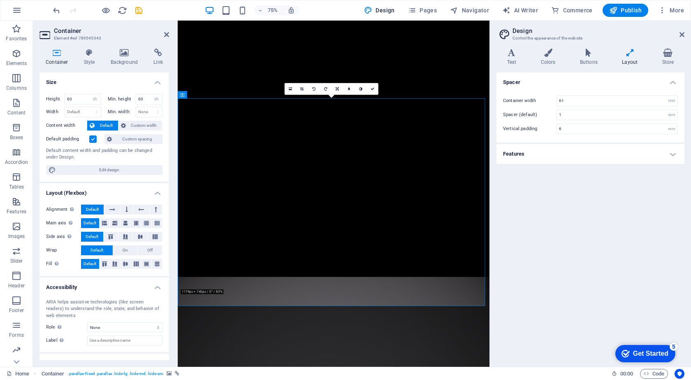
click at [121, 167] on span "Edit design" at bounding box center [109, 170] width 102 height 10
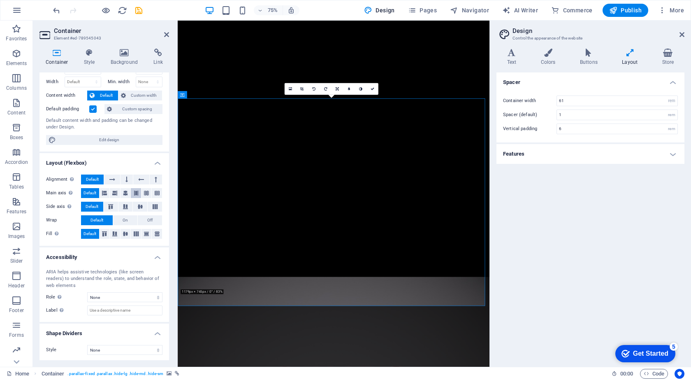
scroll to position [31, 0]
click at [630, 12] on span "Publish" at bounding box center [625, 10] width 32 height 8
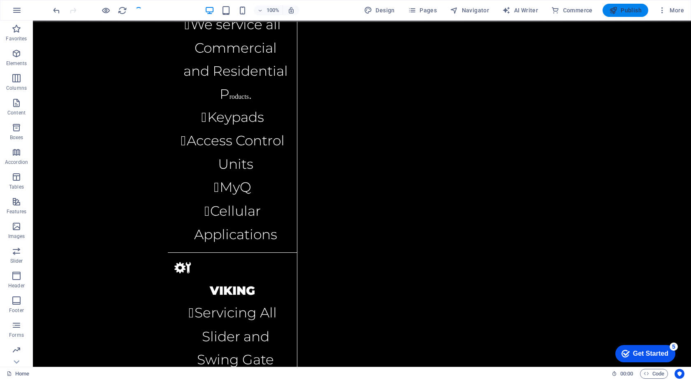
scroll to position [2055, 0]
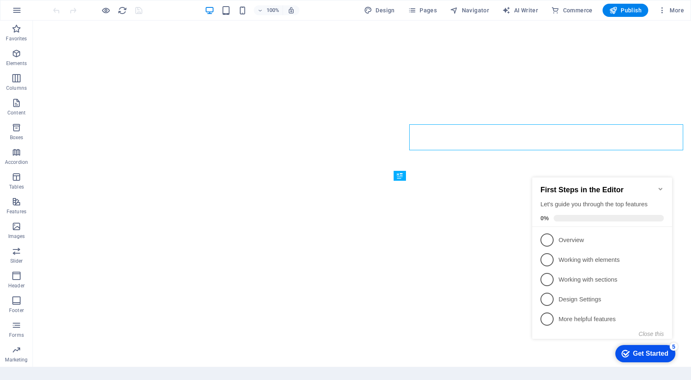
click at [663, 185] on icon "Minimize checklist" at bounding box center [660, 188] width 7 height 7
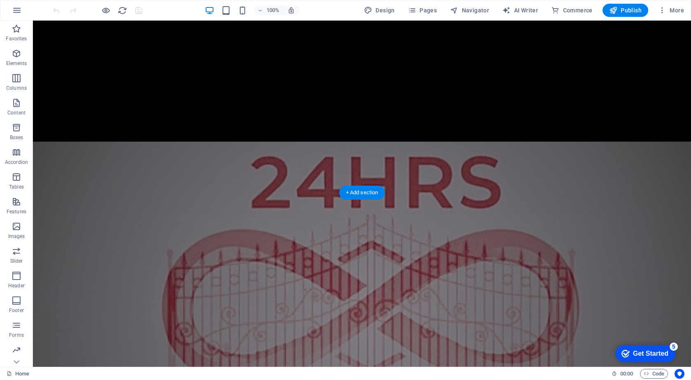
scroll to position [1987, 0]
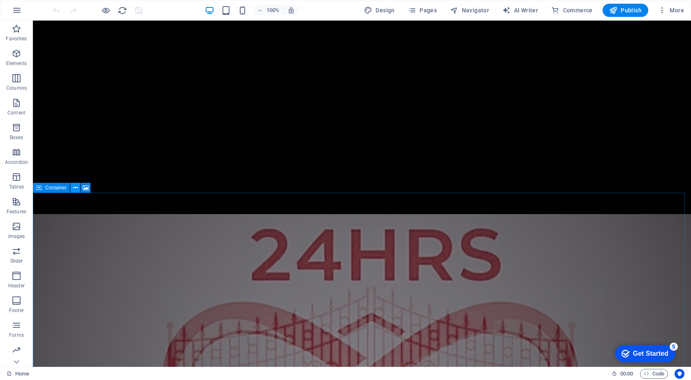
click at [75, 189] on icon at bounding box center [75, 187] width 5 height 9
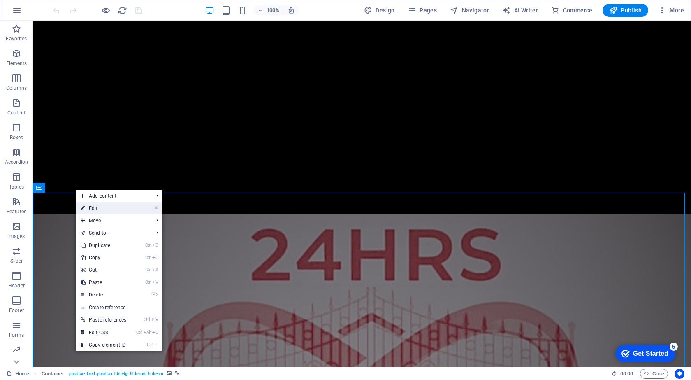
click at [97, 206] on link "⏎ Edit" at bounding box center [104, 208] width 56 height 12
select select "vh"
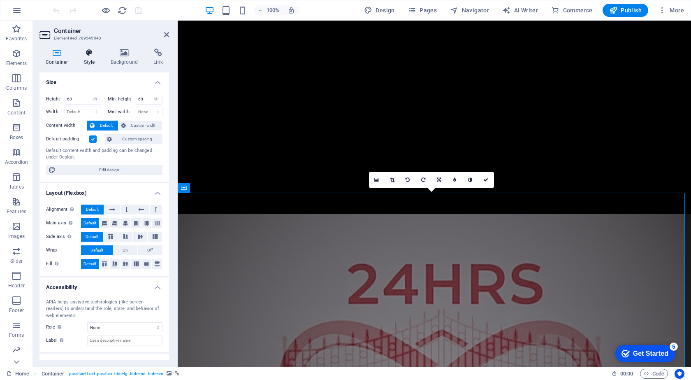
click at [86, 54] on icon at bounding box center [89, 53] width 23 height 8
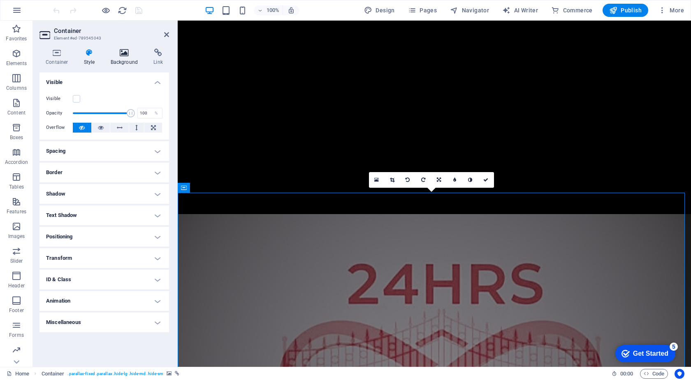
click at [120, 53] on icon at bounding box center [124, 53] width 40 height 8
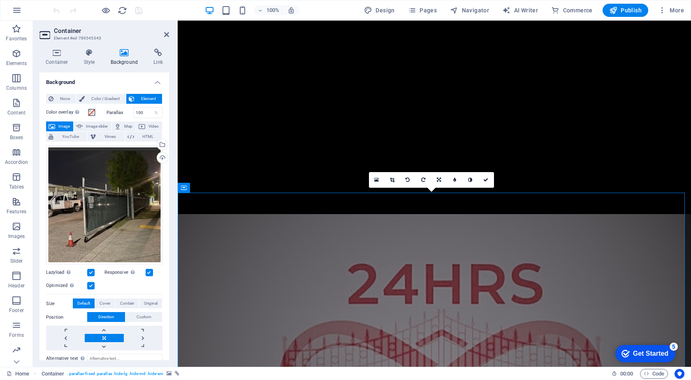
click at [120, 111] on label "Parallax" at bounding box center [119, 112] width 27 height 5
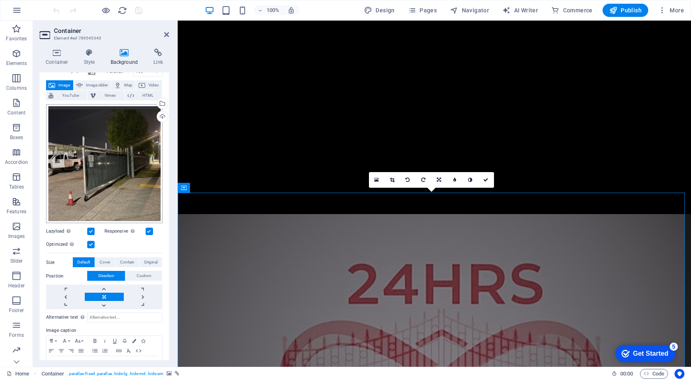
scroll to position [0, 0]
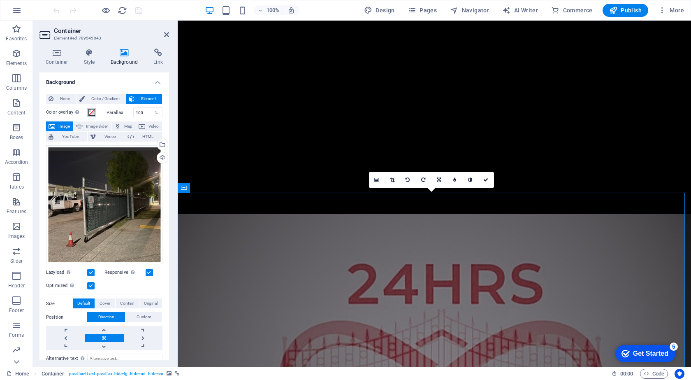
click at [93, 109] on span at bounding box center [91, 112] width 7 height 7
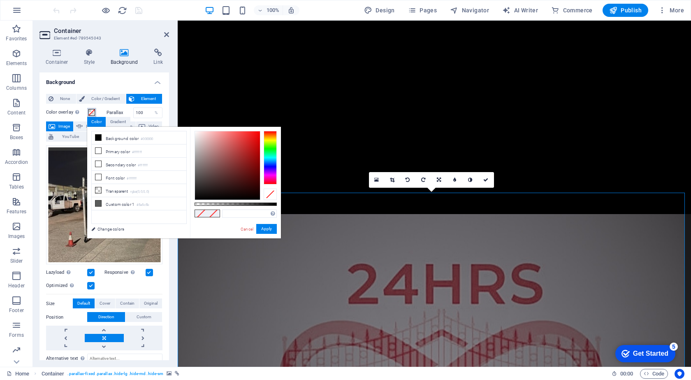
click at [94, 108] on button "Color overlay Places an overlay over the background to colorize it" at bounding box center [91, 112] width 9 height 9
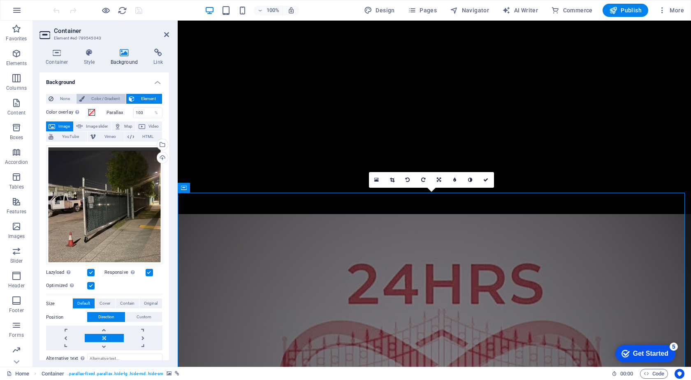
click at [111, 97] on span "Color / Gradient" at bounding box center [105, 99] width 36 height 10
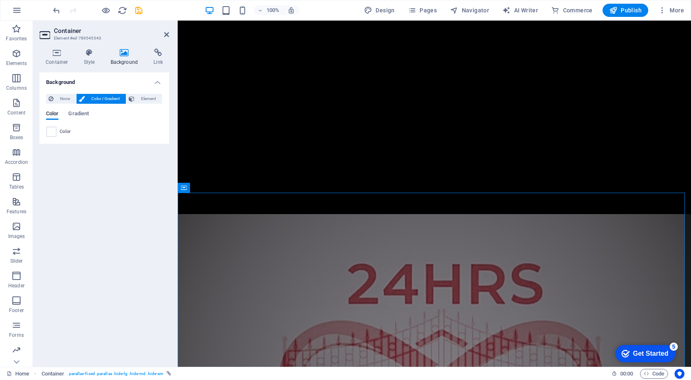
click at [111, 97] on span "Color / Gradient" at bounding box center [105, 99] width 36 height 10
click at [153, 96] on span "Element" at bounding box center [148, 99] width 23 height 10
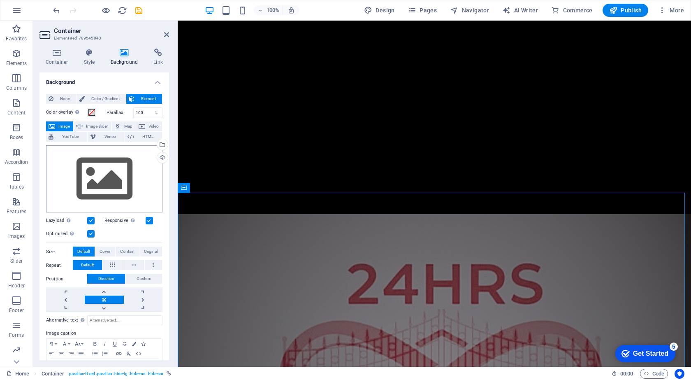
scroll to position [30, 0]
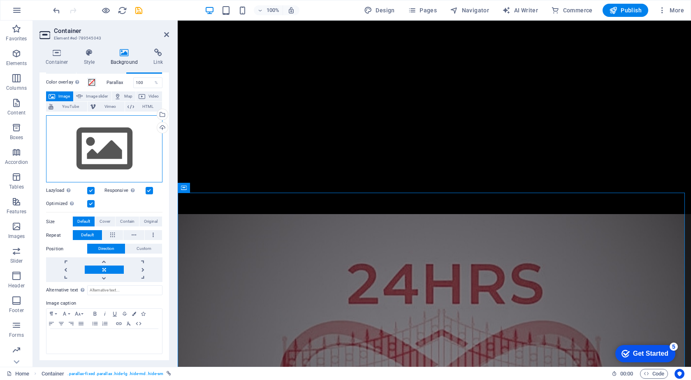
click at [116, 142] on div "Drag files here, click to choose files or select files from Files or our free s…" at bounding box center [104, 148] width 116 height 67
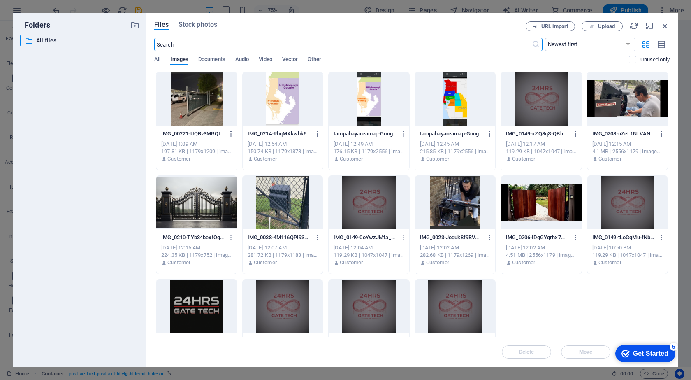
scroll to position [2456, 0]
click at [214, 102] on div at bounding box center [196, 98] width 80 height 53
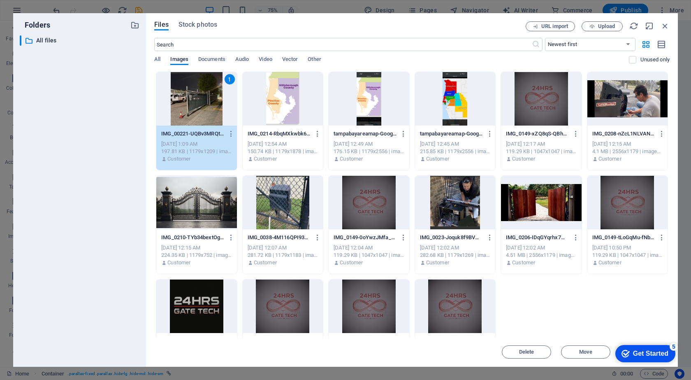
click at [214, 102] on div "1" at bounding box center [196, 98] width 80 height 53
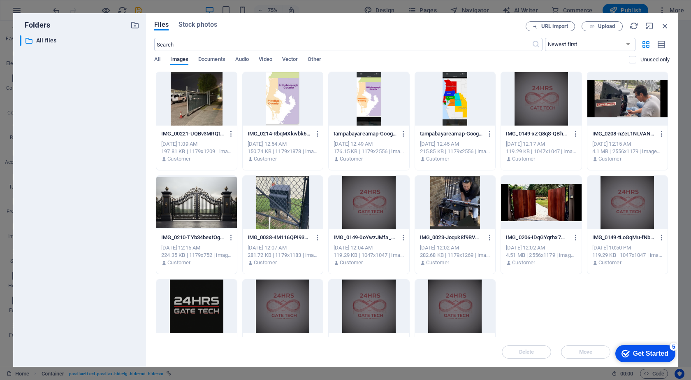
click at [214, 102] on div at bounding box center [196, 98] width 80 height 53
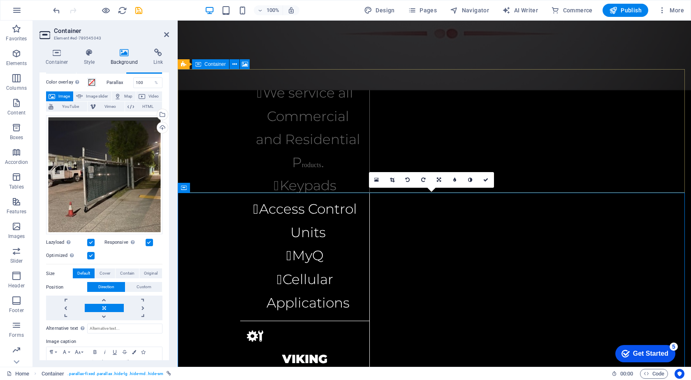
scroll to position [1987, 0]
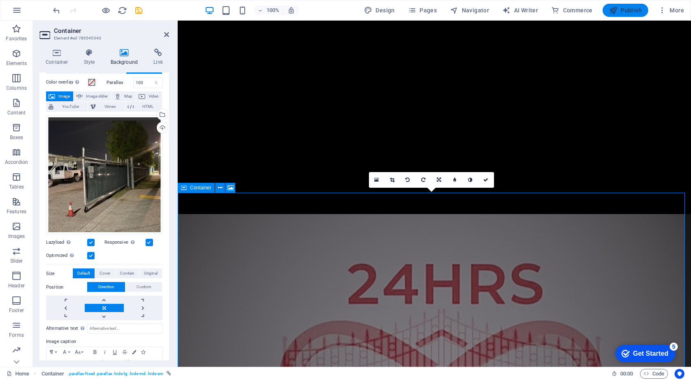
click at [623, 10] on span "Publish" at bounding box center [625, 10] width 32 height 8
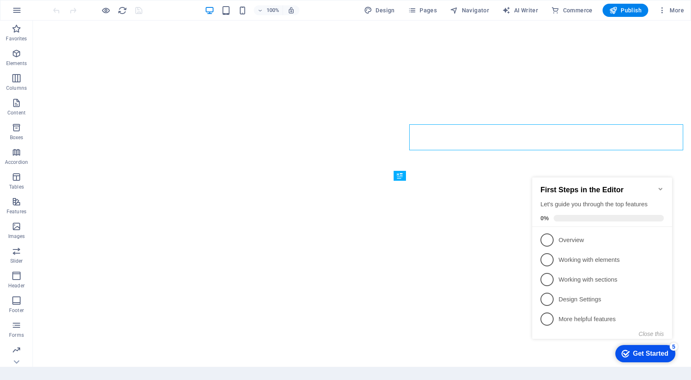
click at [658, 185] on icon "Minimize checklist" at bounding box center [660, 188] width 7 height 7
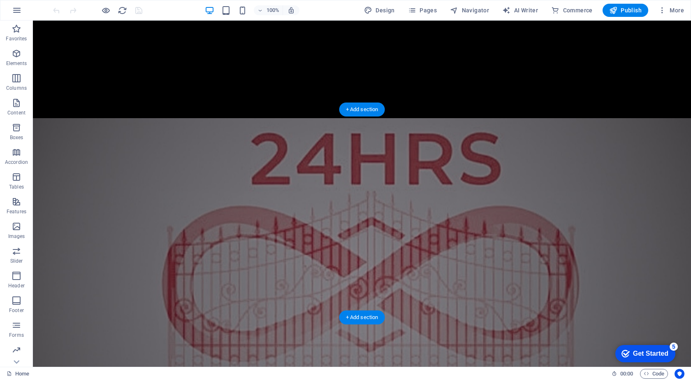
scroll to position [2069, 0]
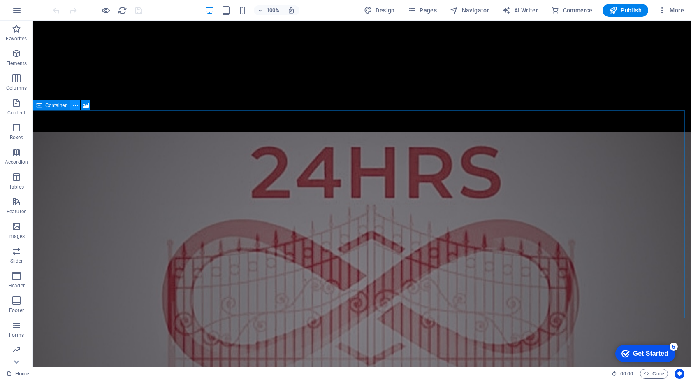
click at [74, 104] on icon at bounding box center [75, 105] width 5 height 9
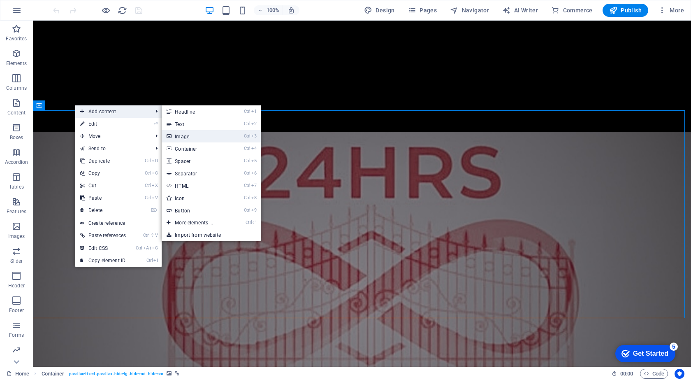
click at [194, 137] on link "Ctrl 3 Image" at bounding box center [196, 136] width 68 height 12
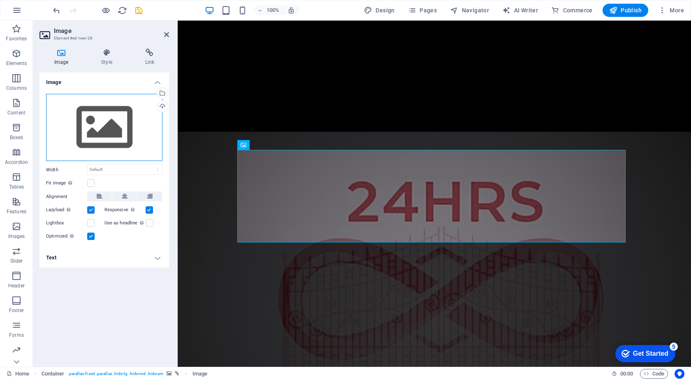
click at [107, 136] on div "Drag files here, click to choose files or select files from Files or our free s…" at bounding box center [104, 127] width 116 height 67
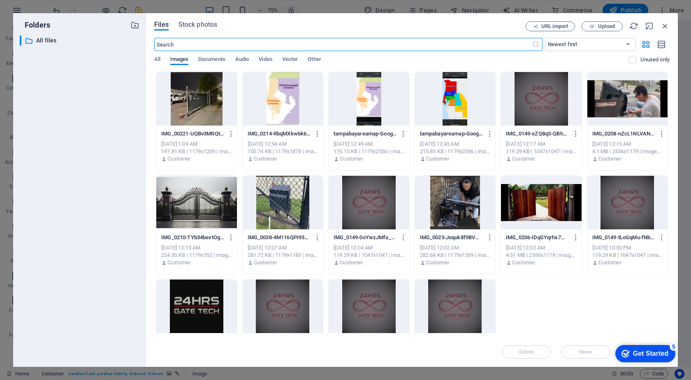
scroll to position [2484, 0]
click at [190, 112] on div at bounding box center [196, 98] width 80 height 53
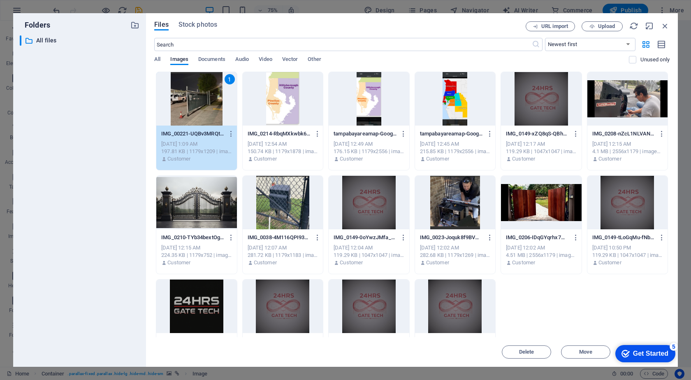
click at [190, 112] on div "1" at bounding box center [196, 98] width 80 height 53
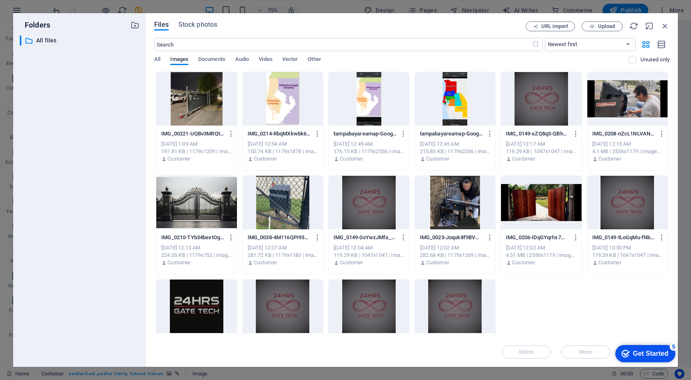
click at [190, 112] on div at bounding box center [196, 98] width 80 height 53
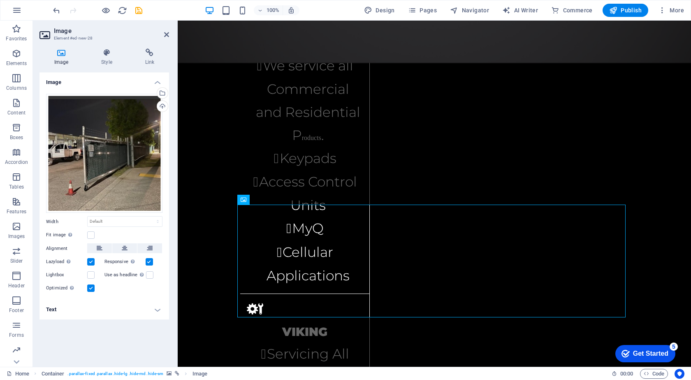
scroll to position [2014, 0]
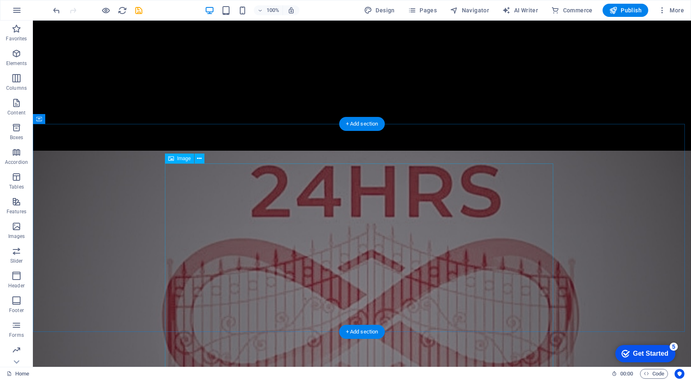
scroll to position [2056, 0]
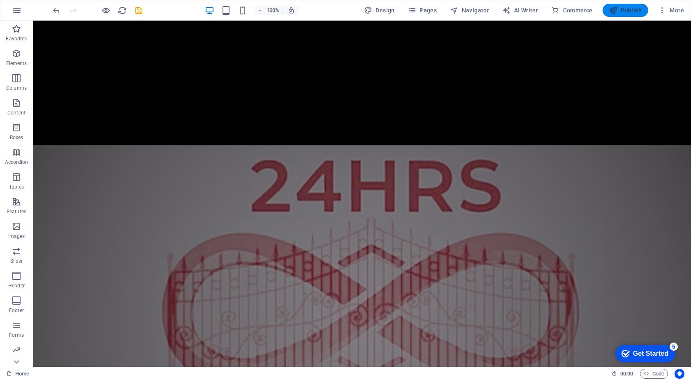
click at [626, 12] on span "Publish" at bounding box center [625, 10] width 32 height 8
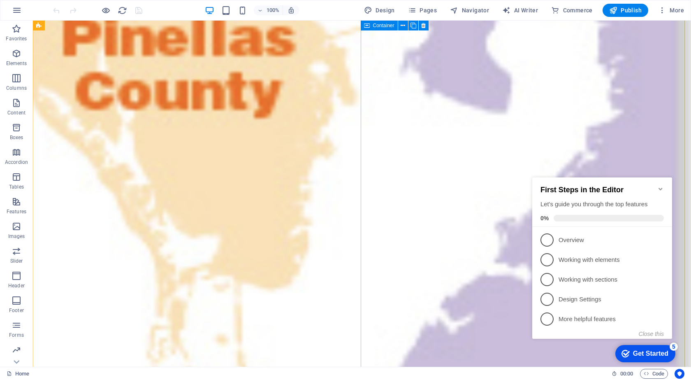
scroll to position [794, 0]
click at [661, 186] on icon "Minimize checklist" at bounding box center [660, 188] width 7 height 7
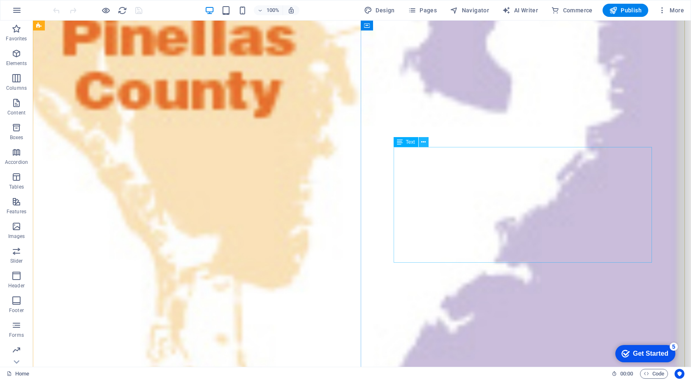
click at [421, 142] on button at bounding box center [424, 142] width 10 height 10
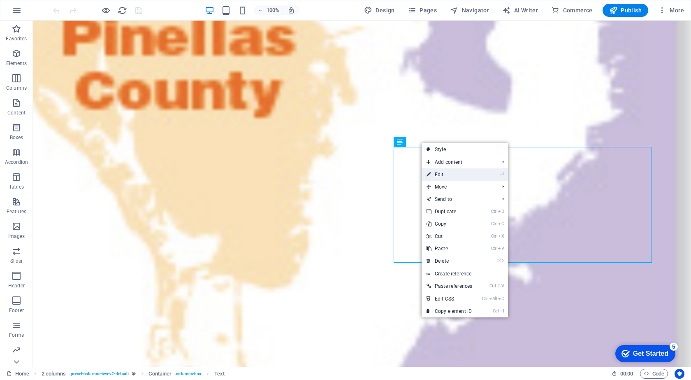
click at [443, 171] on link "⏎ Edit" at bounding box center [449, 174] width 56 height 12
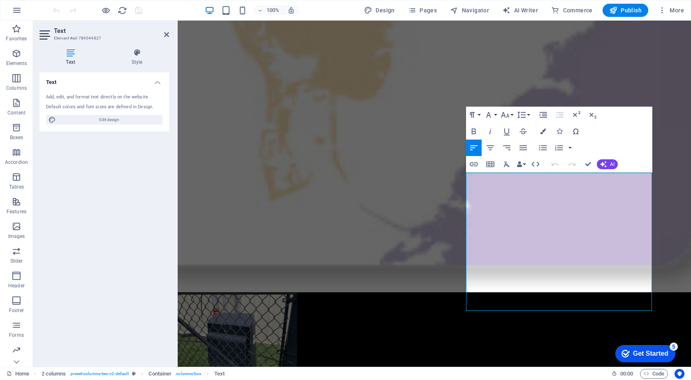
scroll to position [959, 0]
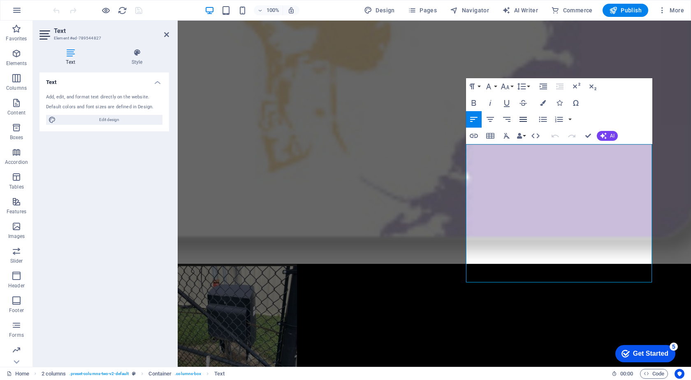
click at [524, 120] on icon "button" at bounding box center [523, 119] width 10 height 10
click at [491, 120] on icon "button" at bounding box center [490, 119] width 10 height 10
click at [471, 118] on icon "button" at bounding box center [474, 119] width 10 height 10
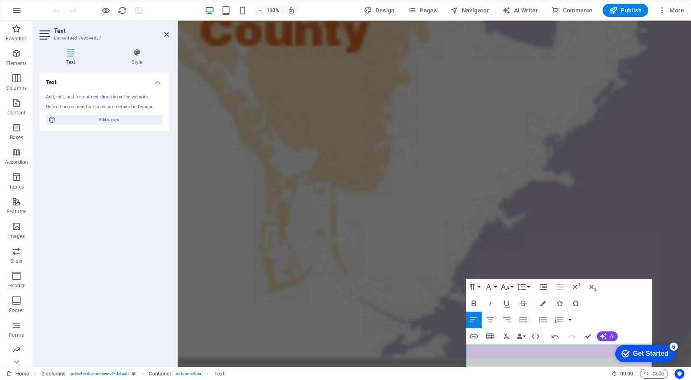
scroll to position [877, 0]
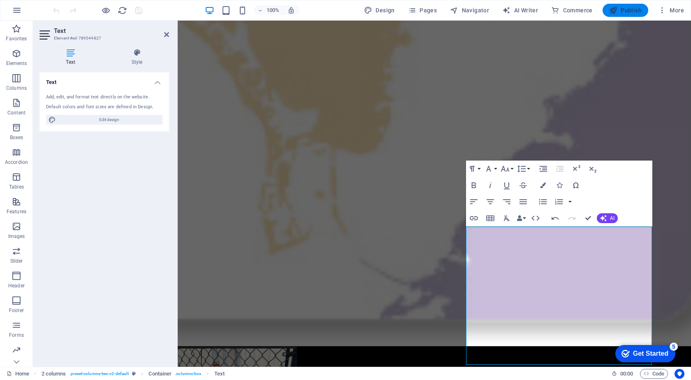
click at [616, 11] on icon "button" at bounding box center [613, 10] width 8 height 8
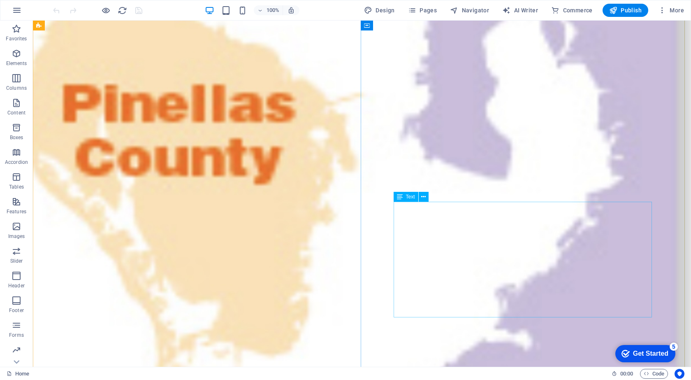
scroll to position [753, 0]
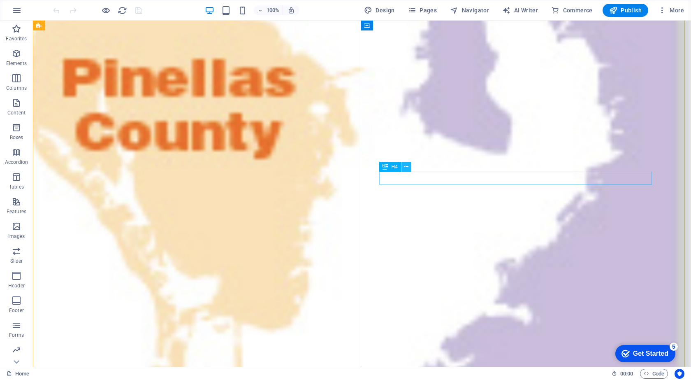
click at [407, 164] on icon at bounding box center [406, 166] width 5 height 9
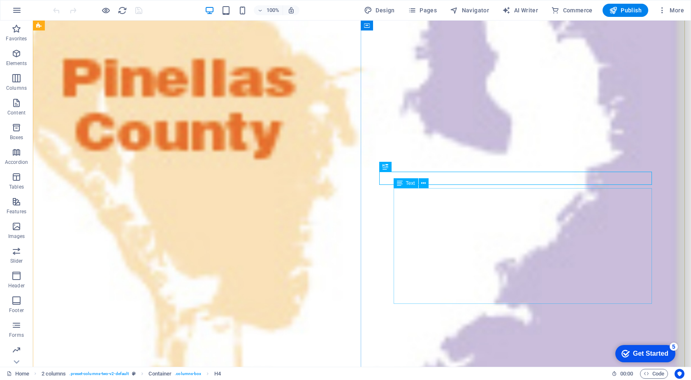
click at [422, 184] on icon at bounding box center [423, 183] width 5 height 9
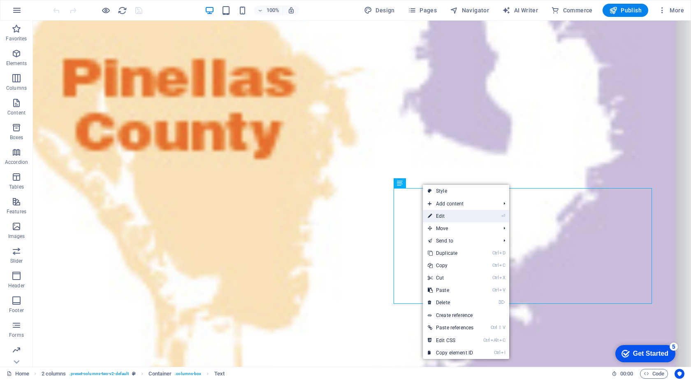
click at [447, 215] on link "⏎ Edit" at bounding box center [451, 216] width 56 height 12
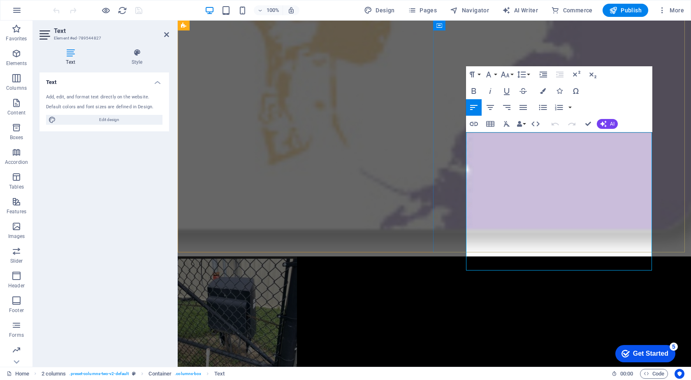
scroll to position [962, 0]
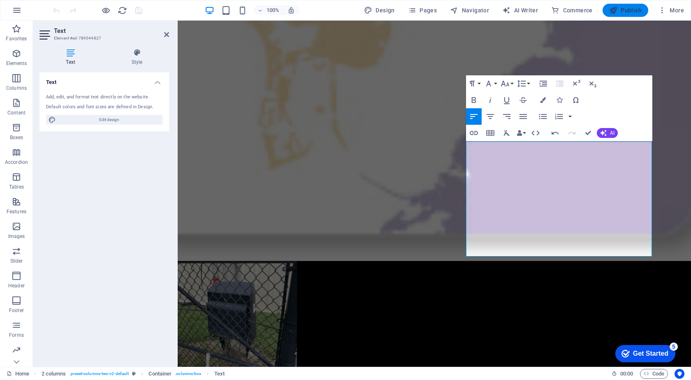
click at [626, 10] on span "Publish" at bounding box center [625, 10] width 32 height 8
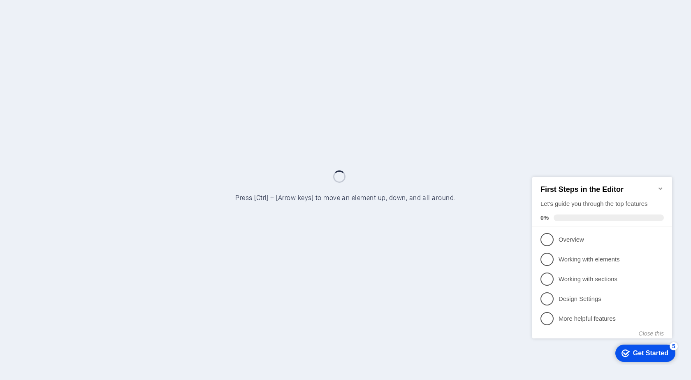
click at [659, 186] on icon "Minimize checklist" at bounding box center [660, 188] width 7 height 7
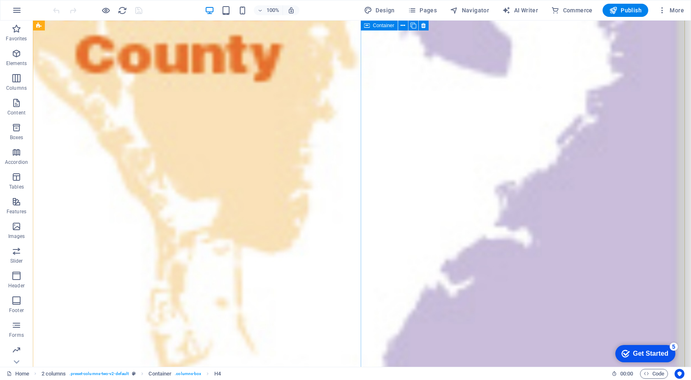
scroll to position [836, 0]
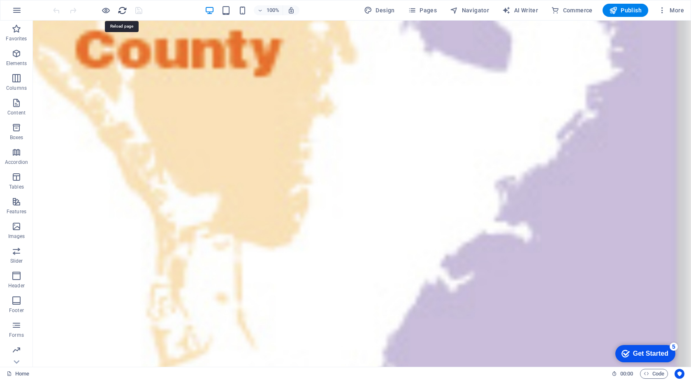
click at [121, 10] on icon "reload" at bounding box center [122, 10] width 9 height 9
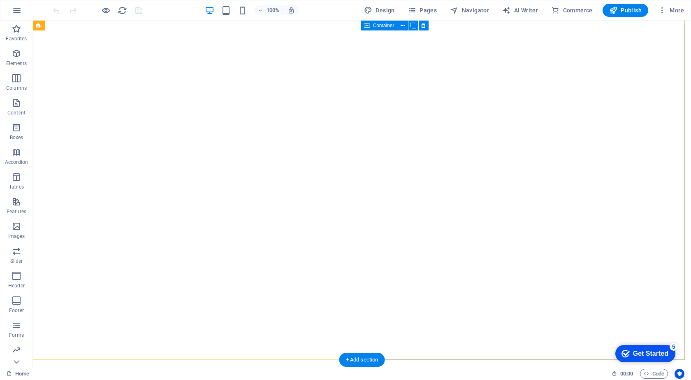
scroll to position [864, 0]
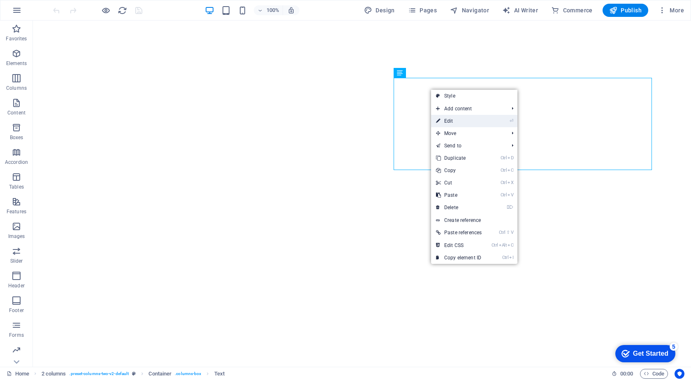
click at [470, 120] on link "⏎ Edit" at bounding box center [459, 121] width 56 height 12
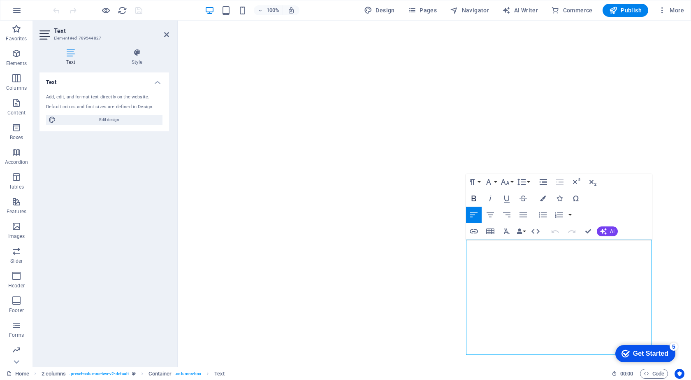
click at [474, 199] on icon "button" at bounding box center [474, 198] width 10 height 10
click at [472, 200] on icon "button" at bounding box center [473, 198] width 5 height 6
click at [472, 211] on icon "button" at bounding box center [474, 215] width 10 height 10
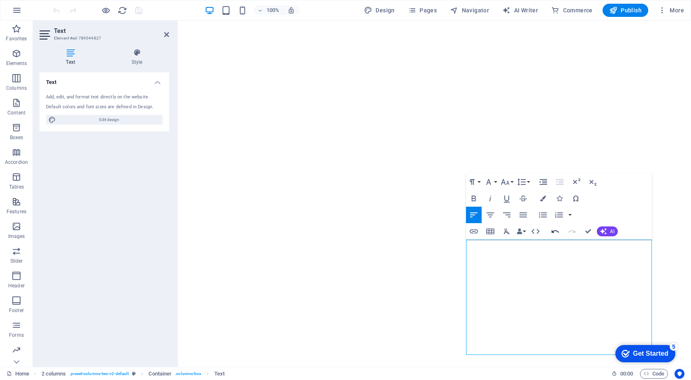
click at [553, 232] on icon "button" at bounding box center [554, 230] width 7 height 3
click at [474, 180] on icon "button" at bounding box center [472, 182] width 10 height 10
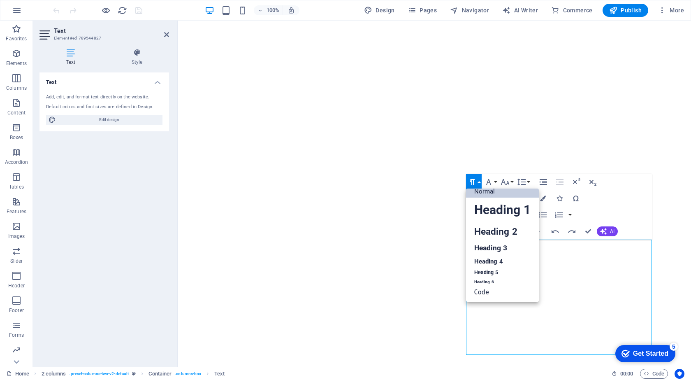
scroll to position [7, 0]
click at [474, 180] on icon "button" at bounding box center [472, 182] width 10 height 10
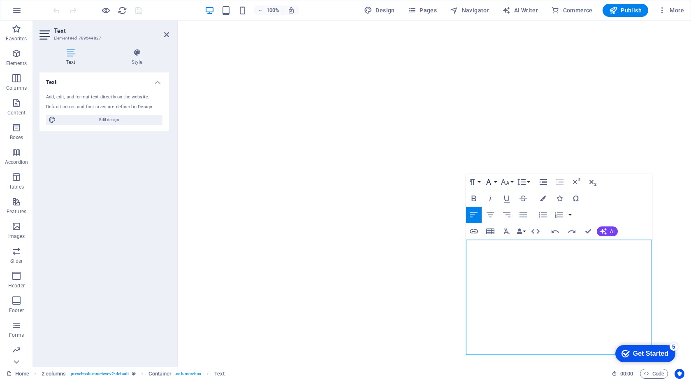
click at [492, 183] on icon "button" at bounding box center [489, 182] width 10 height 10
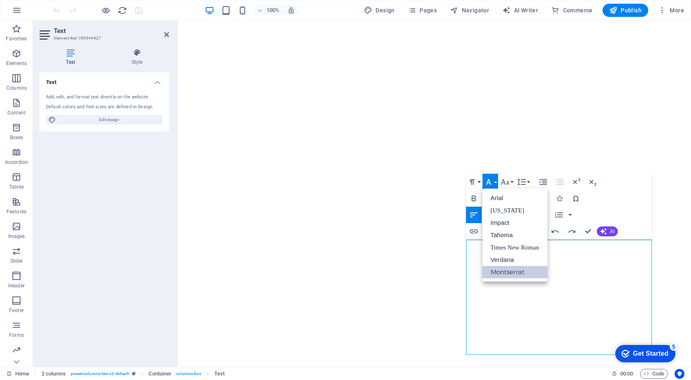
scroll to position [0, 0]
click at [492, 183] on icon "button" at bounding box center [489, 182] width 10 height 10
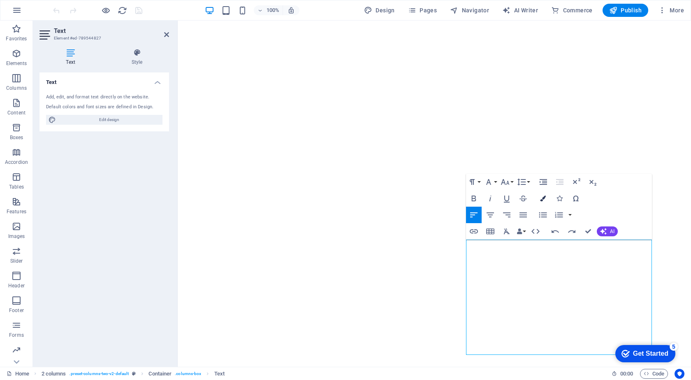
click at [544, 199] on icon "button" at bounding box center [543, 198] width 6 height 6
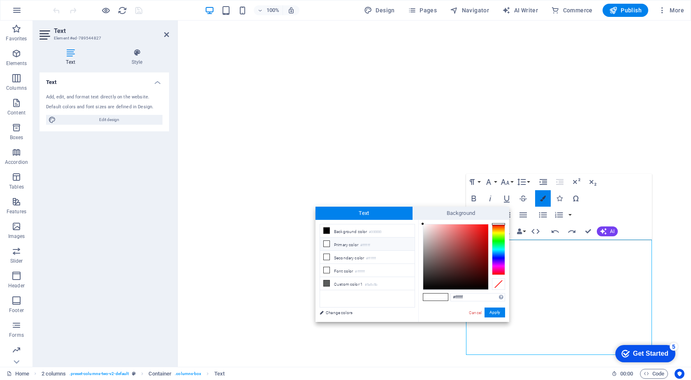
click at [544, 199] on icon "button" at bounding box center [543, 198] width 6 height 6
click at [611, 201] on div "Paragraph Format Normal Heading 1 Heading 2 Heading 3 Heading 4 Heading 5 Headi…" at bounding box center [559, 207] width 186 height 66
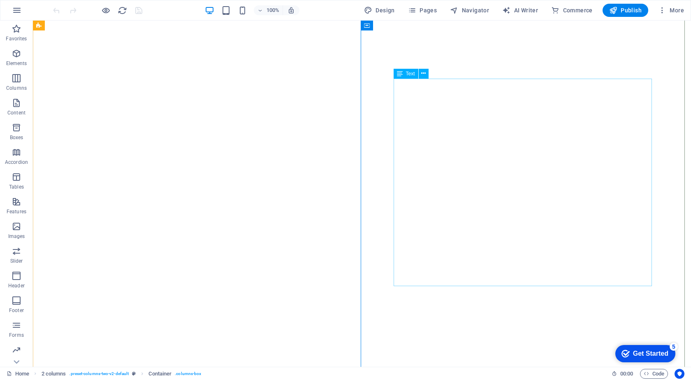
scroll to position [617, 0]
click at [625, 8] on span "Publish" at bounding box center [625, 10] width 32 height 8
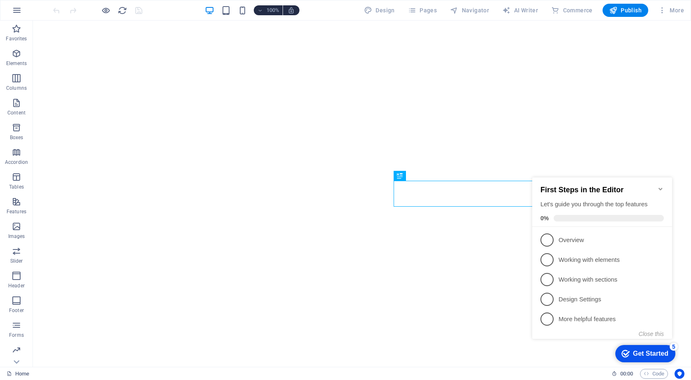
click at [659, 187] on icon "Minimize checklist" at bounding box center [660, 188] width 7 height 7
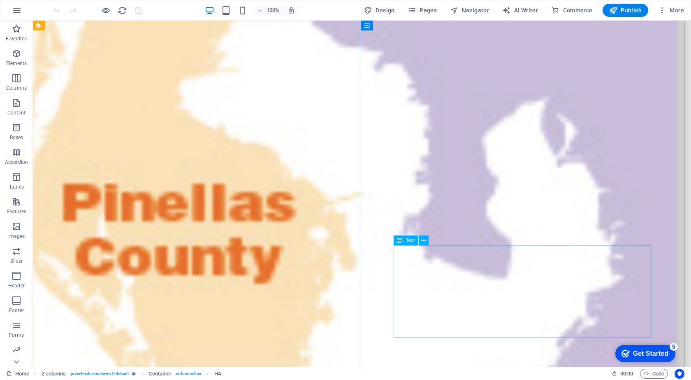
scroll to position [712, 0]
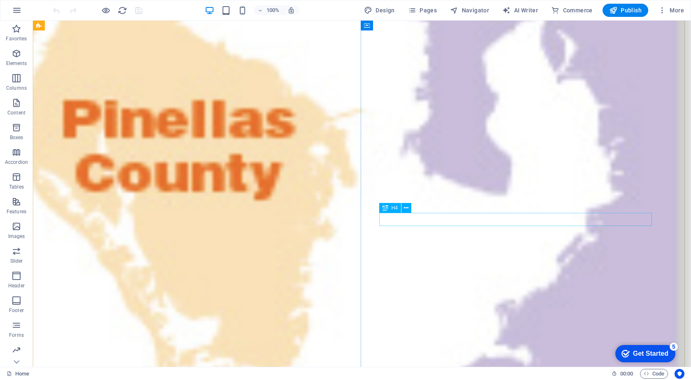
click at [407, 207] on icon at bounding box center [406, 208] width 5 height 9
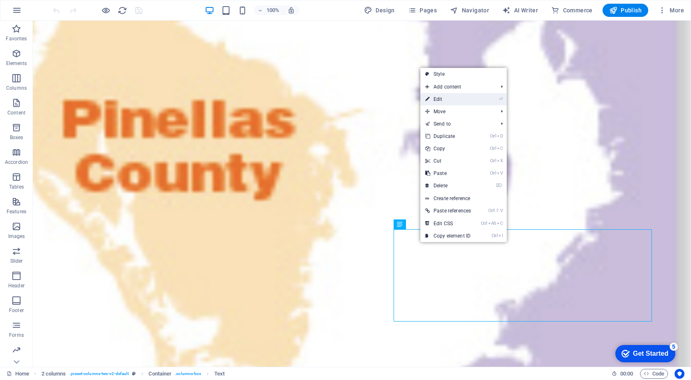
click at [463, 98] on link "⏎ Edit" at bounding box center [448, 99] width 56 height 12
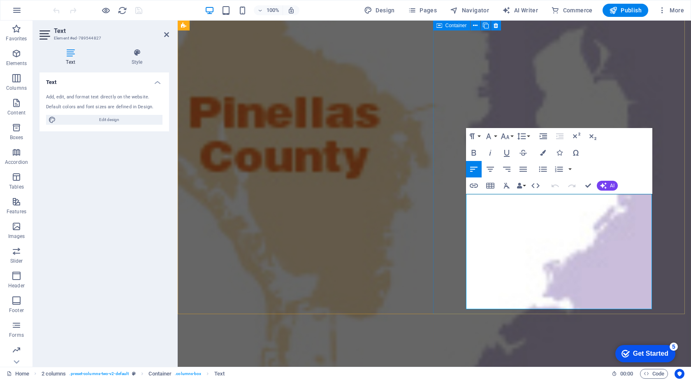
scroll to position [909, 0]
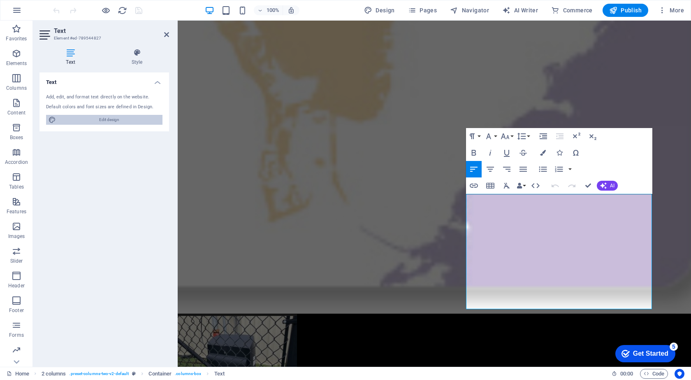
click at [111, 117] on span "Edit design" at bounding box center [109, 120] width 102 height 10
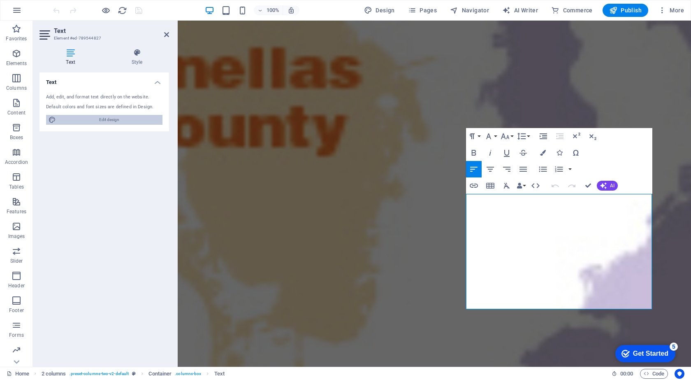
select select "rem"
select select "300"
select select "px"
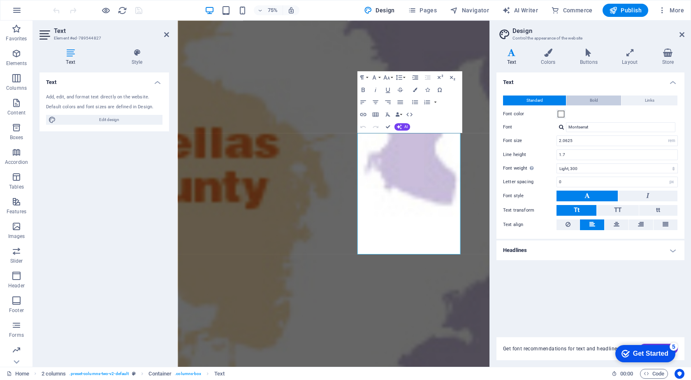
scroll to position [1222, 0]
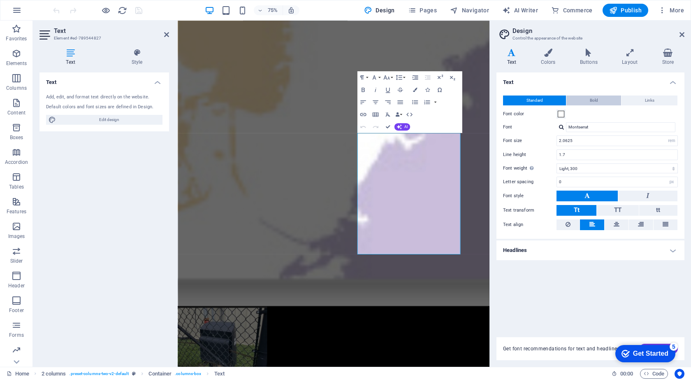
click at [595, 100] on span "Bold" at bounding box center [594, 100] width 8 height 10
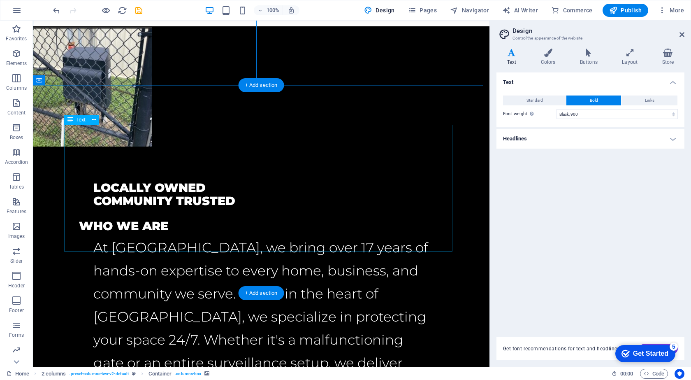
scroll to position [1218, 0]
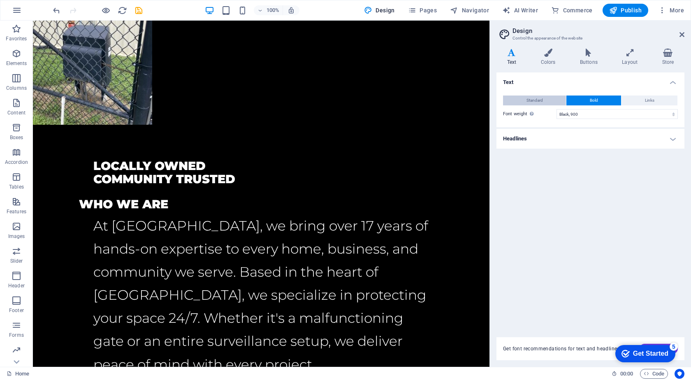
click at [542, 99] on span "Standard" at bounding box center [534, 100] width 16 height 10
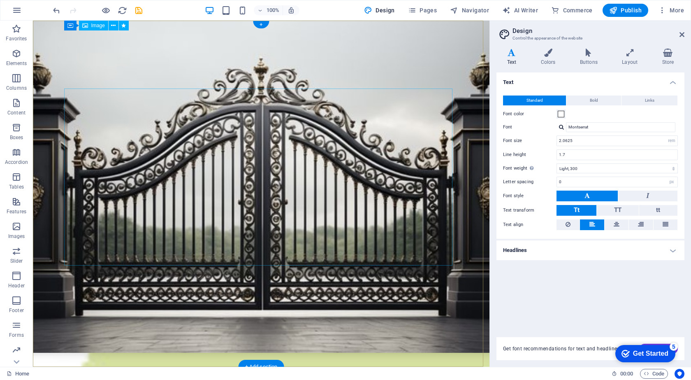
scroll to position [0, 0]
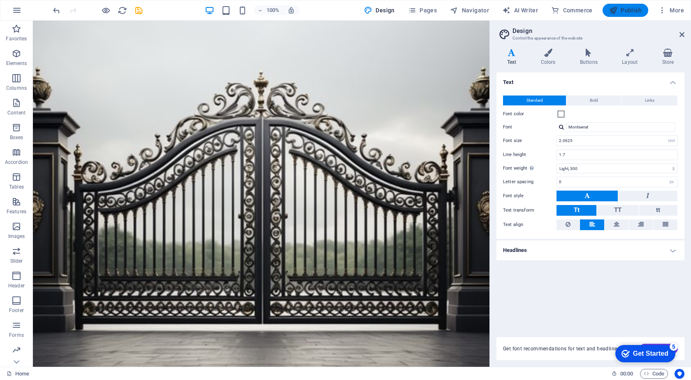
click at [638, 12] on span "Publish" at bounding box center [625, 10] width 32 height 8
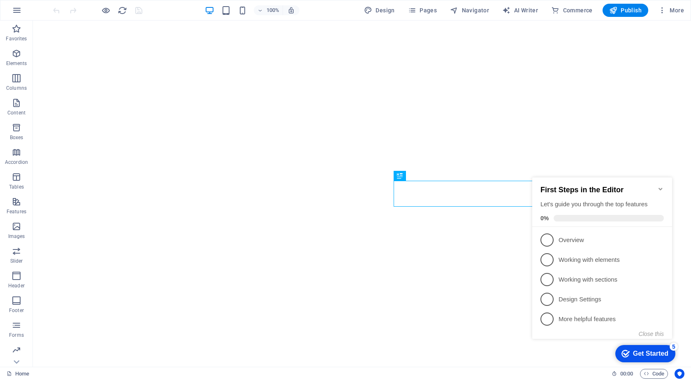
click at [660, 186] on icon "Minimize checklist" at bounding box center [660, 188] width 7 height 7
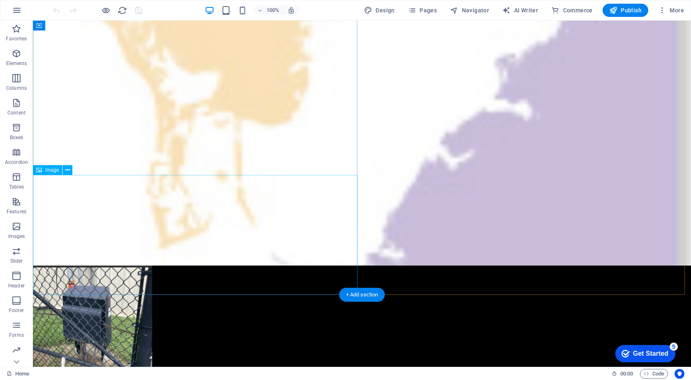
scroll to position [959, 0]
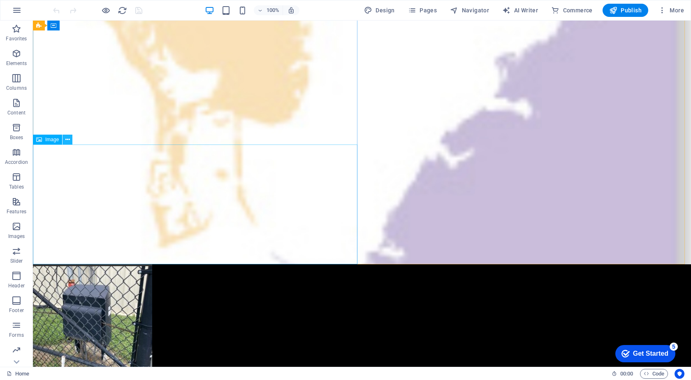
click at [67, 139] on icon at bounding box center [67, 139] width 5 height 9
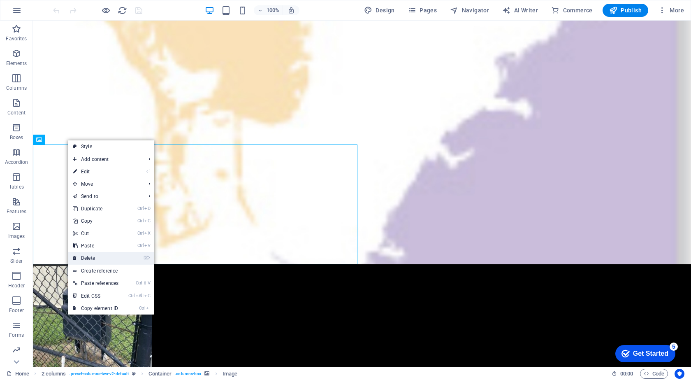
click at [113, 257] on link "⌦ Delete" at bounding box center [96, 258] width 56 height 12
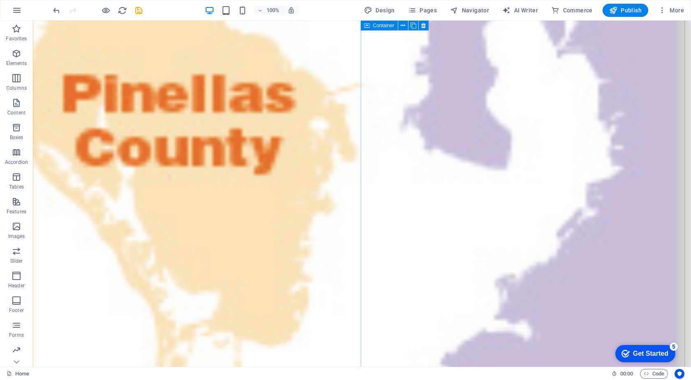
scroll to position [753, 0]
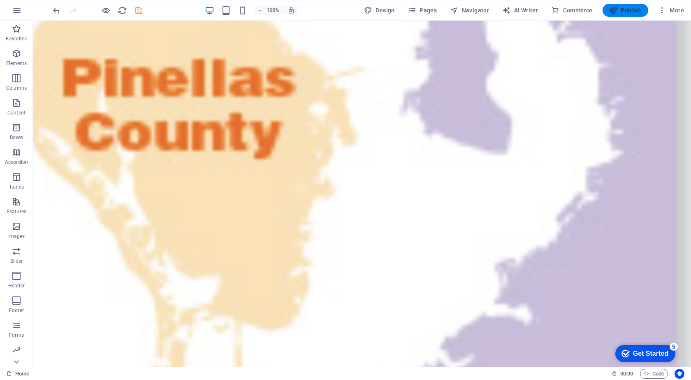
click at [631, 9] on span "Publish" at bounding box center [625, 10] width 32 height 8
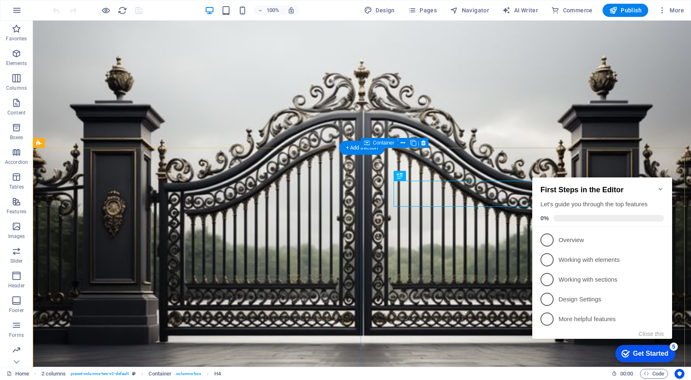
scroll to position [219, 0]
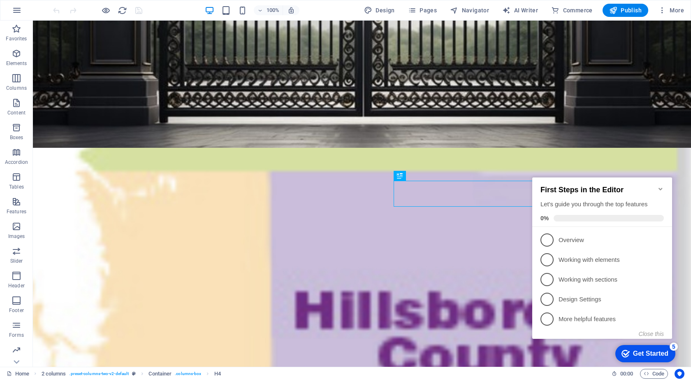
click at [657, 185] on icon "Minimize checklist" at bounding box center [660, 188] width 7 height 7
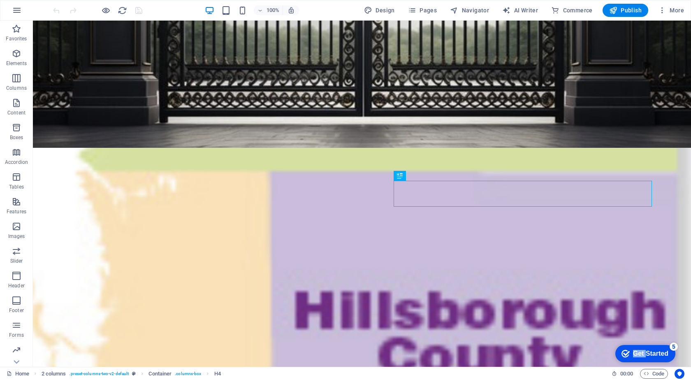
click div "checkmark Get Started 5 First Steps in the Editor Let's guide you through the t…"
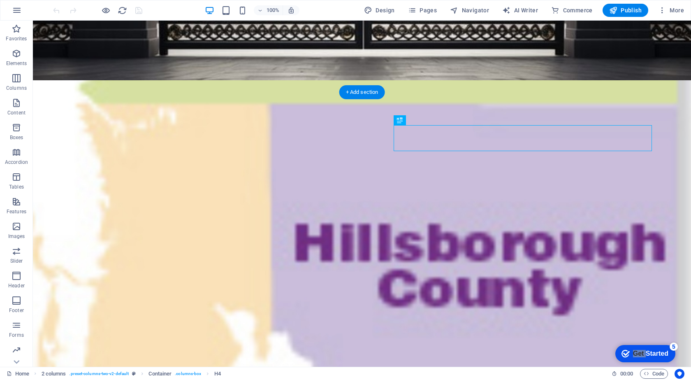
scroll to position [260, 0]
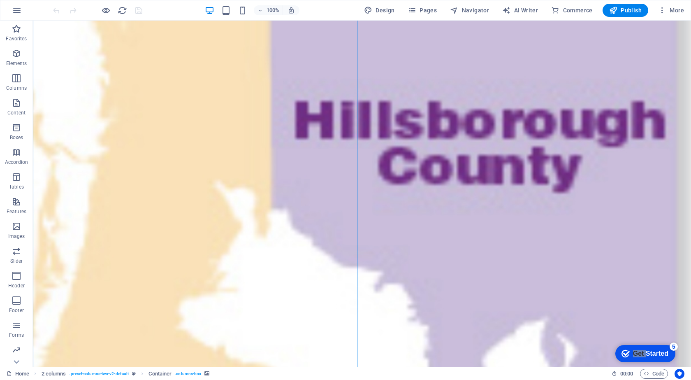
scroll to position [424, 0]
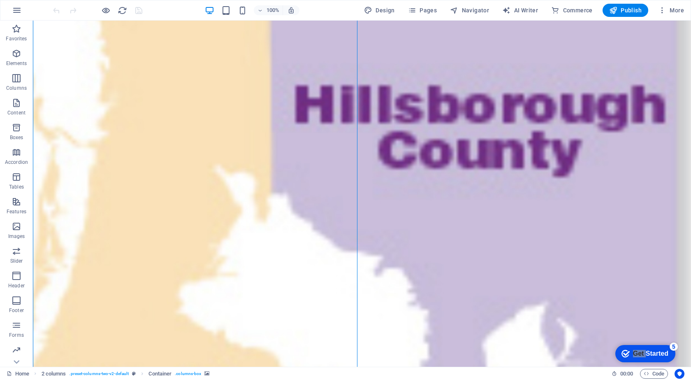
click at [88, 199] on figure at bounding box center [362, 370] width 658 height 857
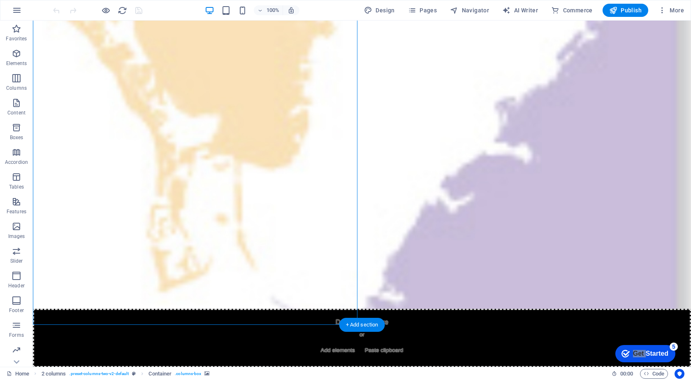
scroll to position [918, 0]
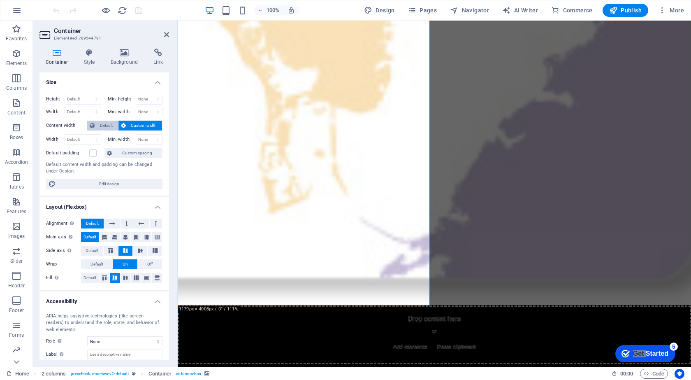
click at [102, 124] on span "Default" at bounding box center [106, 125] width 19 height 10
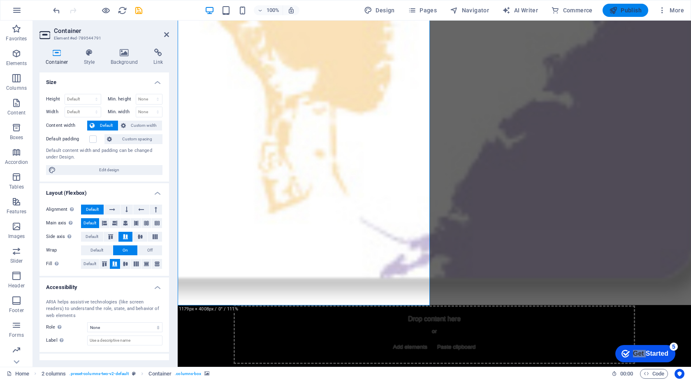
click at [632, 8] on span "Publish" at bounding box center [625, 10] width 32 height 8
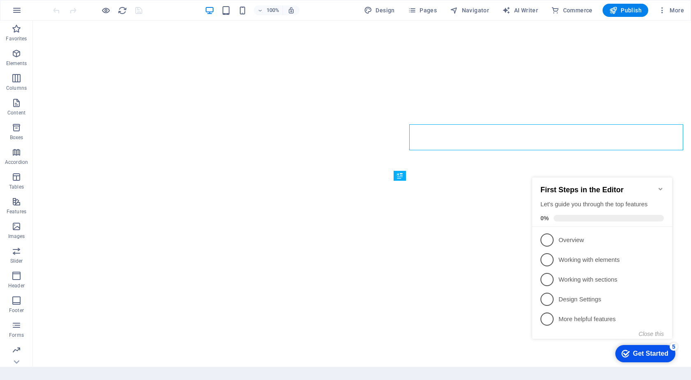
click at [658, 185] on icon "Minimize checklist" at bounding box center [660, 188] width 7 height 7
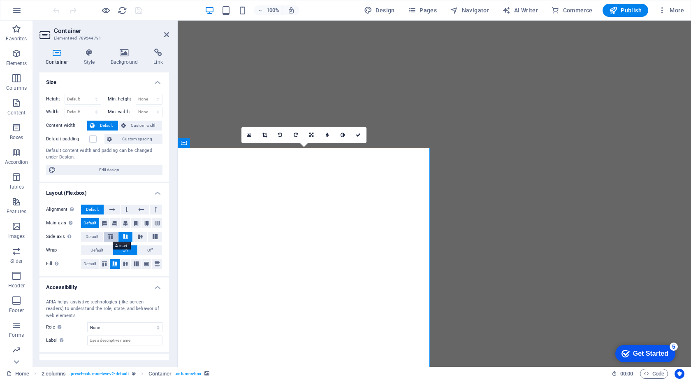
click at [110, 237] on icon at bounding box center [111, 236] width 10 height 5
click at [120, 233] on button at bounding box center [125, 237] width 14 height 10
click at [129, 170] on span "Edit design" at bounding box center [109, 170] width 102 height 10
select select "rem"
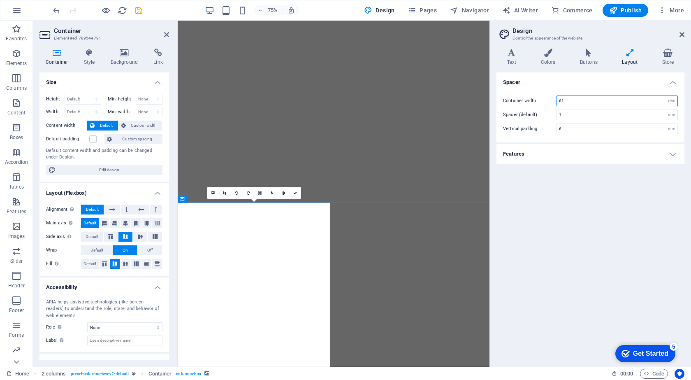
click at [579, 103] on input "61" at bounding box center [617, 101] width 120 height 10
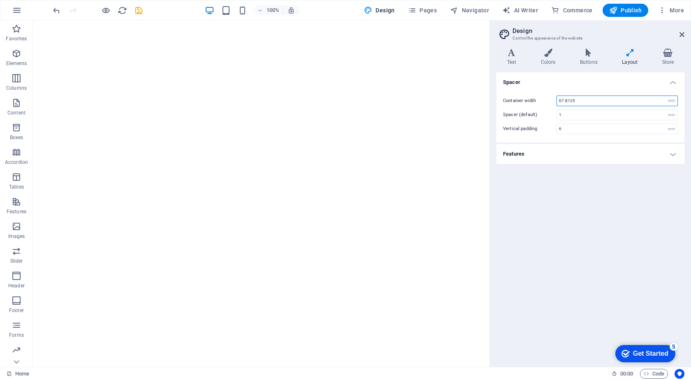
click at [584, 99] on input "67.8125" at bounding box center [617, 101] width 120 height 10
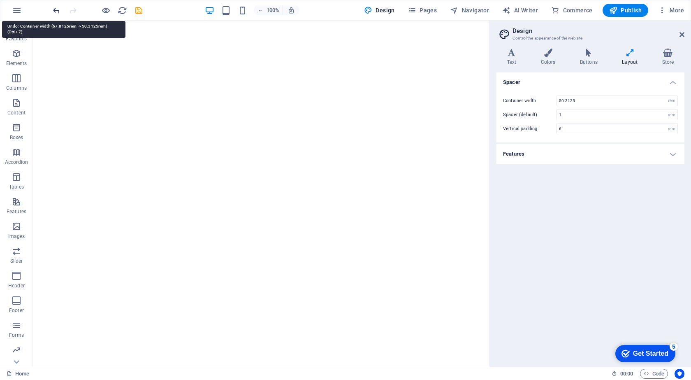
click at [56, 11] on icon "undo" at bounding box center [56, 10] width 9 height 9
click at [58, 10] on icon "undo" at bounding box center [56, 10] width 9 height 9
type input "61"
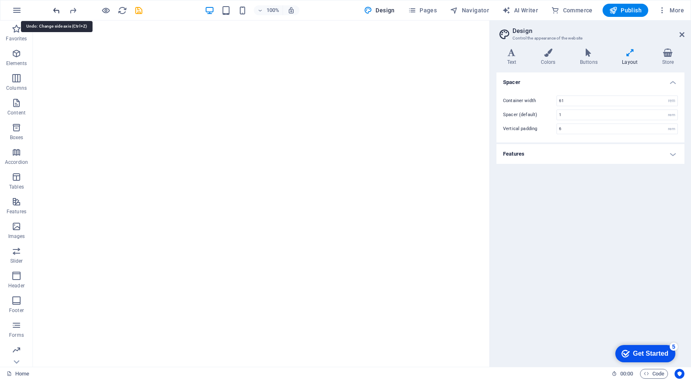
click at [58, 10] on icon "undo" at bounding box center [56, 10] width 9 height 9
click at [617, 9] on icon "button" at bounding box center [613, 10] width 8 height 8
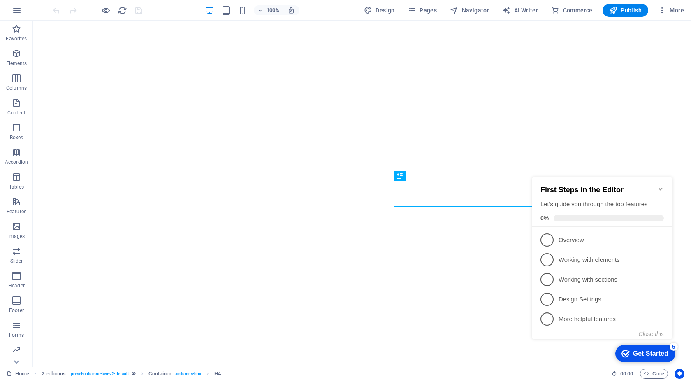
click at [658, 185] on icon "Minimize checklist" at bounding box center [660, 188] width 7 height 7
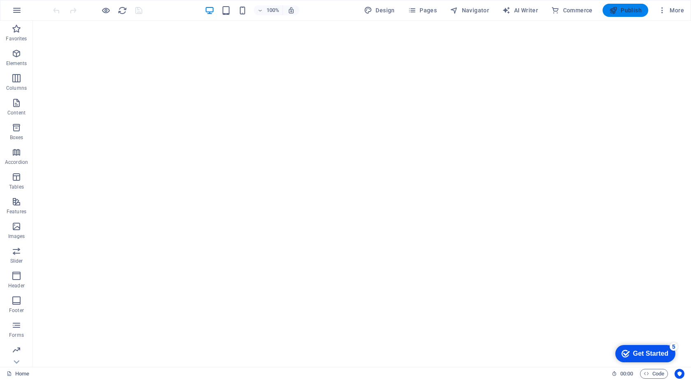
click at [630, 13] on span "Publish" at bounding box center [625, 10] width 32 height 8
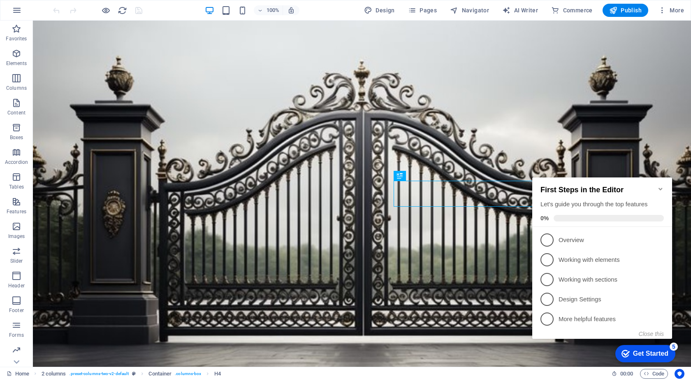
scroll to position [219, 0]
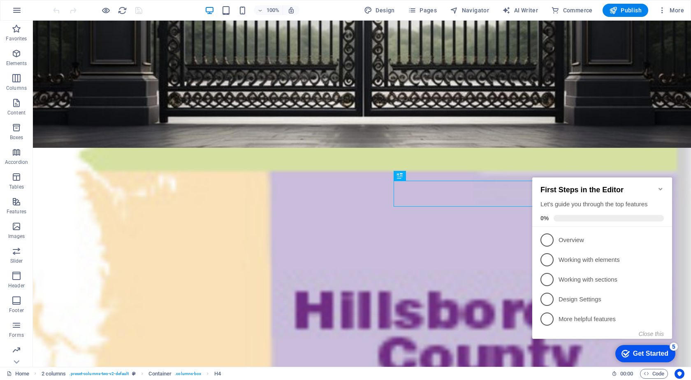
click at [659, 187] on icon "Minimize checklist" at bounding box center [660, 188] width 7 height 7
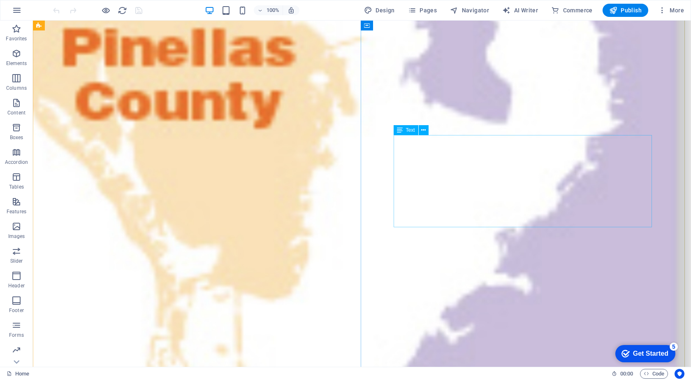
scroll to position [712, 0]
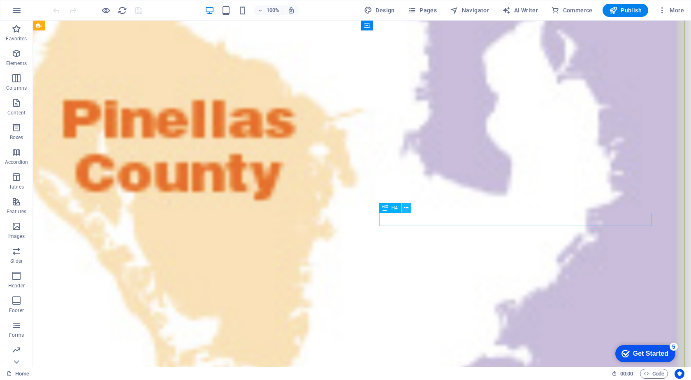
click at [406, 205] on icon at bounding box center [406, 208] width 5 height 9
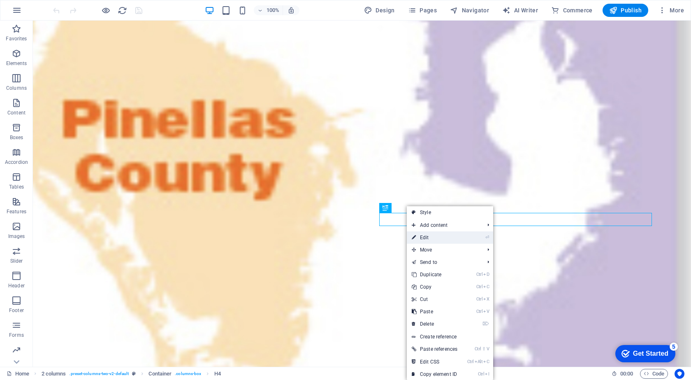
click at [430, 236] on link "⏎ Edit" at bounding box center [435, 237] width 56 height 12
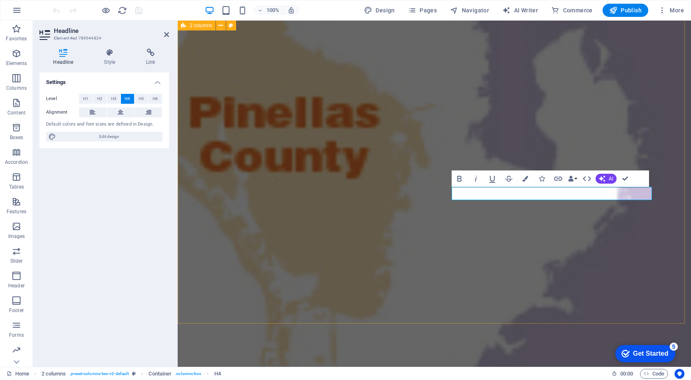
scroll to position [900, 0]
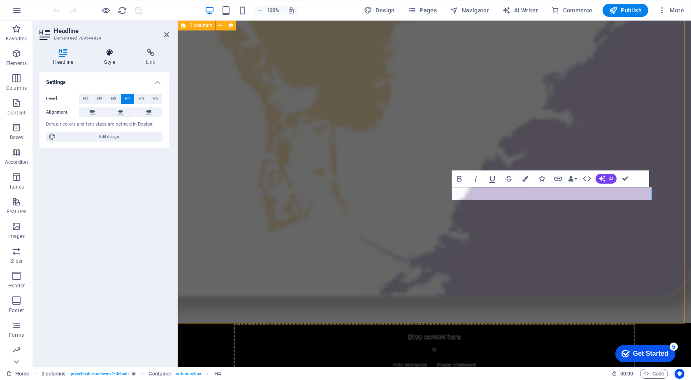
click at [108, 58] on h4 "Style" at bounding box center [111, 57] width 42 height 17
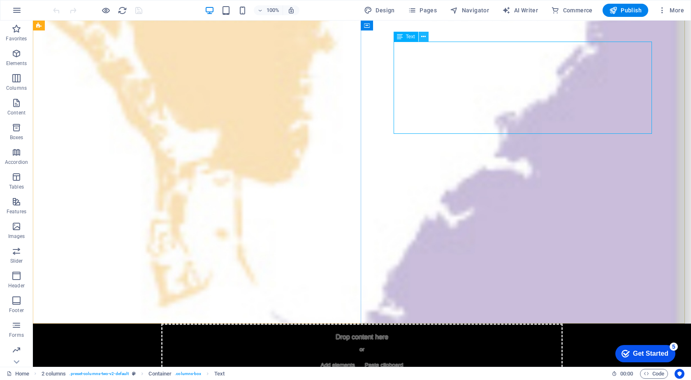
click at [422, 35] on icon at bounding box center [423, 36] width 5 height 9
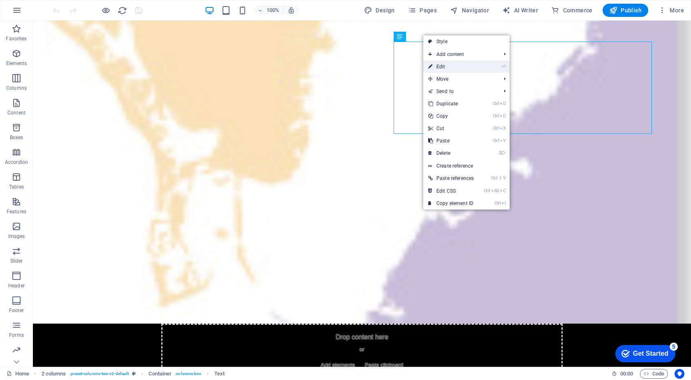
click at [441, 65] on link "⏎ Edit" at bounding box center [451, 66] width 56 height 12
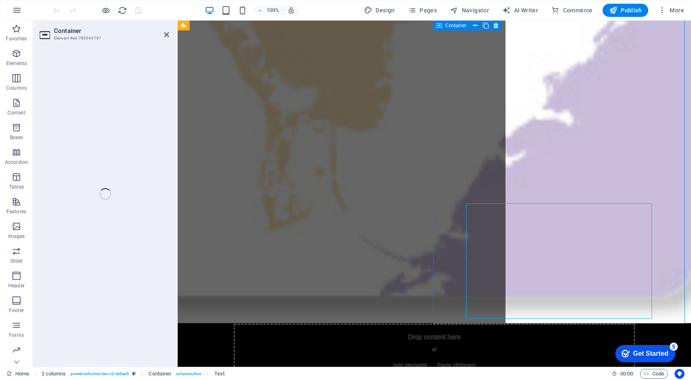
select select "vh"
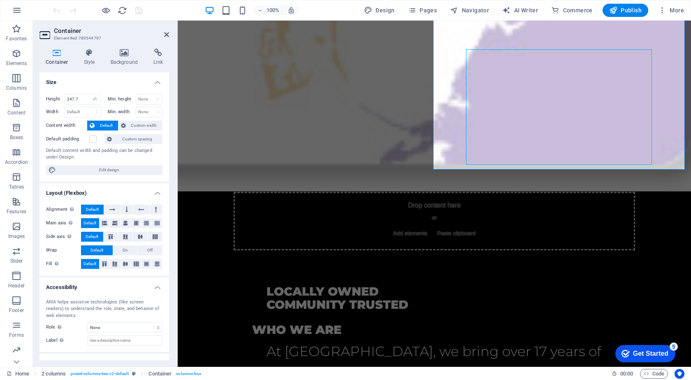
scroll to position [982, 0]
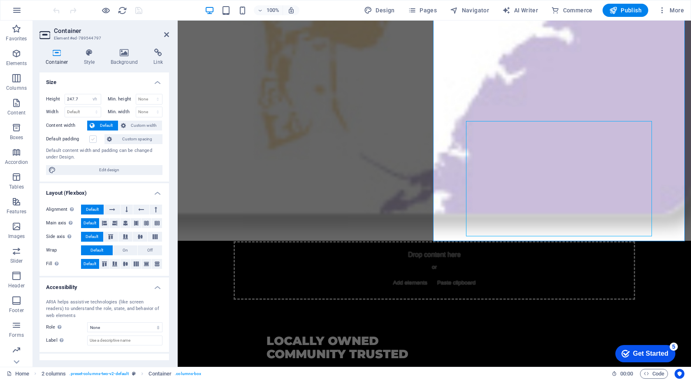
click at [93, 141] on label at bounding box center [92, 138] width 7 height 7
click at [0, 0] on input "Default padding" at bounding box center [0, 0] width 0 height 0
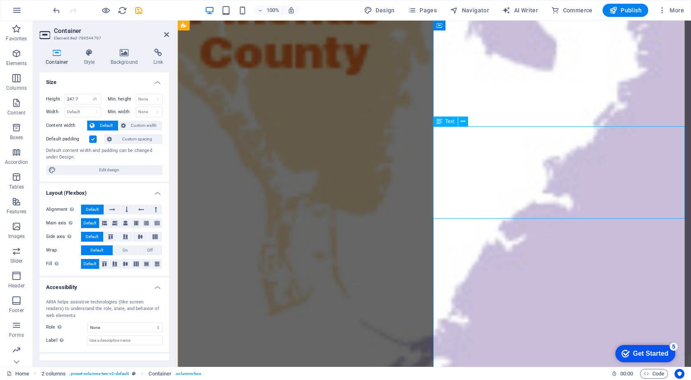
scroll to position [817, 0]
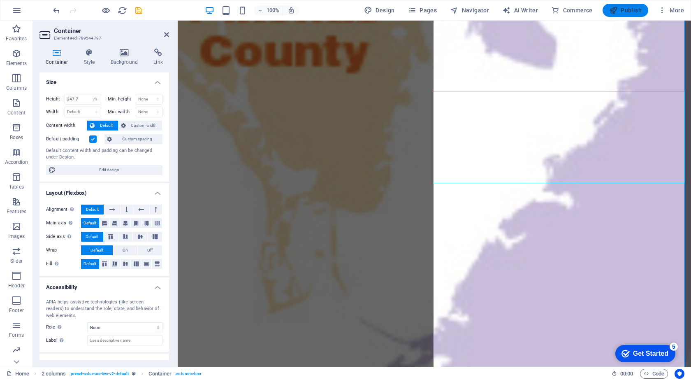
click at [625, 11] on span "Publish" at bounding box center [625, 10] width 32 height 8
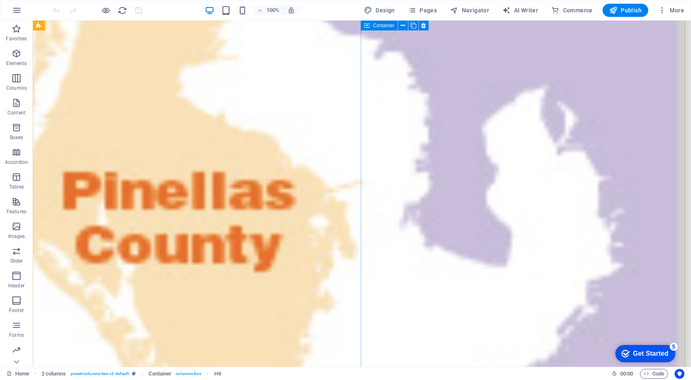
scroll to position [638, 0]
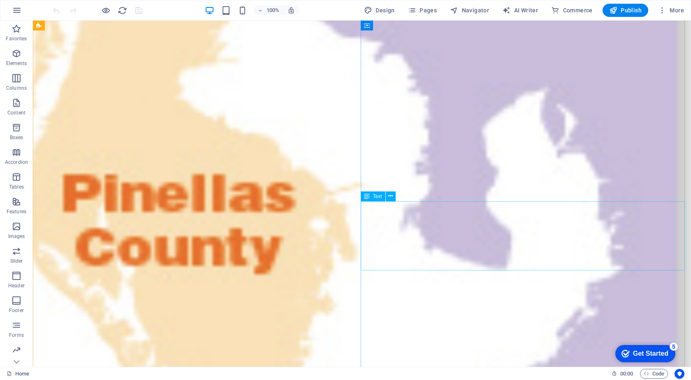
click at [392, 195] on icon at bounding box center [390, 196] width 5 height 9
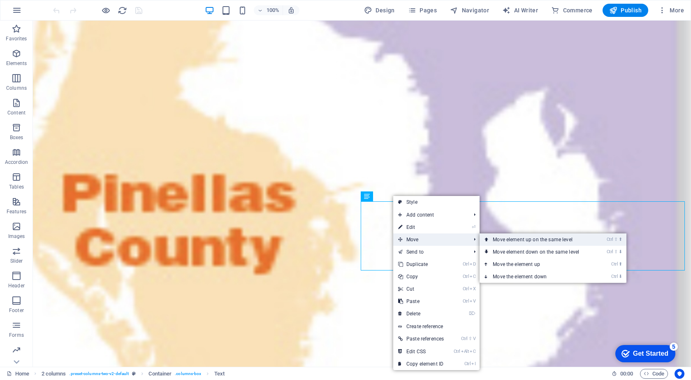
click at [524, 238] on link "Ctrl ⇧ ⬆ Move element up on the same level" at bounding box center [537, 239] width 116 height 12
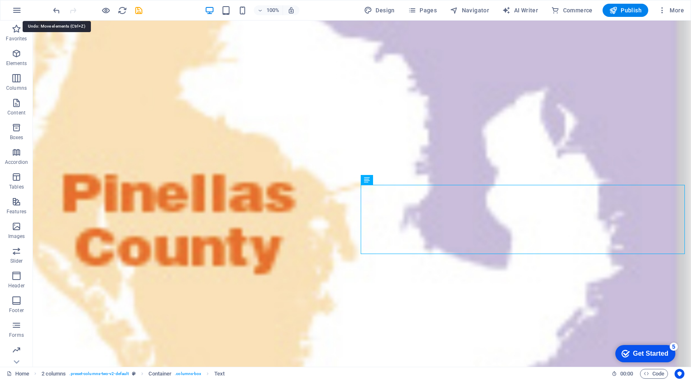
click at [59, 9] on icon "undo" at bounding box center [56, 10] width 9 height 9
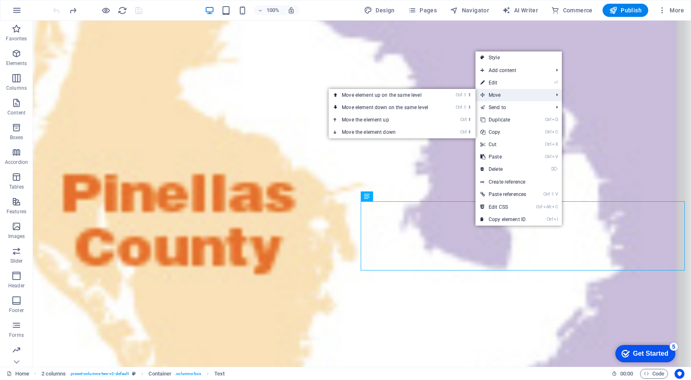
click at [509, 96] on span "Move" at bounding box center [512, 95] width 74 height 12
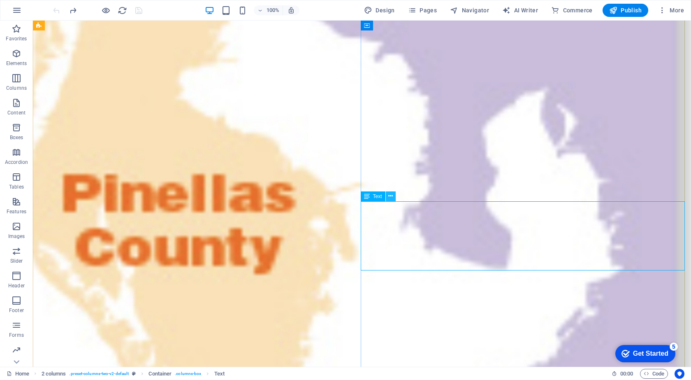
click at [391, 197] on icon at bounding box center [390, 196] width 5 height 9
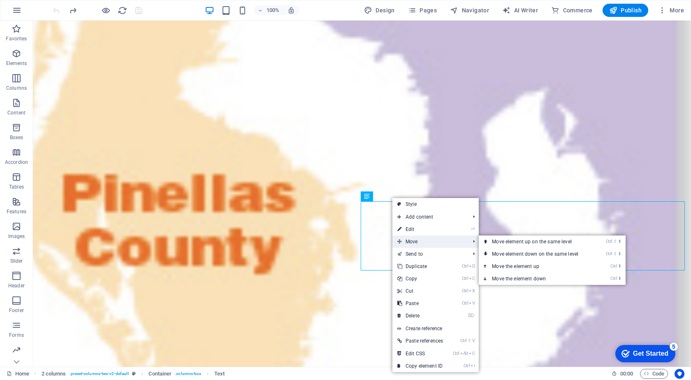
click at [419, 242] on span "Move" at bounding box center [429, 241] width 74 height 12
click at [519, 277] on link "Ctrl ⬇ Move the element down" at bounding box center [537, 278] width 116 height 12
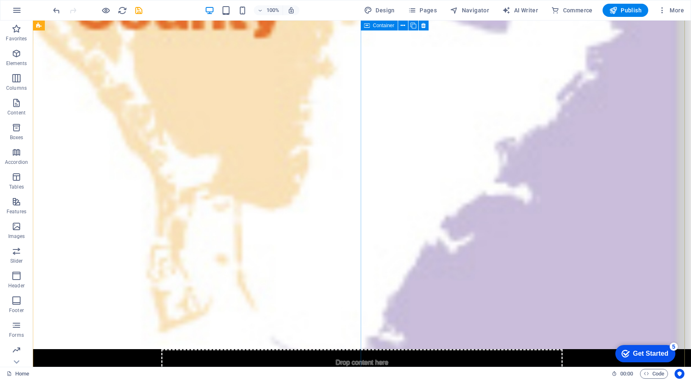
scroll to position [849, 0]
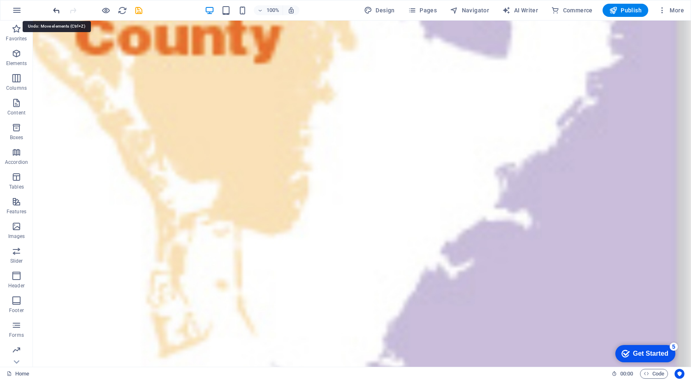
click at [56, 10] on icon "undo" at bounding box center [56, 10] width 9 height 9
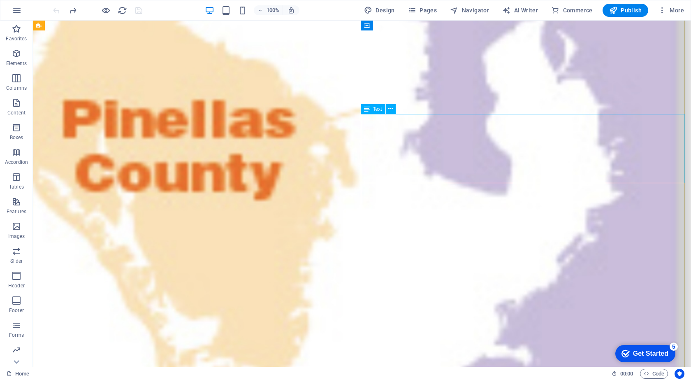
scroll to position [725, 0]
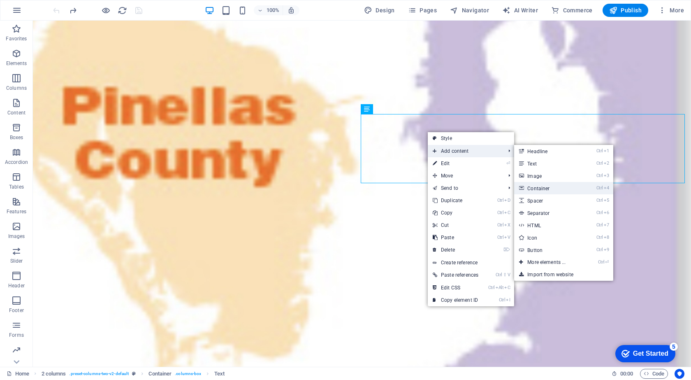
click at [540, 189] on link "Ctrl 4 Container" at bounding box center [548, 188] width 68 height 12
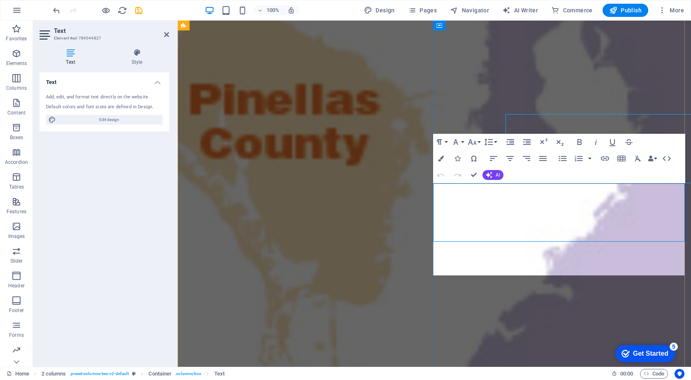
scroll to position [656, 0]
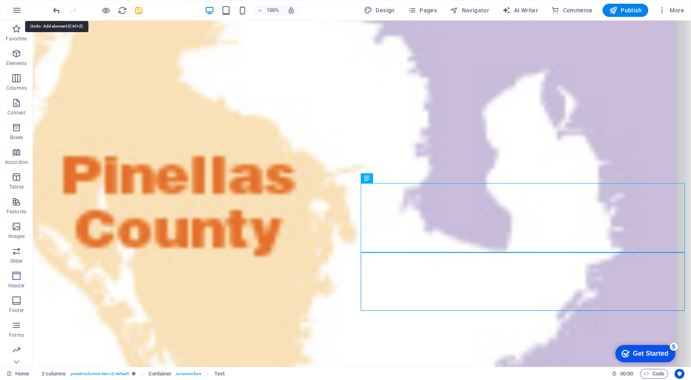
click at [58, 13] on icon "undo" at bounding box center [56, 10] width 9 height 9
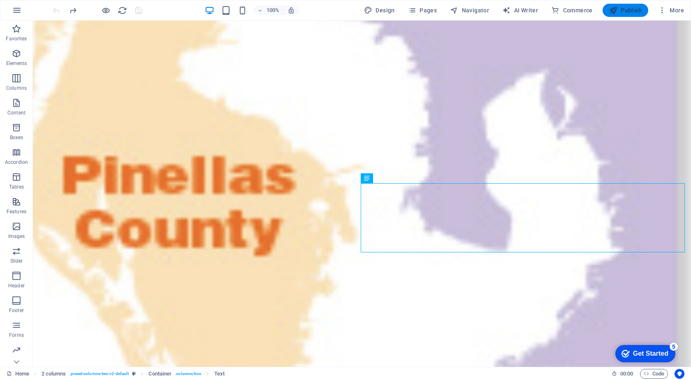
click at [616, 9] on icon "button" at bounding box center [613, 10] width 8 height 8
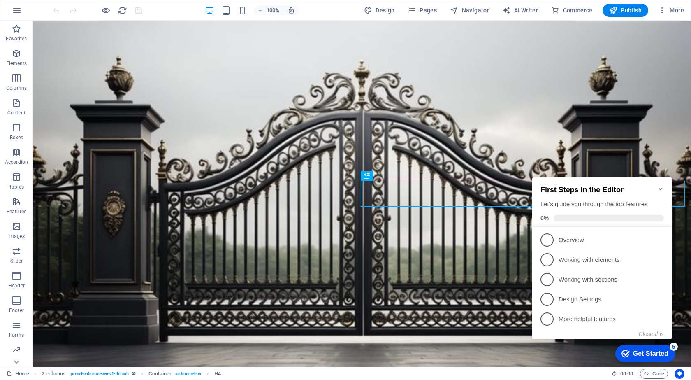
scroll to position [186, 0]
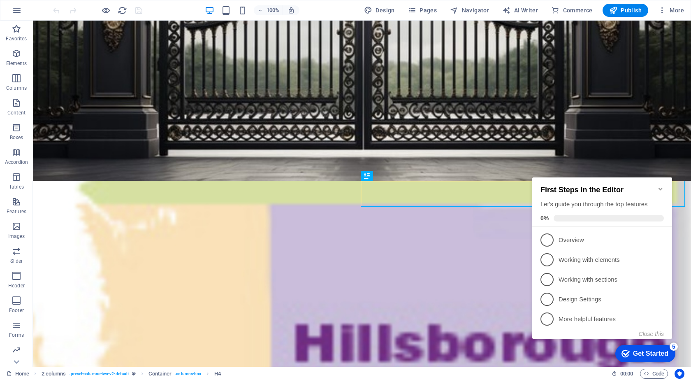
click at [660, 185] on icon "Minimize checklist" at bounding box center [660, 188] width 7 height 7
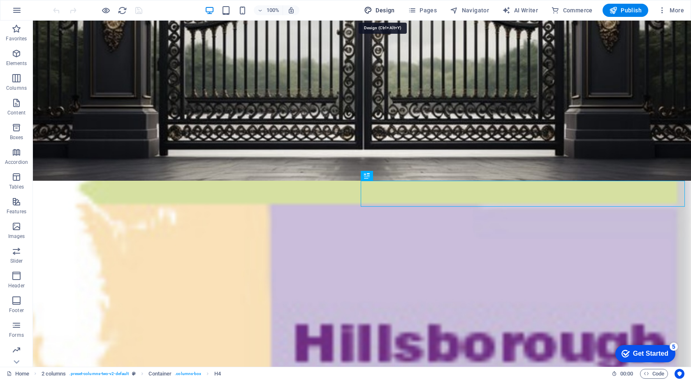
click at [385, 11] on span "Design" at bounding box center [379, 10] width 31 height 8
select select "rem"
select select "300"
select select "px"
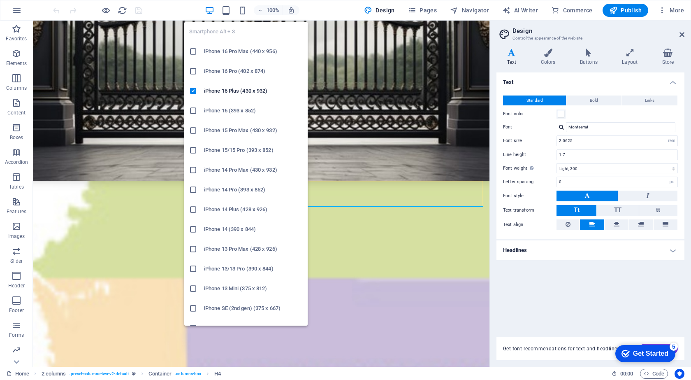
click at [250, 150] on h6 "iPhone 15/15 Pro (393 x 852)" at bounding box center [253, 150] width 99 height 10
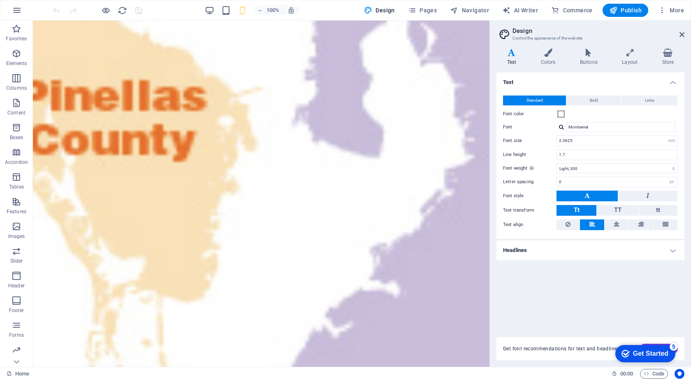
scroll to position [679, 0]
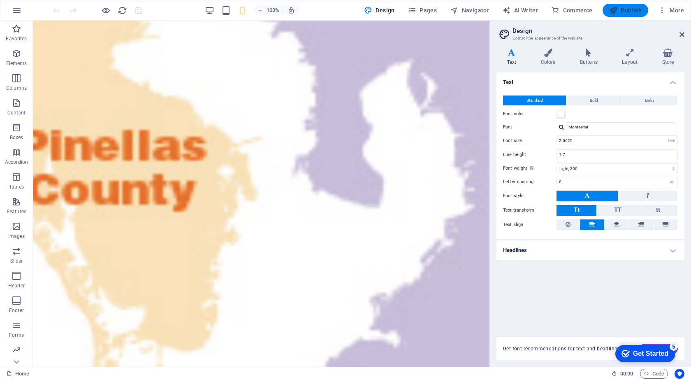
click at [630, 10] on span "Publish" at bounding box center [625, 10] width 32 height 8
